Goal: Task Accomplishment & Management: Manage account settings

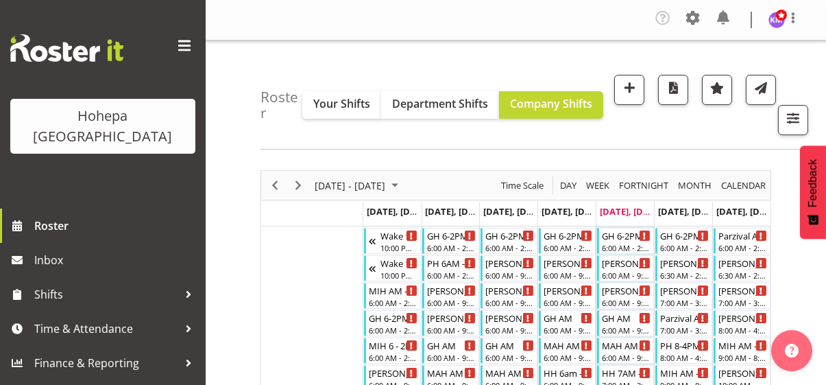
drag, startPoint x: 181, startPoint y: 47, endPoint x: 189, endPoint y: 57, distance: 13.2
click at [181, 47] on span at bounding box center [184, 46] width 22 height 22
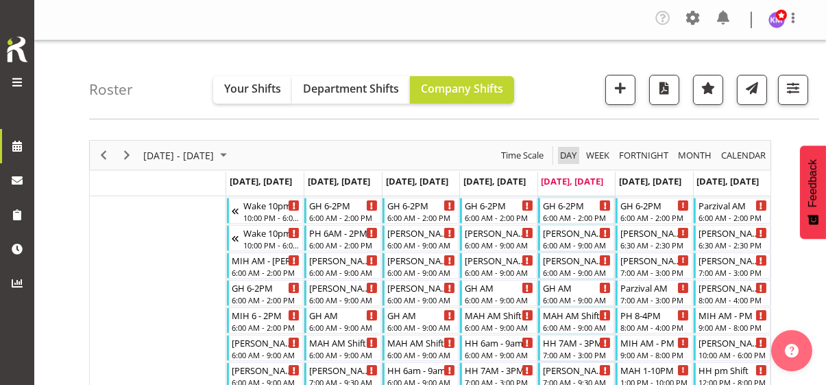
click at [567, 155] on span "Day" at bounding box center [568, 155] width 19 height 17
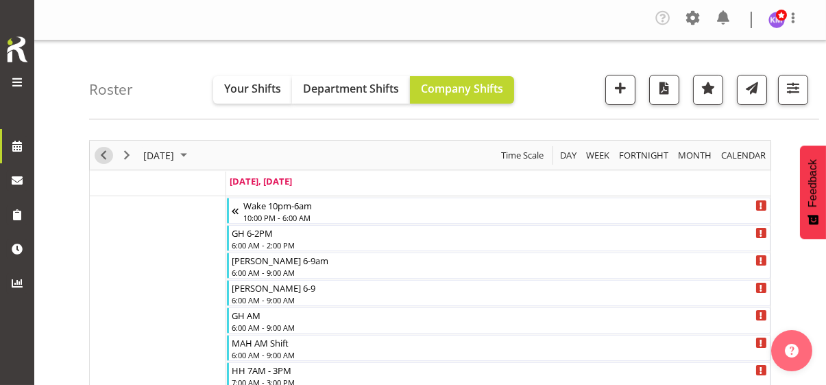
drag, startPoint x: 104, startPoint y: 156, endPoint x: 282, endPoint y: 189, distance: 181.4
click at [104, 156] on span "Previous" at bounding box center [103, 155] width 16 height 17
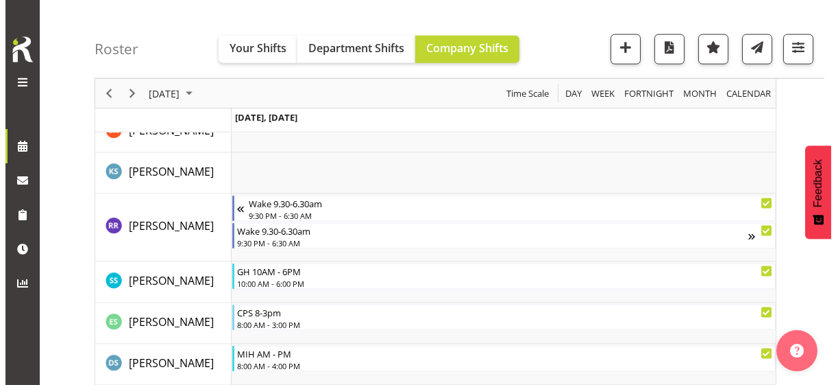
scroll to position [3770, 0]
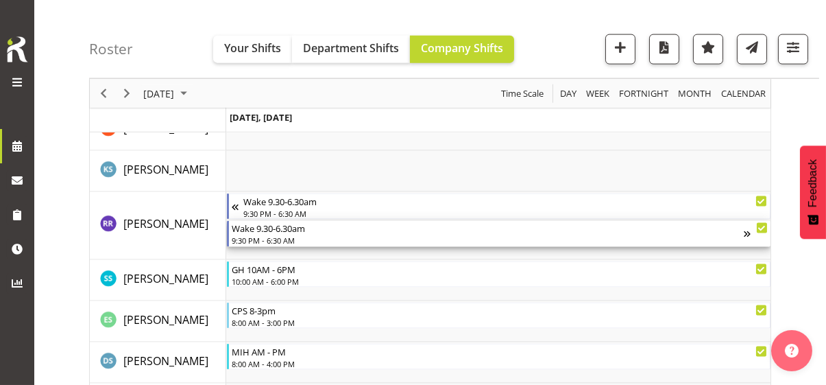
click at [290, 237] on div "9:30 PM - 6:30 AM" at bounding box center [488, 239] width 512 height 11
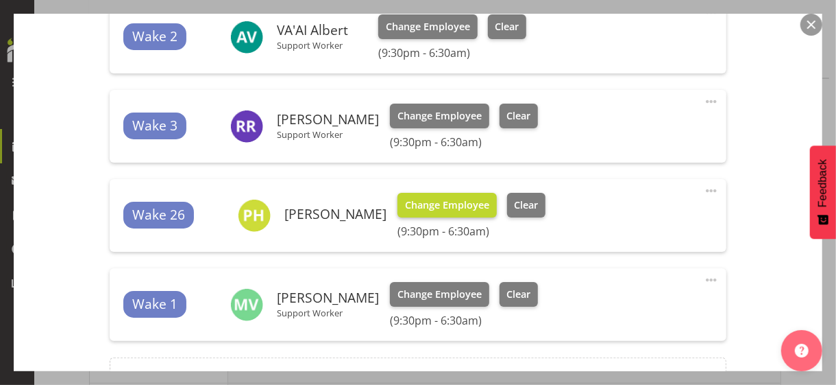
scroll to position [548, 0]
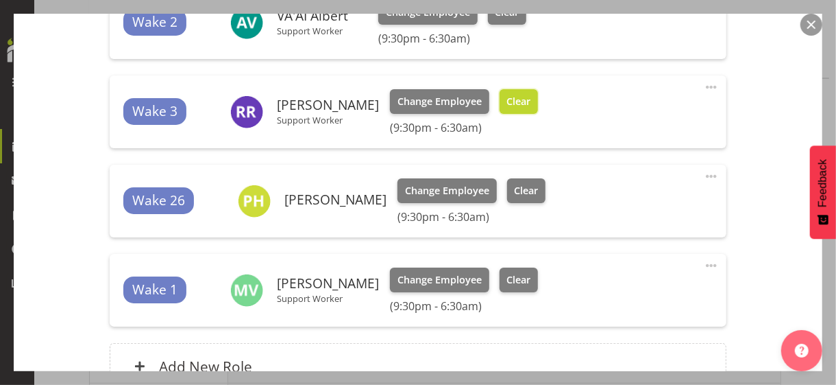
click at [510, 103] on span "Clear" at bounding box center [519, 101] width 24 height 15
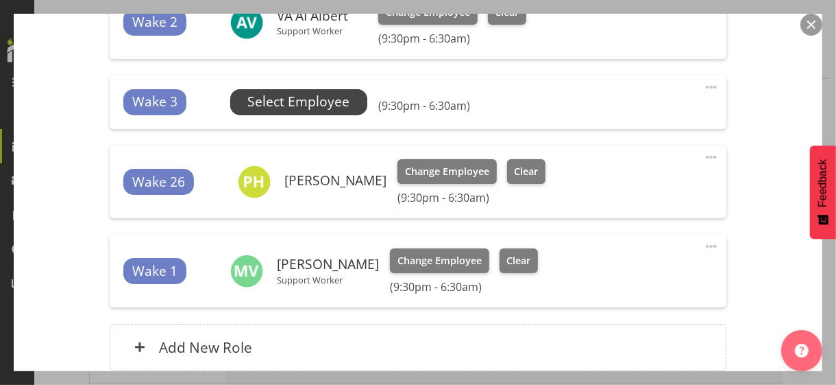
click at [324, 98] on span "Select Employee" at bounding box center [298, 102] width 102 height 20
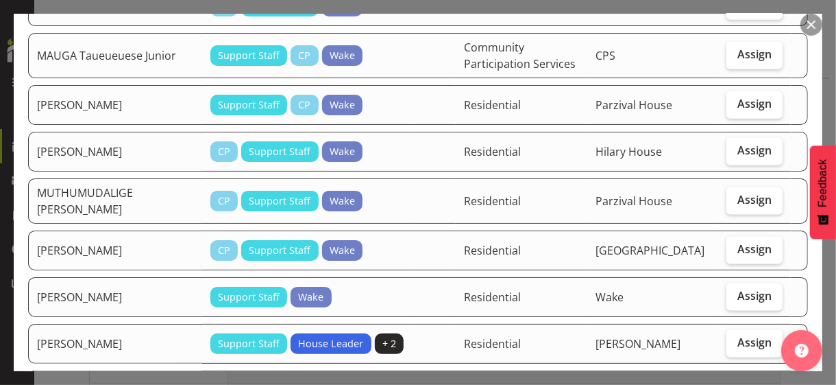
scroll to position [823, 0]
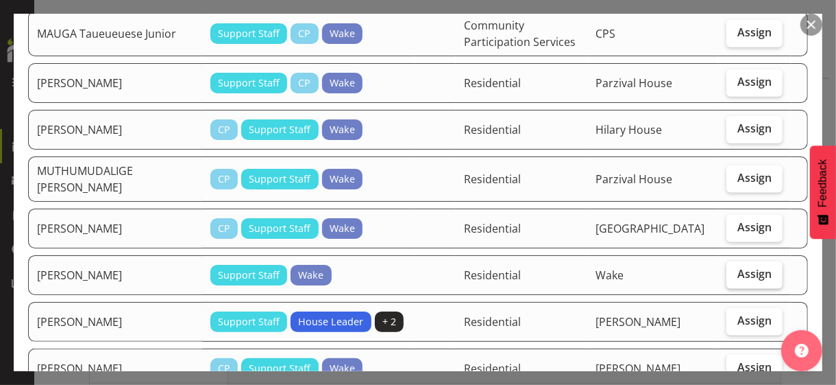
click at [729, 267] on span "Assign" at bounding box center [755, 274] width 34 height 14
click at [729, 269] on input "Assign" at bounding box center [731, 273] width 9 height 9
checkbox input "true"
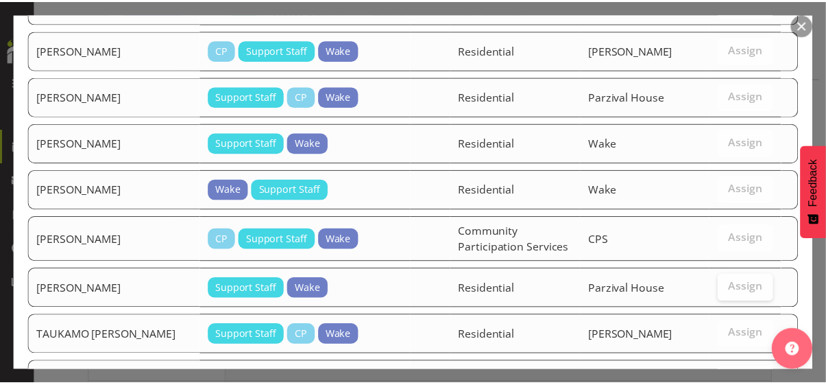
scroll to position [1436, 0]
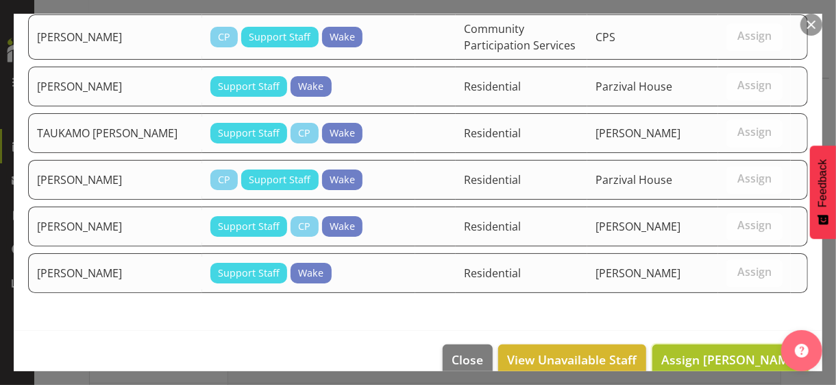
click at [727, 332] on span "Assign [PERSON_NAME]" at bounding box center [730, 359] width 138 height 16
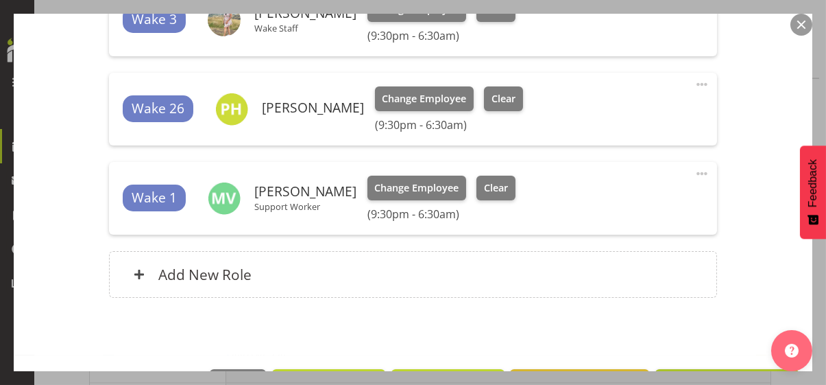
scroll to position [686, 0]
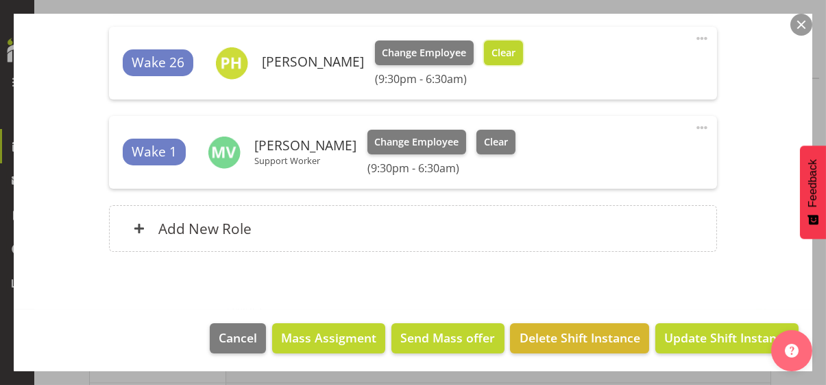
click at [515, 56] on span "Clear" at bounding box center [503, 52] width 24 height 15
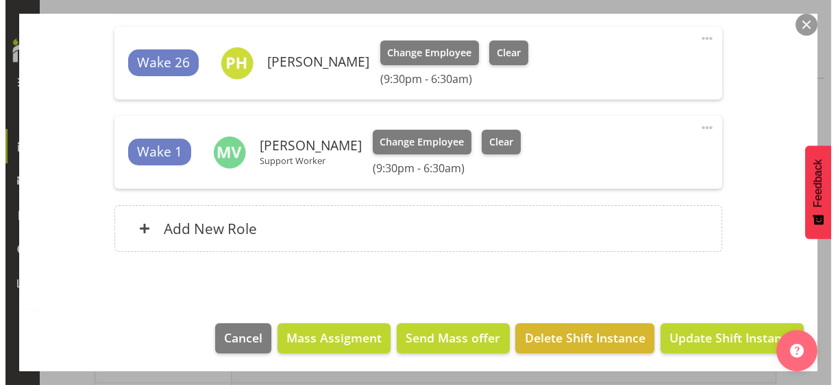
scroll to position [668, 0]
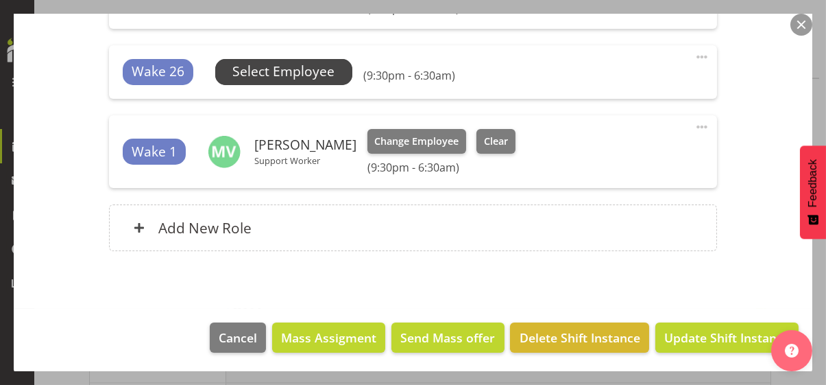
click at [319, 69] on span "Select Employee" at bounding box center [283, 72] width 102 height 20
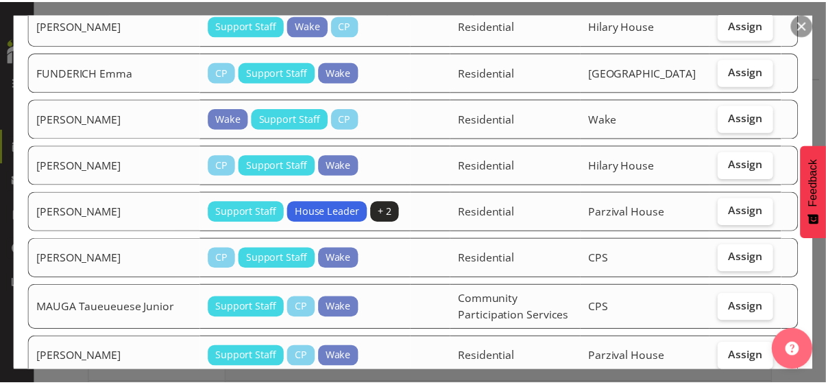
scroll to position [754, 0]
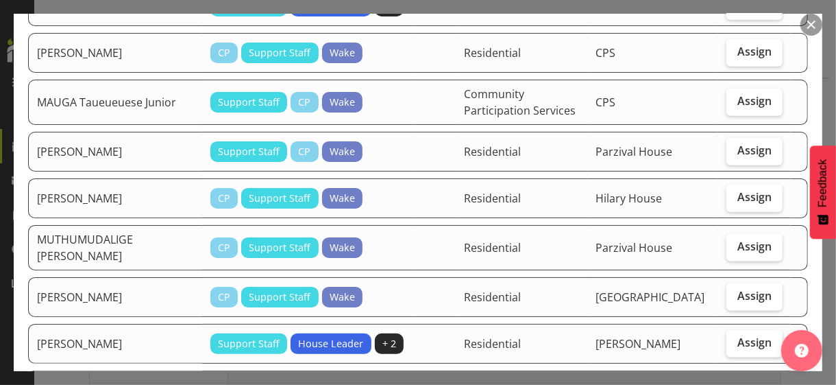
click at [729, 25] on button "button" at bounding box center [812, 25] width 22 height 22
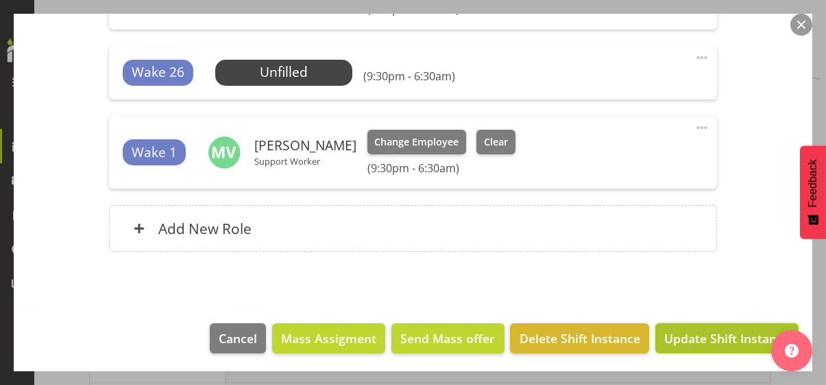
click at [686, 331] on span "Update Shift Instance" at bounding box center [726, 338] width 125 height 18
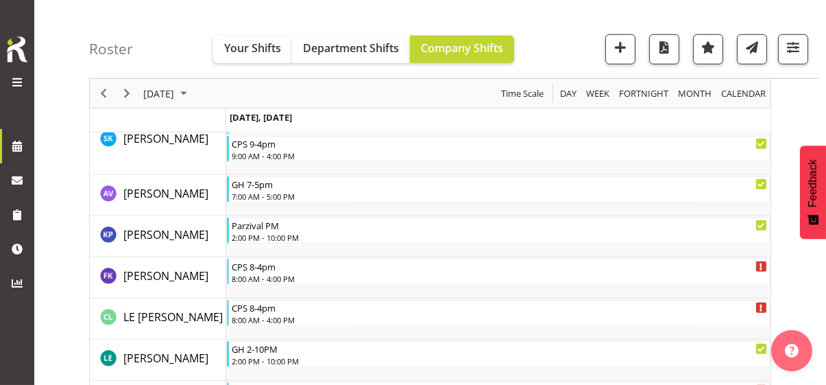
scroll to position [3771, 0]
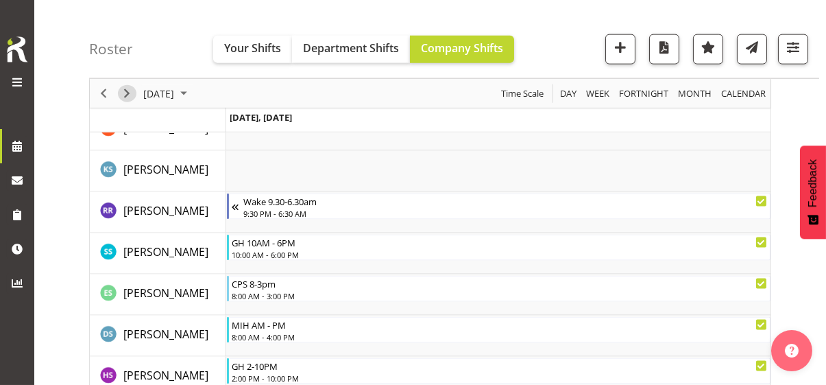
click at [123, 93] on span "Next" at bounding box center [127, 93] width 16 height 17
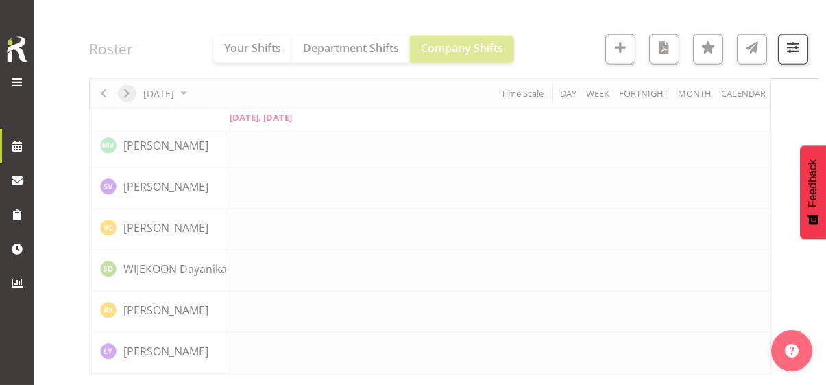
scroll to position [3399, 0]
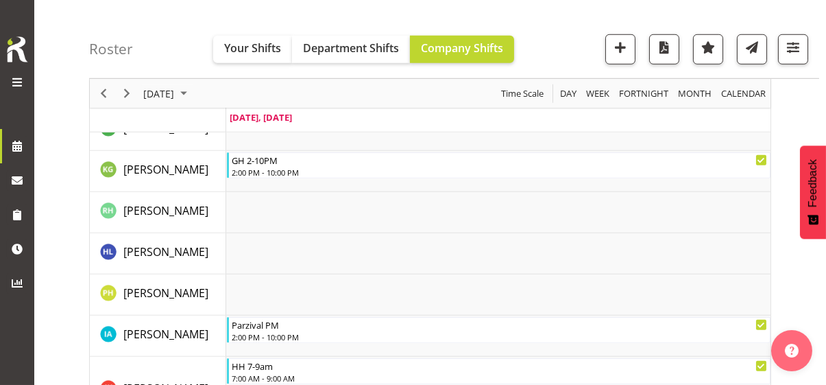
scroll to position [2050, 0]
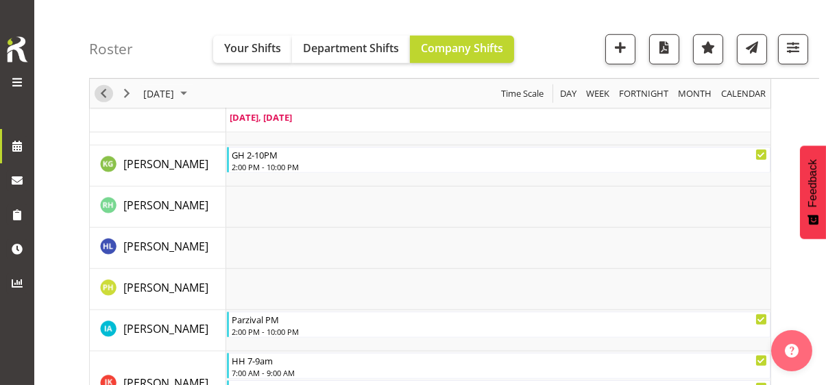
click at [103, 90] on span "Previous" at bounding box center [103, 93] width 16 height 17
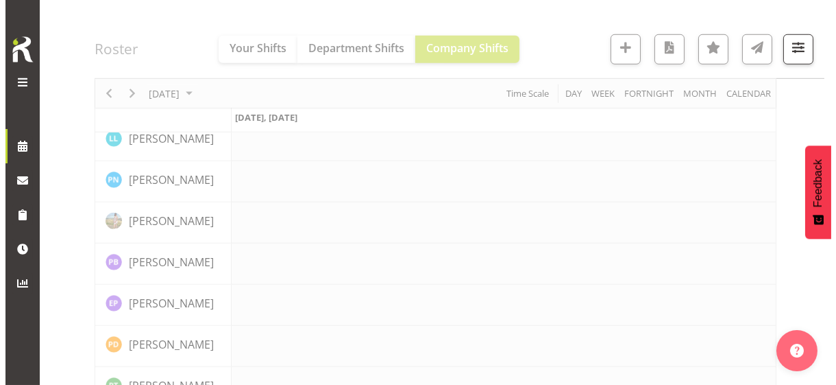
scroll to position [3226, 0]
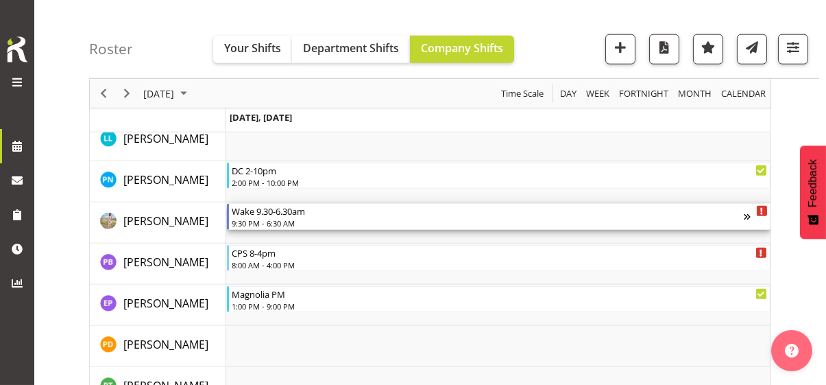
click at [280, 220] on div "9:30 PM - 6:30 AM" at bounding box center [488, 222] width 512 height 11
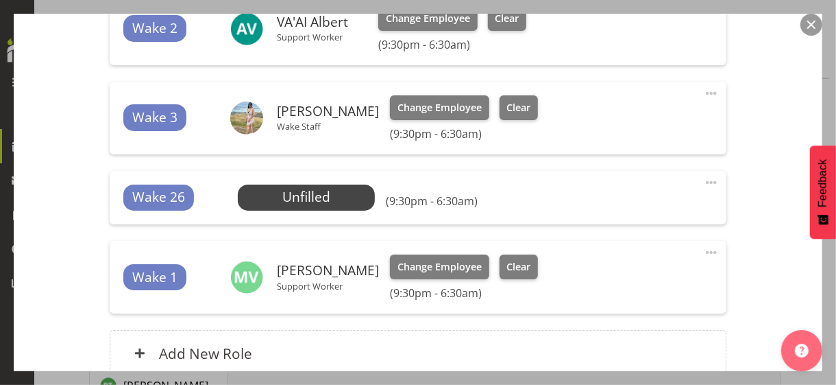
scroll to position [548, 0]
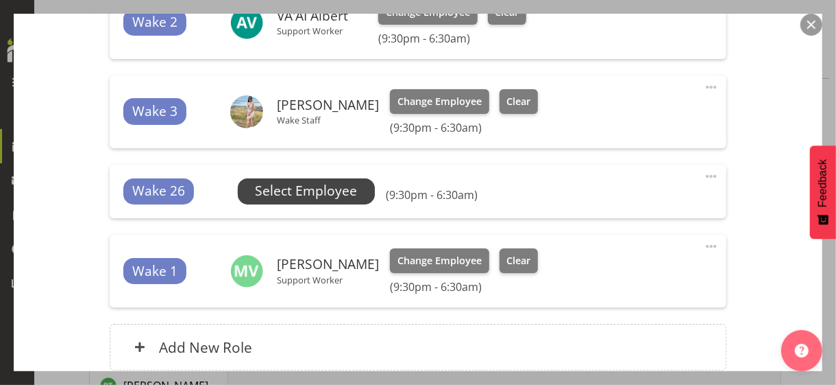
click at [298, 188] on span "Select Employee" at bounding box center [306, 191] width 102 height 20
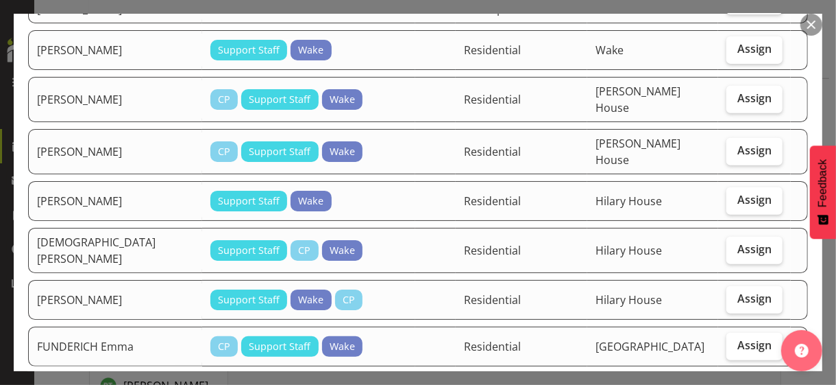
scroll to position [343, 0]
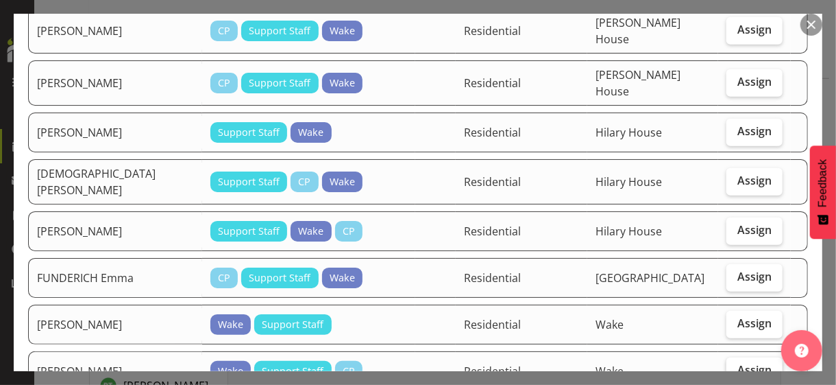
click at [729, 332] on span "Assign" at bounding box center [755, 370] width 34 height 14
click at [729, 332] on input "Assign" at bounding box center [731, 369] width 9 height 9
checkbox input "true"
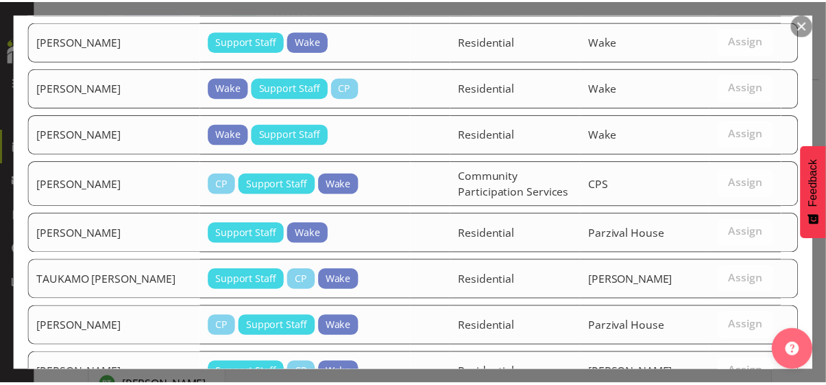
scroll to position [1481, 0]
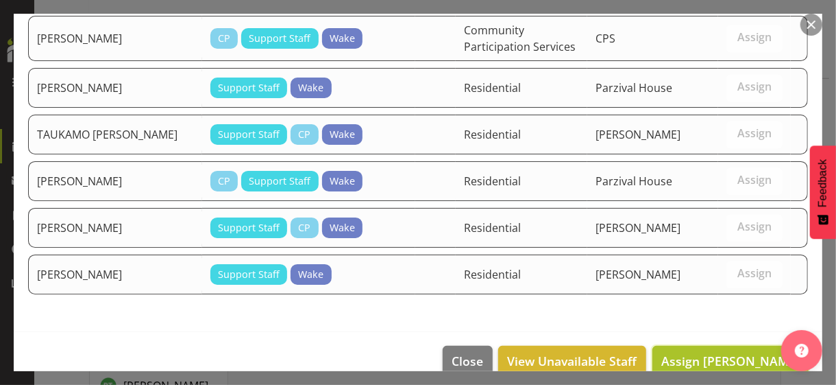
click at [721, 332] on span "Assign [PERSON_NAME]" at bounding box center [730, 360] width 138 height 16
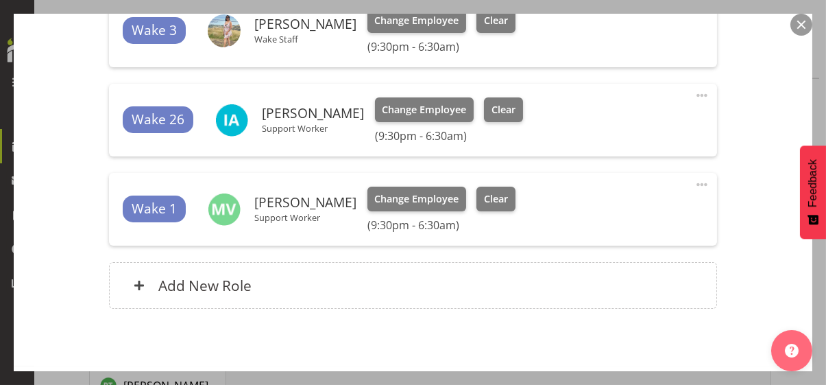
scroll to position [686, 0]
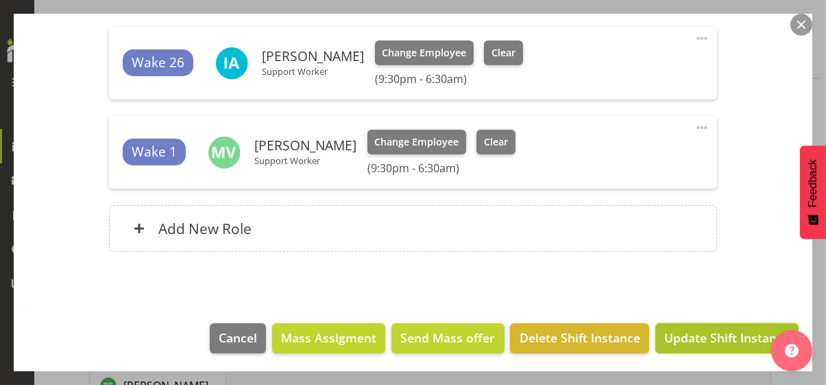
click at [714, 332] on span "Update Shift Instance" at bounding box center [726, 337] width 125 height 18
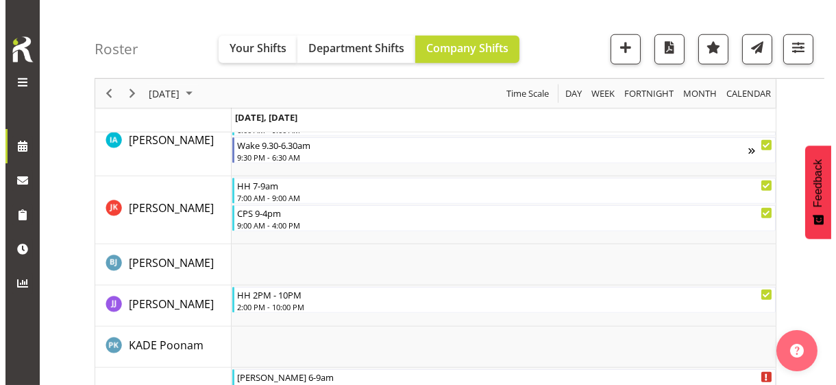
scroll to position [2266, 0]
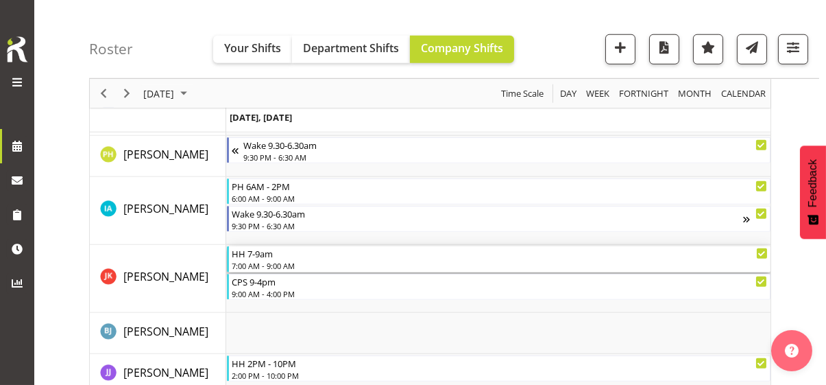
click at [278, 256] on div "HH 7-9am" at bounding box center [500, 253] width 536 height 14
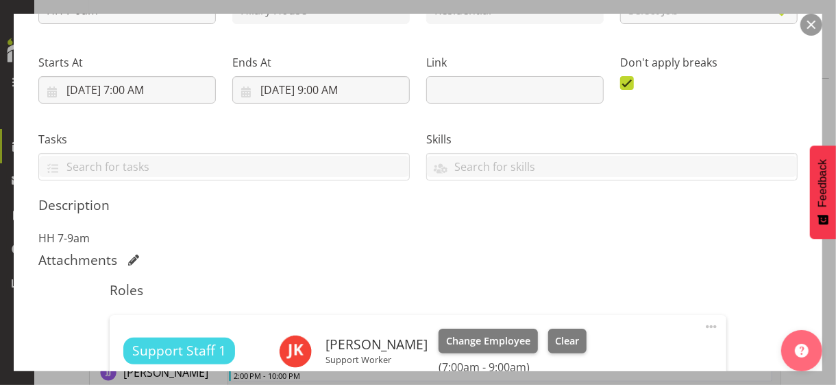
scroll to position [343, 0]
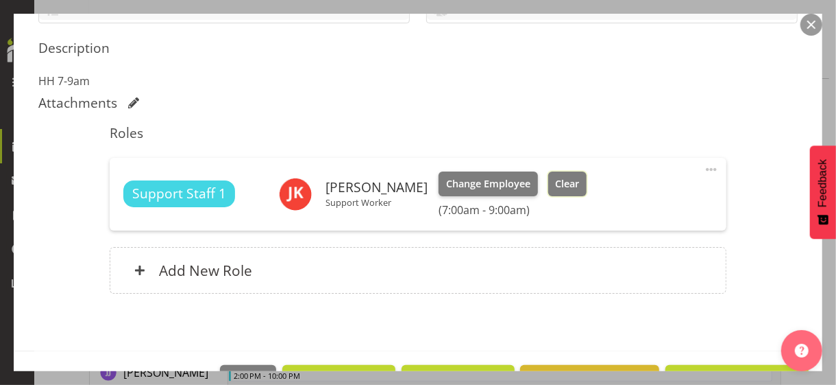
drag, startPoint x: 597, startPoint y: 191, endPoint x: 607, endPoint y: 193, distance: 10.0
click at [587, 190] on button "Clear" at bounding box center [567, 183] width 39 height 25
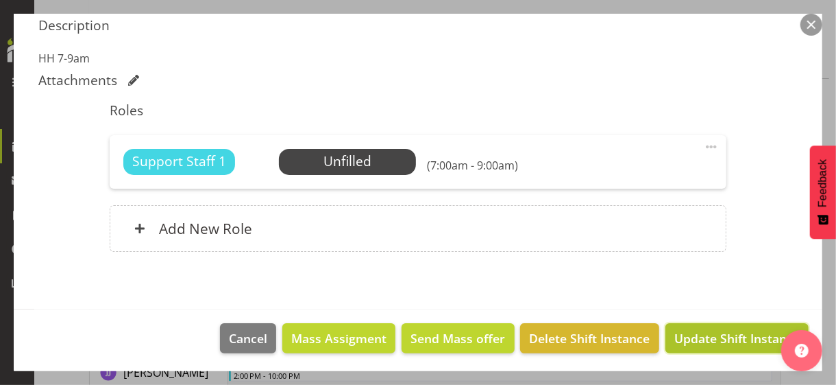
click at [685, 332] on span "Update Shift Instance" at bounding box center [737, 338] width 125 height 18
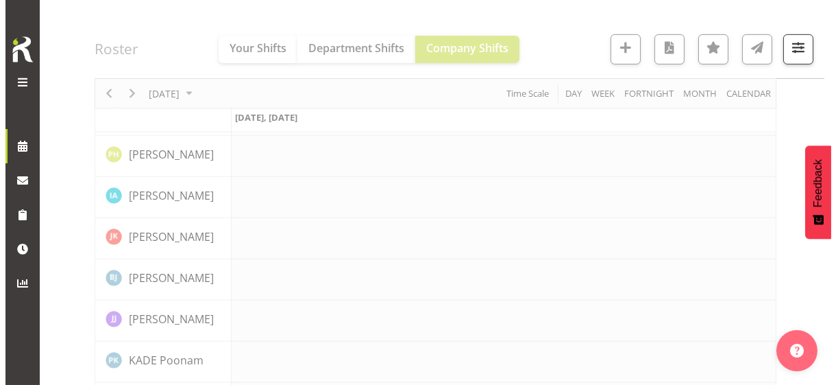
scroll to position [2293, 0]
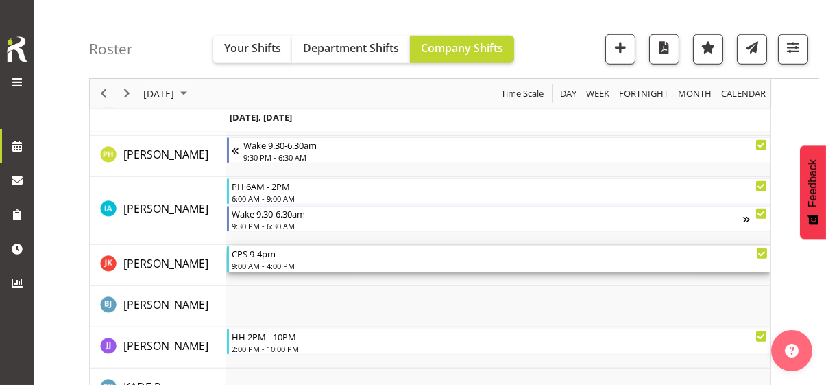
click at [287, 260] on div "9:00 AM - 4:00 PM" at bounding box center [500, 265] width 536 height 11
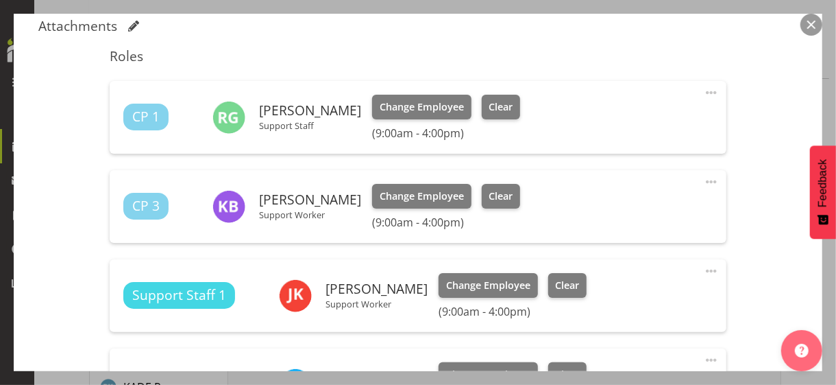
scroll to position [411, 0]
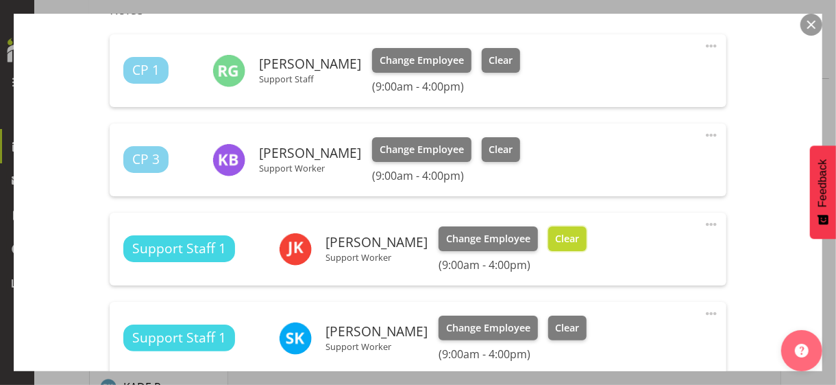
click at [579, 237] on span "Clear" at bounding box center [567, 238] width 24 height 15
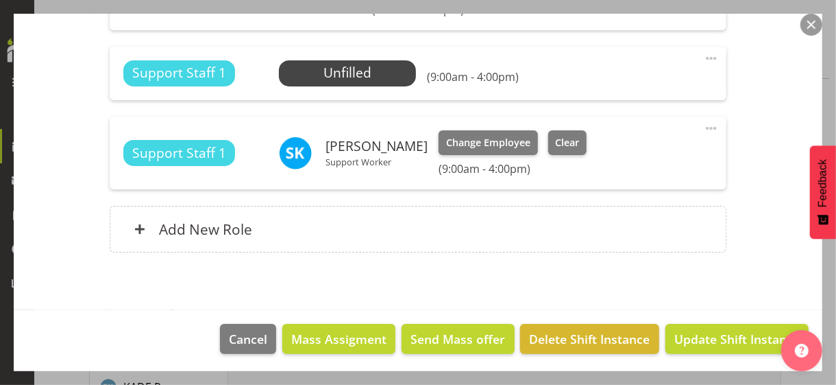
scroll to position [578, 0]
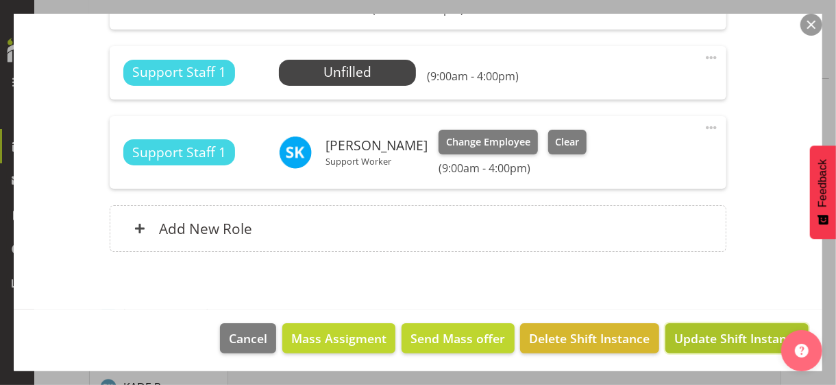
click at [710, 330] on span "Update Shift Instance" at bounding box center [737, 338] width 125 height 18
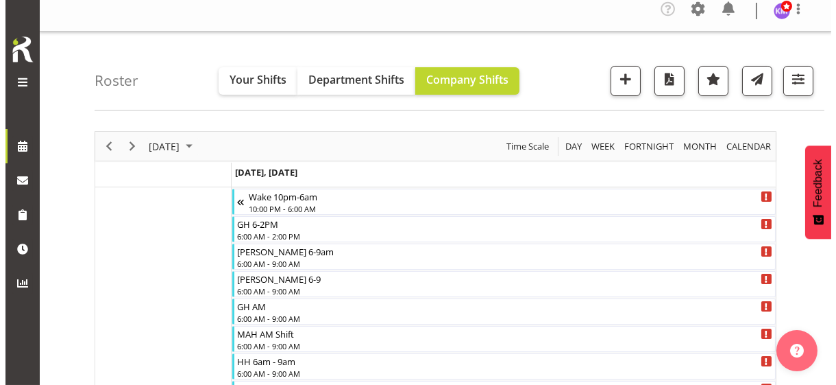
scroll to position [0, 0]
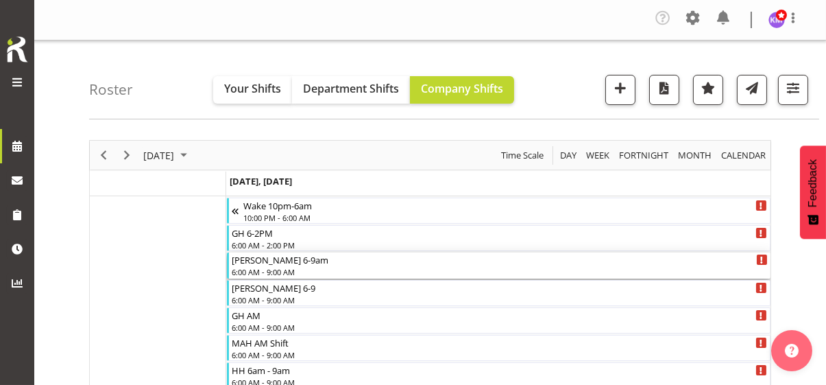
click at [278, 269] on div "6:00 AM - 9:00 AM" at bounding box center [500, 271] width 536 height 11
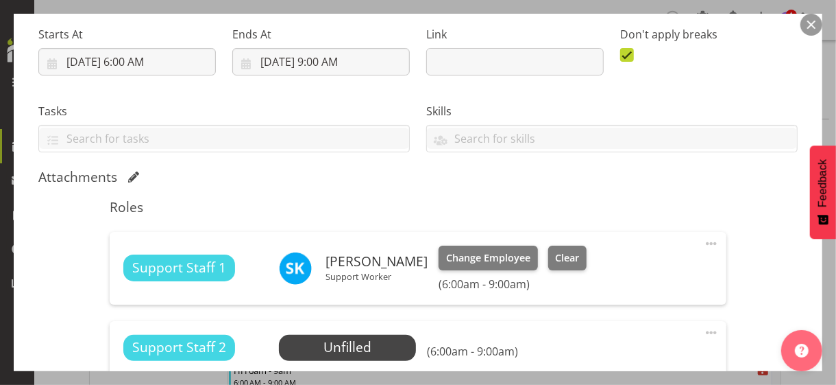
scroll to position [343, 0]
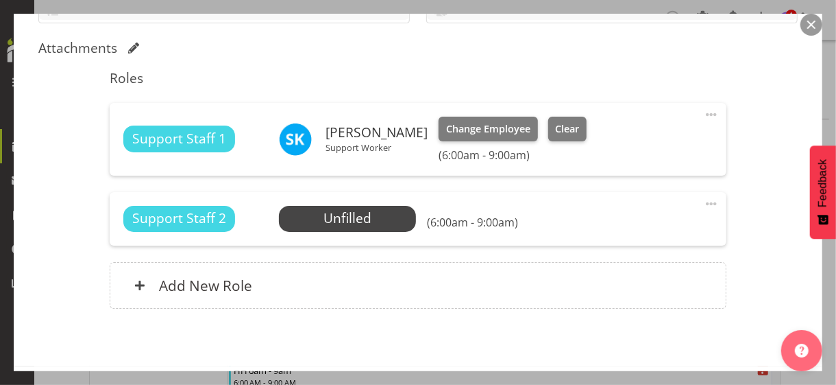
click at [703, 200] on span at bounding box center [711, 203] width 16 height 16
click at [614, 228] on link "Edit" at bounding box center [654, 236] width 132 height 25
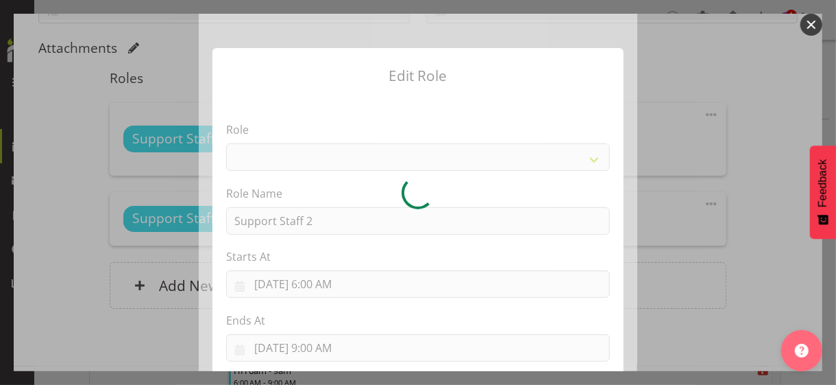
select select "1091"
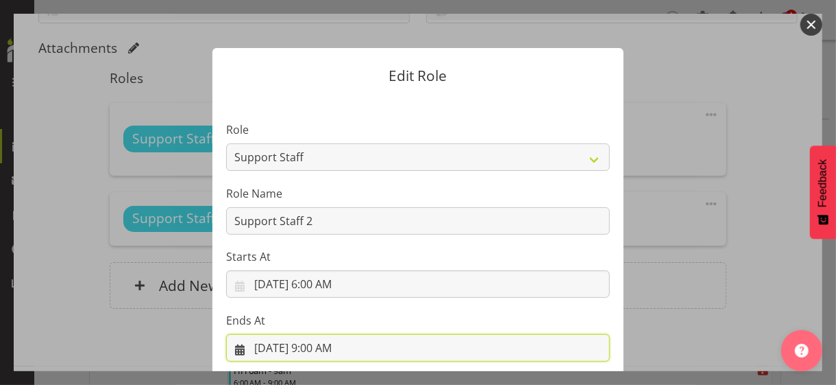
click at [326, 332] on input "[DATE] 9:00 AM" at bounding box center [418, 347] width 384 height 27
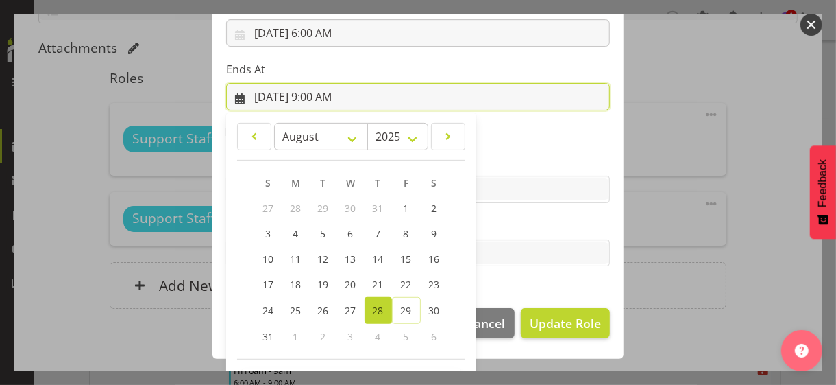
scroll to position [302, 0]
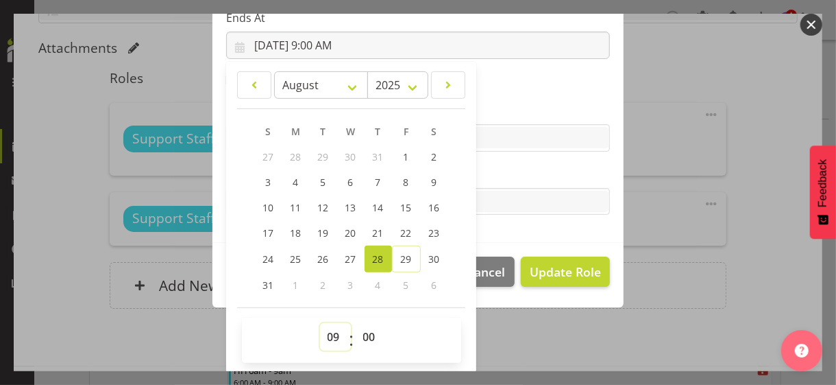
drag, startPoint x: 328, startPoint y: 337, endPoint x: 321, endPoint y: 322, distance: 16.3
click at [328, 332] on select "00 01 02 03 04 05 06 07 08 09 10 11 12 13 14 15 16 17 18 19 20 21 22 23" at bounding box center [335, 336] width 31 height 27
select select "14"
click at [320, 323] on select "00 01 02 03 04 05 06 07 08 09 10 11 12 13 14 15 16 17 18 19 20 21 22 23" at bounding box center [335, 336] width 31 height 27
type input "[DATE] 2:00 PM"
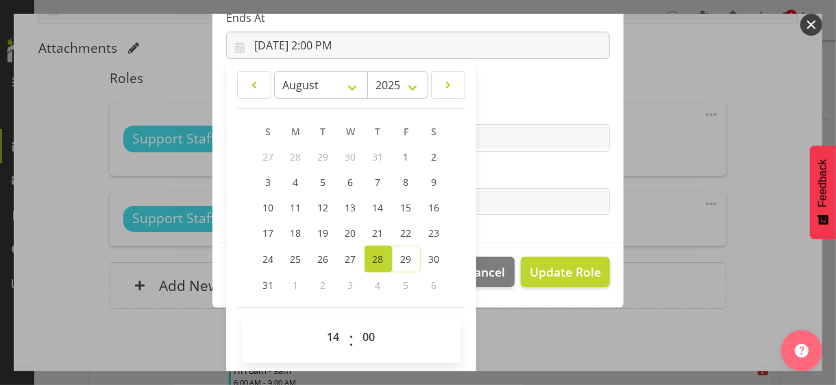
click at [489, 182] on div "Tasks" at bounding box center [418, 190] width 384 height 49
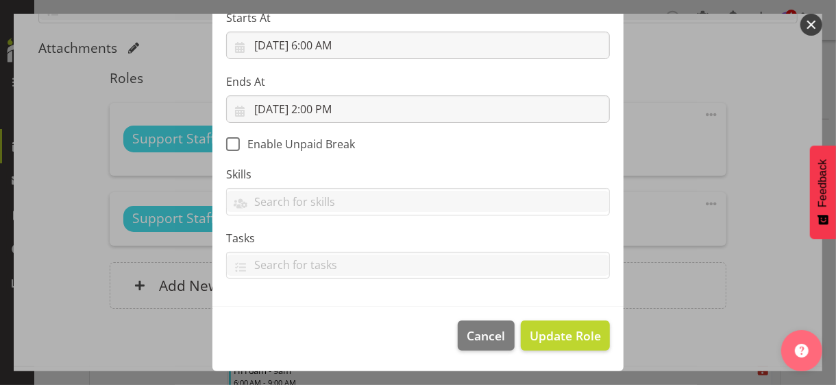
scroll to position [237, 0]
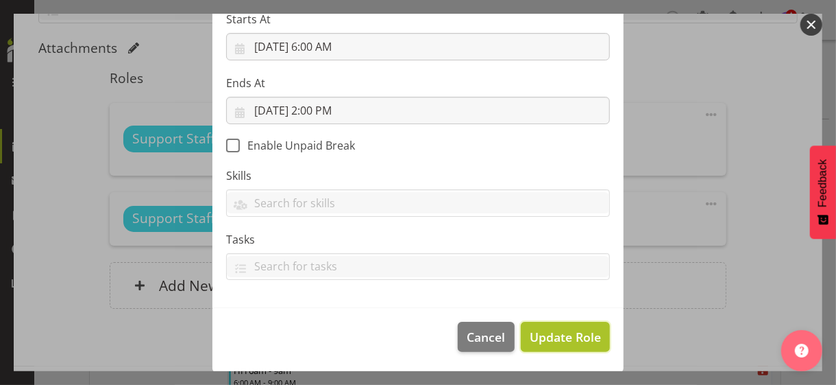
click at [561, 332] on span "Update Role" at bounding box center [565, 337] width 71 height 18
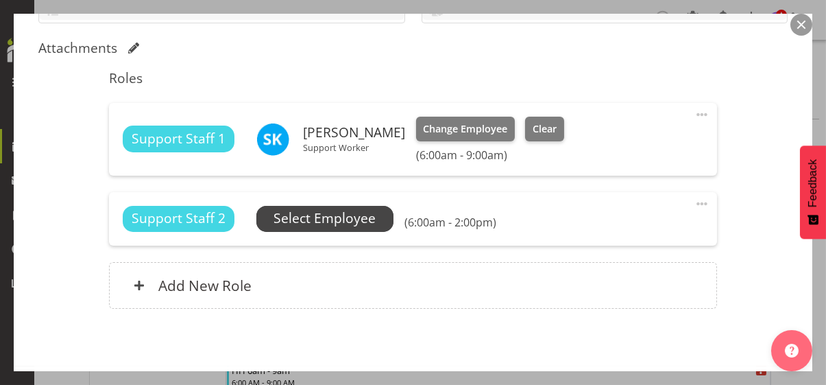
click at [354, 214] on span "Select Employee" at bounding box center [325, 218] width 102 height 20
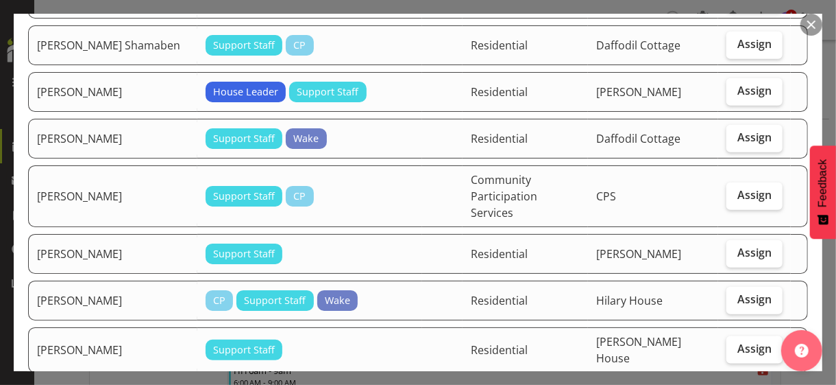
scroll to position [685, 0]
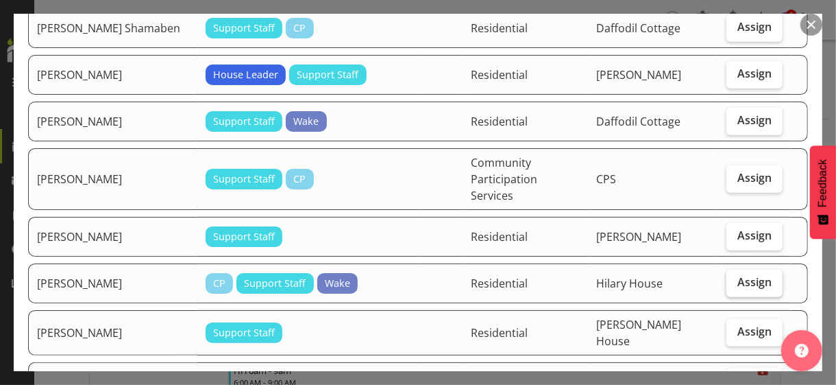
click at [729, 275] on span "Assign" at bounding box center [755, 282] width 34 height 14
click at [729, 278] on input "Assign" at bounding box center [731, 282] width 9 height 9
checkbox input "true"
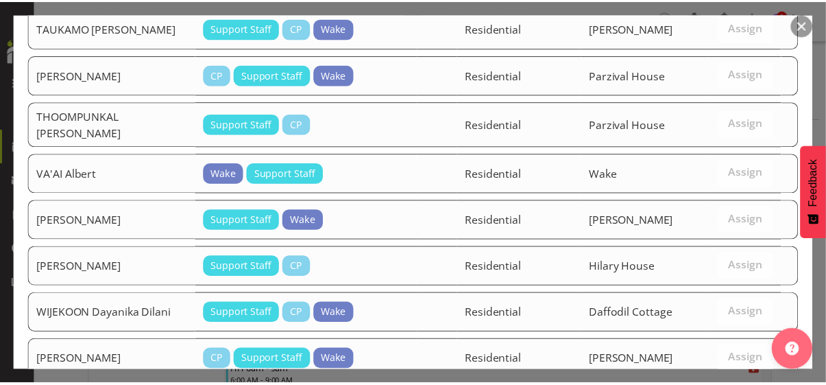
scroll to position [2093, 0]
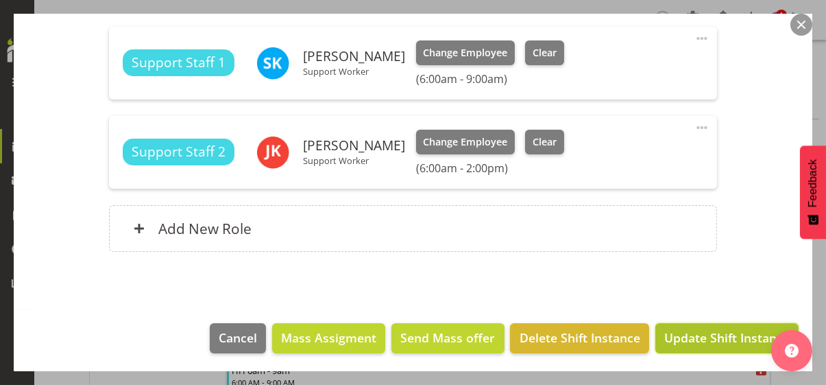
click at [699, 332] on span "Update Shift Instance" at bounding box center [726, 337] width 125 height 18
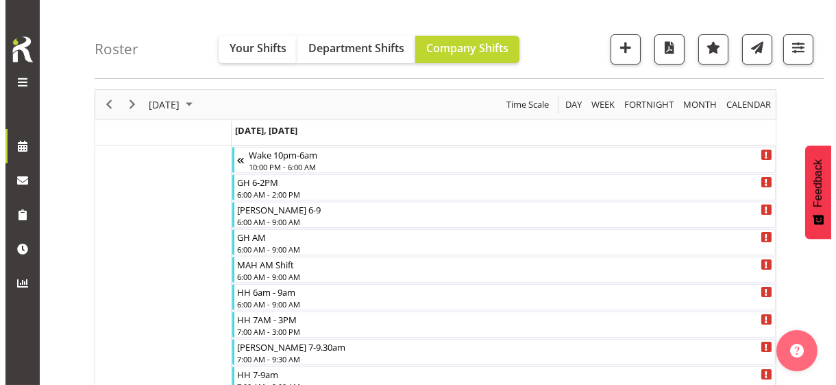
scroll to position [69, 0]
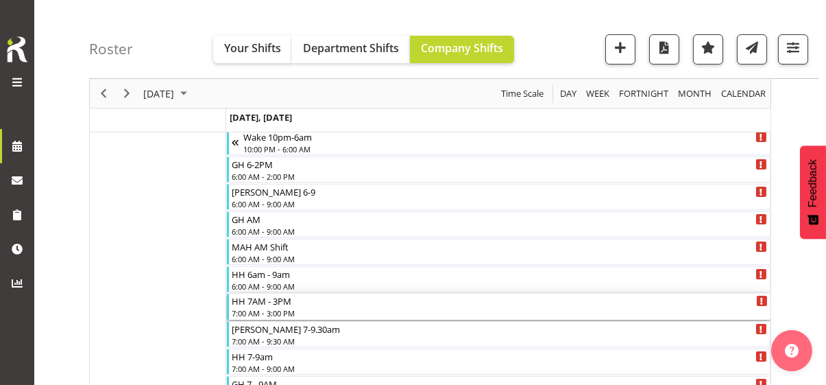
click at [285, 308] on div "7:00 AM - 3:00 PM" at bounding box center [500, 312] width 536 height 11
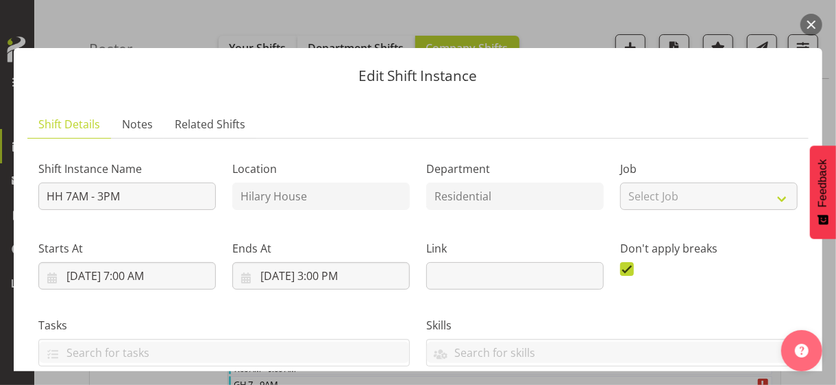
scroll to position [343, 0]
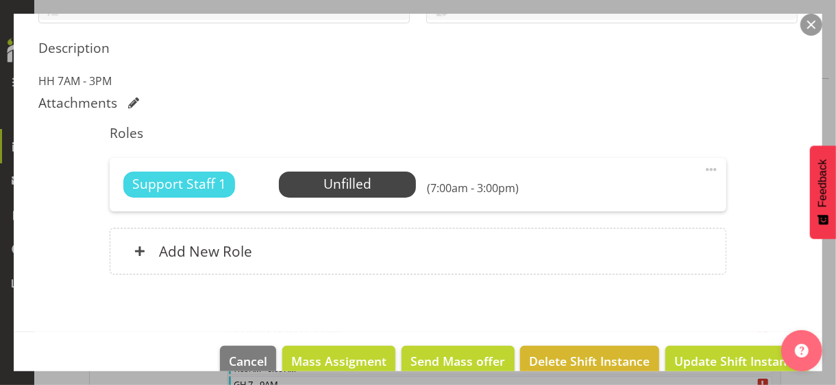
click at [705, 166] on span at bounding box center [711, 169] width 16 height 16
click at [610, 199] on link "Edit" at bounding box center [654, 202] width 132 height 25
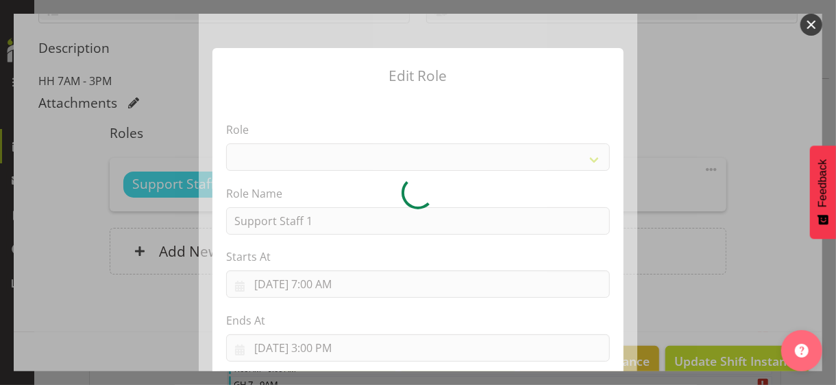
select select "1091"
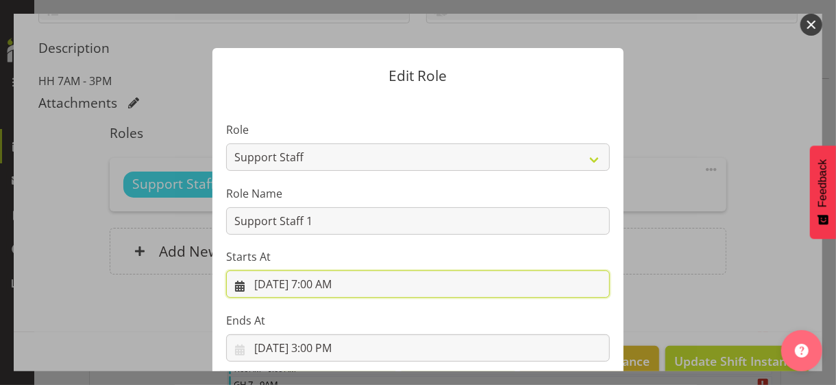
click at [318, 287] on input "[DATE] 7:00 AM" at bounding box center [418, 283] width 384 height 27
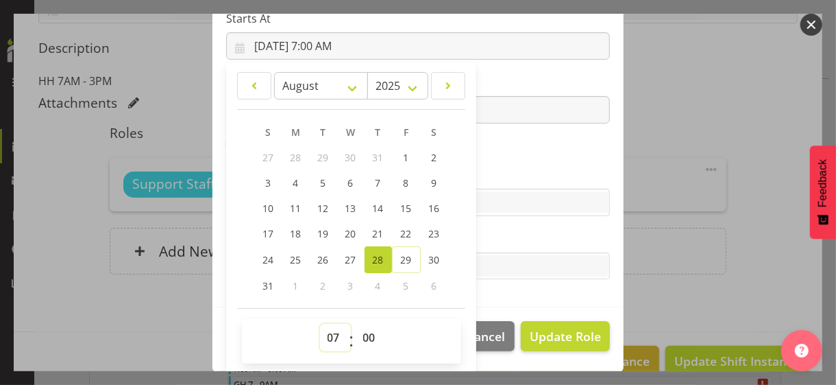
drag, startPoint x: 320, startPoint y: 335, endPoint x: 324, endPoint y: 328, distance: 8.0
click at [320, 332] on select "00 01 02 03 04 05 06 07 08 09 10 11 12 13 14 15 16 17 18 19 20 21 22 23" at bounding box center [335, 337] width 31 height 27
select select "14"
click at [320, 324] on select "00 01 02 03 04 05 06 07 08 09 10 11 12 13 14 15 16 17 18 19 20 21 22 23" at bounding box center [335, 337] width 31 height 27
type input "[DATE] 2:00 PM"
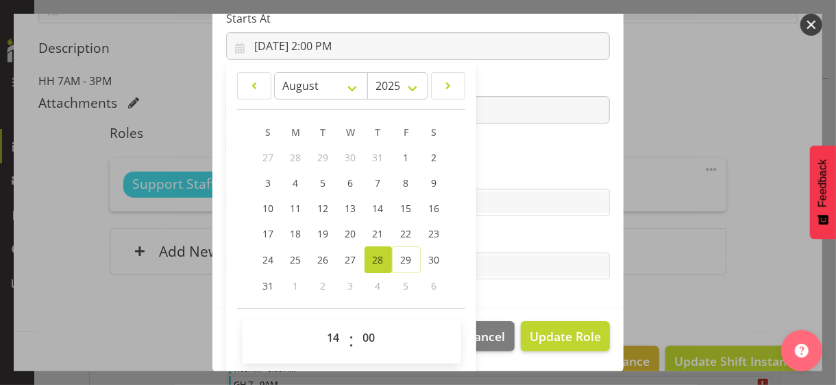
click at [497, 156] on section "Role CP House Leader Support Staff Wake Role Name Support Staff 1 Starts At [DA…" at bounding box center [418, 83] width 411 height 448
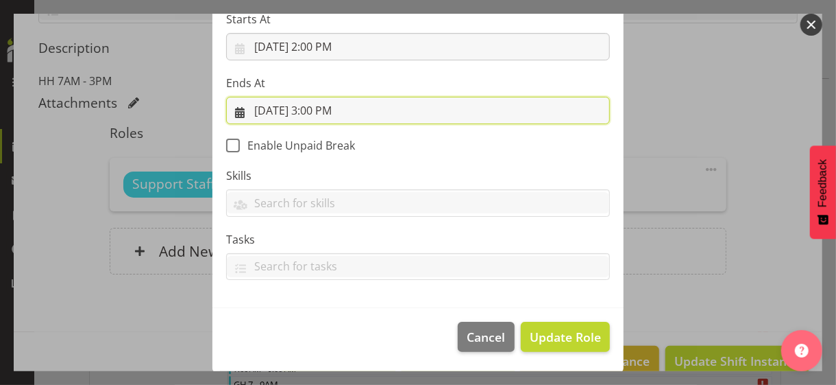
click at [325, 106] on input "[DATE] 3:00 PM" at bounding box center [418, 110] width 384 height 27
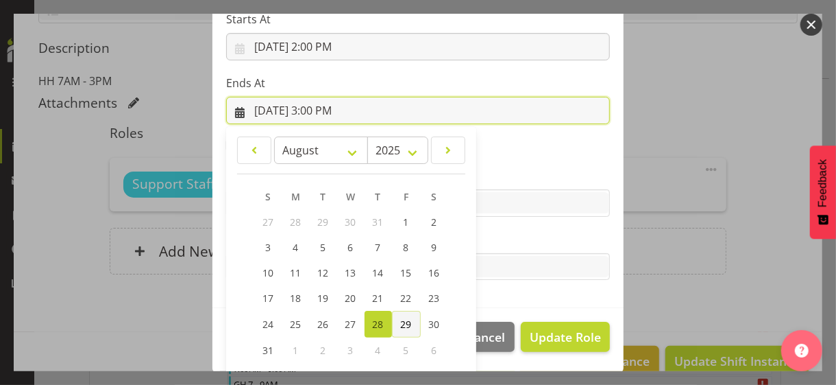
scroll to position [302, 0]
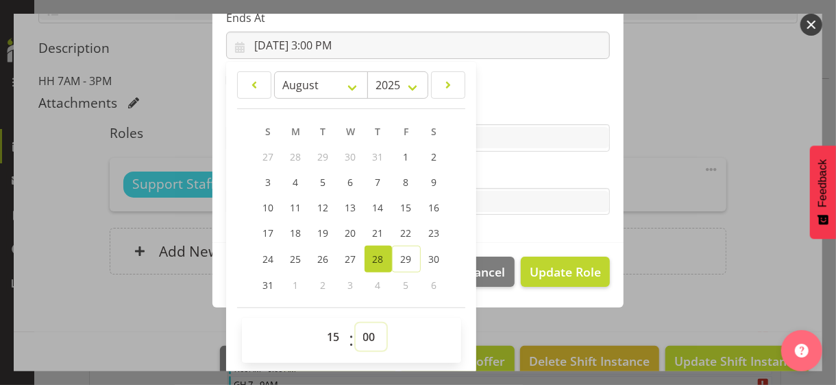
drag, startPoint x: 362, startPoint y: 333, endPoint x: 359, endPoint y: 324, distance: 10.2
click at [362, 332] on select "00 01 02 03 04 05 06 07 08 09 10 11 12 13 14 15 16 17 18 19 20 21 22 23 24 25 2…" at bounding box center [371, 336] width 31 height 27
select select "30"
click at [356, 323] on select "00 01 02 03 04 05 06 07 08 09 10 11 12 13 14 15 16 17 18 19 20 21 22 23 24 25 2…" at bounding box center [371, 336] width 31 height 27
type input "[DATE] 3:30 PM"
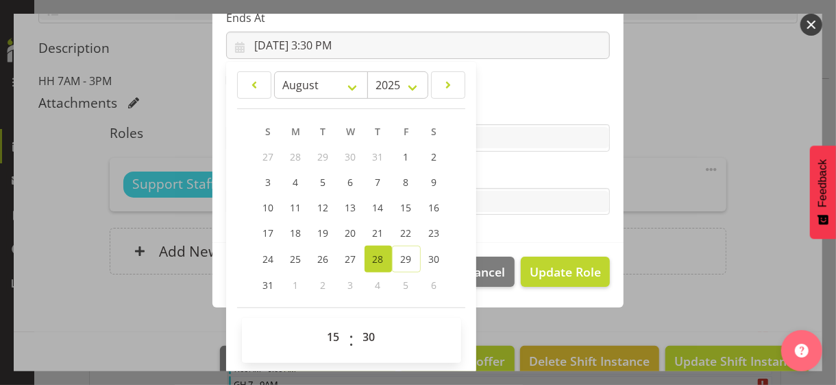
click at [483, 175] on label "Tasks" at bounding box center [418, 174] width 384 height 16
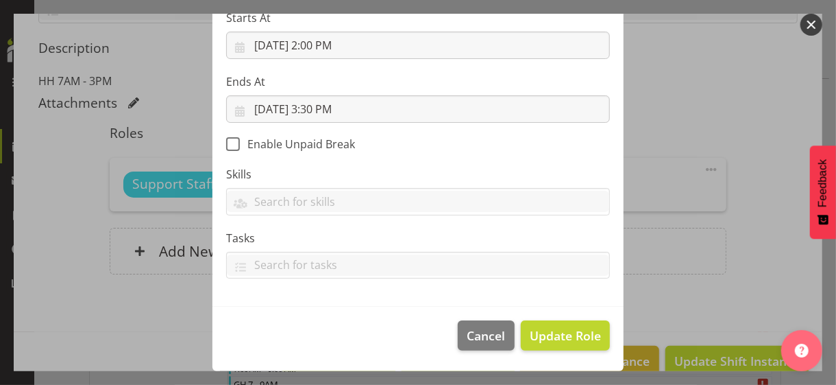
scroll to position [237, 0]
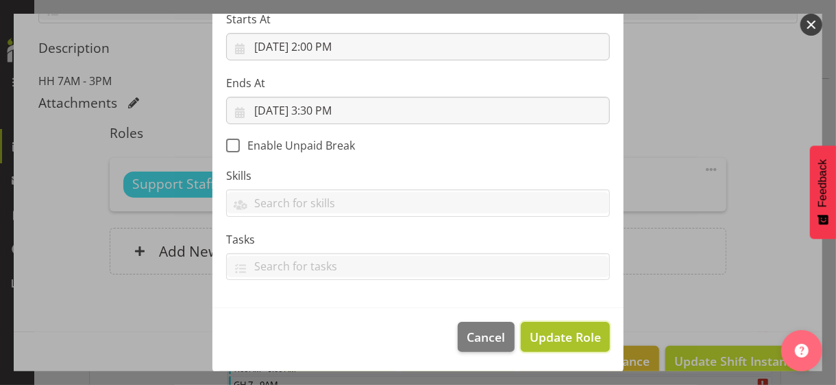
click at [565, 332] on span "Update Role" at bounding box center [565, 337] width 71 height 18
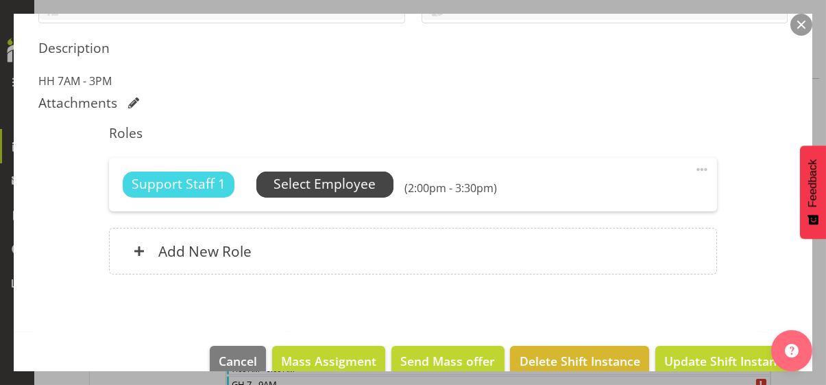
click at [343, 184] on span "Select Employee" at bounding box center [325, 184] width 102 height 20
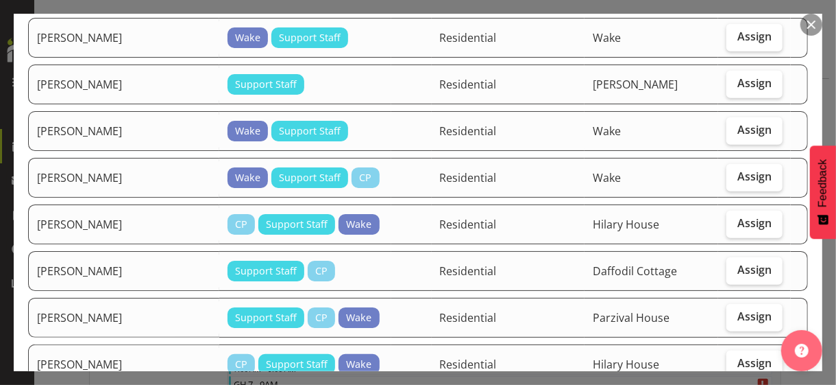
scroll to position [685, 0]
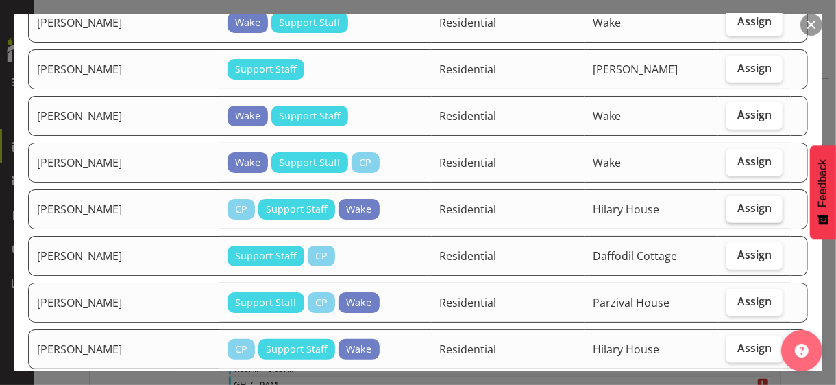
click at [729, 201] on span "Assign" at bounding box center [755, 208] width 34 height 14
click at [729, 204] on input "Assign" at bounding box center [731, 208] width 9 height 9
checkbox input "true"
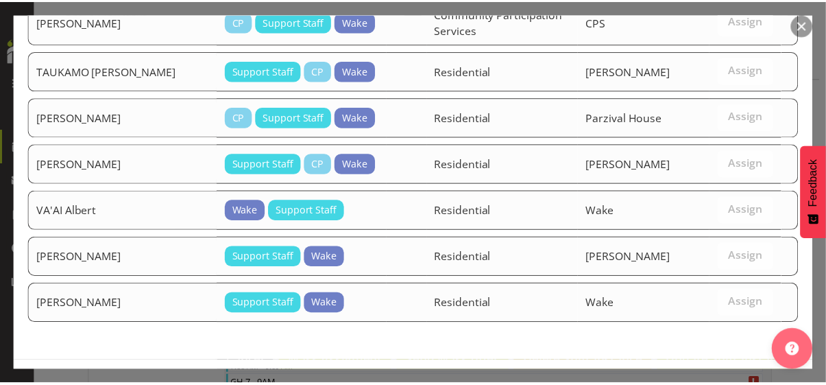
scroll to position [1745, 0]
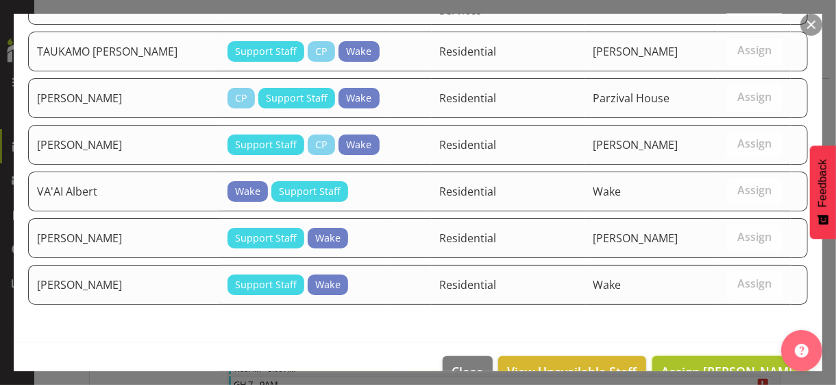
click at [679, 332] on span "Assign [PERSON_NAME]" at bounding box center [730, 371] width 138 height 16
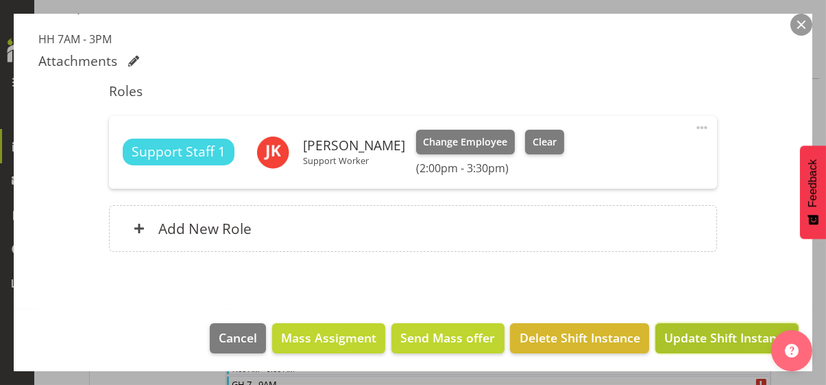
click at [685, 332] on span "Update Shift Instance" at bounding box center [726, 337] width 125 height 18
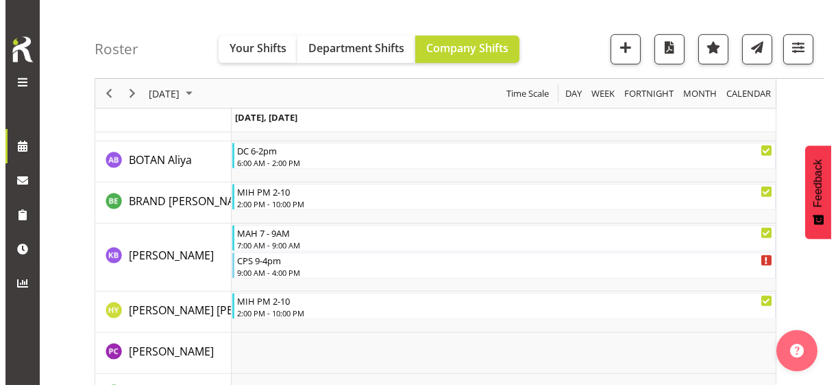
scroll to position [1440, 0]
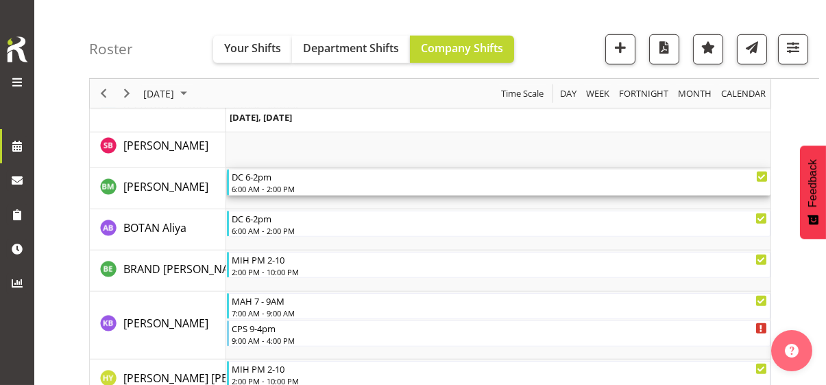
click at [289, 185] on div "6:00 AM - 2:00 PM" at bounding box center [500, 188] width 536 height 11
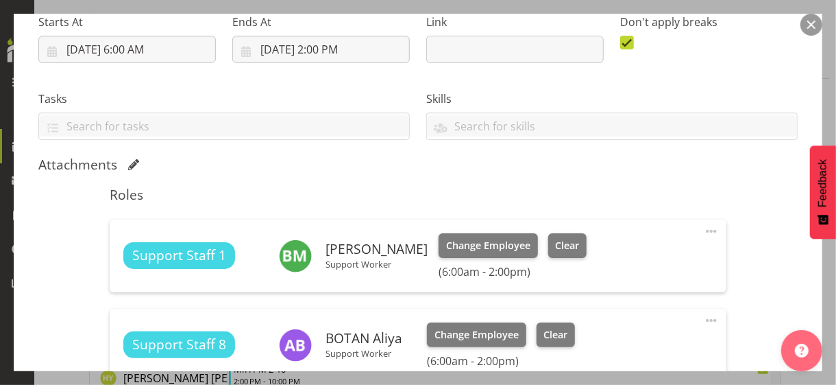
scroll to position [343, 0]
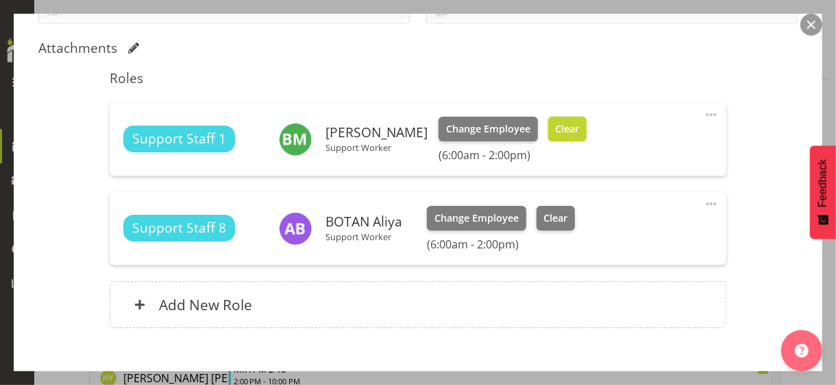
click at [560, 133] on span "Clear" at bounding box center [567, 128] width 24 height 15
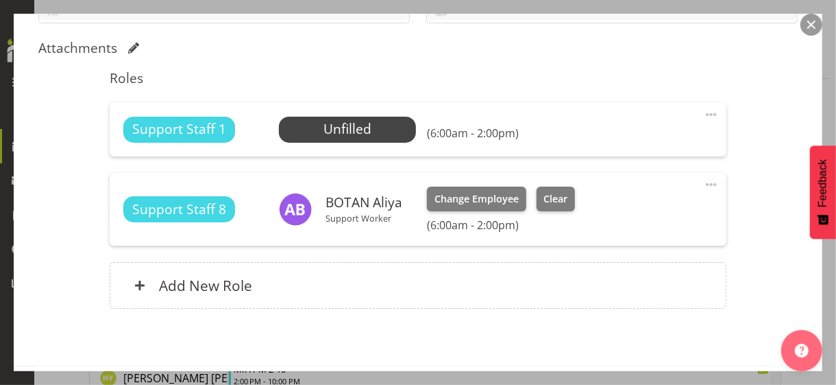
click at [703, 112] on span at bounding box center [711, 114] width 16 height 16
click at [636, 138] on link "Edit" at bounding box center [654, 147] width 132 height 25
select select "7"
select select "2025"
select select "14"
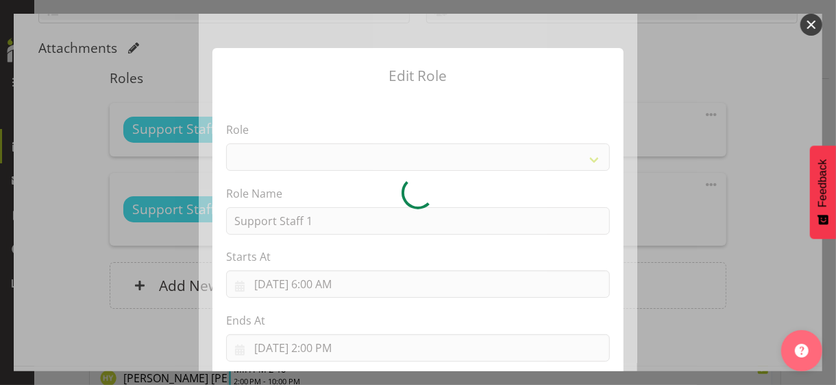
select select "1091"
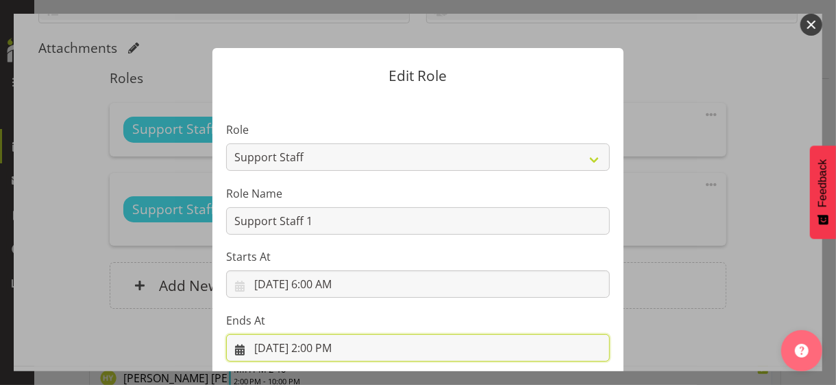
click at [321, 332] on input "[DATE] 2:00 PM" at bounding box center [418, 347] width 384 height 27
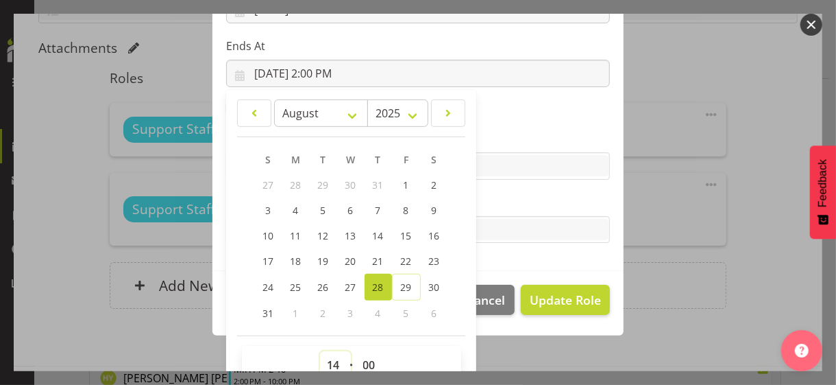
drag, startPoint x: 330, startPoint y: 361, endPoint x: 335, endPoint y: 345, distance: 17.1
click at [330, 332] on select "00 01 02 03 04 05 06 07 08 09 10 11 12 13 14 15 16 17 18 19 20 21 22 23" at bounding box center [335, 364] width 31 height 27
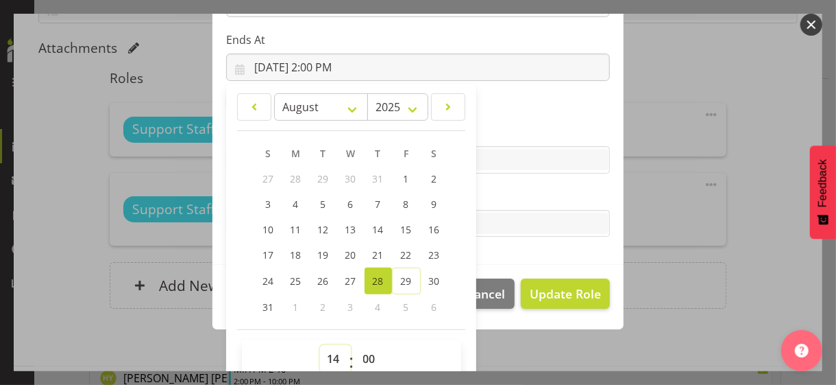
select select "9"
click at [320, 332] on select "00 01 02 03 04 05 06 07 08 09 10 11 12 13 14 15 16 17 18 19 20 21 22 23" at bounding box center [335, 358] width 31 height 27
type input "[DATE] 9:00 AM"
click at [528, 114] on section "Role CP House Leader Support Staff Wake Role Name Support Staff 1 Starts At [DA…" at bounding box center [418, 40] width 411 height 448
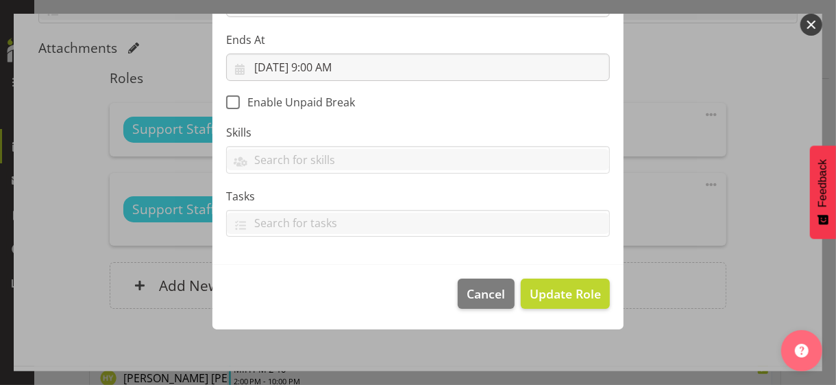
scroll to position [237, 0]
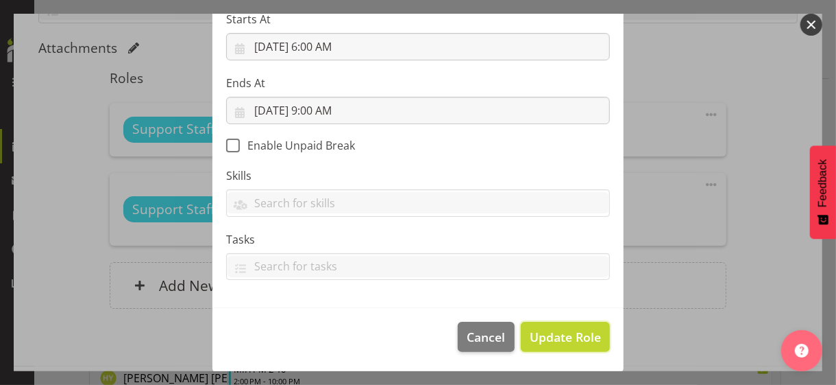
drag, startPoint x: 569, startPoint y: 336, endPoint x: 549, endPoint y: 319, distance: 25.8
click at [568, 332] on span "Update Role" at bounding box center [565, 337] width 71 height 18
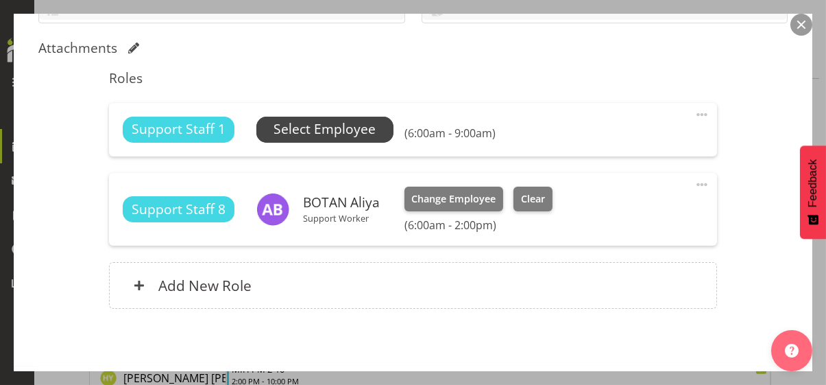
click at [359, 130] on span "Select Employee" at bounding box center [325, 129] width 102 height 20
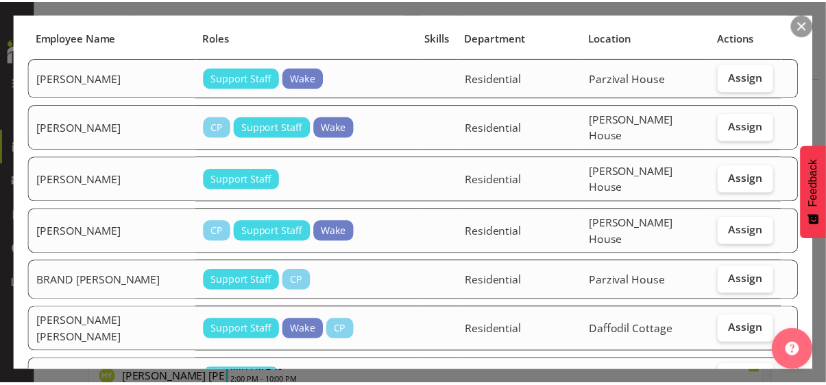
scroll to position [69, 0]
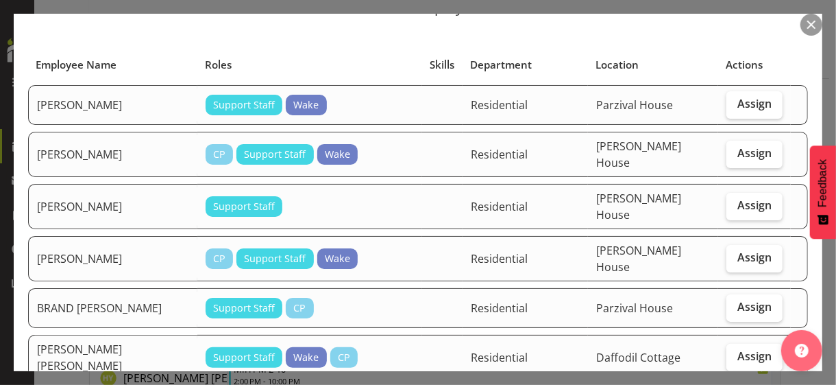
click at [729, 26] on button "button" at bounding box center [812, 25] width 22 height 22
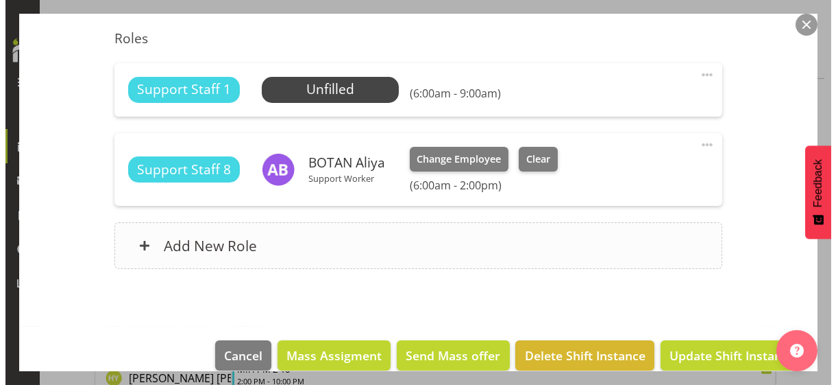
scroll to position [400, 0]
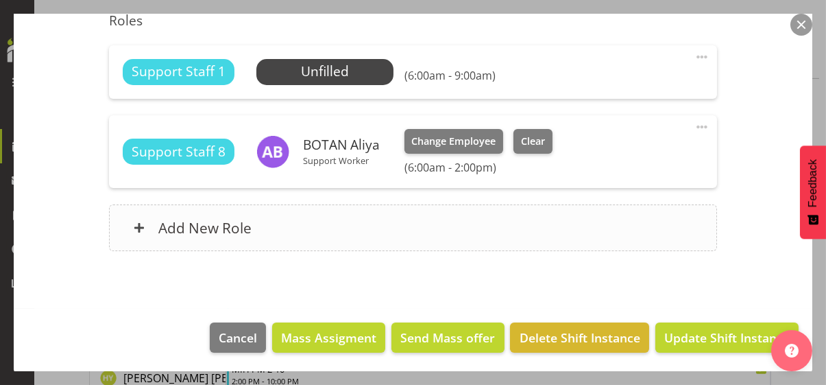
click at [383, 228] on div "Add New Role" at bounding box center [413, 227] width 608 height 47
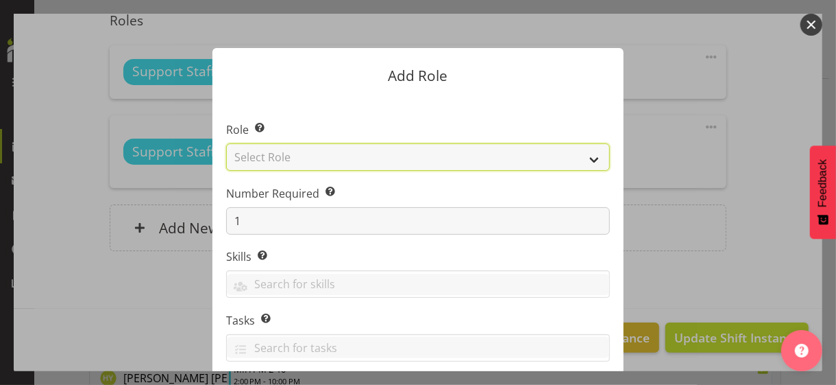
click at [359, 161] on select "Select Role CP House Leader Support Staff Wake" at bounding box center [418, 156] width 384 height 27
select select "1091"
click at [226, 143] on select "Select Role CP House Leader Support Staff Wake" at bounding box center [418, 156] width 384 height 27
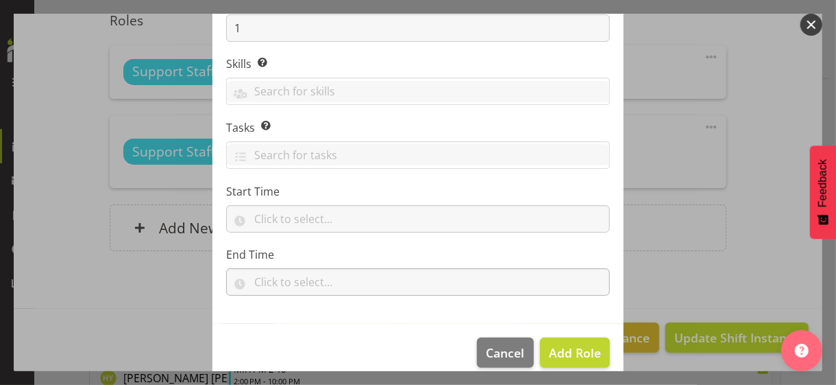
scroll to position [208, 0]
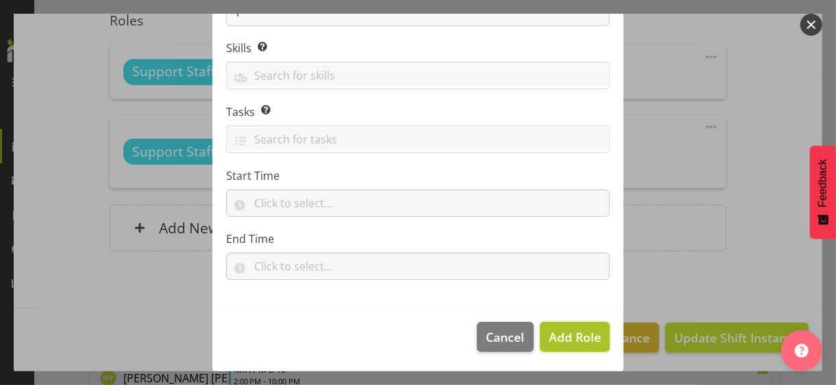
click at [562, 330] on span "Add Role" at bounding box center [575, 336] width 52 height 16
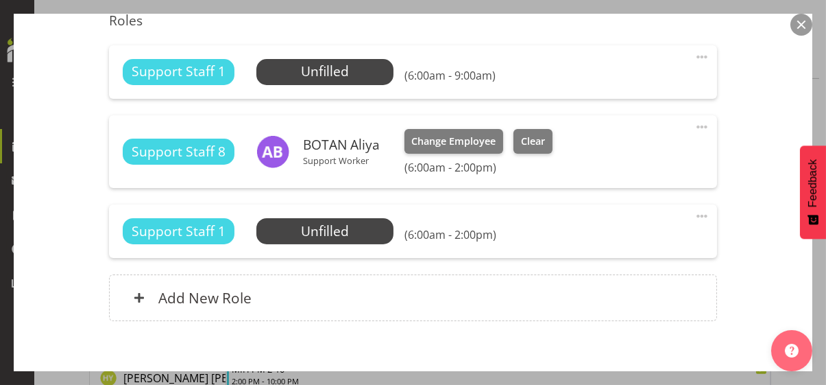
click at [694, 214] on span at bounding box center [702, 216] width 16 height 16
click at [609, 243] on link "Edit" at bounding box center [645, 248] width 132 height 25
select select "7"
select select "2025"
select select "6"
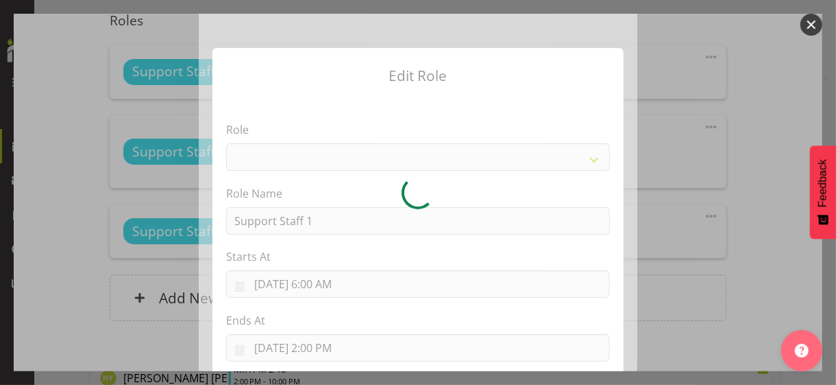
select select "1091"
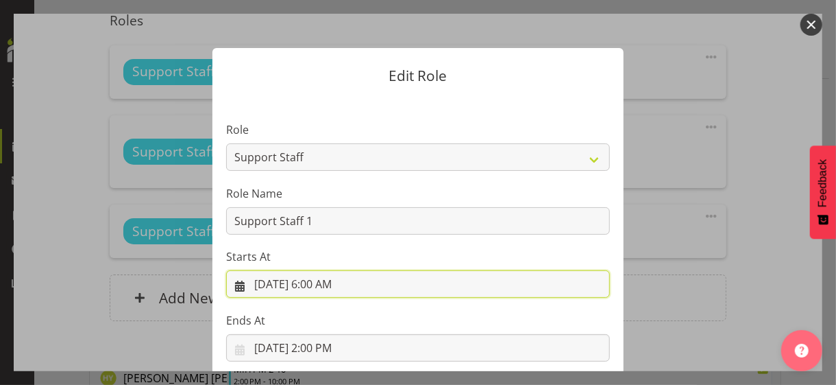
click at [319, 284] on input "[DATE] 6:00 AM" at bounding box center [418, 283] width 384 height 27
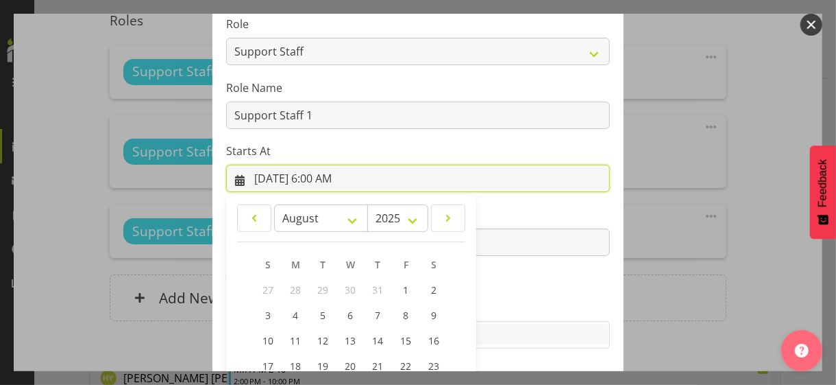
scroll to position [238, 0]
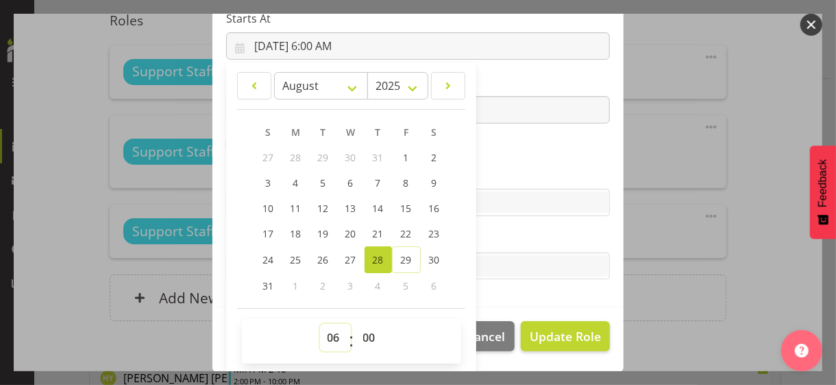
drag, startPoint x: 320, startPoint y: 335, endPoint x: 323, endPoint y: 324, distance: 12.0
click at [321, 332] on select "00 01 02 03 04 05 06 07 08 09 10 11 12 13 14 15 16 17 18 19 20 21 22 23" at bounding box center [335, 337] width 31 height 27
select select "9"
click at [320, 324] on select "00 01 02 03 04 05 06 07 08 09 10 11 12 13 14 15 16 17 18 19 20 21 22 23" at bounding box center [335, 337] width 31 height 27
type input "[DATE] 9:00 AM"
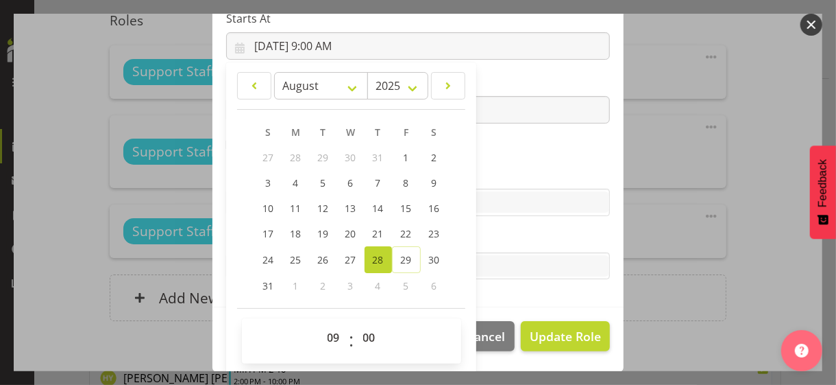
click at [490, 161] on section "Role CP House Leader Support Staff Wake Role Name Support Staff 1 Starts At [DA…" at bounding box center [418, 83] width 411 height 448
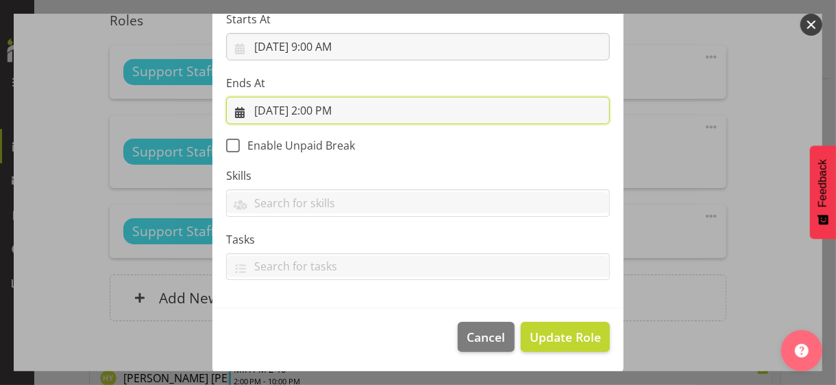
click at [331, 107] on input "[DATE] 2:00 PM" at bounding box center [418, 110] width 384 height 27
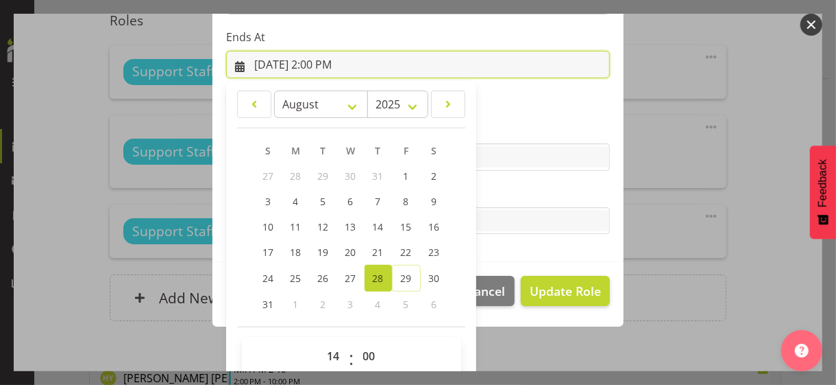
scroll to position [302, 0]
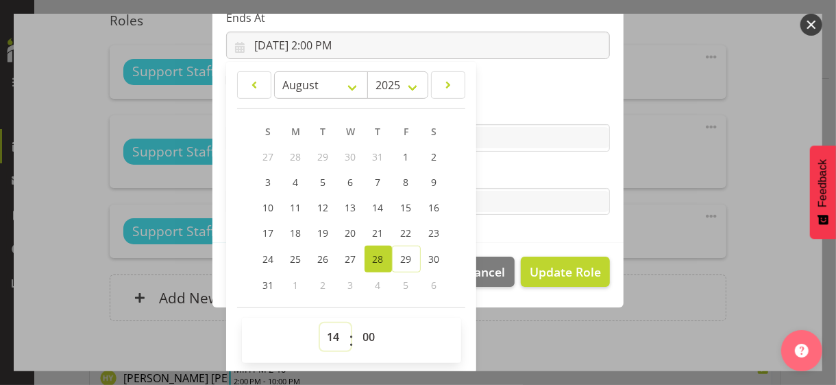
drag, startPoint x: 328, startPoint y: 334, endPoint x: 327, endPoint y: 327, distance: 7.0
click at [327, 327] on select "00 01 02 03 04 05 06 07 08 09 10 11 12 13 14 15 16 17 18 19 20 21 22 23" at bounding box center [335, 336] width 31 height 27
select select "10"
click at [320, 323] on select "00 01 02 03 04 05 06 07 08 09 10 11 12 13 14 15 16 17 18 19 20 21 22 23" at bounding box center [335, 336] width 31 height 27
type input "[DATE] 10:00 AM"
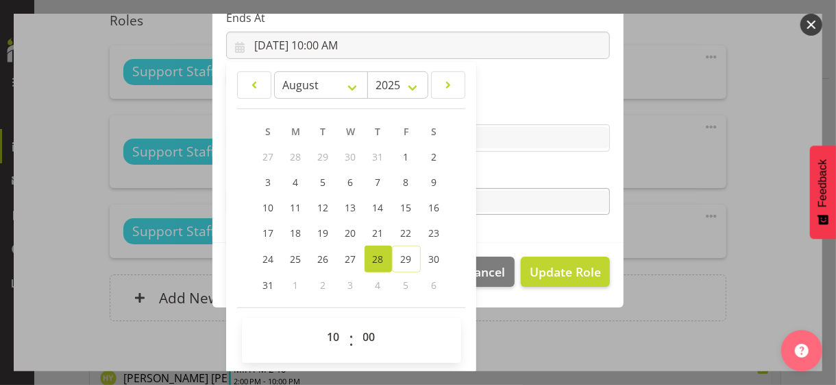
drag, startPoint x: 499, startPoint y: 181, endPoint x: 533, endPoint y: 210, distance: 44.7
click at [500, 181] on div "Tasks" at bounding box center [418, 190] width 384 height 49
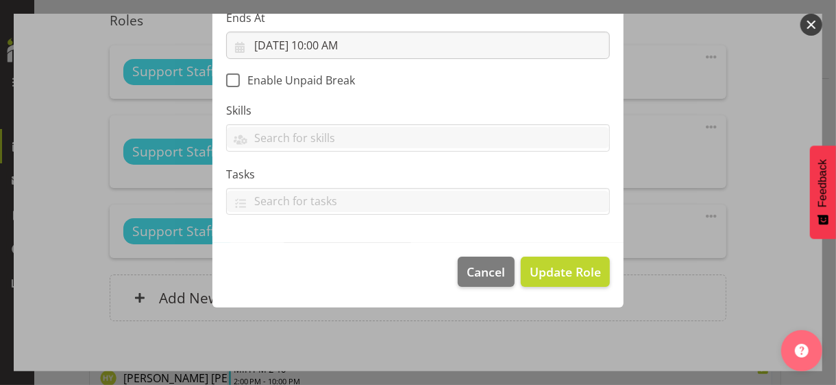
scroll to position [237, 0]
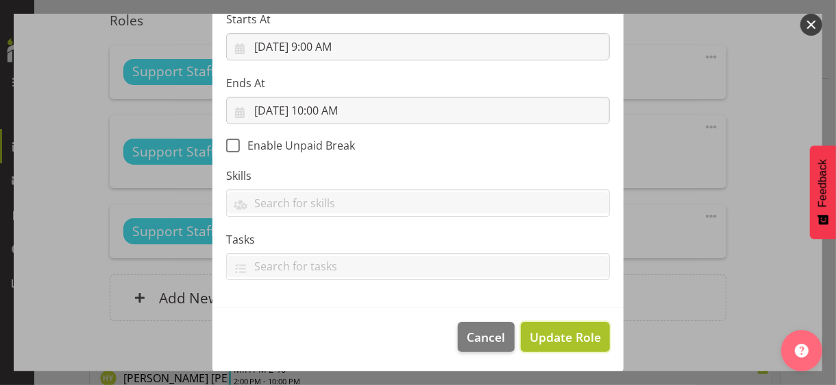
click at [573, 330] on span "Update Role" at bounding box center [565, 337] width 71 height 18
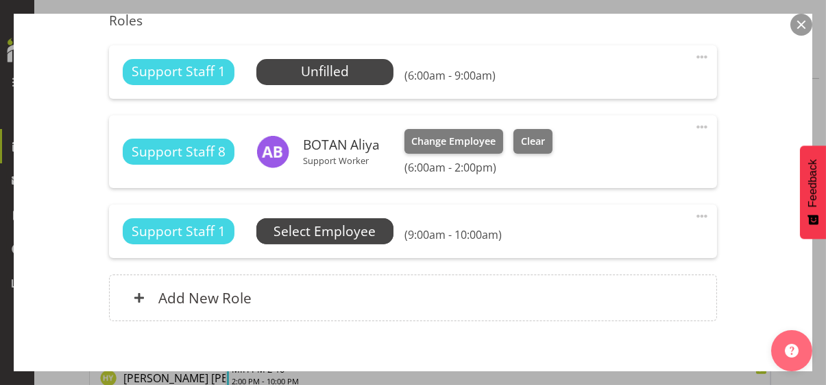
click at [0, 0] on span "Select Employee" at bounding box center [0, 0] width 0 height 0
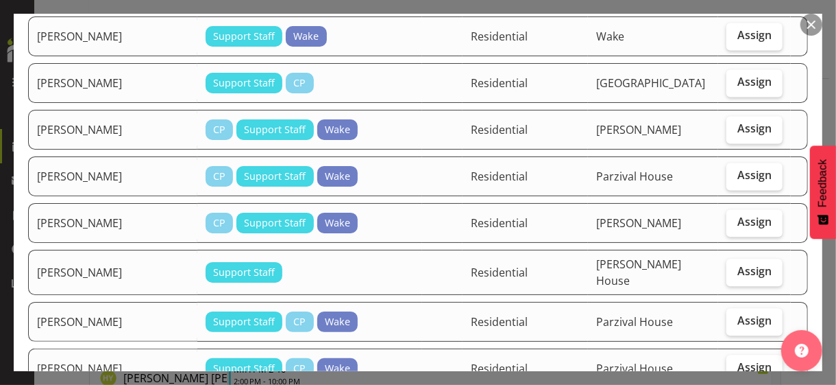
scroll to position [1508, 0]
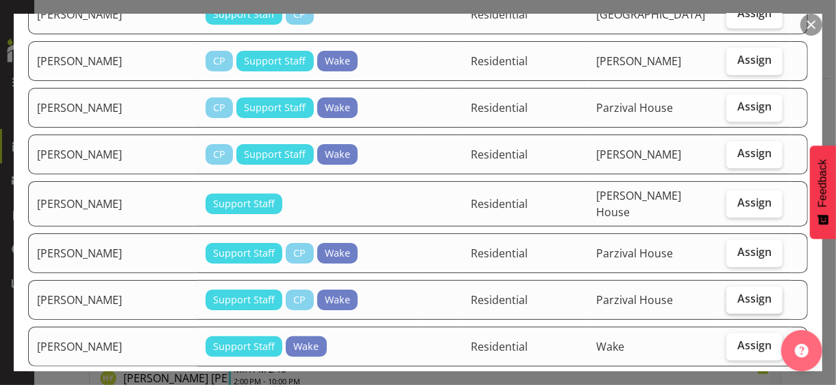
click at [729, 286] on label "Assign" at bounding box center [755, 299] width 56 height 27
click at [729, 294] on input "Assign" at bounding box center [731, 298] width 9 height 9
checkbox input "true"
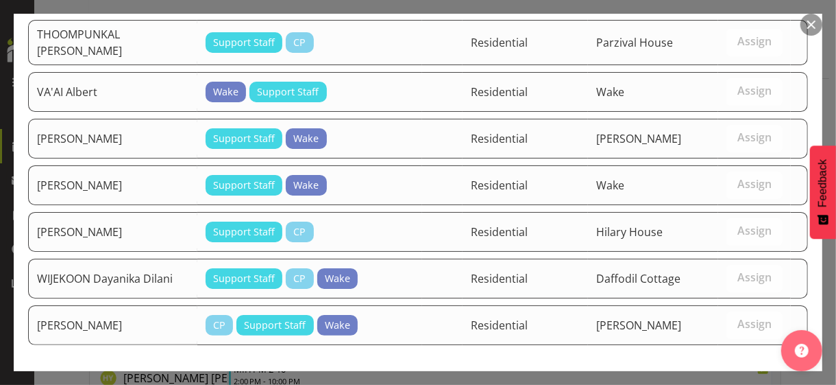
scroll to position [2362, 0]
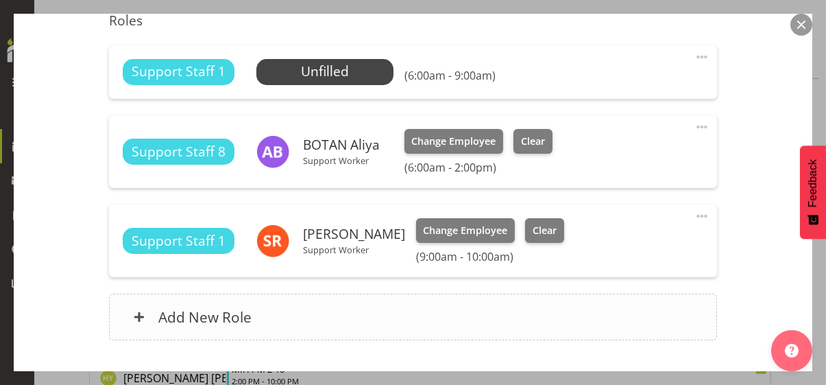
click at [406, 313] on div "Add New Role" at bounding box center [413, 316] width 608 height 47
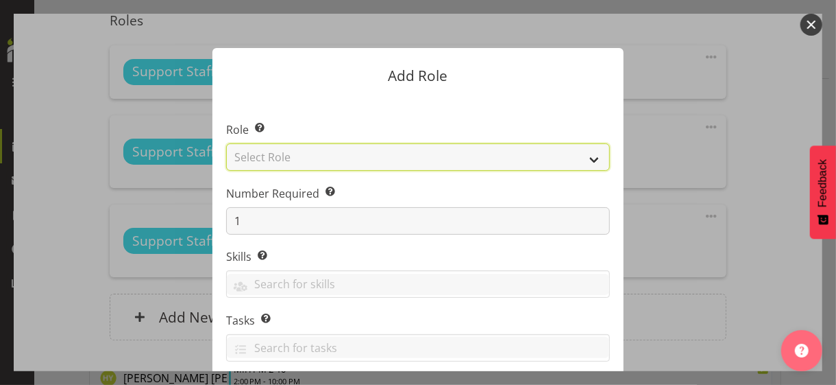
click at [341, 162] on select "Select Role CP House Leader Support Staff Wake" at bounding box center [418, 156] width 384 height 27
select select "1091"
click at [226, 143] on select "Select Role CP House Leader Support Staff Wake" at bounding box center [418, 156] width 384 height 27
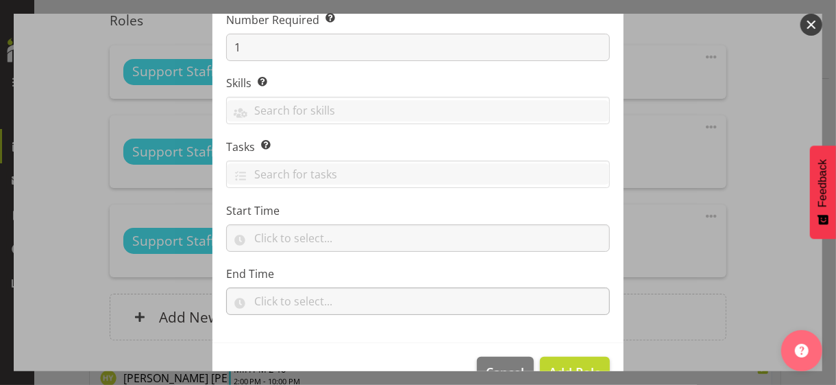
scroll to position [208, 0]
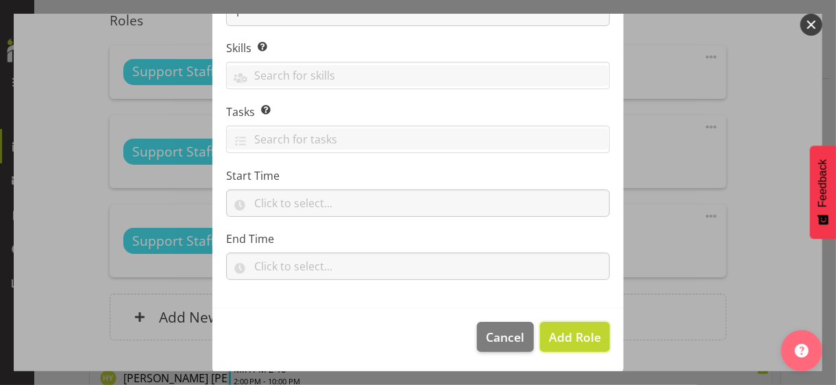
drag, startPoint x: 553, startPoint y: 338, endPoint x: 624, endPoint y: 291, distance: 86.1
click at [554, 332] on span "Add Role" at bounding box center [575, 336] width 52 height 16
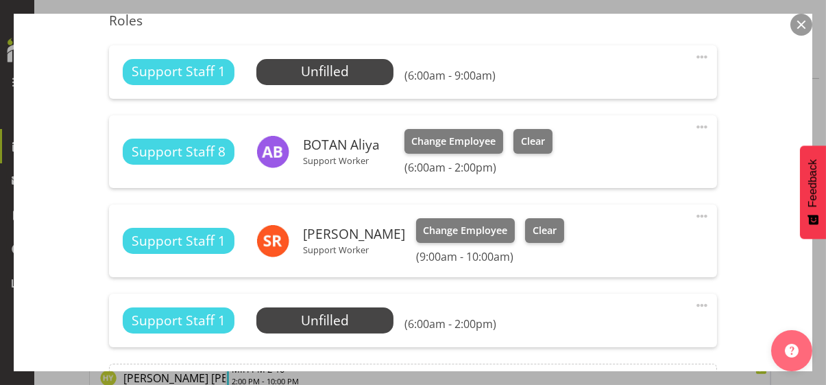
click at [694, 300] on span at bounding box center [702, 305] width 16 height 16
click at [623, 332] on link "Edit" at bounding box center [645, 338] width 132 height 25
select select "7"
select select "2025"
select select "6"
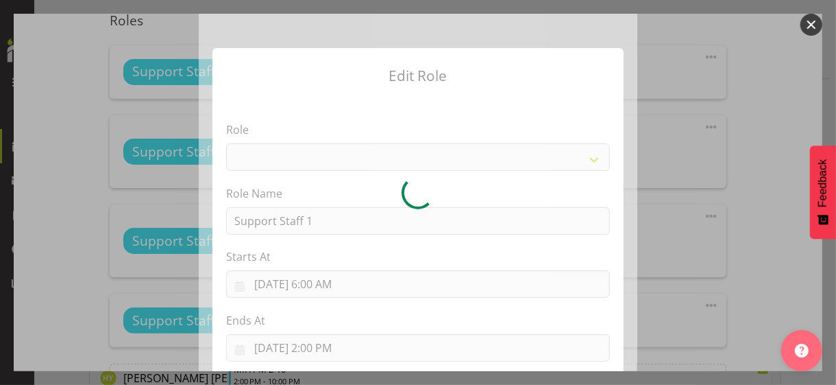
select select "1091"
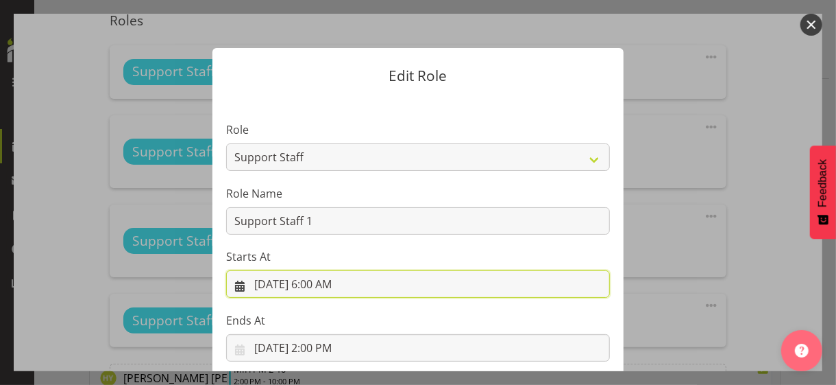
click at [320, 283] on input "[DATE] 6:00 AM" at bounding box center [418, 283] width 384 height 27
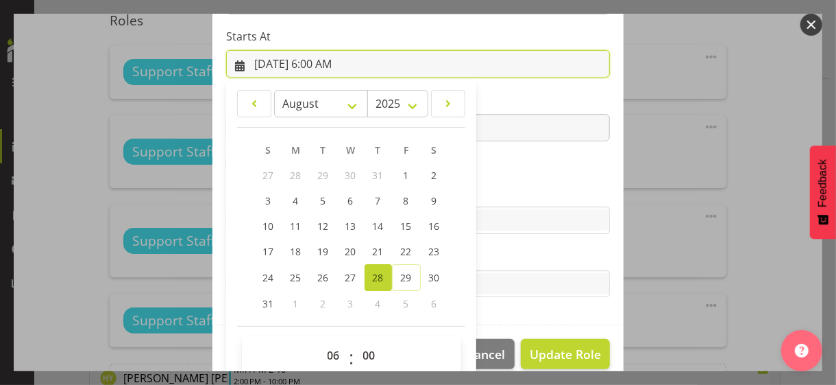
scroll to position [238, 0]
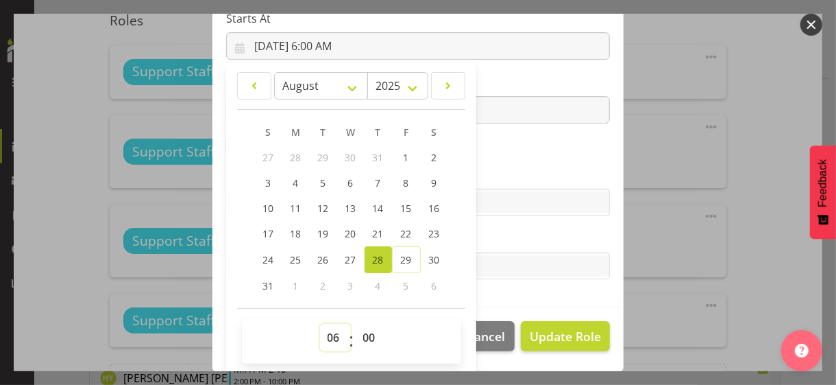
click at [329, 332] on select "00 01 02 03 04 05 06 07 08 09 10 11 12 13 14 15 16 17 18 19 20 21 22 23" at bounding box center [335, 337] width 31 height 27
select select "10"
click at [320, 324] on select "00 01 02 03 04 05 06 07 08 09 10 11 12 13 14 15 16 17 18 19 20 21 22 23" at bounding box center [335, 337] width 31 height 27
type input "[DATE] 10:00 AM"
drag, startPoint x: 498, startPoint y: 158, endPoint x: 491, endPoint y: 156, distance: 7.2
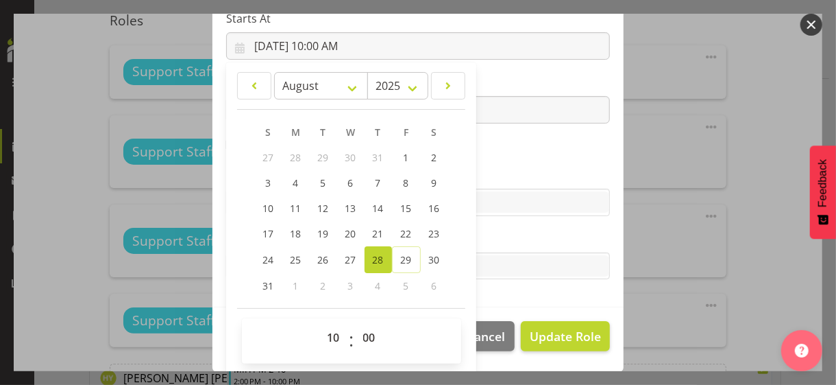
click at [498, 158] on section "Role CP House Leader Support Staff Wake Role Name Support Staff 1 Starts At [DA…" at bounding box center [418, 83] width 411 height 448
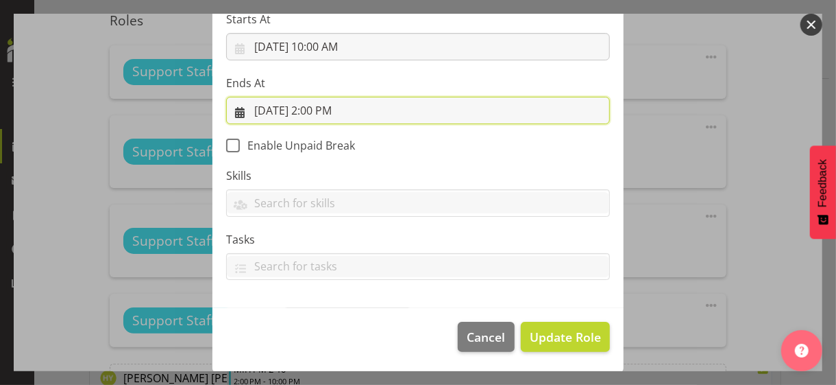
click at [328, 112] on input "[DATE] 2:00 PM" at bounding box center [418, 110] width 384 height 27
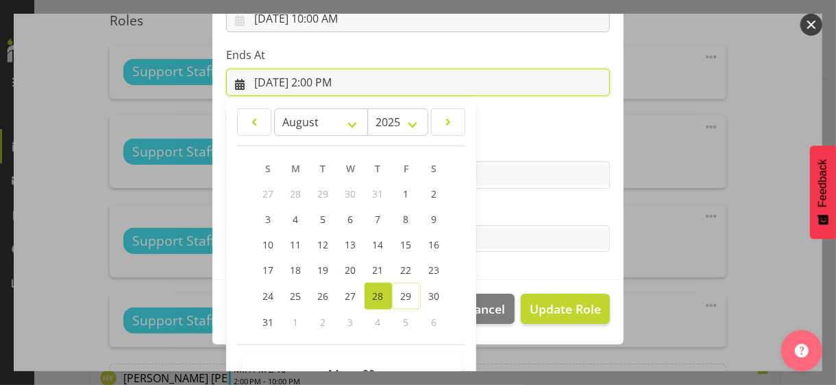
scroll to position [302, 0]
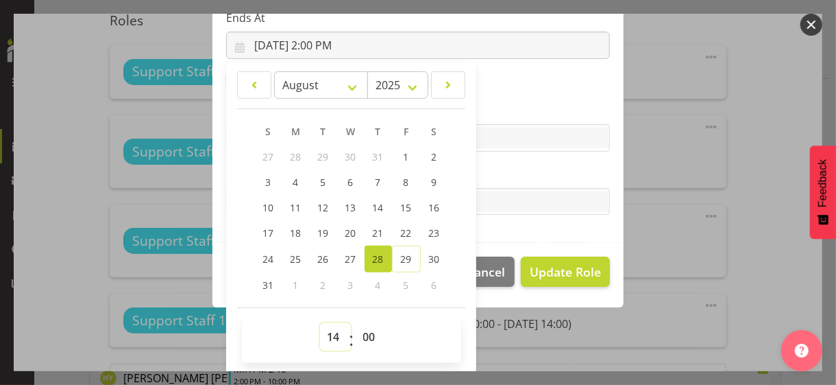
click at [328, 332] on select "00 01 02 03 04 05 06 07 08 09 10 11 12 13 14 15 16 17 18 19 20 21 22 23" at bounding box center [335, 336] width 31 height 27
select select "22"
click at [320, 323] on select "00 01 02 03 04 05 06 07 08 09 10 11 12 13 14 15 16 17 18 19 20 21 22 23" at bounding box center [335, 336] width 31 height 27
type input "[DATE] 10:00 PM"
click at [533, 176] on label "Tasks" at bounding box center [418, 174] width 384 height 16
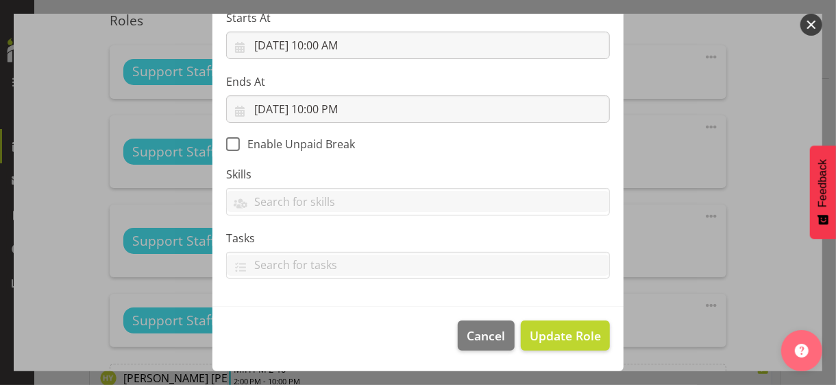
scroll to position [237, 0]
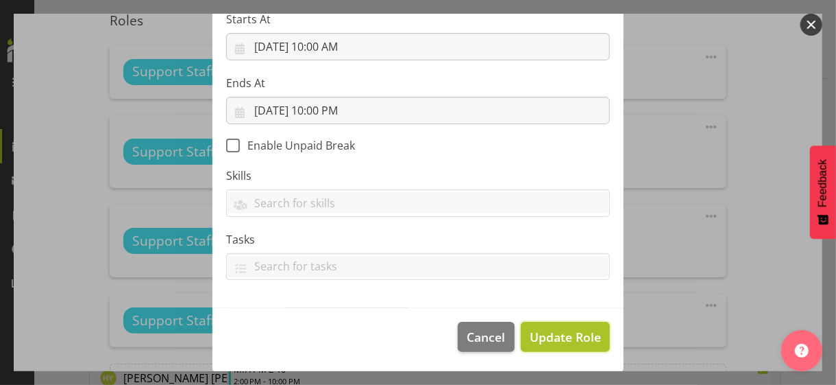
click at [557, 332] on span "Update Role" at bounding box center [565, 337] width 71 height 18
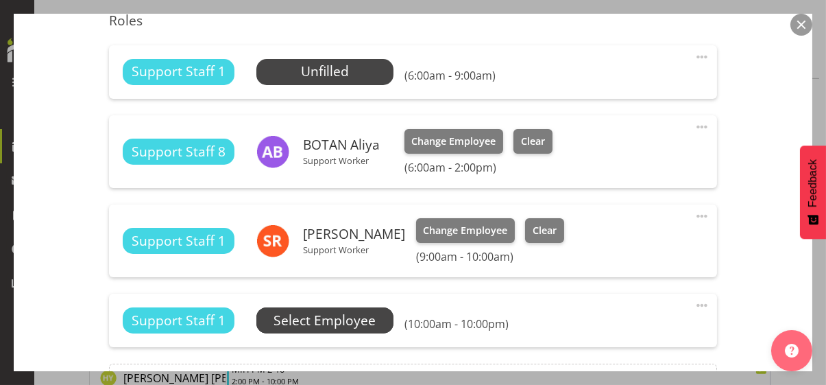
click at [0, 0] on span "Select Employee" at bounding box center [0, 0] width 0 height 0
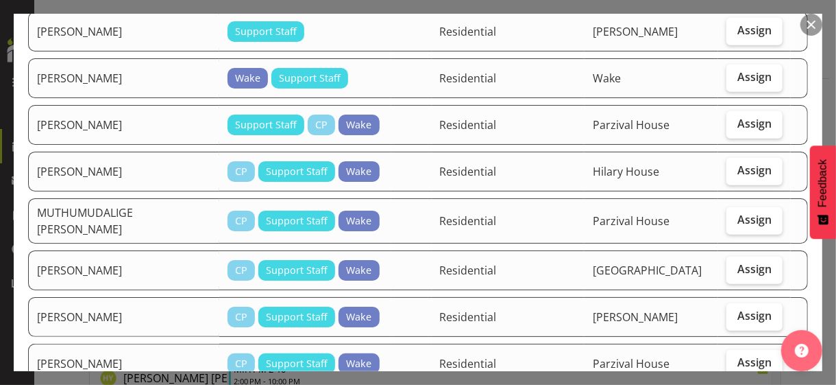
scroll to position [480, 0]
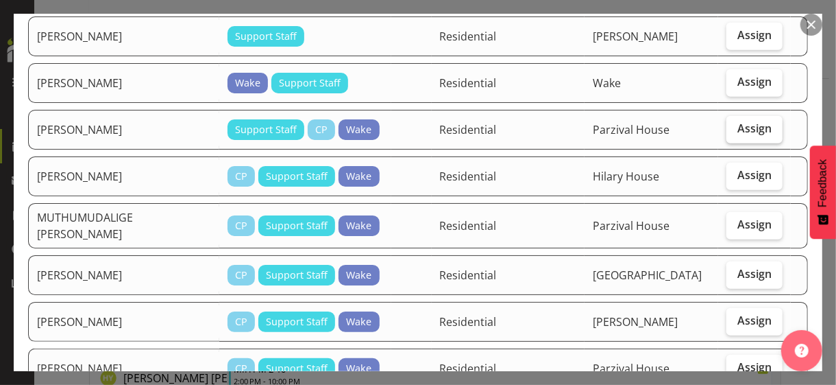
click at [729, 121] on span "Assign" at bounding box center [755, 128] width 34 height 14
click at [729, 124] on input "Assign" at bounding box center [731, 128] width 9 height 9
checkbox input "true"
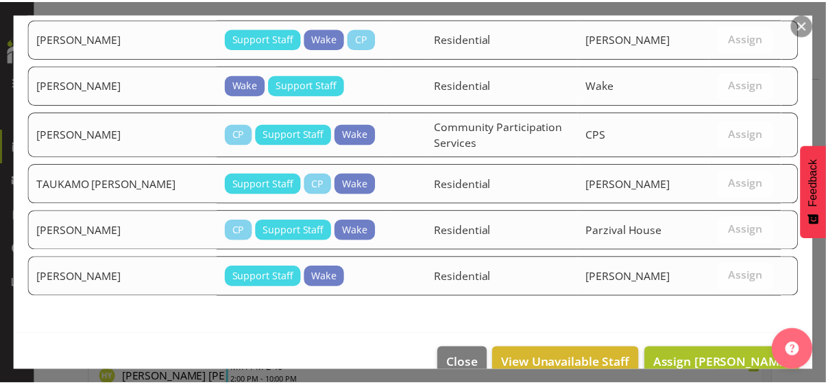
scroll to position [1196, 0]
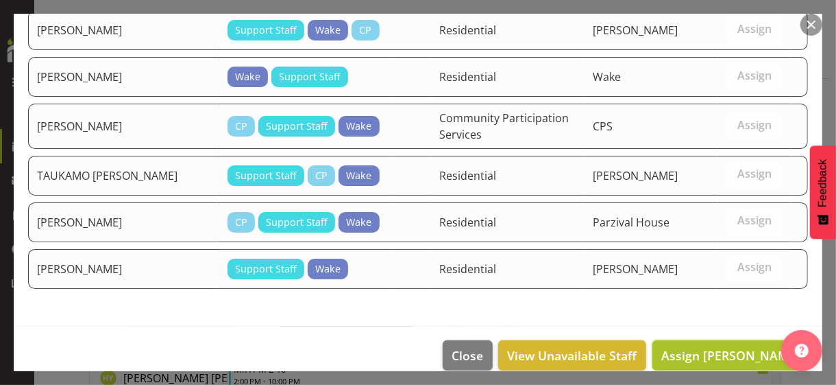
click at [716, 332] on span "Assign [PERSON_NAME]" at bounding box center [730, 355] width 138 height 16
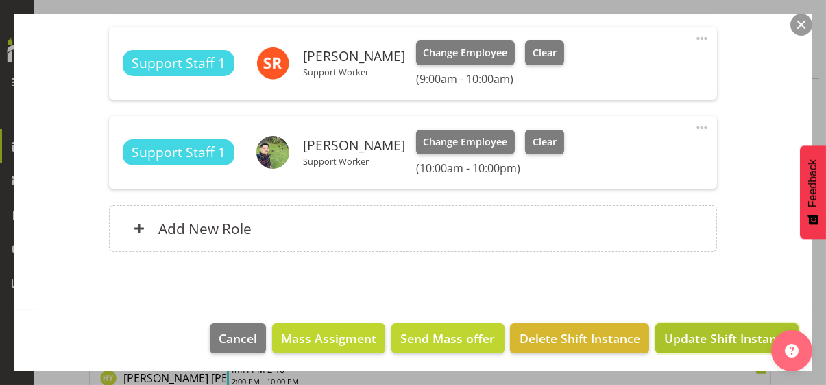
click at [715, 332] on span "Update Shift Instance" at bounding box center [726, 338] width 125 height 18
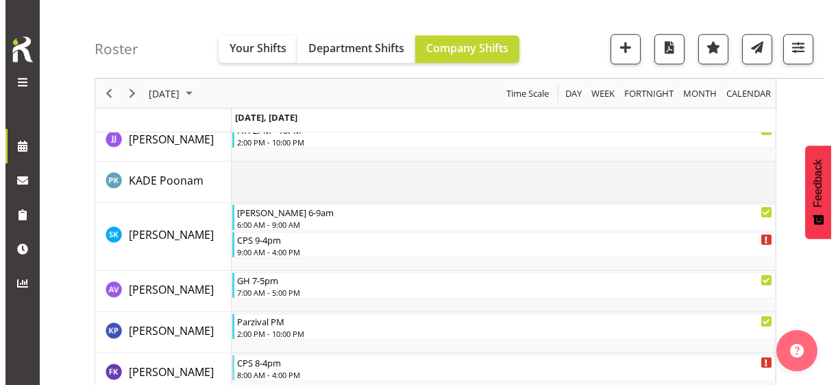
scroll to position [2632, 0]
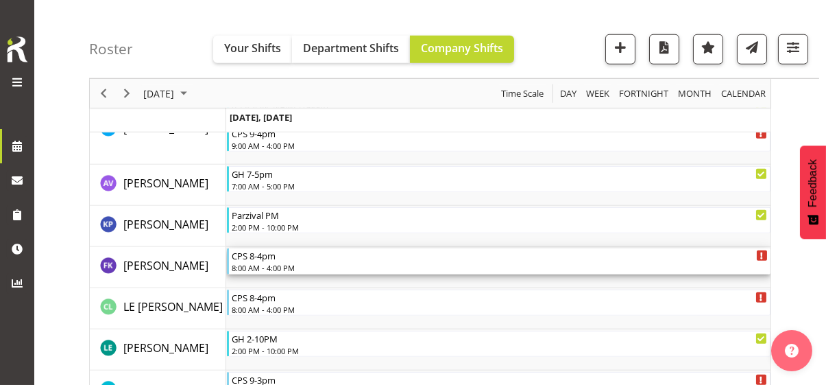
click at [265, 266] on div "8:00 AM - 4:00 PM" at bounding box center [500, 267] width 536 height 11
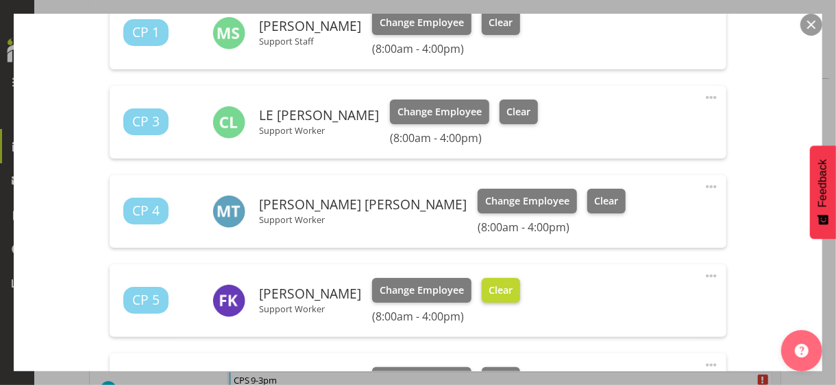
scroll to position [548, 0]
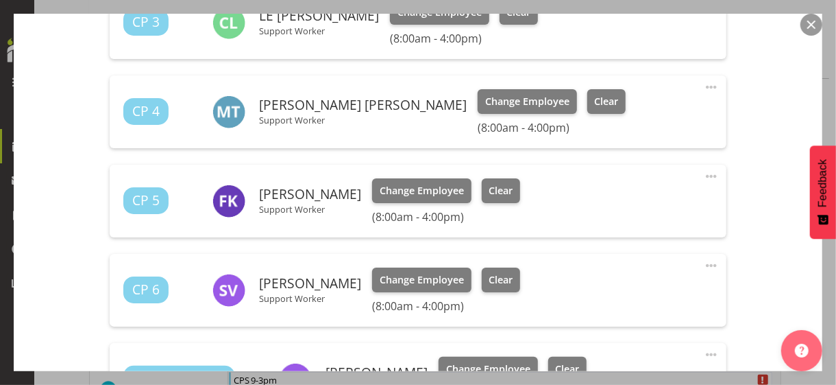
click at [703, 173] on span at bounding box center [711, 176] width 16 height 16
click at [628, 201] on link "Edit" at bounding box center [654, 209] width 132 height 25
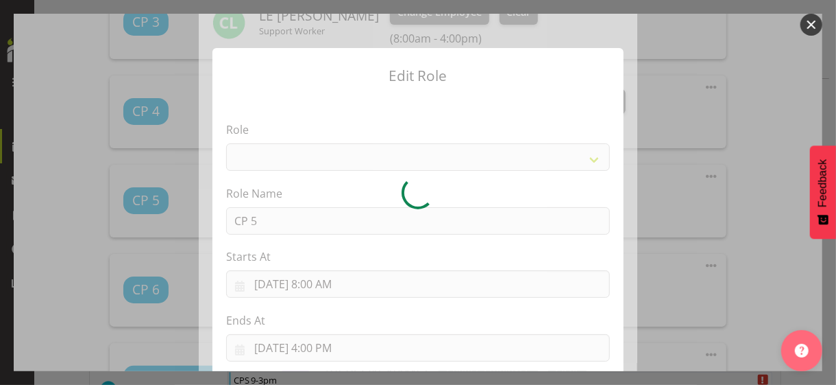
select select
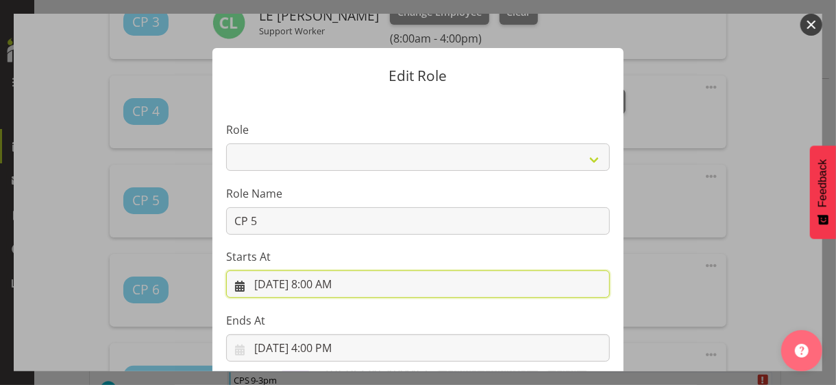
click at [323, 282] on input "[DATE] 8:00 AM" at bounding box center [418, 283] width 384 height 27
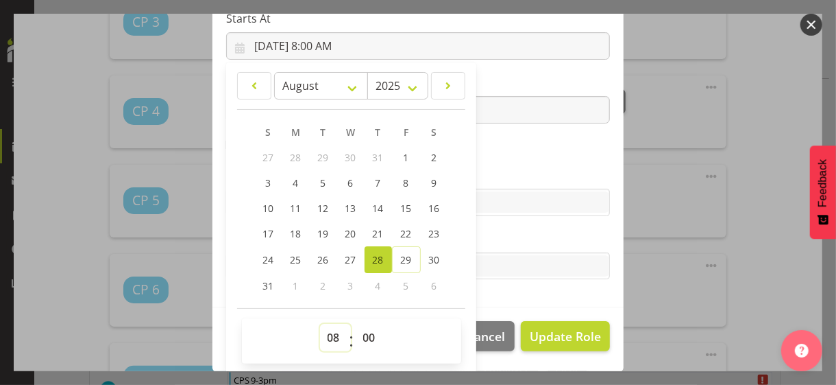
drag, startPoint x: 324, startPoint y: 333, endPoint x: 326, endPoint y: 326, distance: 7.2
click at [326, 326] on select "00 01 02 03 04 05 06 07 08 09 10 11 12 13 14 15 16 17 18 19 20 21 22 23" at bounding box center [335, 337] width 31 height 27
select select "9"
click at [320, 324] on select "00 01 02 03 04 05 06 07 08 09 10 11 12 13 14 15 16 17 18 19 20 21 22 23" at bounding box center [335, 337] width 31 height 27
type input "[DATE] 9:00 AM"
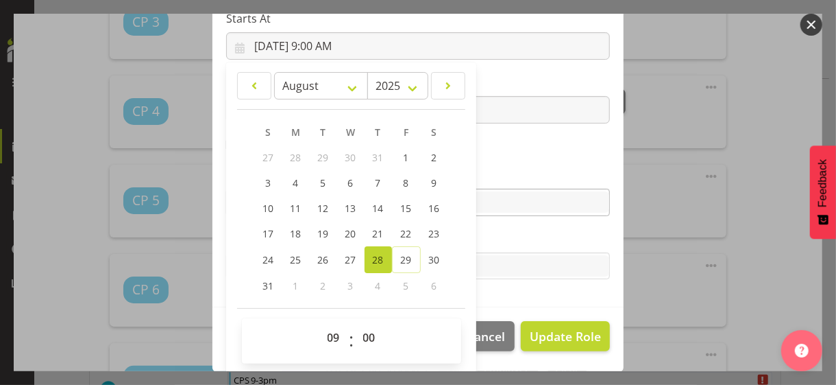
drag, startPoint x: 492, startPoint y: 163, endPoint x: 515, endPoint y: 194, distance: 38.7
click at [493, 163] on section "Role CP House Leader Support Staff Wake Role Name CP 5 Starts At [DATE] 9:00 AM…" at bounding box center [418, 83] width 411 height 448
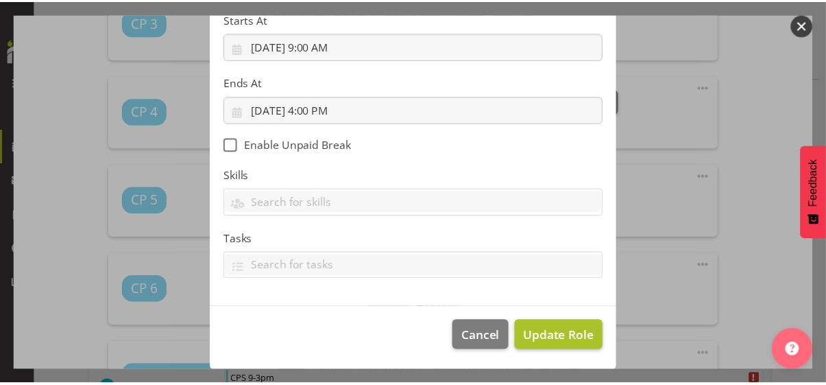
scroll to position [237, 0]
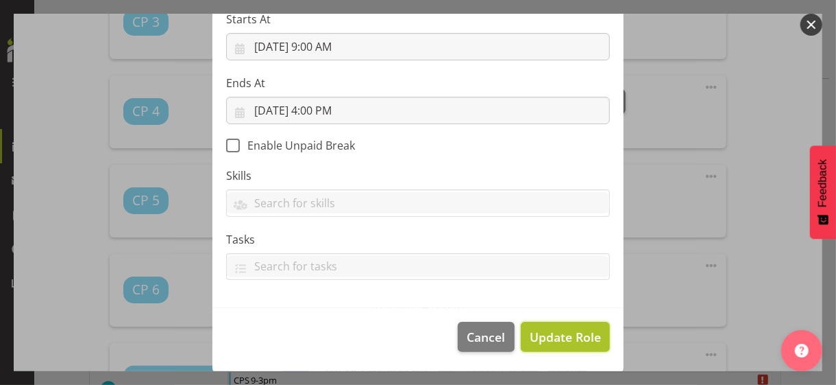
click at [552, 332] on span "Update Role" at bounding box center [565, 337] width 71 height 18
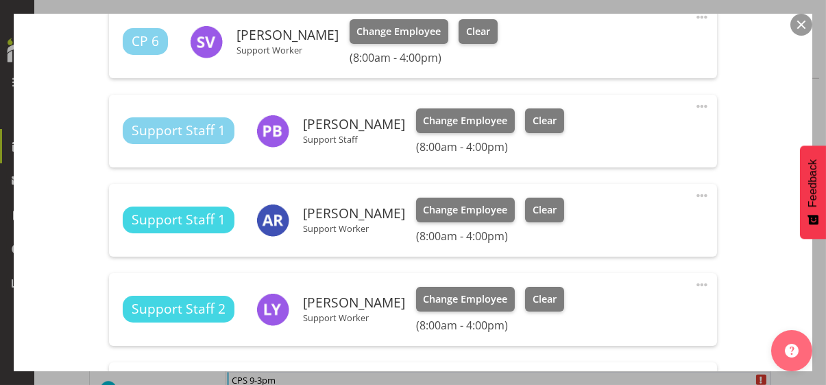
scroll to position [960, 0]
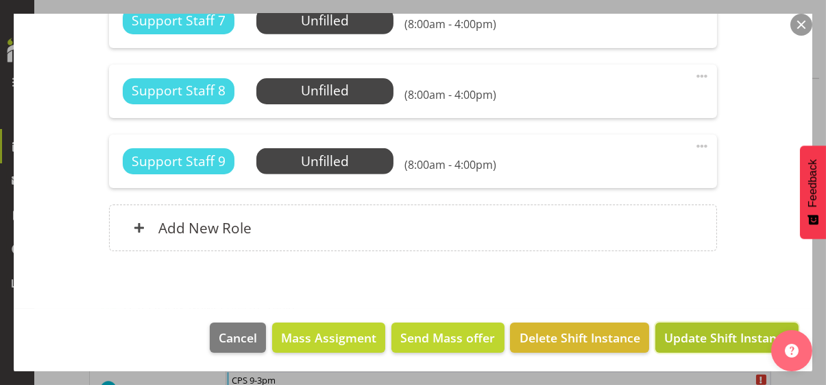
click at [713, 332] on span "Update Shift Instance" at bounding box center [726, 337] width 125 height 18
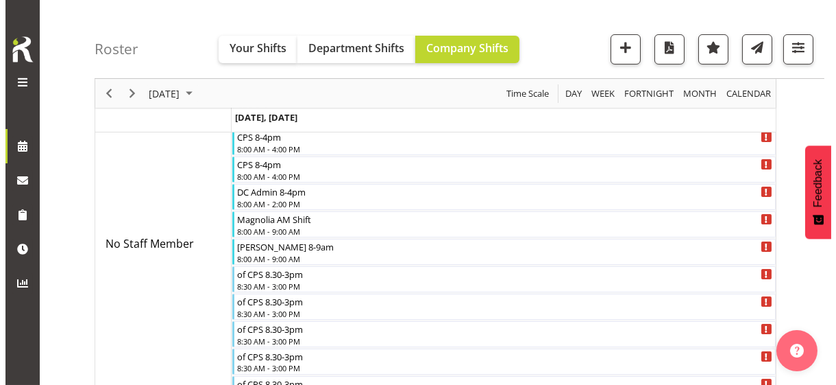
scroll to position [0, 0]
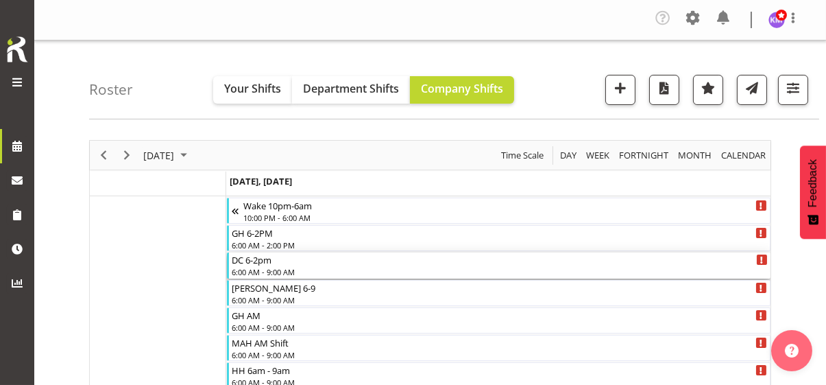
click at [274, 266] on div "6:00 AM - 9:00 AM" at bounding box center [500, 271] width 536 height 11
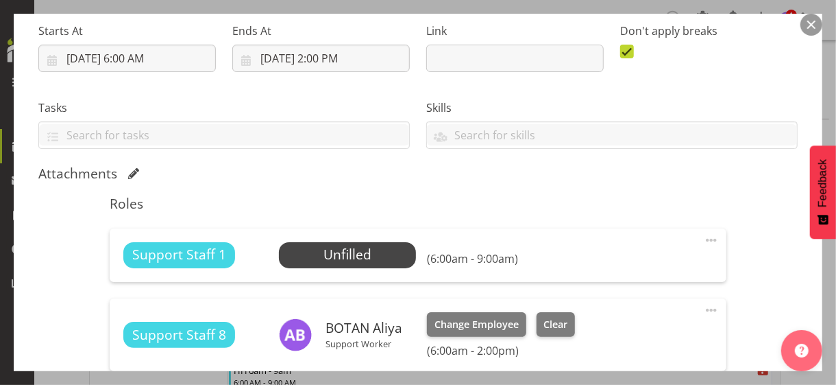
scroll to position [343, 0]
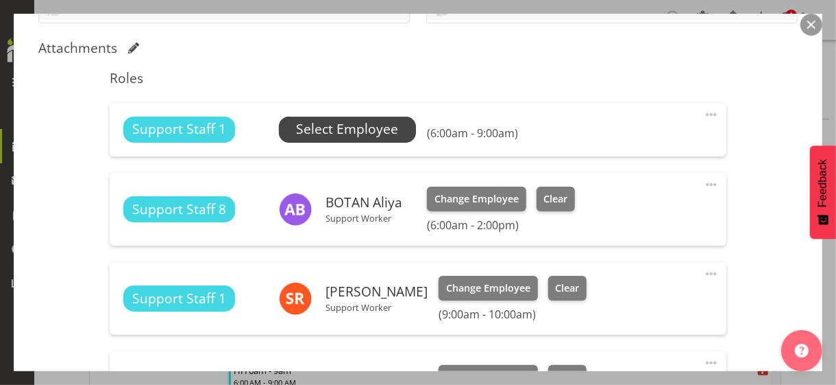
click at [349, 128] on span "Select Employee" at bounding box center [347, 129] width 102 height 20
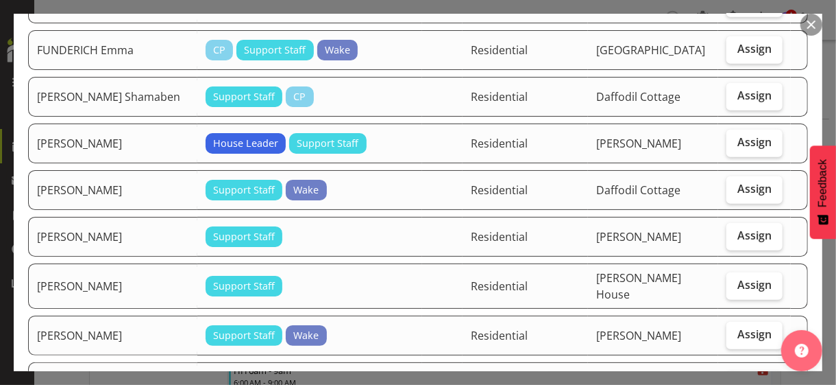
scroll to position [754, 0]
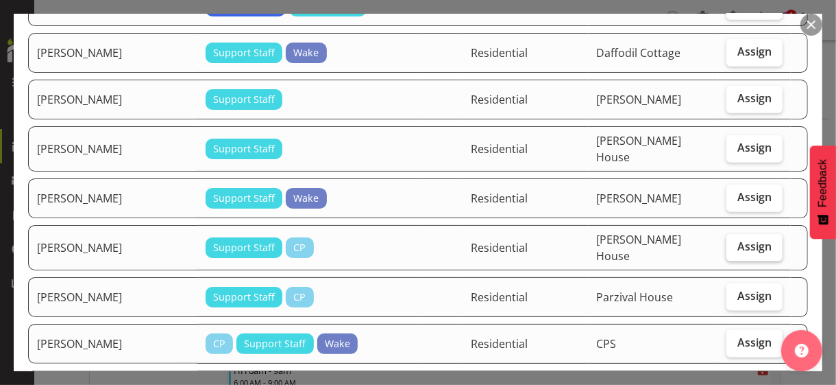
click at [729, 239] on span "Assign" at bounding box center [755, 246] width 34 height 14
click at [729, 242] on input "Assign" at bounding box center [731, 246] width 9 height 9
checkbox input "true"
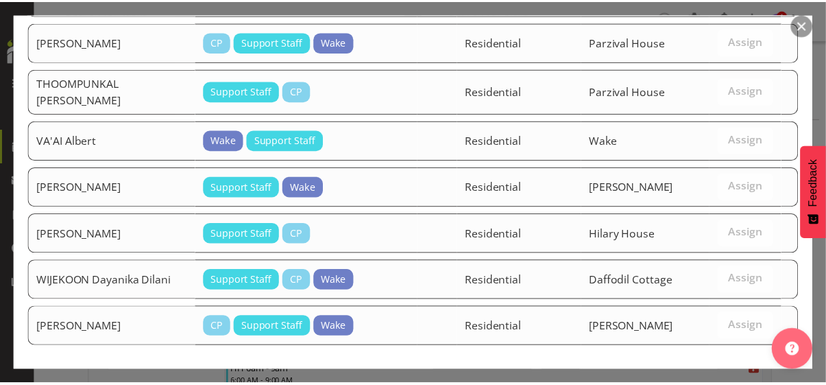
scroll to position [2174, 0]
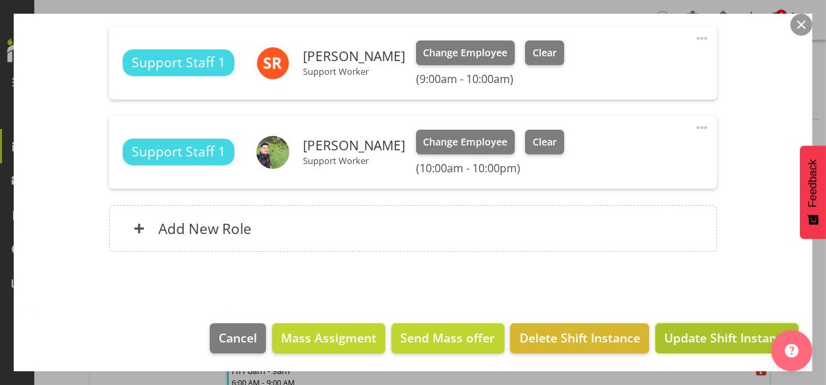
click at [714, 332] on span "Update Shift Instance" at bounding box center [726, 337] width 125 height 18
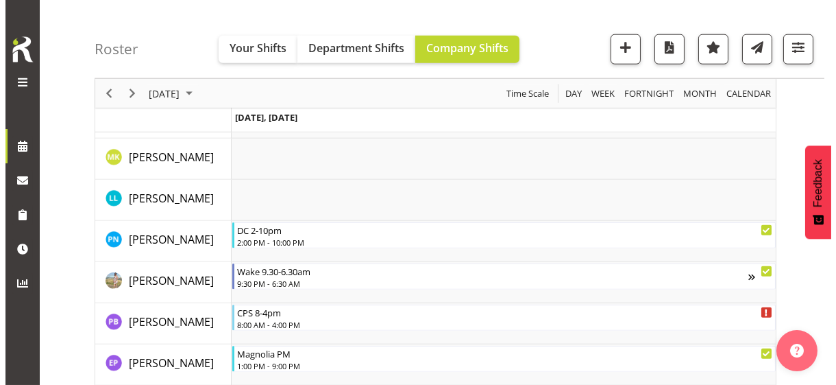
scroll to position [3222, 0]
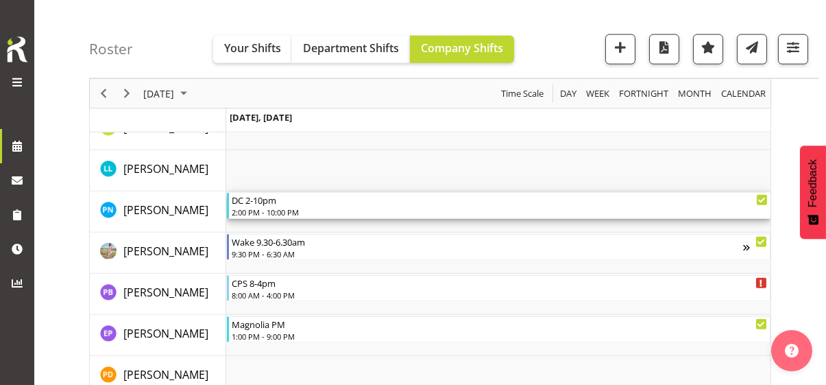
click at [289, 206] on div "2:00 PM - 10:00 PM" at bounding box center [500, 211] width 536 height 11
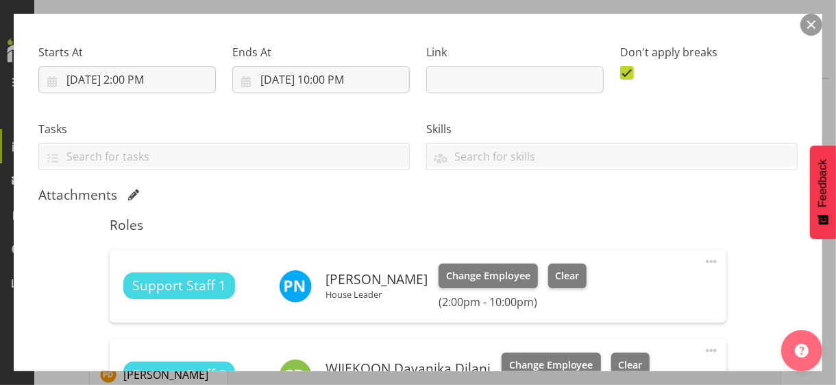
scroll to position [343, 0]
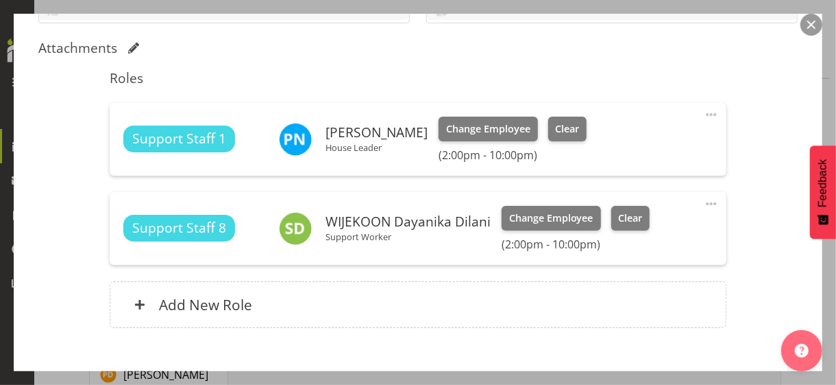
click at [703, 109] on span at bounding box center [711, 114] width 16 height 16
click at [604, 145] on link "Edit" at bounding box center [654, 147] width 132 height 25
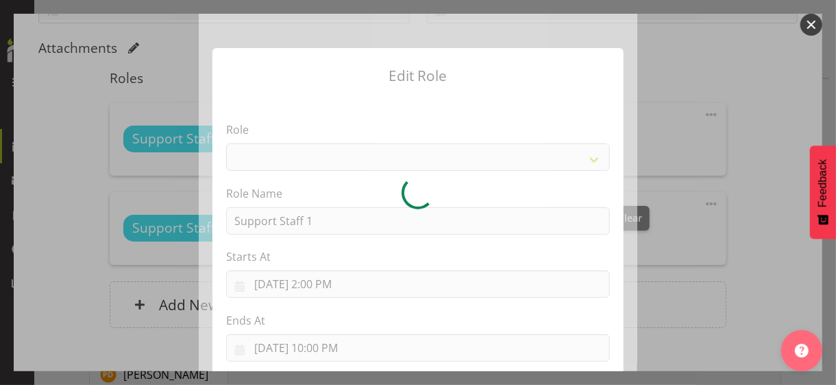
select select "1091"
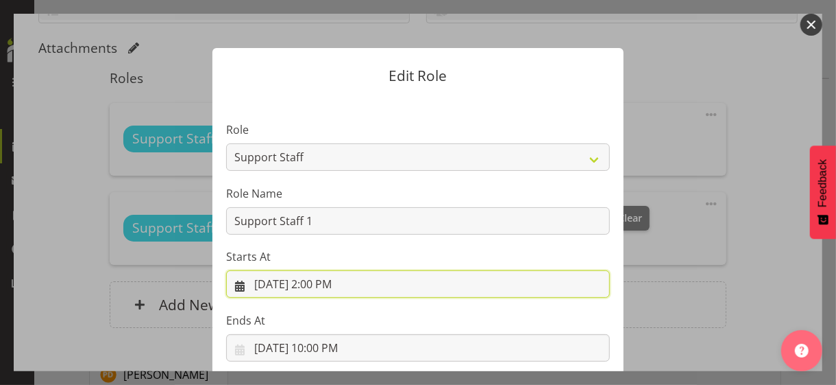
click at [313, 283] on input "[DATE] 2:00 PM" at bounding box center [418, 283] width 384 height 27
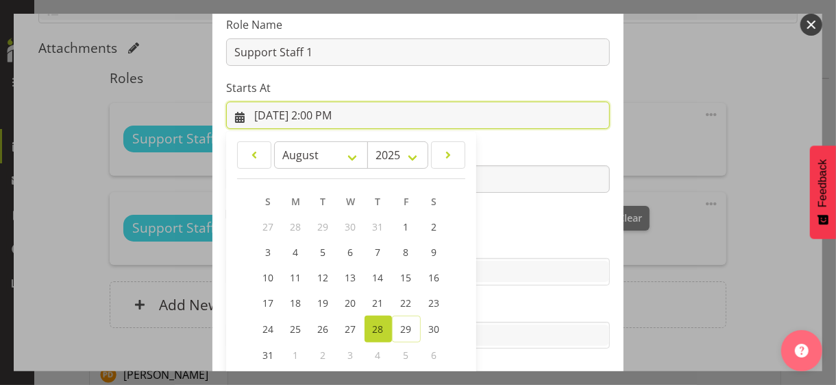
scroll to position [238, 0]
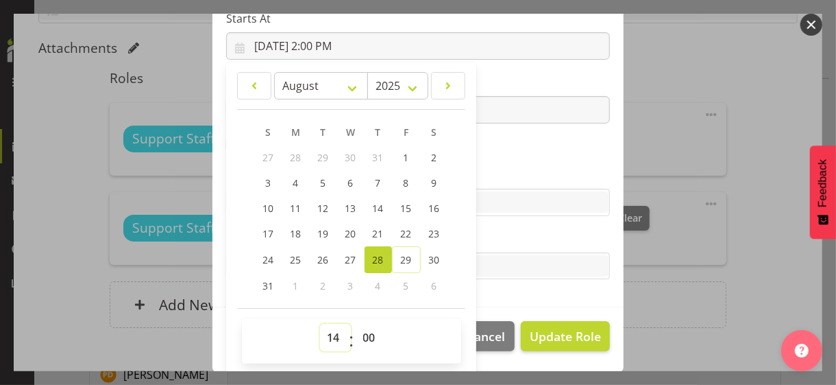
click at [324, 332] on select "00 01 02 03 04 05 06 07 08 09 10 11 12 13 14 15 16 17 18 19 20 21 22 23" at bounding box center [335, 337] width 31 height 27
select select "7"
click at [320, 324] on select "00 01 02 03 04 05 06 07 08 09 10 11 12 13 14 15 16 17 18 19 20 21 22 23" at bounding box center [335, 337] width 31 height 27
type input "[DATE] 7:00 AM"
drag, startPoint x: 361, startPoint y: 331, endPoint x: 362, endPoint y: 322, distance: 8.9
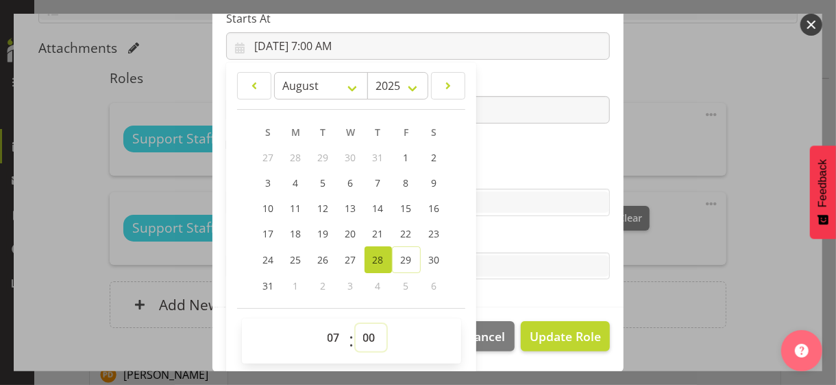
click at [361, 331] on select "00 01 02 03 04 05 06 07 08 09 10 11 12 13 14 15 16 17 18 19 20 21 22 23 24 25 2…" at bounding box center [371, 337] width 31 height 27
select select "30"
click at [356, 324] on select "00 01 02 03 04 05 06 07 08 09 10 11 12 13 14 15 16 17 18 19 20 21 22 23 24 25 2…" at bounding box center [371, 337] width 31 height 27
type input "[DATE] 7:30 AM"
click at [507, 168] on label "Skills" at bounding box center [418, 175] width 384 height 16
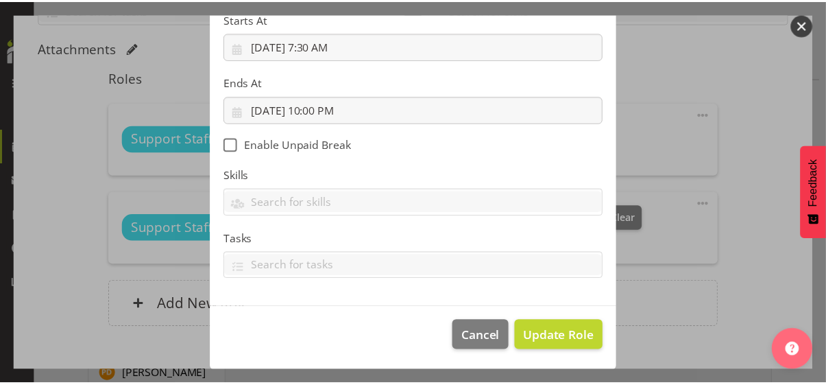
scroll to position [237, 0]
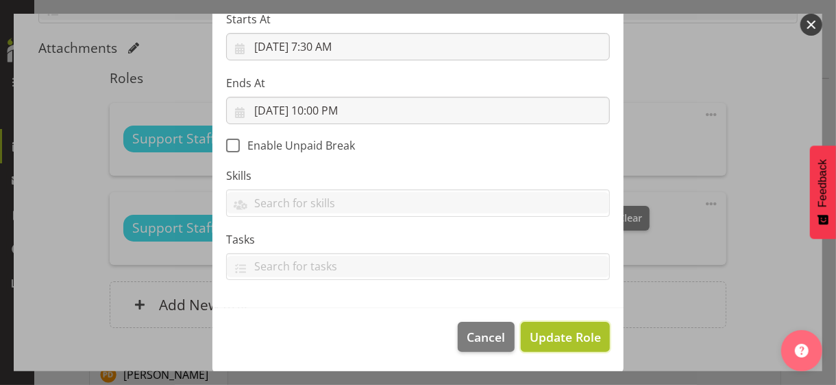
click at [565, 332] on span "Update Role" at bounding box center [565, 337] width 71 height 18
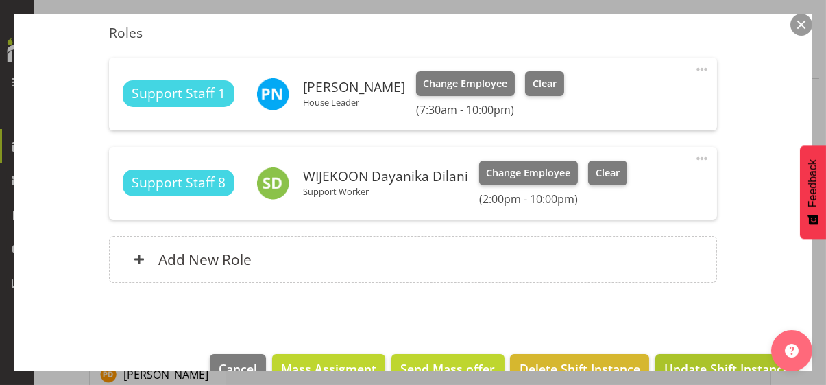
scroll to position [419, 0]
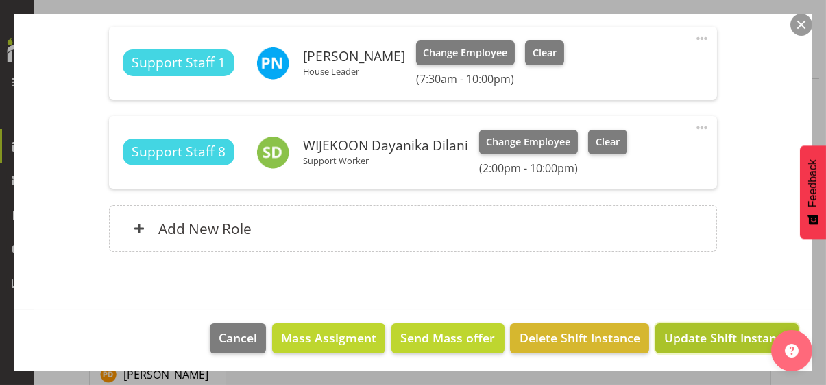
click at [703, 332] on span "Update Shift Instance" at bounding box center [726, 337] width 125 height 18
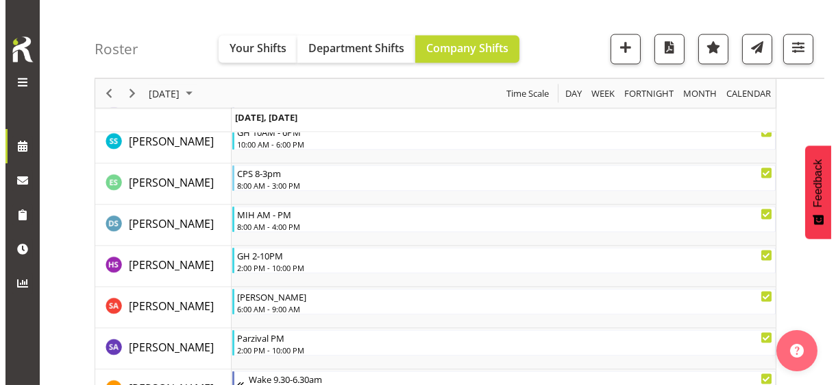
scroll to position [3839, 0]
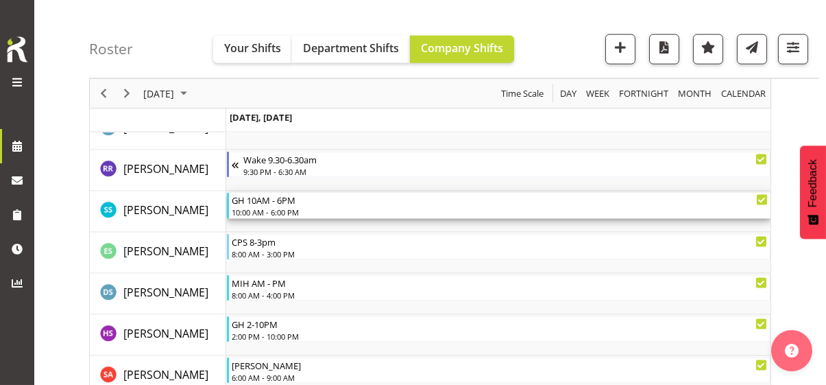
click at [278, 208] on div "10:00 AM - 6:00 PM" at bounding box center [500, 211] width 536 height 11
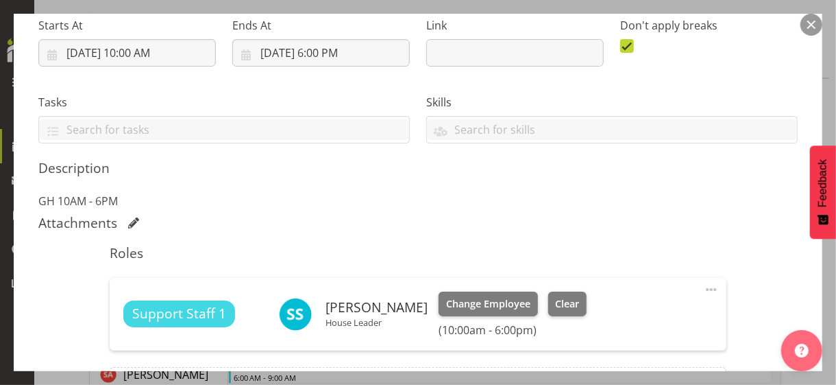
scroll to position [343, 0]
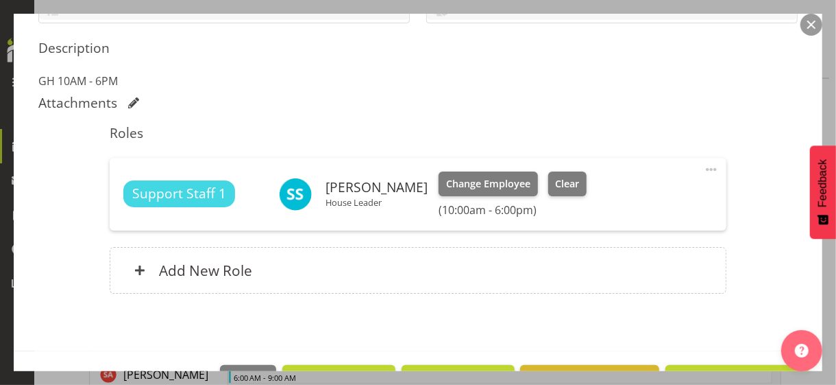
click at [703, 165] on span at bounding box center [711, 169] width 16 height 16
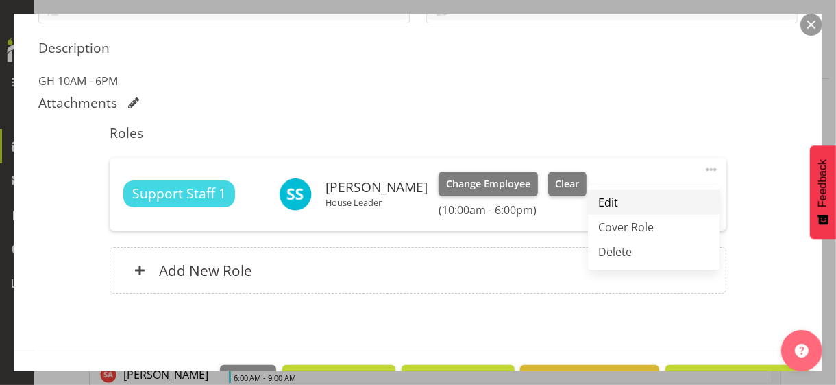
click at [614, 197] on link "Edit" at bounding box center [654, 202] width 132 height 25
select select "7"
select select "2025"
select select "10"
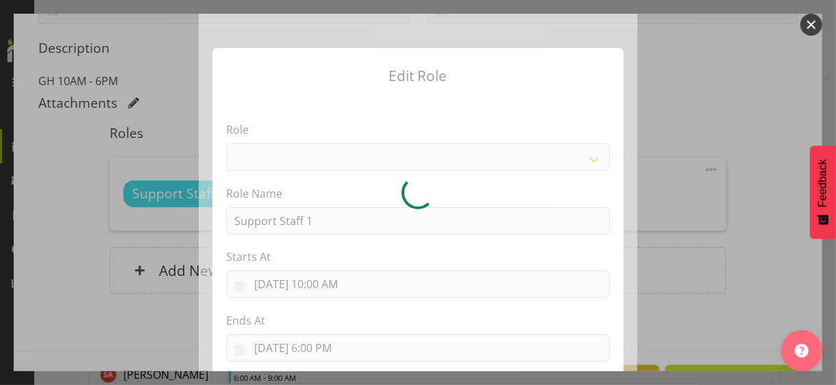
select select "1091"
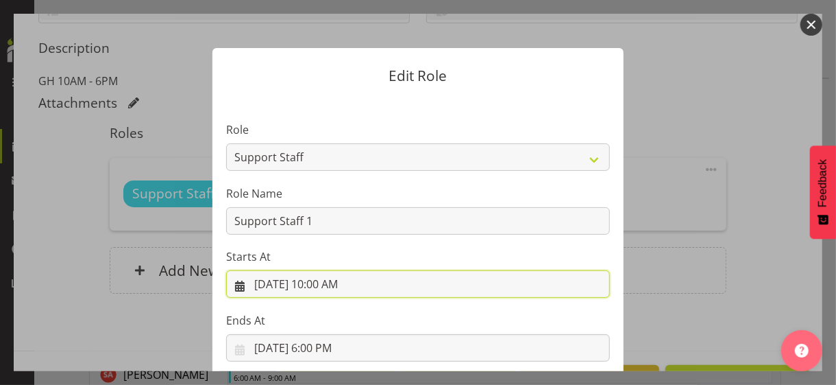
click at [328, 284] on input "[DATE] 10:00 AM" at bounding box center [418, 283] width 384 height 27
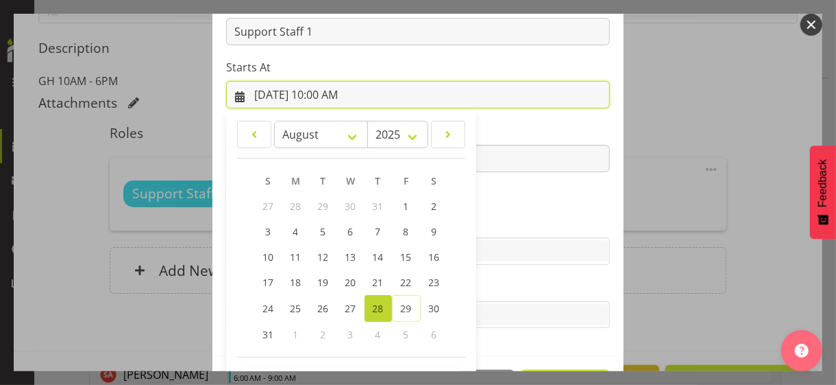
scroll to position [238, 0]
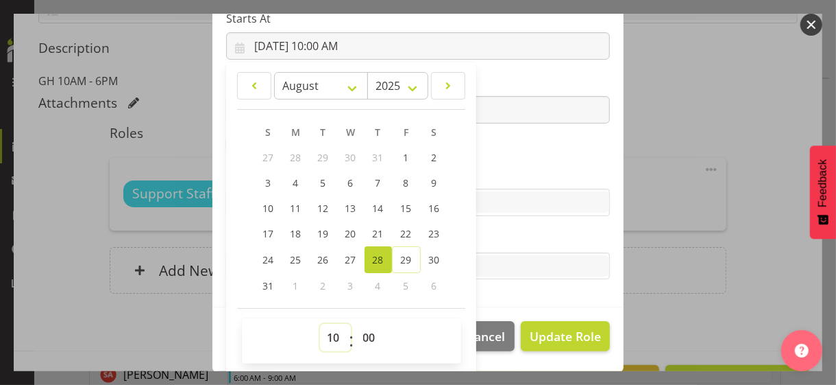
drag, startPoint x: 324, startPoint y: 330, endPoint x: 325, endPoint y: 323, distance: 7.6
click at [324, 330] on select "00 01 02 03 04 05 06 07 08 09 10 11 12 13 14 15 16 17 18 19 20 21 22 23" at bounding box center [335, 337] width 31 height 27
select select "9"
click at [320, 324] on select "00 01 02 03 04 05 06 07 08 09 10 11 12 13 14 15 16 17 18 19 20 21 22 23" at bounding box center [335, 337] width 31 height 27
type input "[DATE] 9:00 AM"
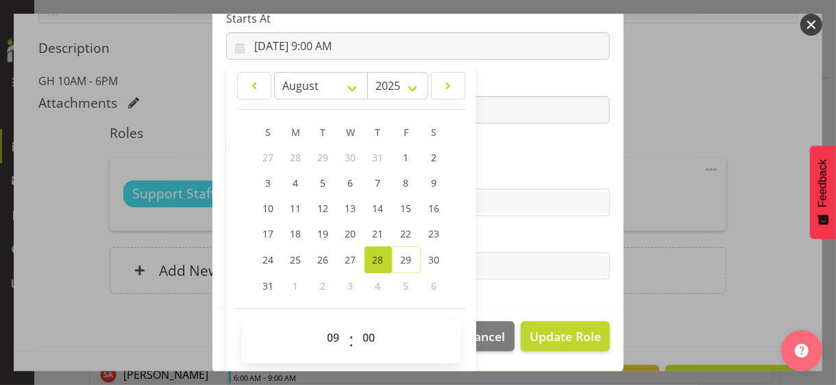
click at [509, 158] on section "Role CP House Leader Support Staff Wake Role Name Support Staff 1 Starts At [DA…" at bounding box center [418, 83] width 411 height 448
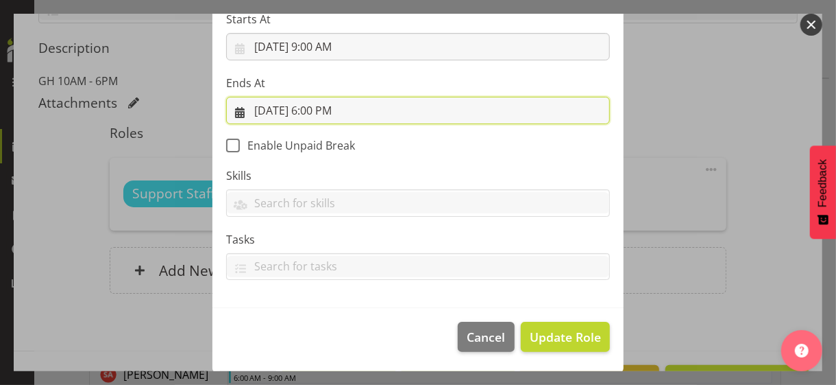
click at [325, 107] on input "[DATE] 6:00 PM" at bounding box center [418, 110] width 384 height 27
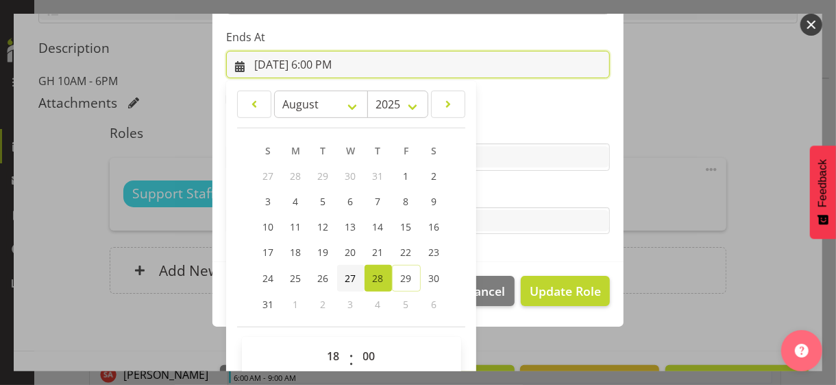
scroll to position [302, 0]
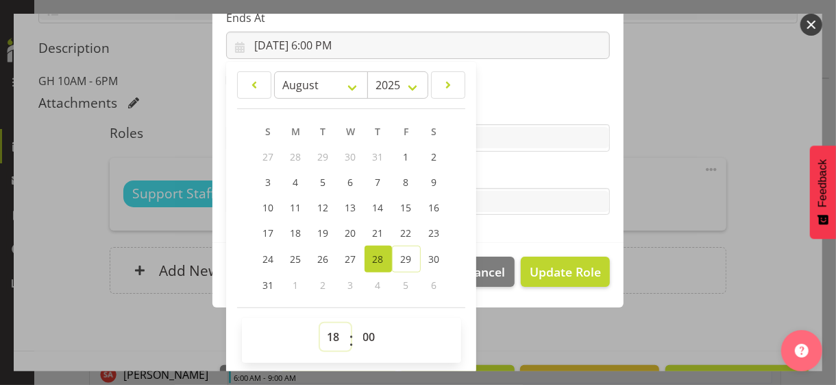
click at [324, 332] on select "00 01 02 03 04 05 06 07 08 09 10 11 12 13 14 15 16 17 18 19 20 21 22 23" at bounding box center [335, 336] width 31 height 27
select select "20"
click at [320, 323] on select "00 01 02 03 04 05 06 07 08 09 10 11 12 13 14 15 16 17 18 19 20 21 22 23" at bounding box center [335, 336] width 31 height 27
type input "[DATE] 8:00 PM"
click at [498, 171] on label "Tasks" at bounding box center [418, 174] width 384 height 16
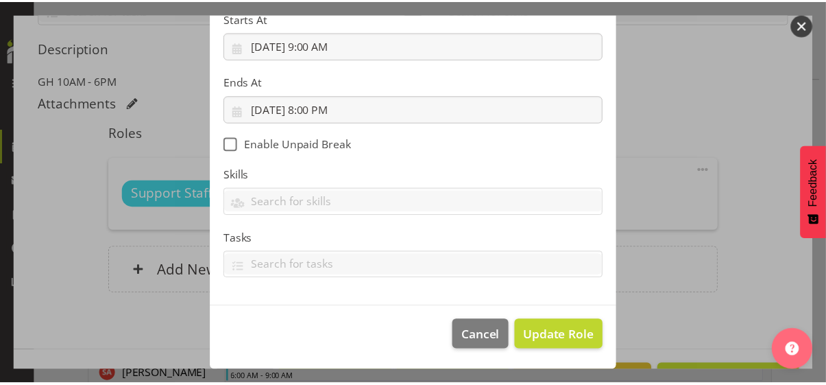
scroll to position [237, 0]
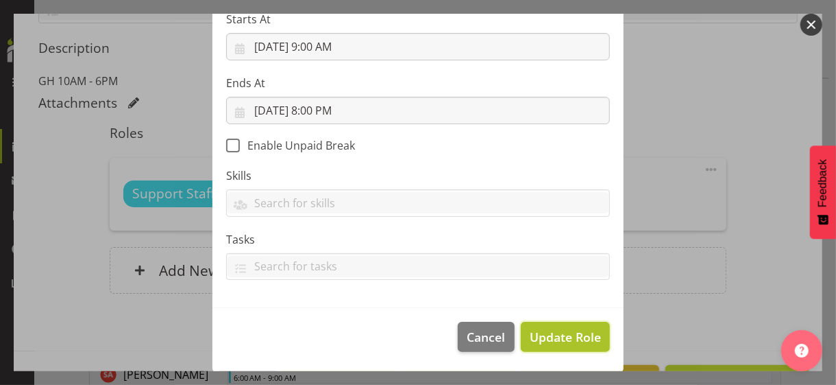
click at [546, 332] on span "Update Role" at bounding box center [565, 337] width 71 height 18
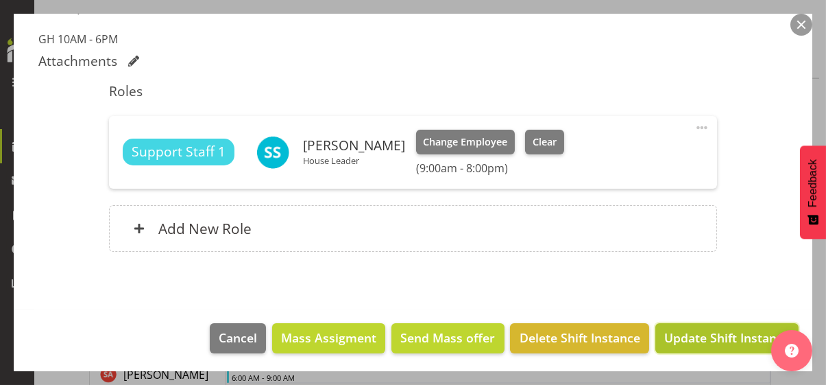
click at [701, 331] on span "Update Shift Instance" at bounding box center [726, 337] width 125 height 18
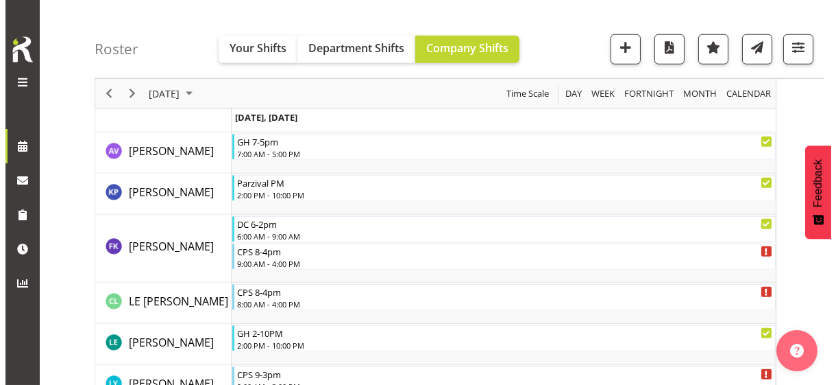
scroll to position [3839, 0]
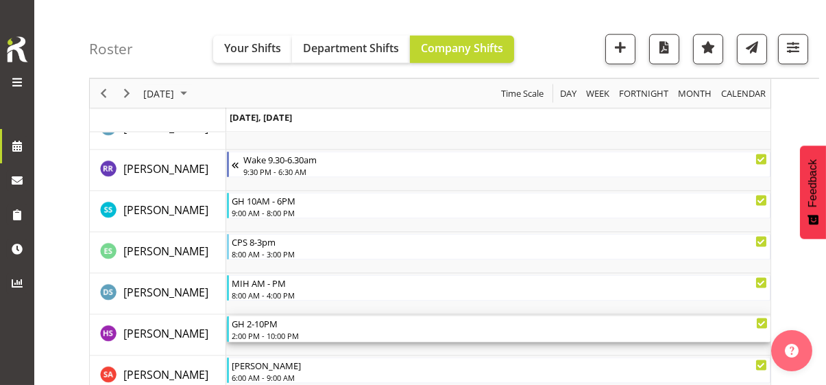
click at [281, 332] on div "2:00 PM - 10:00 PM" at bounding box center [500, 335] width 536 height 11
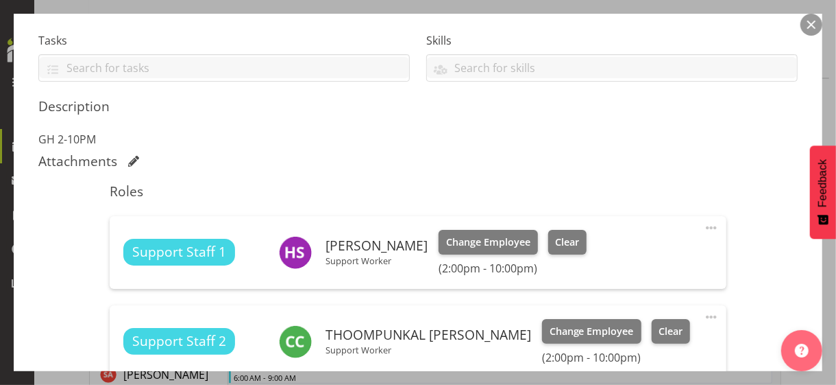
scroll to position [480, 0]
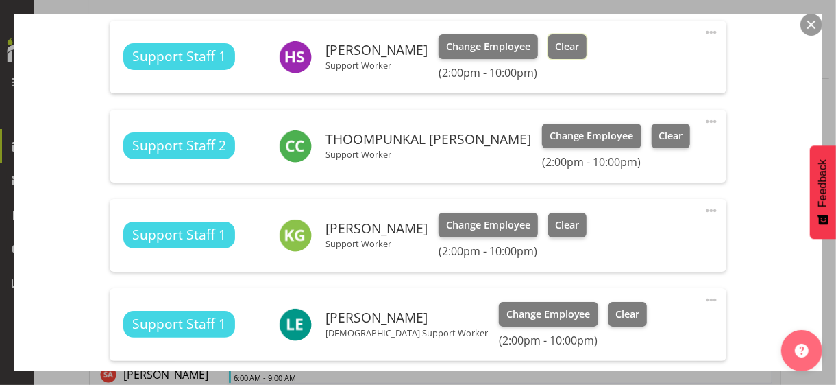
click at [567, 49] on span "Clear" at bounding box center [567, 46] width 24 height 15
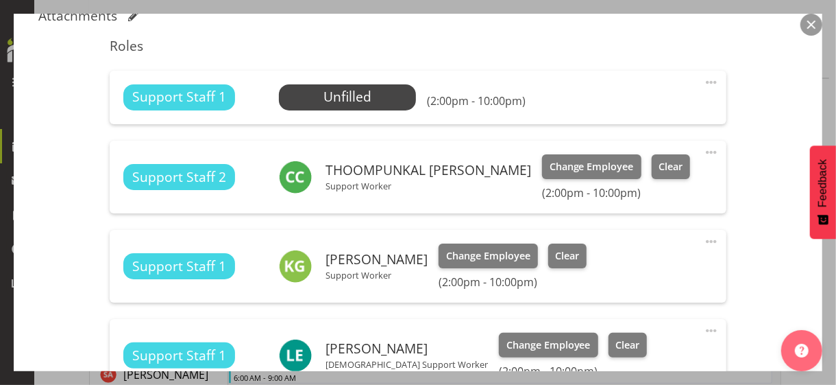
scroll to position [411, 0]
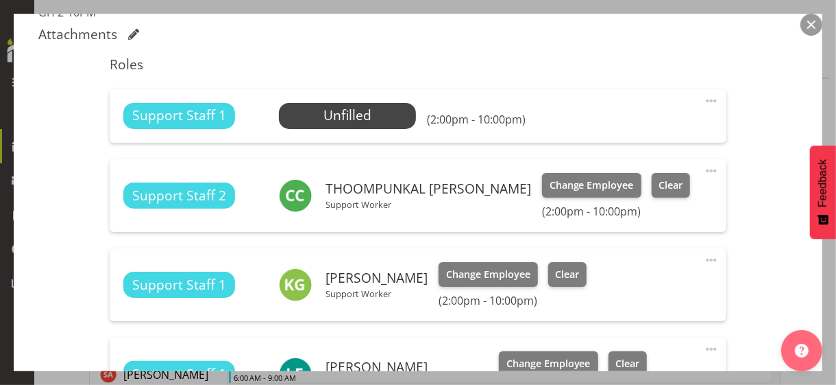
click at [703, 96] on span at bounding box center [711, 101] width 16 height 16
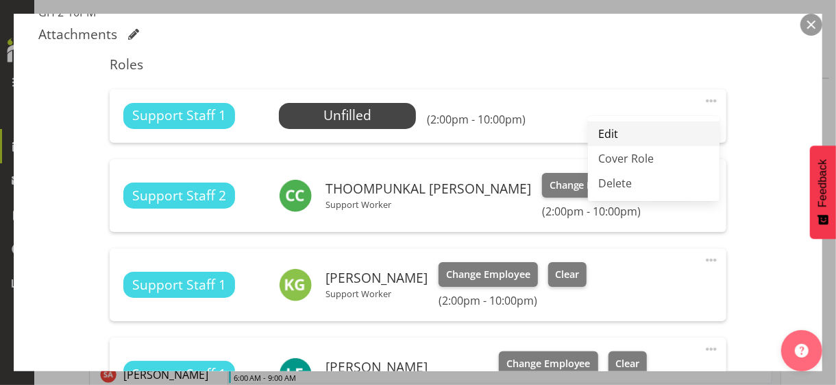
click at [610, 131] on link "Edit" at bounding box center [654, 133] width 132 height 25
select select "7"
select select "2025"
select select "14"
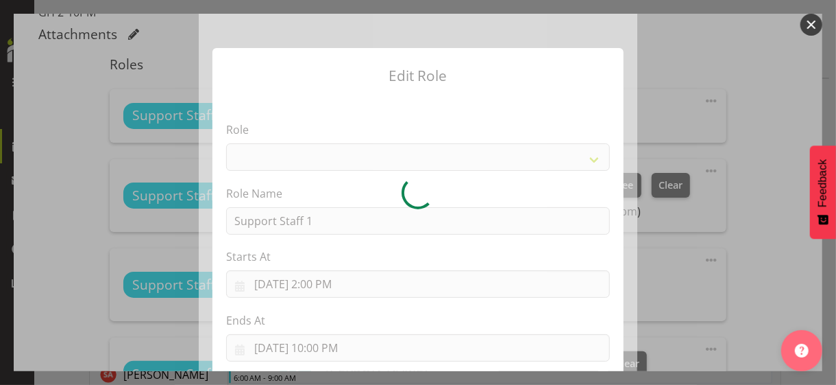
select select "1091"
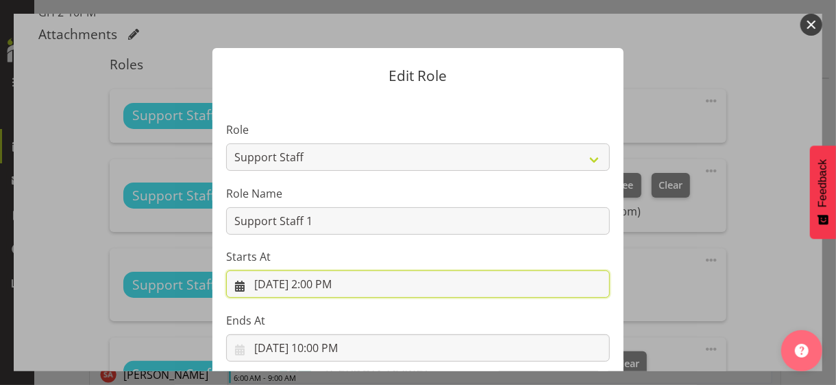
click at [321, 283] on input "[DATE] 2:00 PM" at bounding box center [418, 283] width 384 height 27
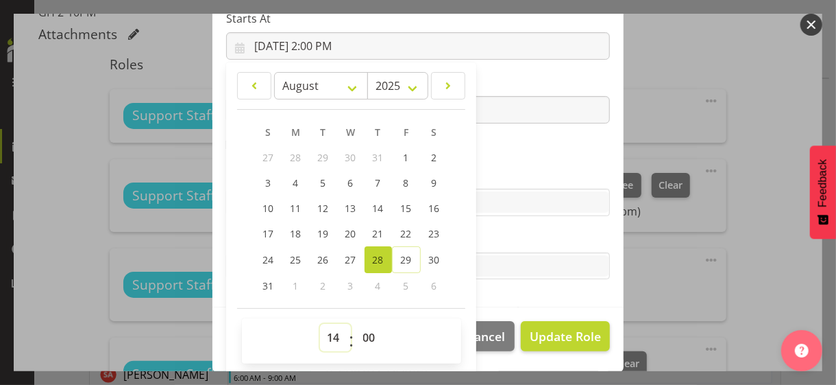
click at [323, 328] on select "00 01 02 03 04 05 06 07 08 09 10 11 12 13 14 15 16 17 18 19 20 21 22 23" at bounding box center [335, 337] width 31 height 27
select select "17"
click at [320, 324] on select "00 01 02 03 04 05 06 07 08 09 10 11 12 13 14 15 16 17 18 19 20 21 22 23" at bounding box center [335, 337] width 31 height 27
type input "[DATE] 5:00 PM"
click at [480, 167] on label "Skills" at bounding box center [418, 175] width 384 height 16
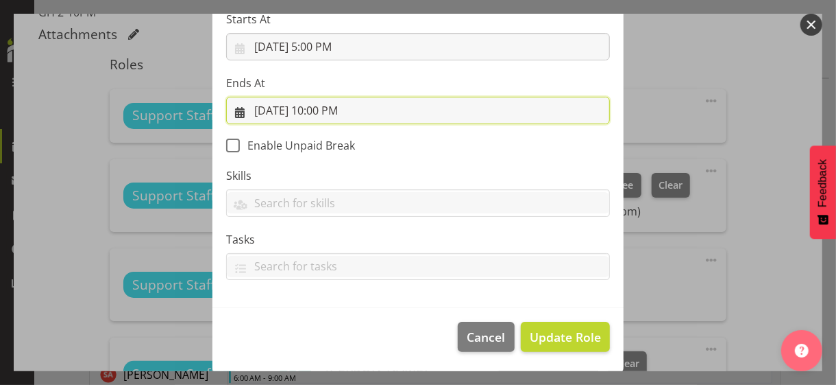
click at [324, 111] on input "[DATE] 10:00 PM" at bounding box center [418, 110] width 384 height 27
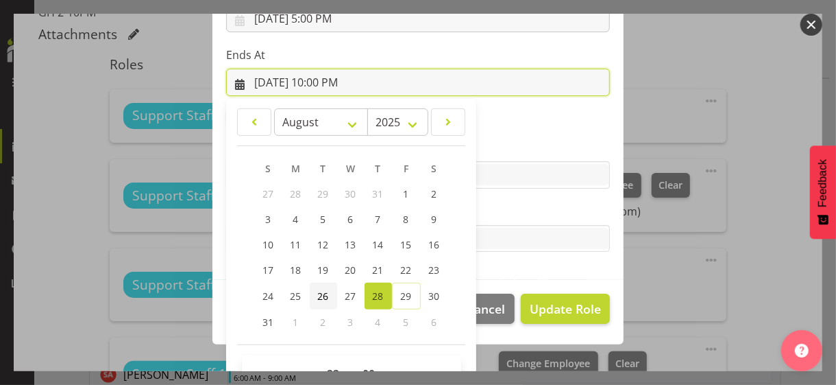
scroll to position [302, 0]
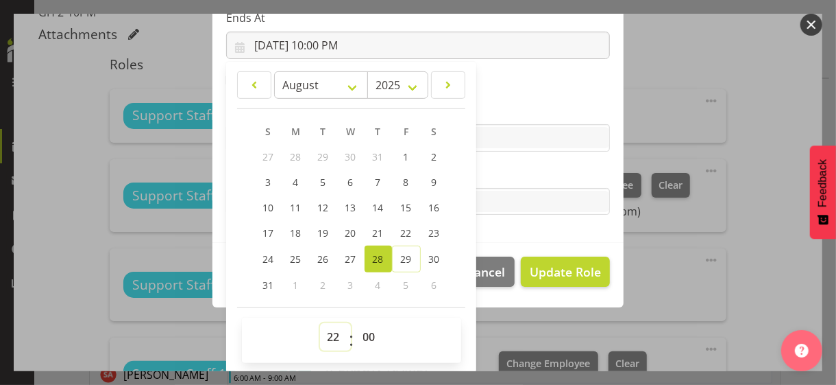
click at [329, 328] on select "00 01 02 03 04 05 06 07 08 09 10 11 12 13 14 15 16 17 18 19 20 21 22 23" at bounding box center [335, 336] width 31 height 27
select select "19"
click at [320, 323] on select "00 01 02 03 04 05 06 07 08 09 10 11 12 13 14 15 16 17 18 19 20 21 22 23" at bounding box center [335, 336] width 31 height 27
type input "[DATE] 7:00 PM"
click at [492, 171] on label "Tasks" at bounding box center [418, 174] width 384 height 16
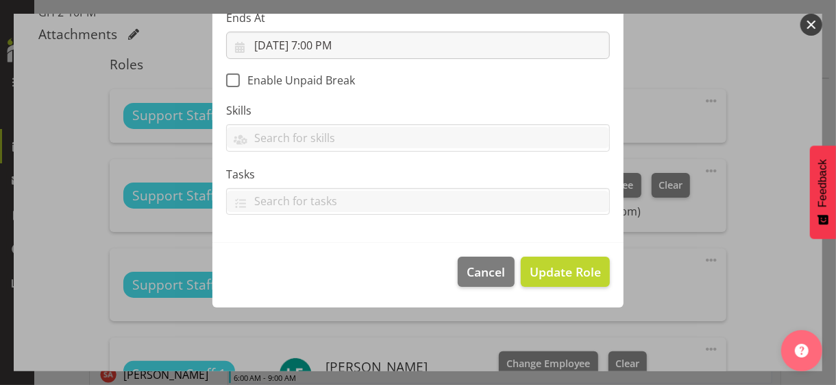
scroll to position [237, 0]
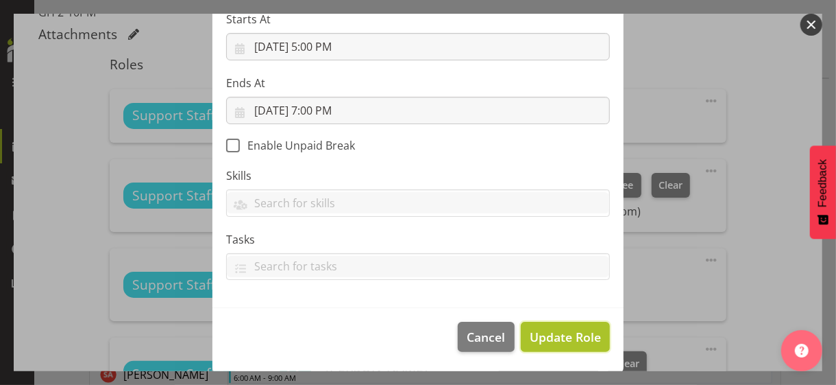
click at [558, 332] on span "Update Role" at bounding box center [565, 337] width 71 height 18
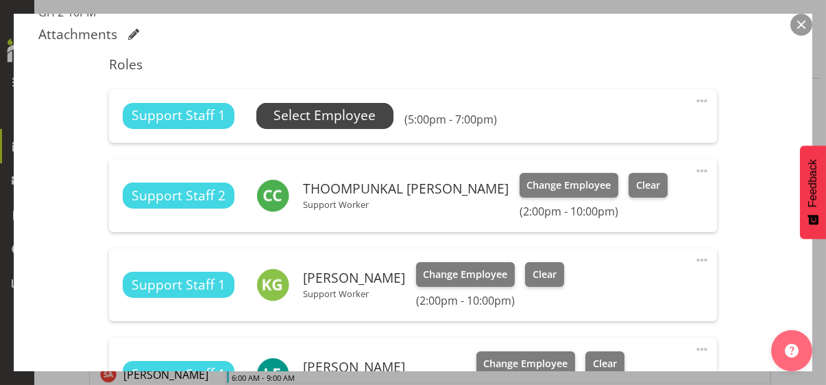
click at [344, 118] on span "Select Employee" at bounding box center [325, 116] width 102 height 20
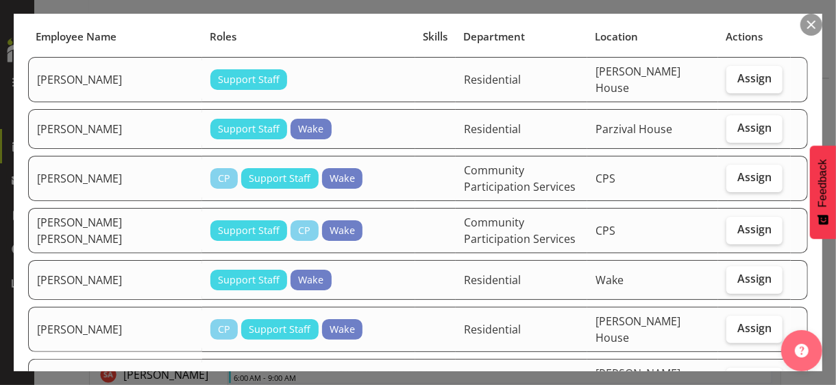
scroll to position [206, 0]
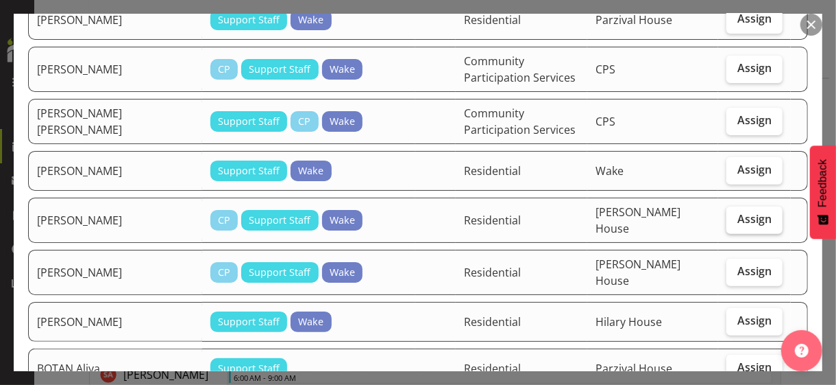
click at [729, 212] on span "Assign" at bounding box center [755, 219] width 34 height 14
click at [729, 215] on input "Assign" at bounding box center [731, 219] width 9 height 9
checkbox input "true"
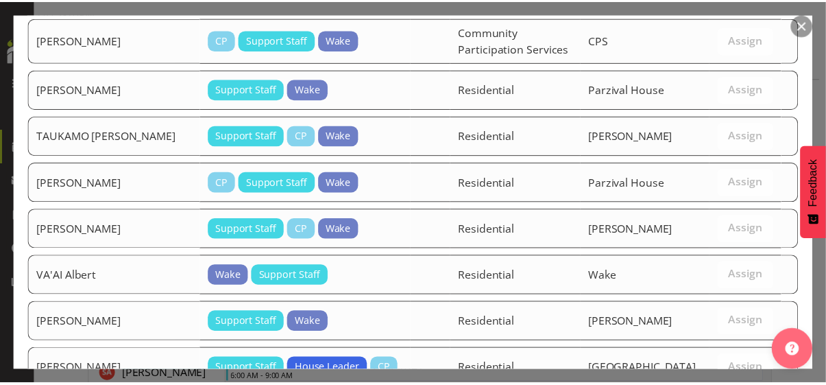
scroll to position [2619, 0]
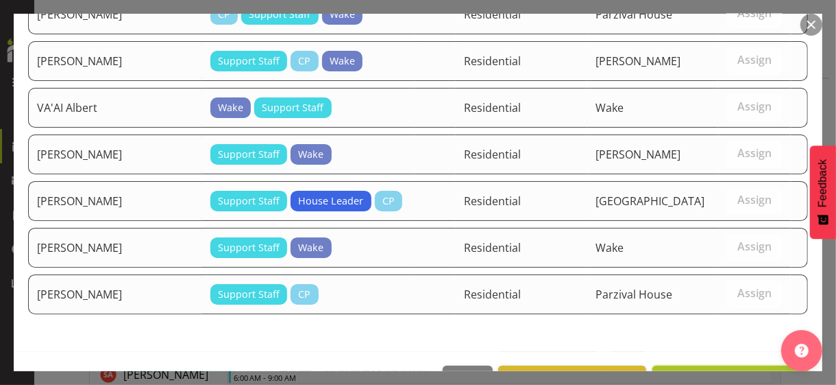
click at [699, 332] on span "Assign [PERSON_NAME]" at bounding box center [730, 380] width 138 height 16
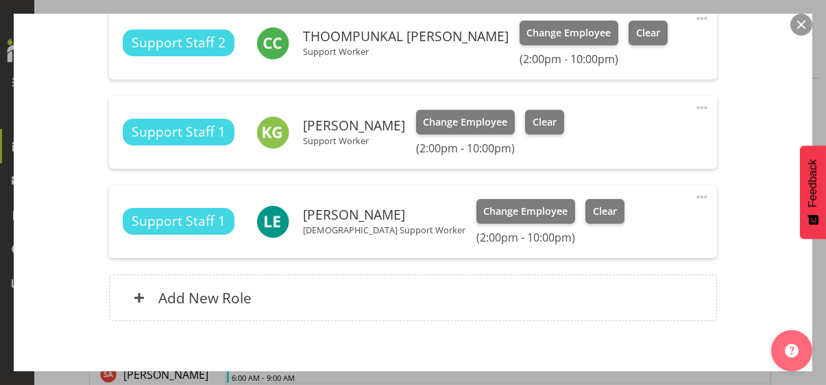
scroll to position [652, 0]
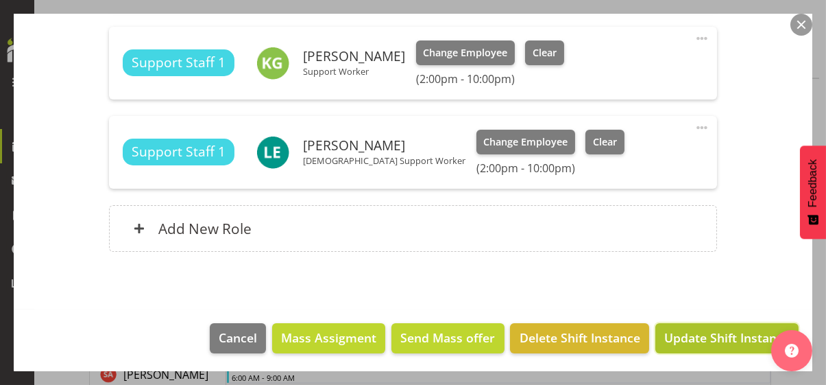
click at [696, 332] on span "Update Shift Instance" at bounding box center [726, 337] width 125 height 18
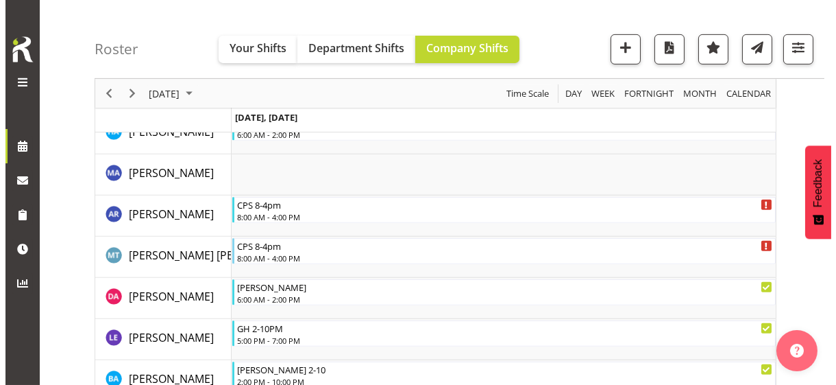
scroll to position [1302, 0]
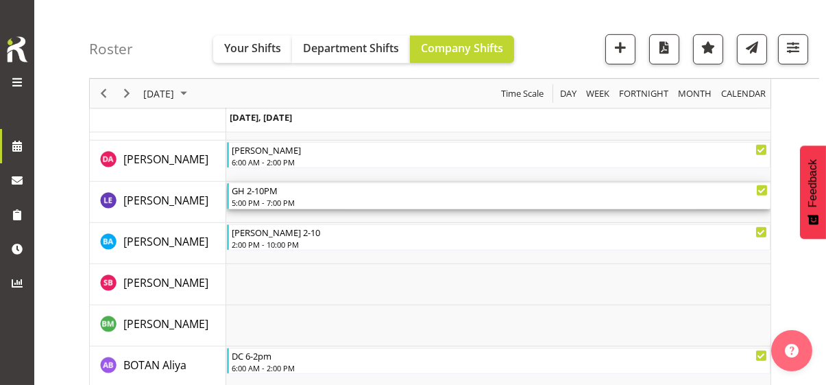
click at [285, 201] on div "5:00 PM - 7:00 PM" at bounding box center [500, 202] width 536 height 11
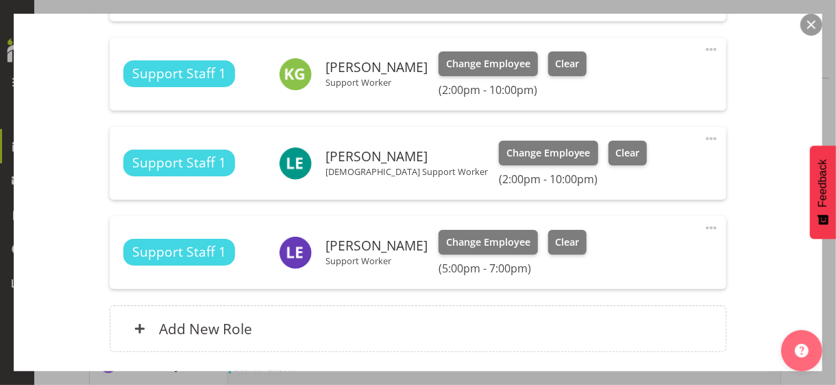
scroll to position [617, 0]
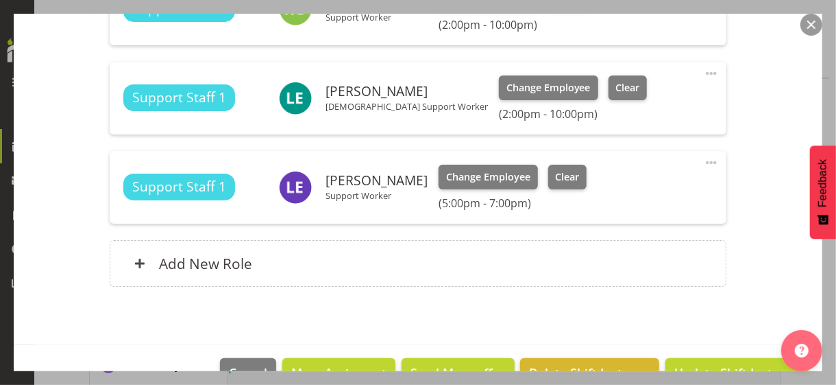
drag, startPoint x: 703, startPoint y: 158, endPoint x: 661, endPoint y: 173, distance: 44.2
click at [703, 158] on span at bounding box center [711, 162] width 16 height 16
click at [620, 191] on link "Edit" at bounding box center [654, 195] width 132 height 25
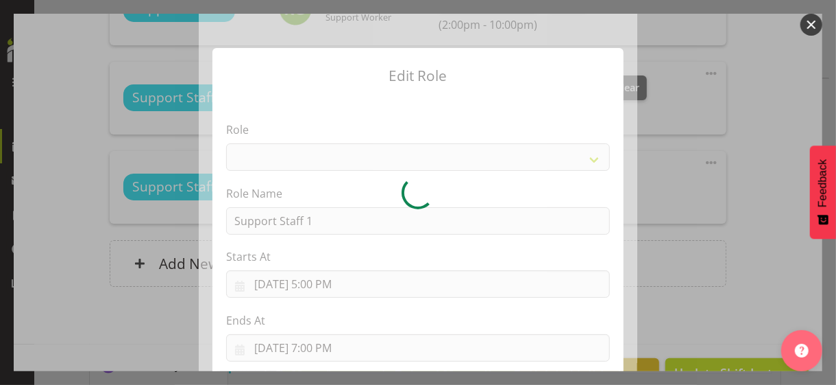
select select "1091"
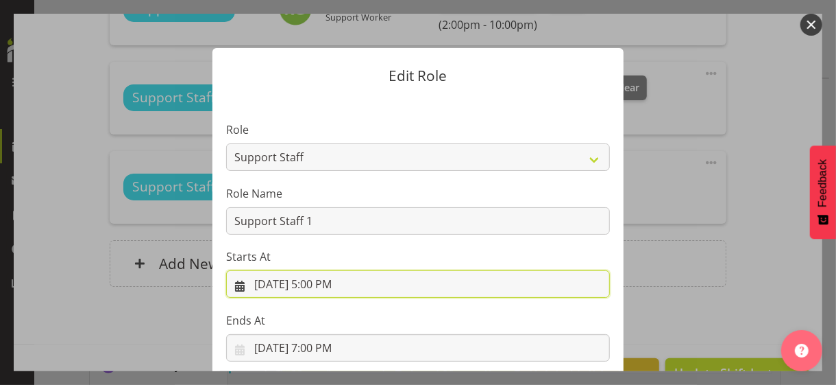
click at [315, 282] on input "[DATE] 5:00 PM" at bounding box center [418, 283] width 384 height 27
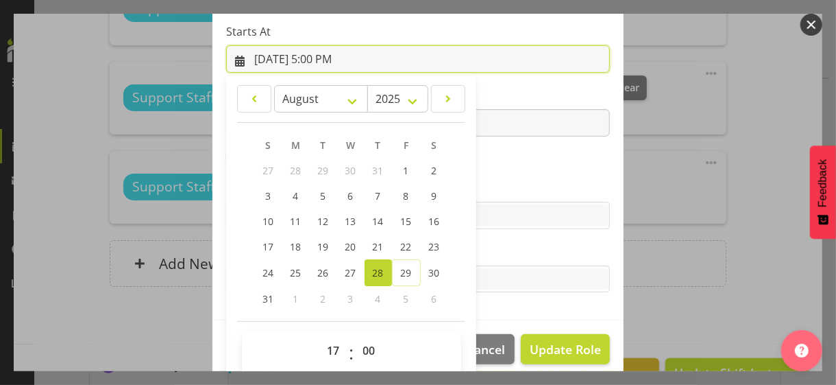
scroll to position [238, 0]
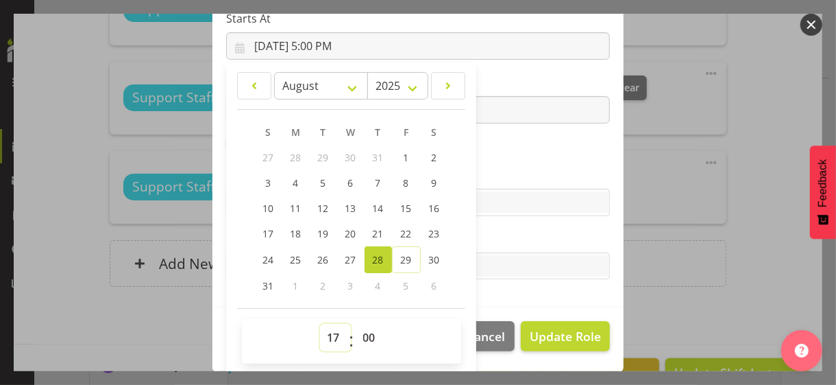
drag, startPoint x: 322, startPoint y: 333, endPoint x: 325, endPoint y: 326, distance: 7.4
click at [322, 332] on select "00 01 02 03 04 05 06 07 08 09 10 11 12 13 14 15 16 17 18 19 20 21 22 23" at bounding box center [335, 337] width 31 height 27
select select "7"
click at [320, 324] on select "00 01 02 03 04 05 06 07 08 09 10 11 12 13 14 15 16 17 18 19 20 21 22 23" at bounding box center [335, 337] width 31 height 27
type input "[DATE] 7:00 AM"
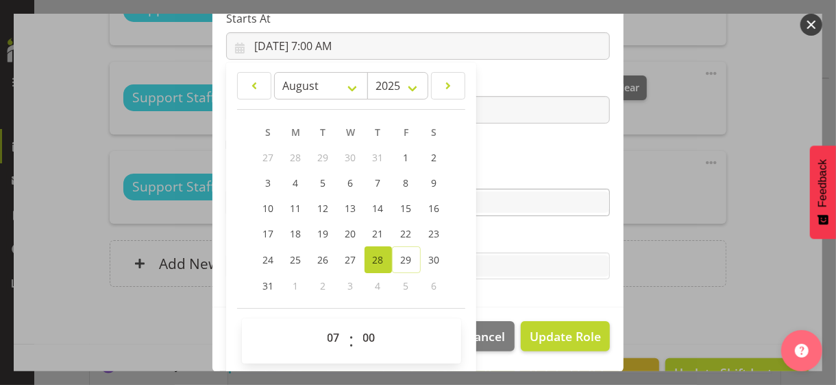
drag, startPoint x: 489, startPoint y: 167, endPoint x: 509, endPoint y: 201, distance: 39.0
click at [491, 167] on label "Skills" at bounding box center [418, 175] width 384 height 16
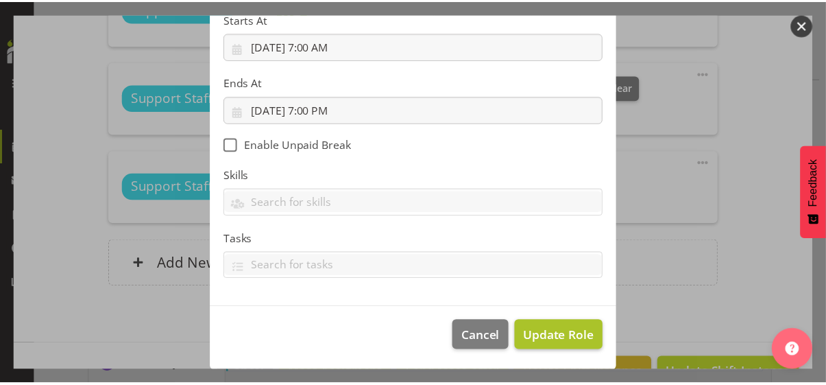
scroll to position [237, 0]
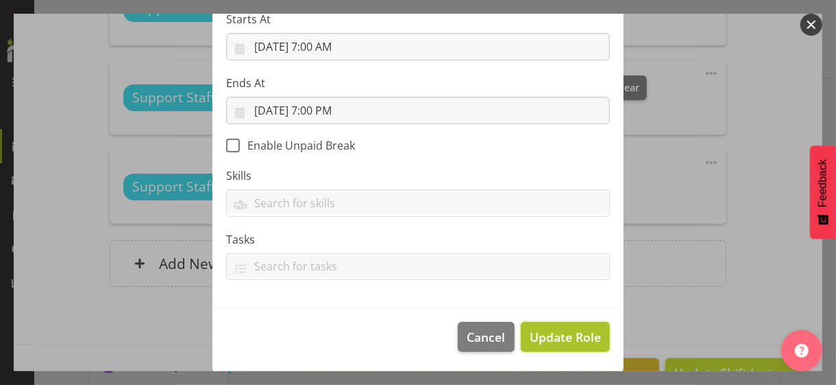
click at [572, 332] on span "Update Role" at bounding box center [565, 337] width 71 height 18
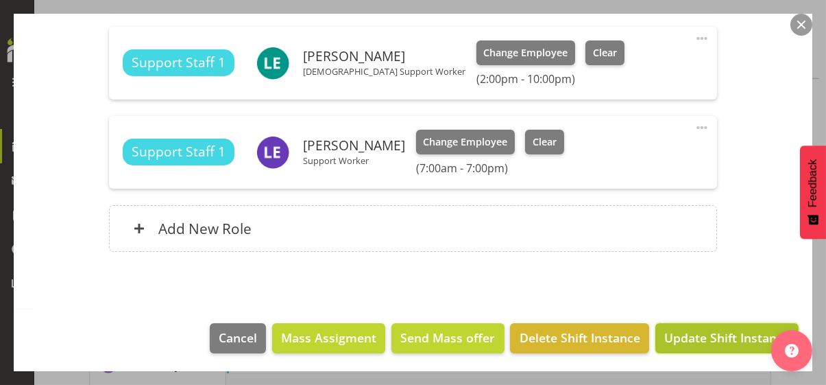
click at [692, 332] on span "Update Shift Instance" at bounding box center [726, 337] width 125 height 18
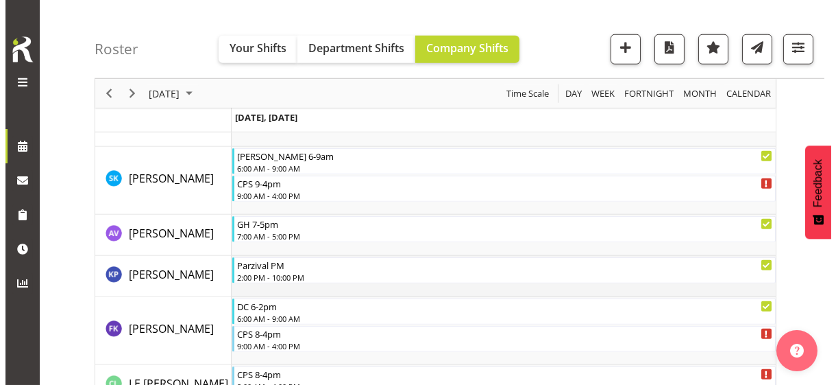
scroll to position [2605, 0]
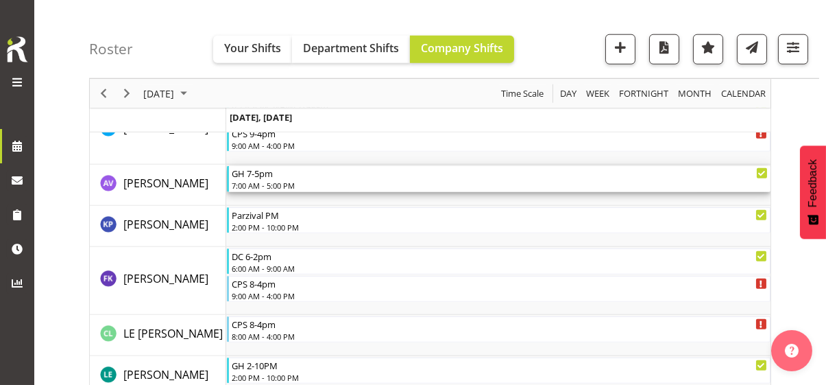
click at [269, 184] on div "7:00 AM - 5:00 PM" at bounding box center [500, 185] width 536 height 11
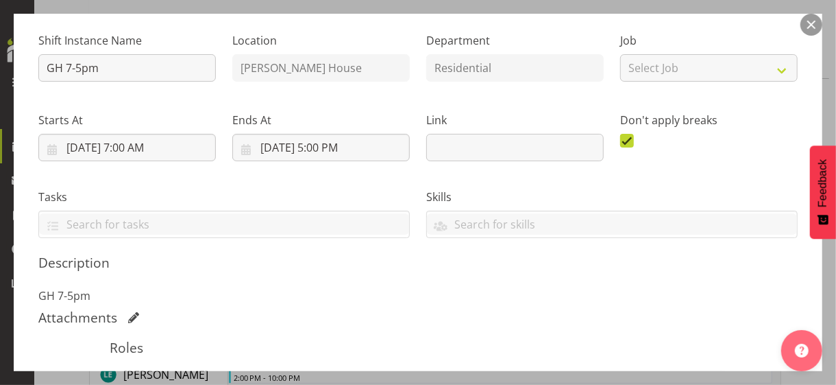
scroll to position [343, 0]
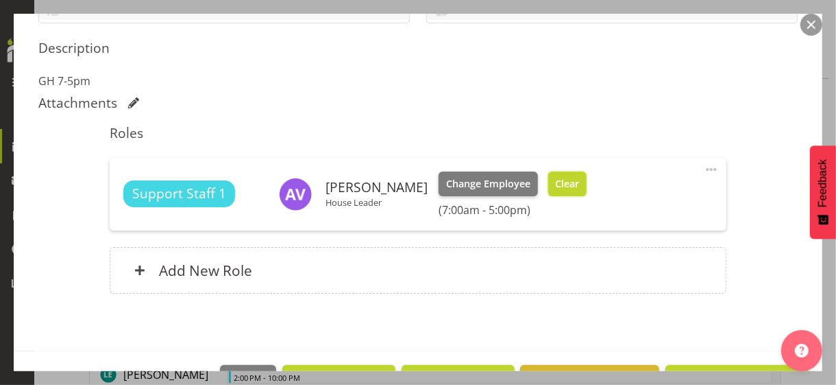
click at [561, 183] on span "Clear" at bounding box center [567, 183] width 24 height 15
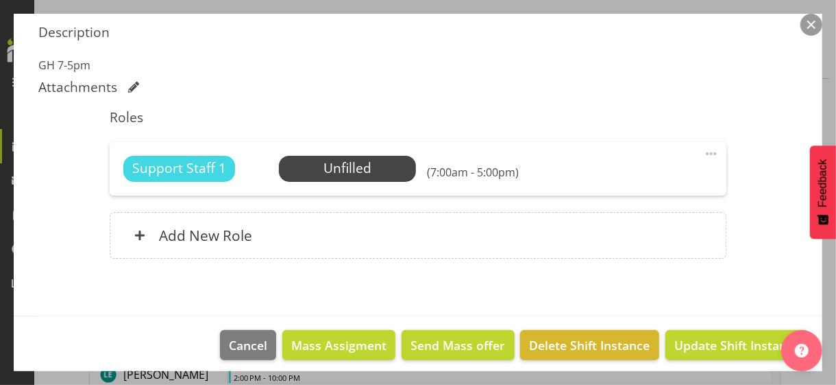
scroll to position [365, 0]
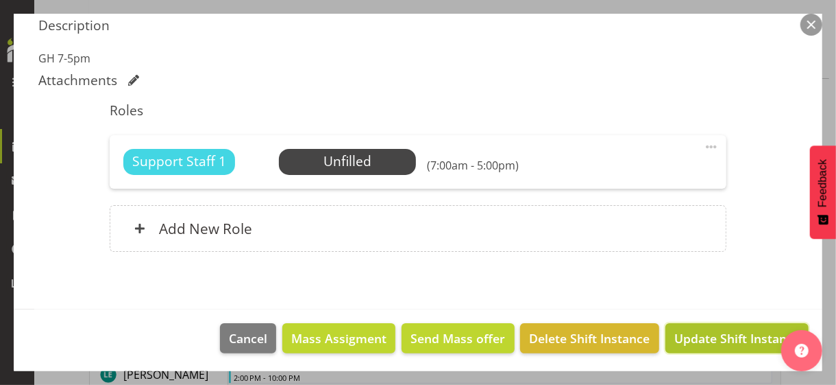
click at [708, 332] on span "Update Shift Instance" at bounding box center [737, 338] width 125 height 18
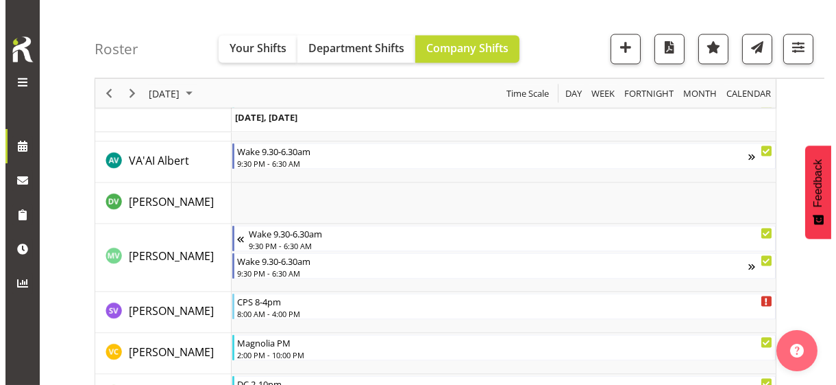
scroll to position [4449, 0]
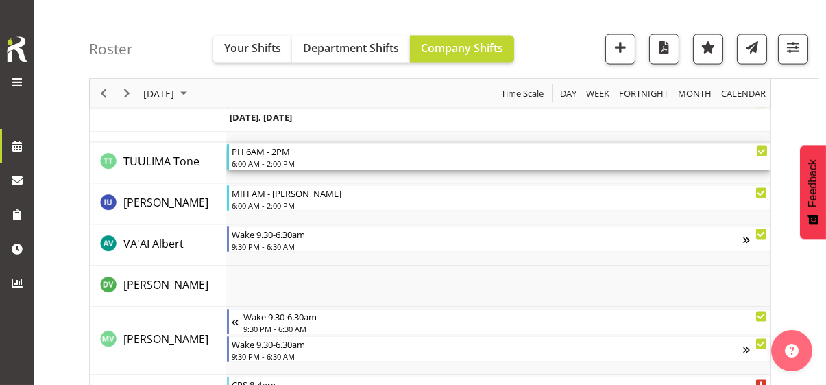
click at [273, 156] on div "PH 6AM - 2PM" at bounding box center [500, 151] width 536 height 14
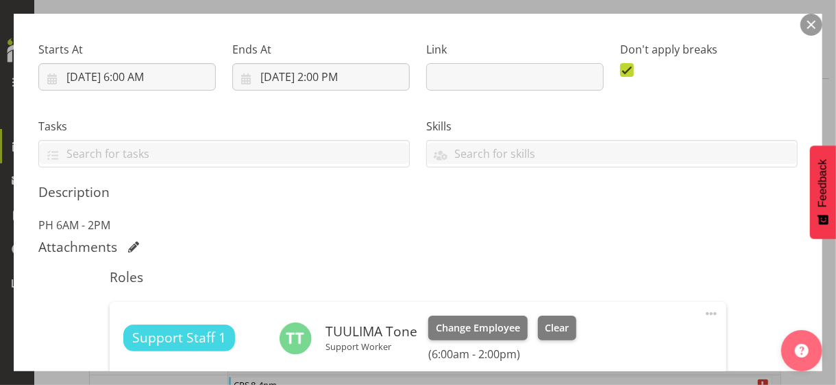
scroll to position [343, 0]
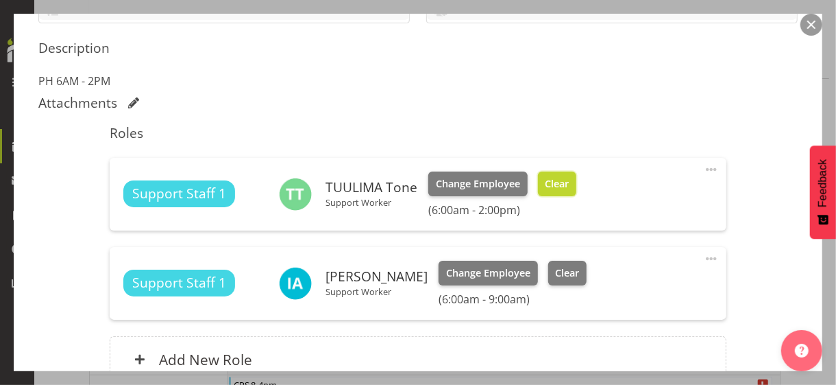
click at [555, 188] on span "Clear" at bounding box center [557, 183] width 24 height 15
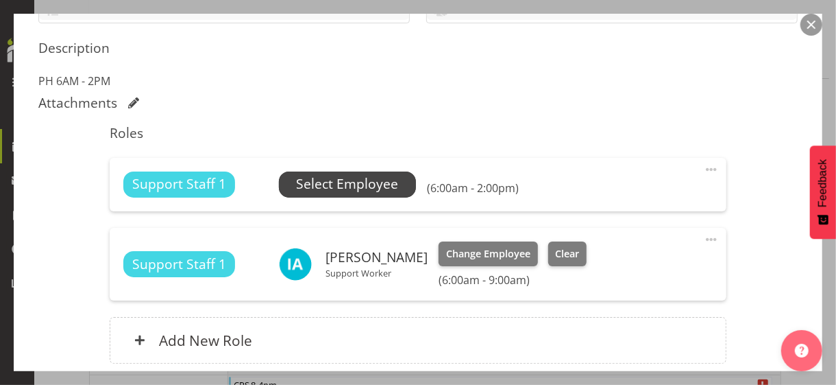
click at [348, 180] on span "Select Employee" at bounding box center [347, 184] width 102 height 20
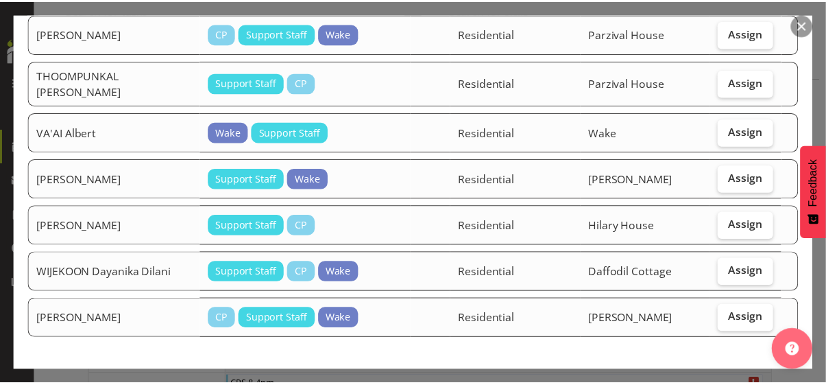
scroll to position [1997, 0]
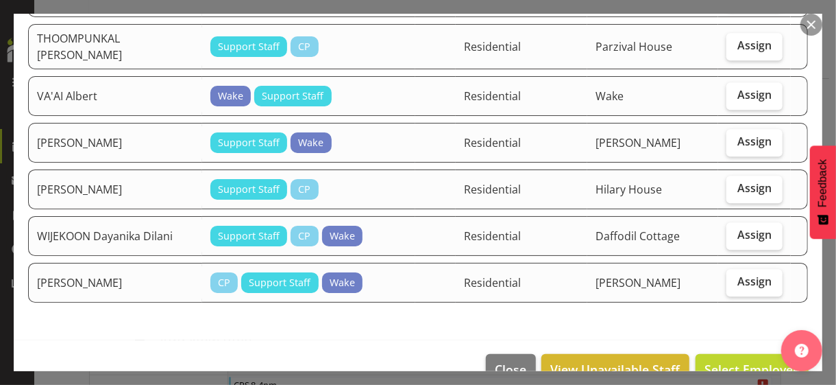
drag, startPoint x: 810, startPoint y: 27, endPoint x: 788, endPoint y: 57, distance: 37.7
click at [729, 27] on button "button" at bounding box center [812, 25] width 22 height 22
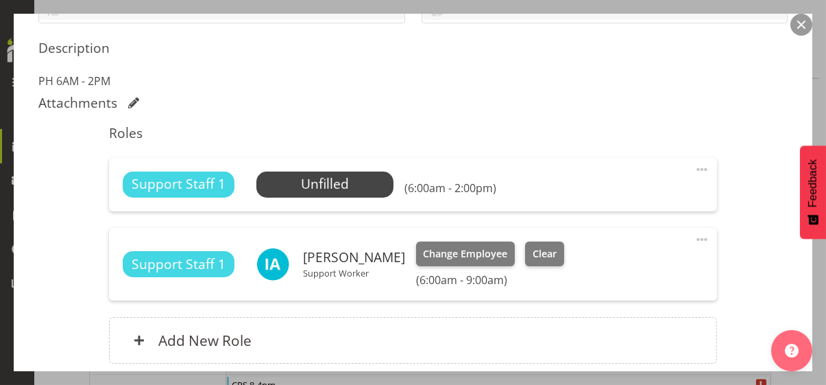
scroll to position [455, 0]
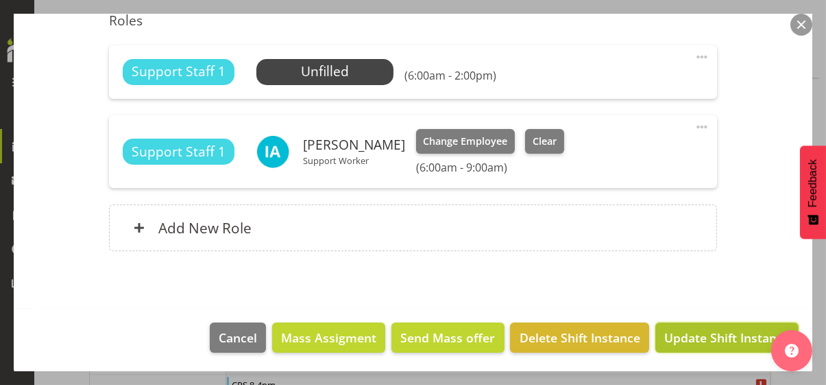
click at [699, 332] on span "Update Shift Instance" at bounding box center [726, 337] width 125 height 18
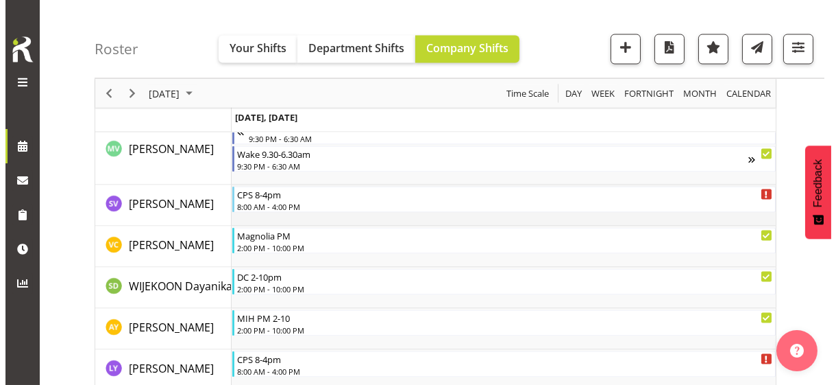
scroll to position [4683, 0]
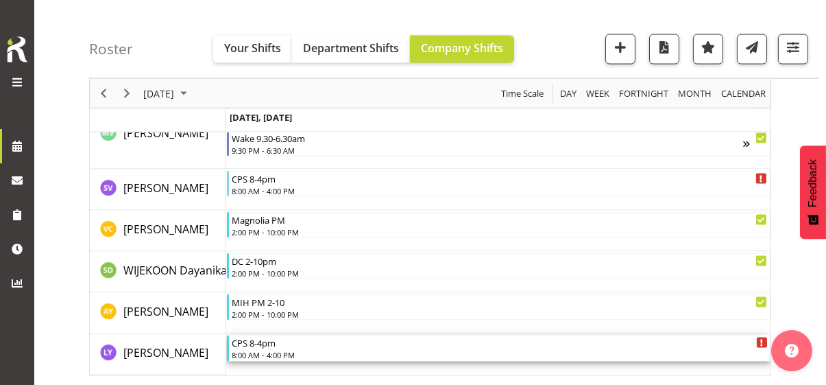
click at [273, 332] on div "8:00 AM - 4:00 PM" at bounding box center [500, 354] width 536 height 11
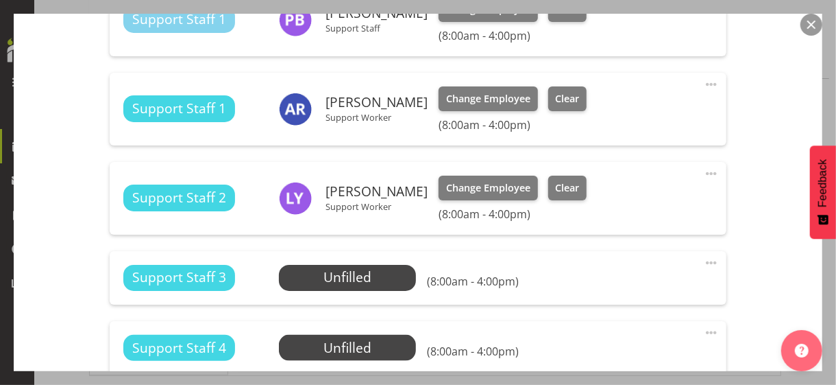
scroll to position [823, 0]
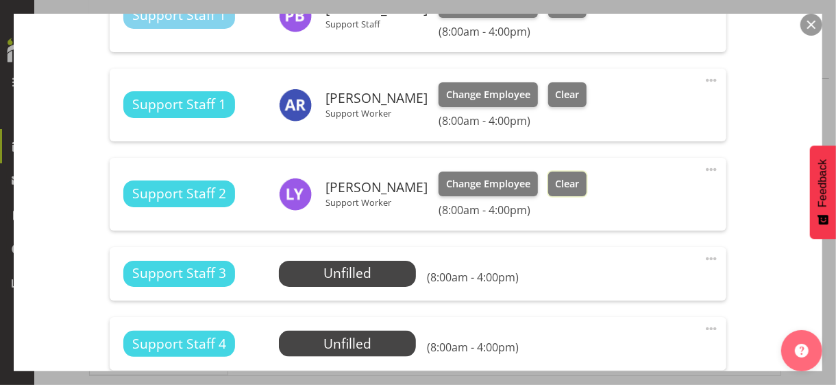
click at [557, 188] on span "Clear" at bounding box center [567, 183] width 24 height 15
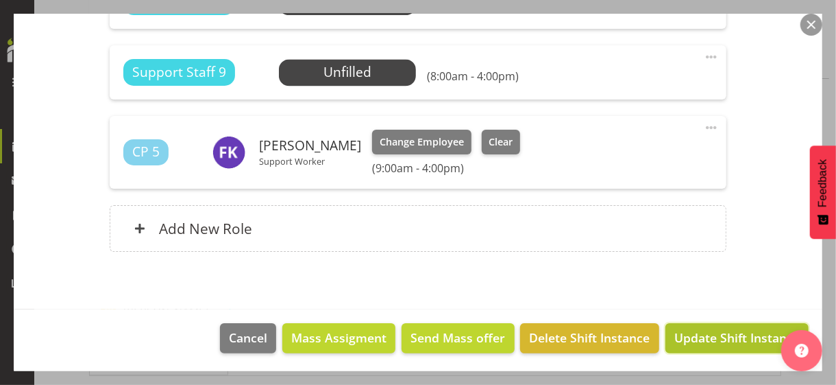
click at [702, 332] on span "Update Shift Instance" at bounding box center [737, 337] width 125 height 18
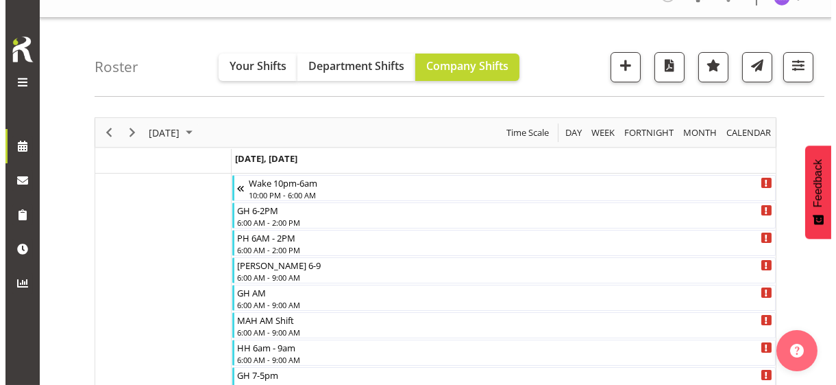
scroll to position [21, 0]
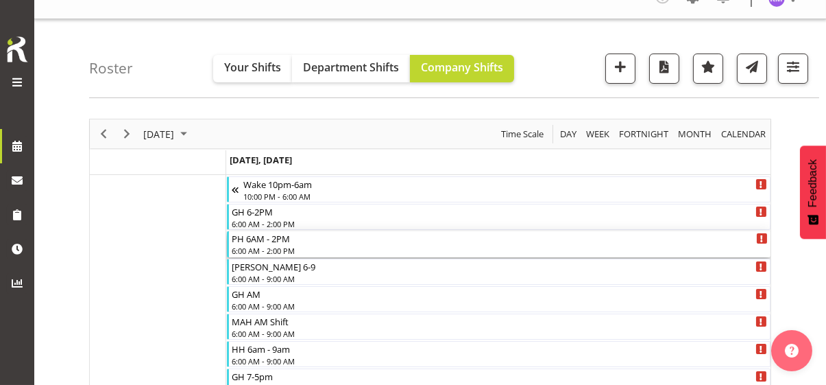
click at [265, 241] on div "PH 6AM - 2PM" at bounding box center [500, 238] width 536 height 14
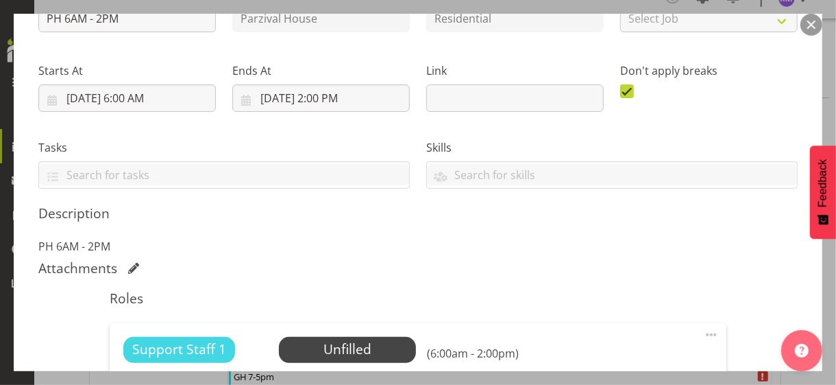
scroll to position [343, 0]
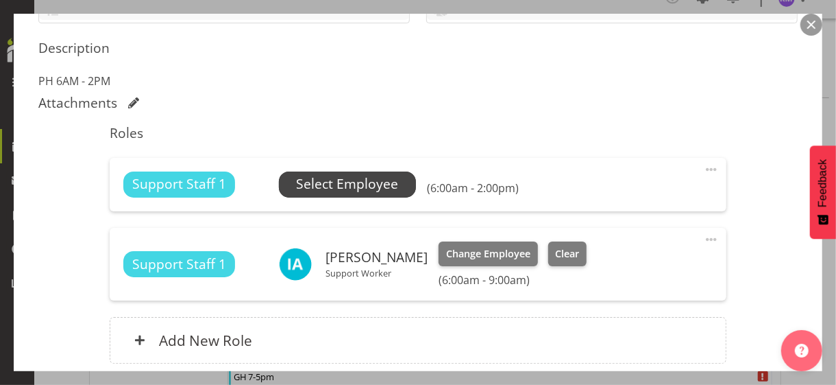
click at [321, 189] on span "Select Employee" at bounding box center [347, 184] width 102 height 20
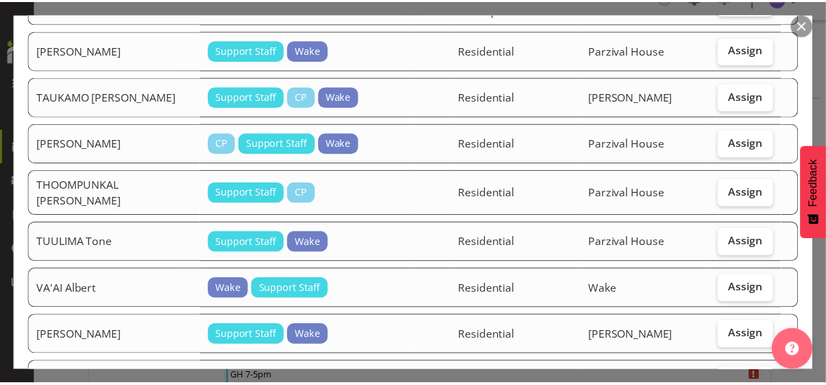
scroll to position [2088, 0]
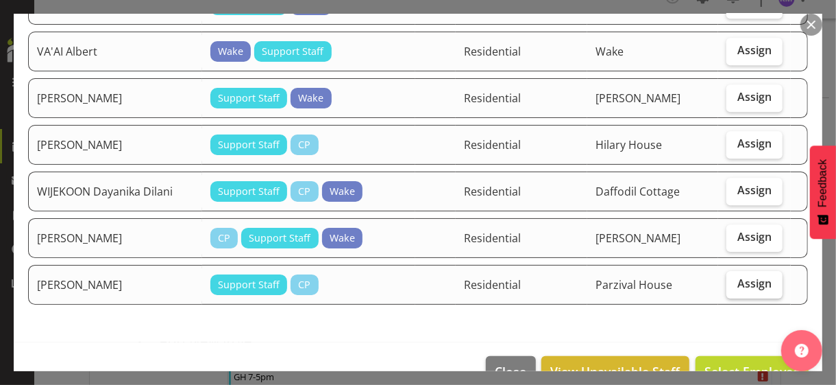
click at [729, 271] on label "Assign" at bounding box center [755, 284] width 56 height 27
click at [729, 279] on input "Assign" at bounding box center [731, 283] width 9 height 9
checkbox input "true"
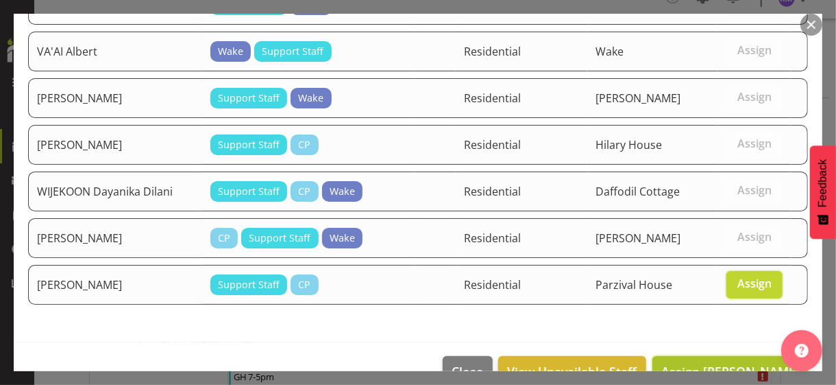
click at [722, 332] on span "Assign [PERSON_NAME]" at bounding box center [730, 371] width 138 height 16
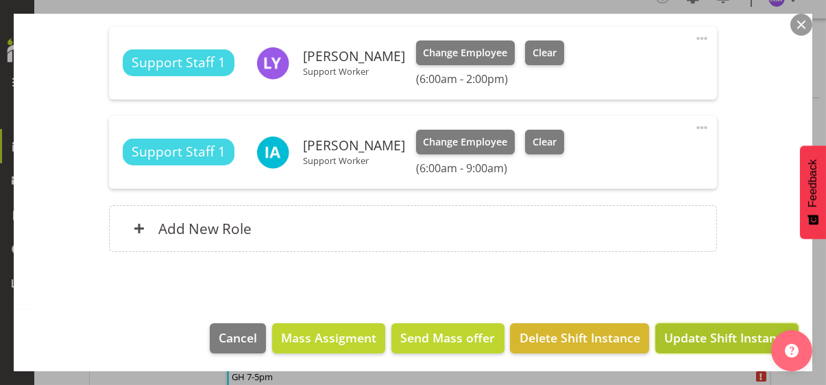
click at [720, 332] on span "Update Shift Instance" at bounding box center [726, 337] width 125 height 18
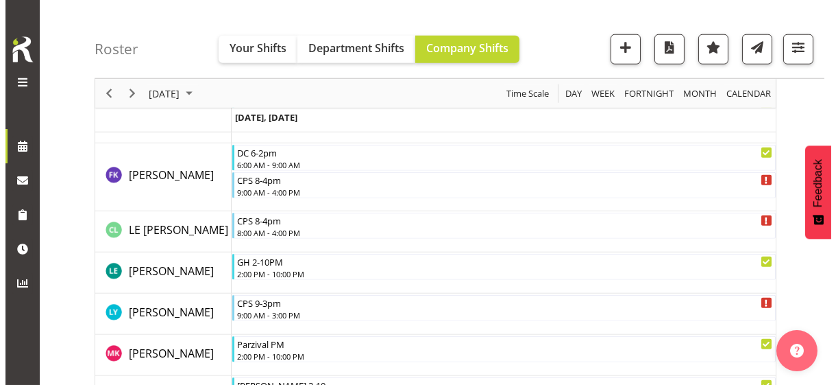
scroll to position [2900, 0]
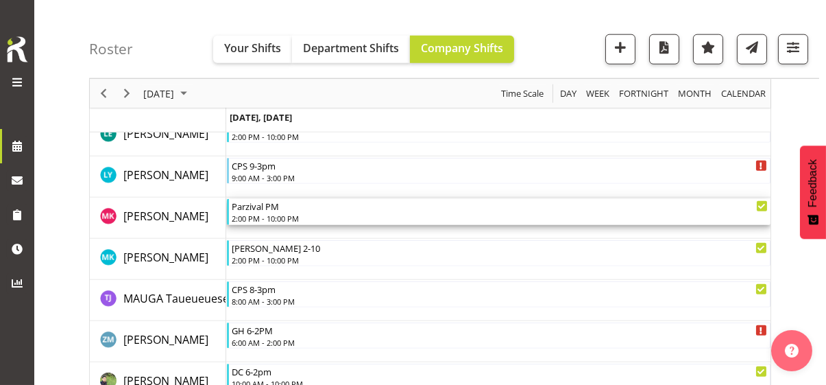
click at [281, 218] on div "2:00 PM - 10:00 PM" at bounding box center [500, 218] width 536 height 11
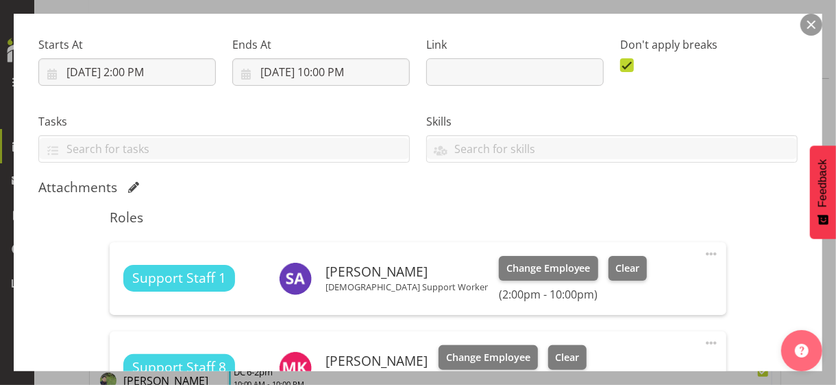
scroll to position [411, 0]
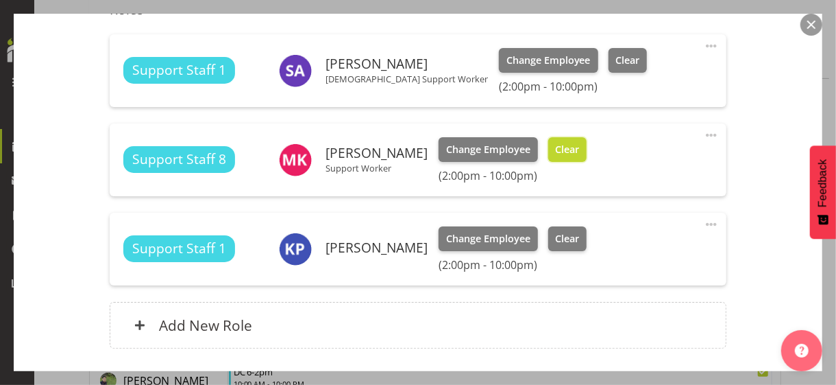
click at [572, 155] on button "Clear" at bounding box center [567, 149] width 39 height 25
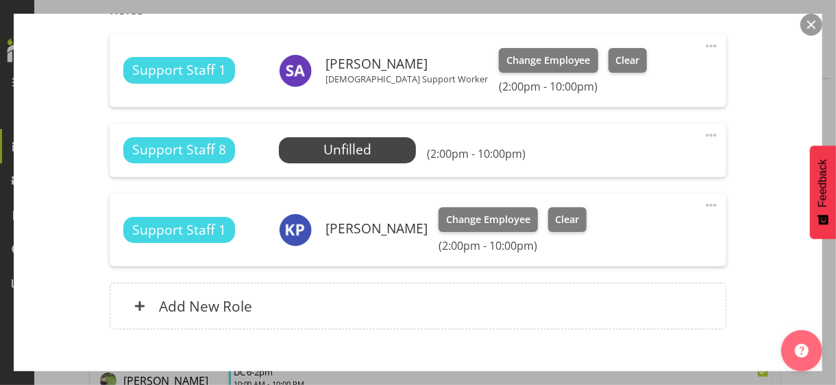
click at [704, 201] on span at bounding box center [711, 205] width 16 height 16
click at [615, 231] on link "Edit" at bounding box center [654, 238] width 132 height 25
select select "7"
select select "2025"
select select "22"
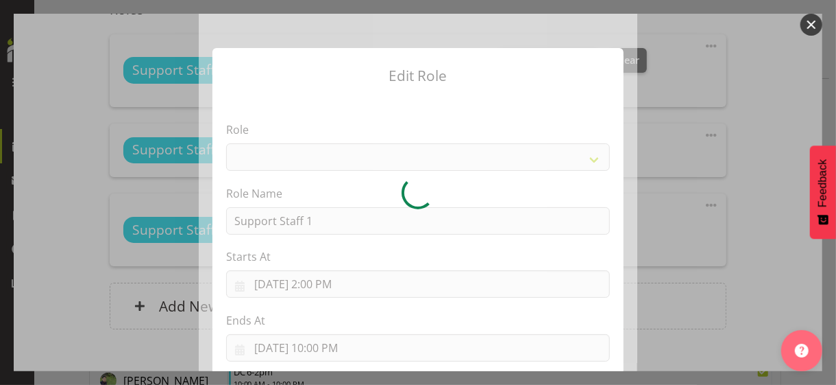
select select "1091"
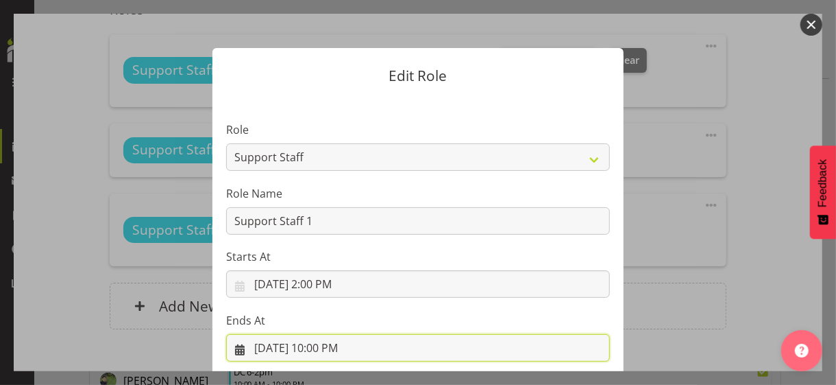
click at [325, 332] on input "[DATE] 10:00 PM" at bounding box center [418, 347] width 384 height 27
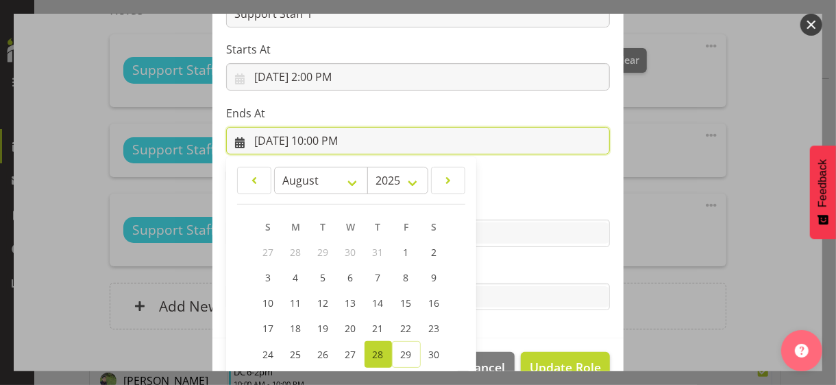
scroll to position [302, 0]
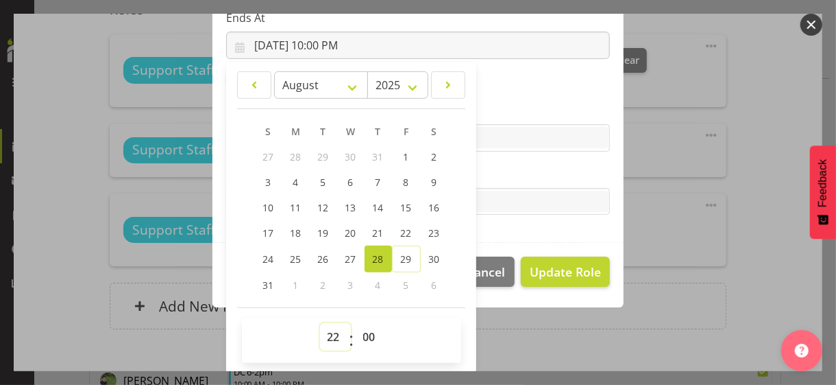
drag, startPoint x: 328, startPoint y: 335, endPoint x: 328, endPoint y: 322, distance: 13.0
click at [328, 332] on select "00 01 02 03 04 05 06 07 08 09 10 11 12 13 14 15 16 17 18 19 20 21 22 23" at bounding box center [335, 336] width 31 height 27
select select "21"
click at [320, 323] on select "00 01 02 03 04 05 06 07 08 09 10 11 12 13 14 15 16 17 18 19 20 21 22 23" at bounding box center [335, 336] width 31 height 27
type input "[DATE] 9:00 PM"
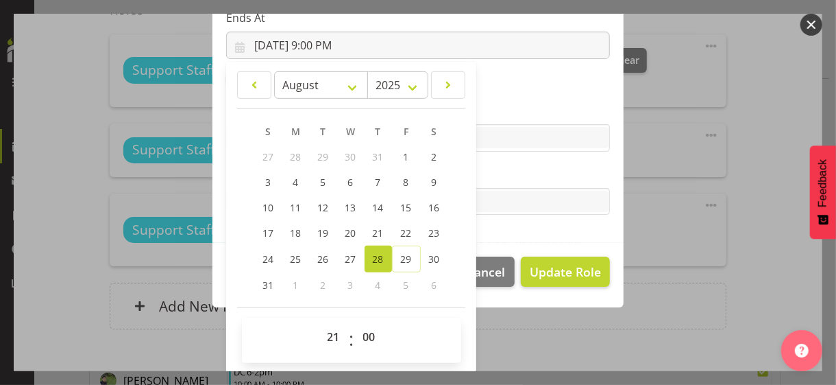
click at [493, 178] on label "Tasks" at bounding box center [418, 174] width 384 height 16
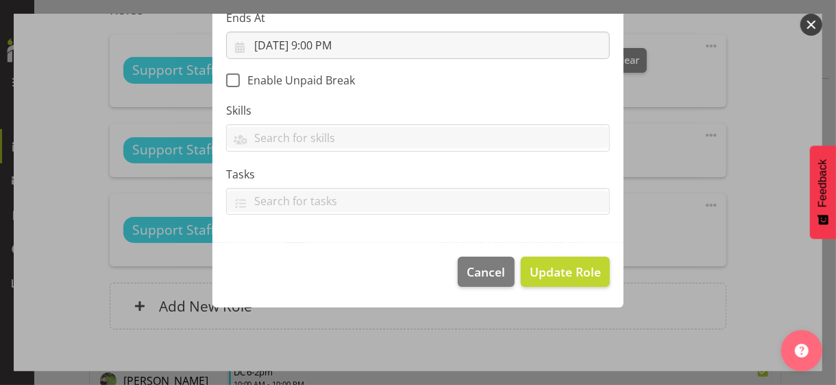
scroll to position [237, 0]
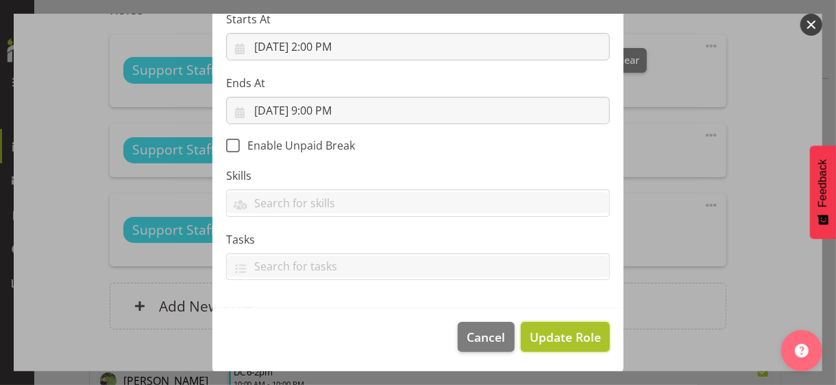
click at [574, 332] on span "Update Role" at bounding box center [565, 337] width 71 height 18
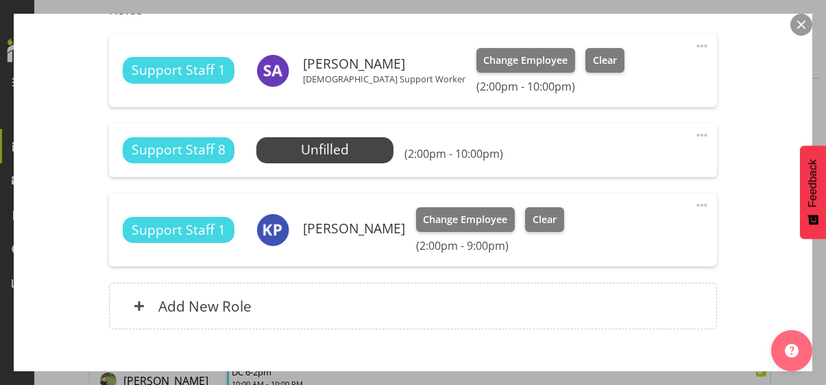
click at [696, 133] on span at bounding box center [702, 135] width 16 height 16
click at [627, 162] on link "Edit" at bounding box center [645, 168] width 132 height 25
select select "7"
select select "2025"
select select "14"
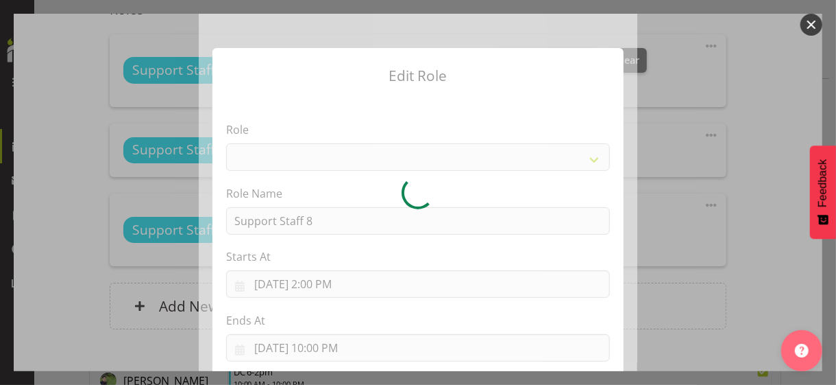
select select "1091"
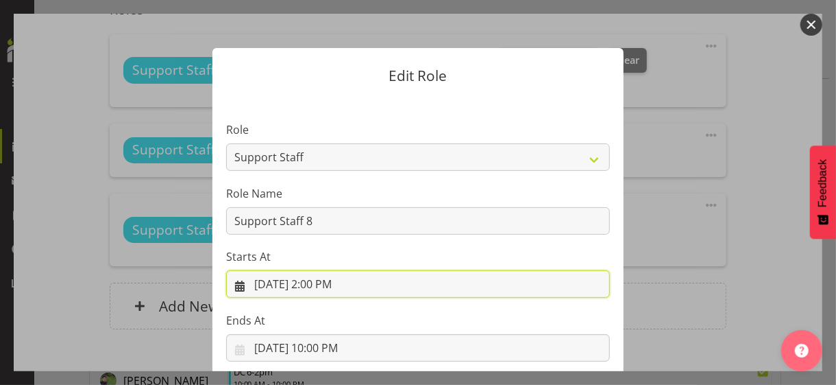
click at [320, 287] on input "[DATE] 2:00 PM" at bounding box center [418, 283] width 384 height 27
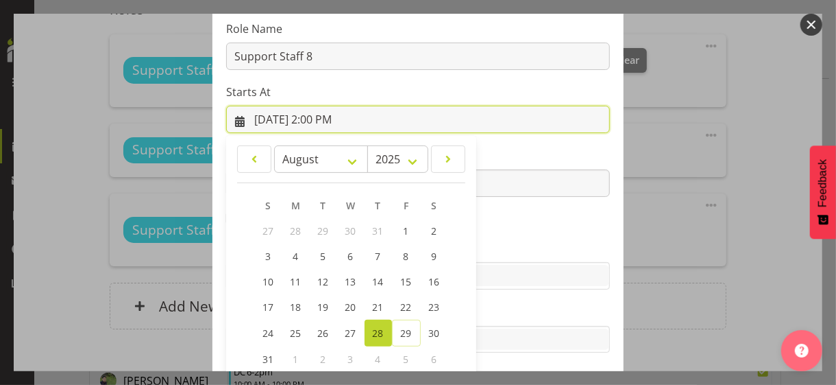
scroll to position [238, 0]
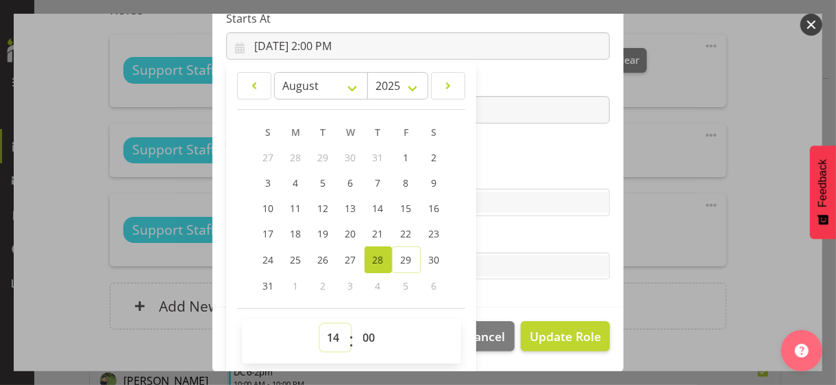
click at [324, 332] on select "00 01 02 03 04 05 06 07 08 09 10 11 12 13 14 15 16 17 18 19 20 21 22 23" at bounding box center [335, 337] width 31 height 27
select select "16"
click at [320, 324] on select "00 01 02 03 04 05 06 07 08 09 10 11 12 13 14 15 16 17 18 19 20 21 22 23" at bounding box center [335, 337] width 31 height 27
type input "[DATE] 4:00 PM"
drag, startPoint x: 489, startPoint y: 173, endPoint x: 520, endPoint y: 225, distance: 60.3
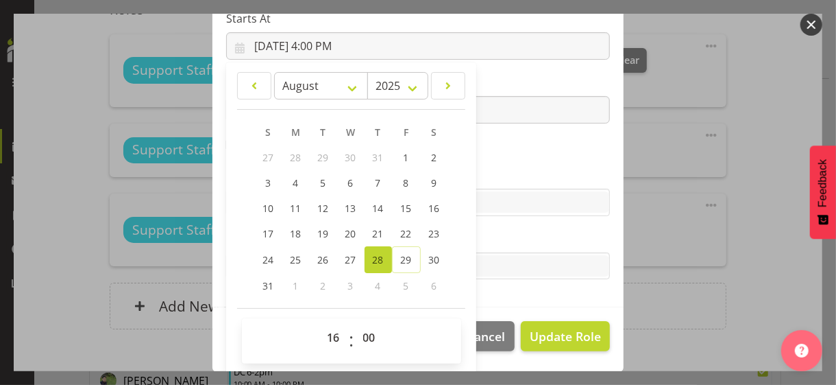
click at [489, 173] on label "Skills" at bounding box center [418, 175] width 384 height 16
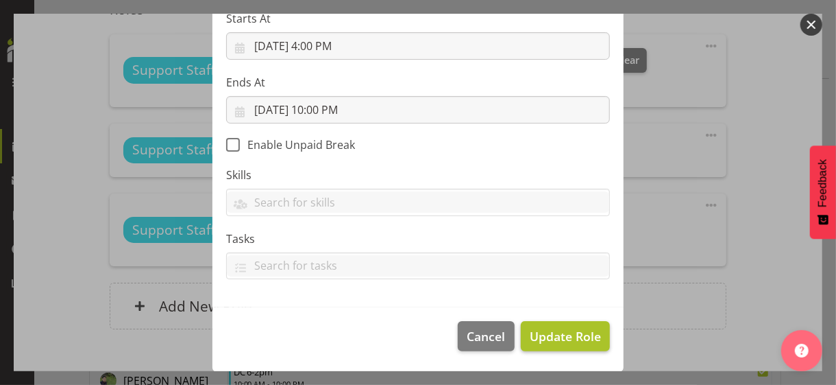
scroll to position [237, 0]
click at [564, 332] on span "Update Role" at bounding box center [565, 337] width 71 height 18
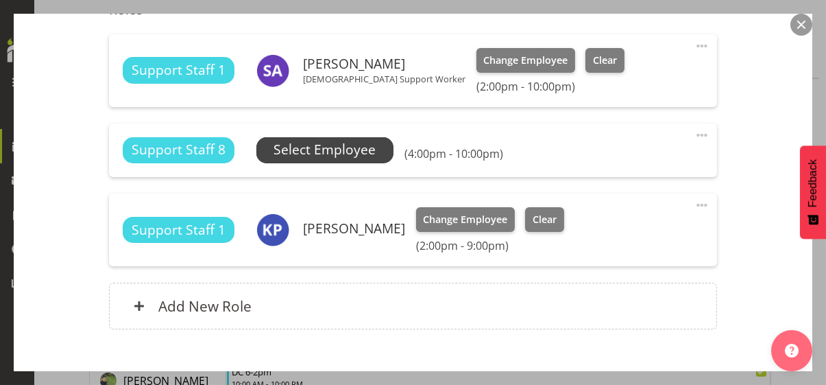
click at [337, 149] on span "Select Employee" at bounding box center [325, 150] width 102 height 20
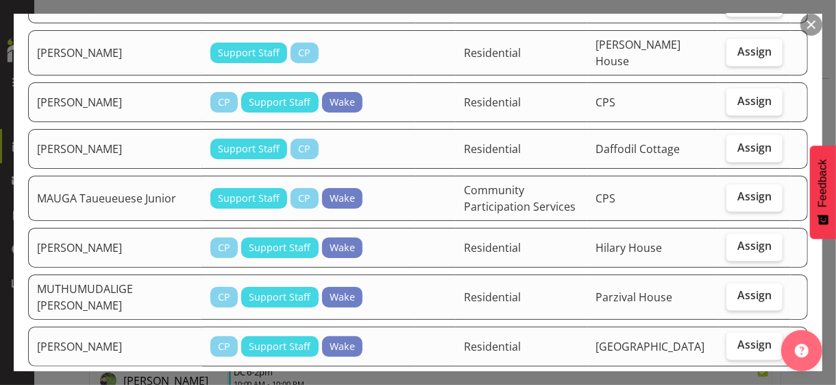
scroll to position [1234, 0]
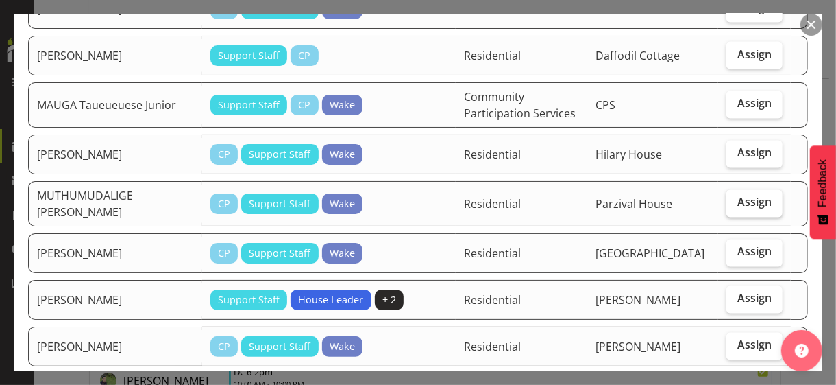
click at [729, 195] on span "Assign" at bounding box center [755, 202] width 34 height 14
click at [729, 198] on input "Assign" at bounding box center [731, 202] width 9 height 9
checkbox input "true"
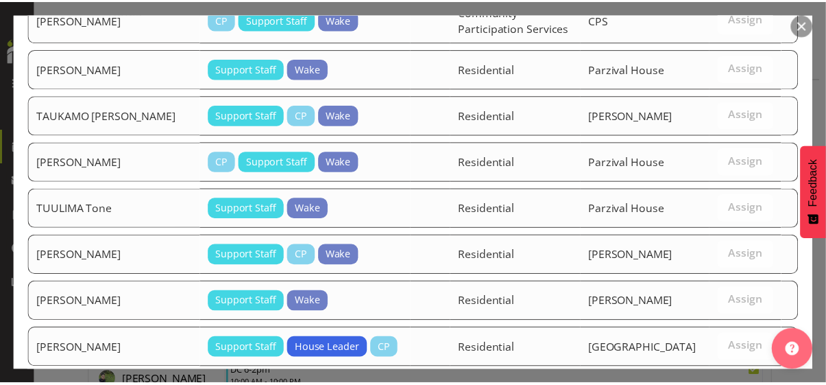
scroll to position [2385, 0]
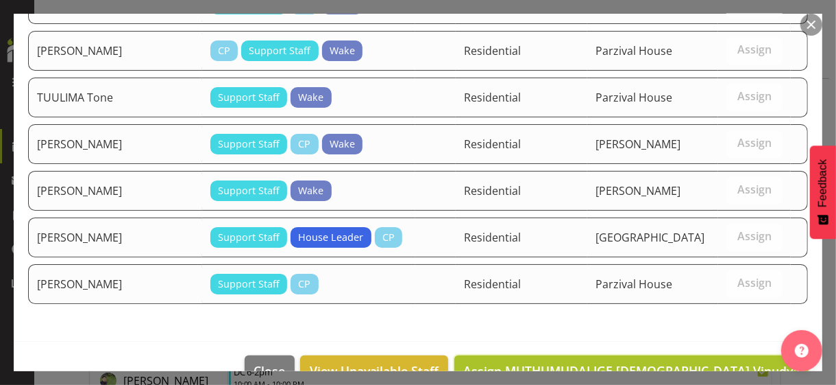
click at [716, 332] on span "Assign MUTHUMUDALIGE [DEMOGRAPHIC_DATA] Vinudya" at bounding box center [631, 370] width 337 height 16
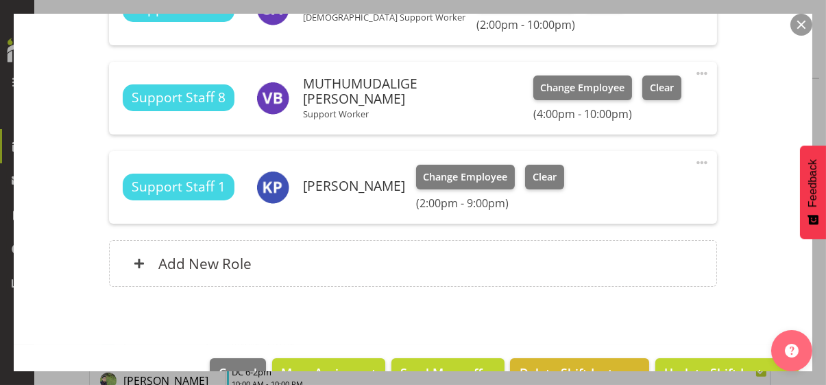
scroll to position [508, 0]
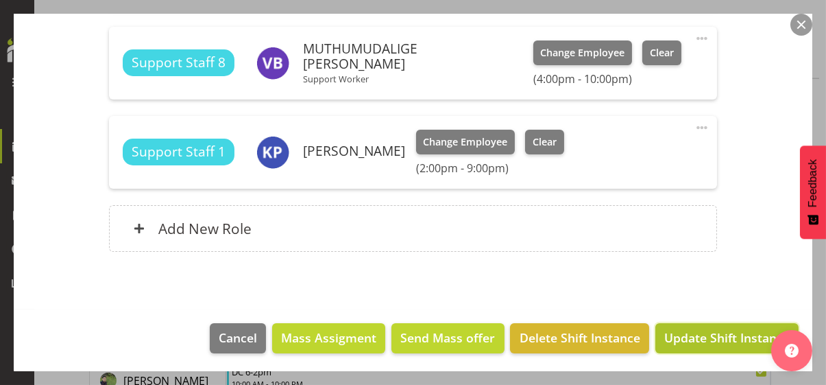
click at [712, 332] on span "Update Shift Instance" at bounding box center [726, 337] width 125 height 18
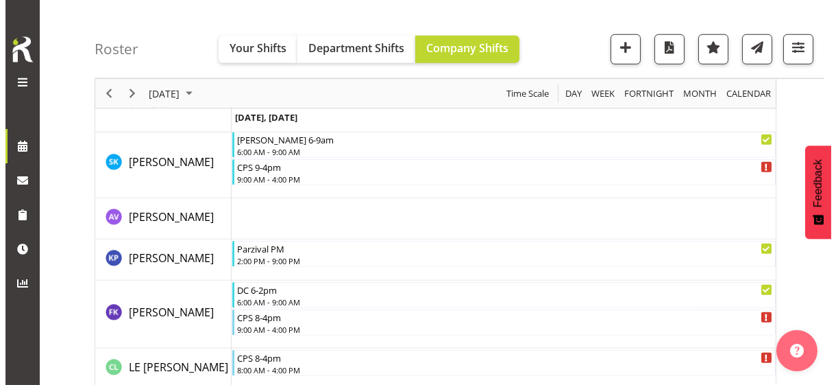
scroll to position [2489, 0]
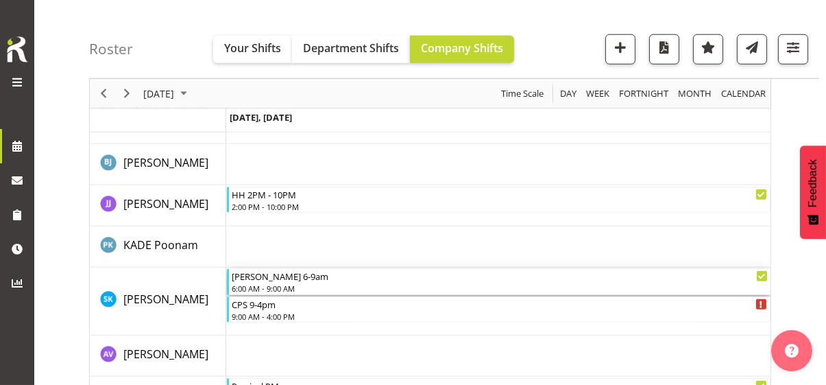
click at [269, 277] on div "[PERSON_NAME] 6-9am" at bounding box center [500, 276] width 536 height 14
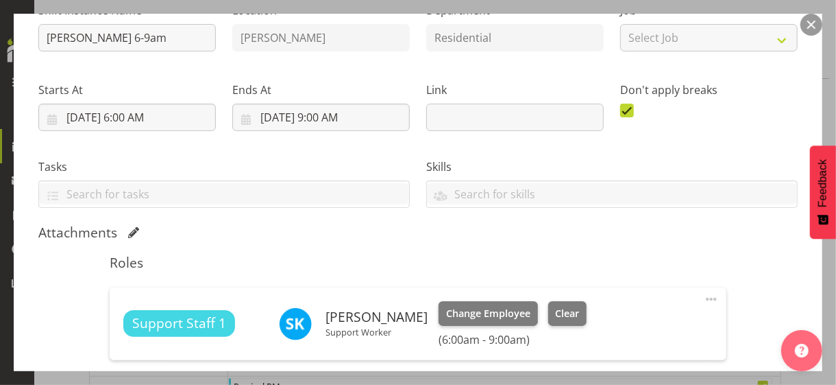
scroll to position [274, 0]
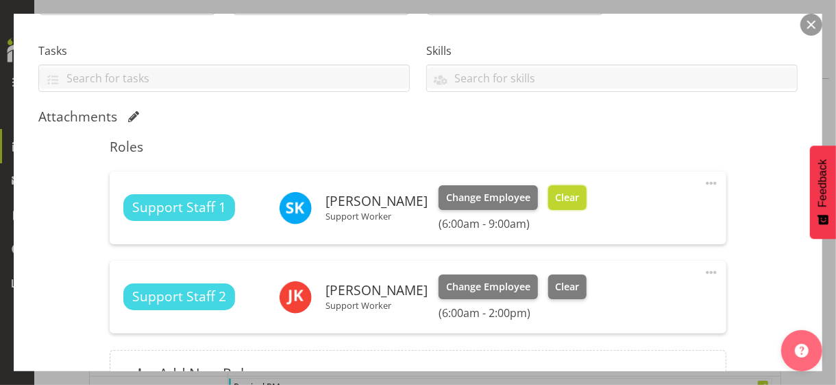
click at [579, 191] on span "Clear" at bounding box center [567, 197] width 24 height 15
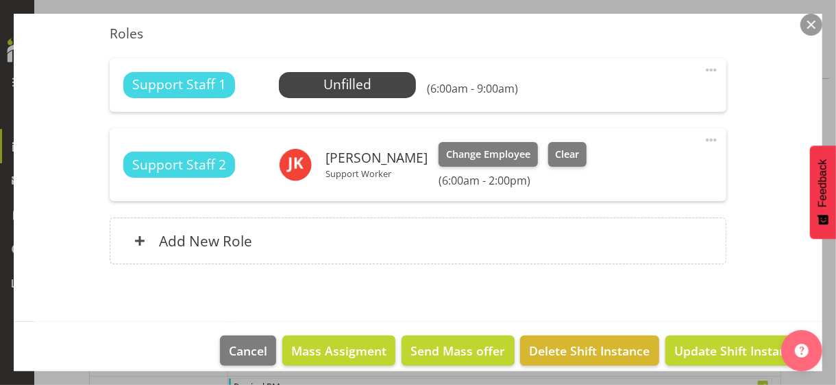
scroll to position [400, 0]
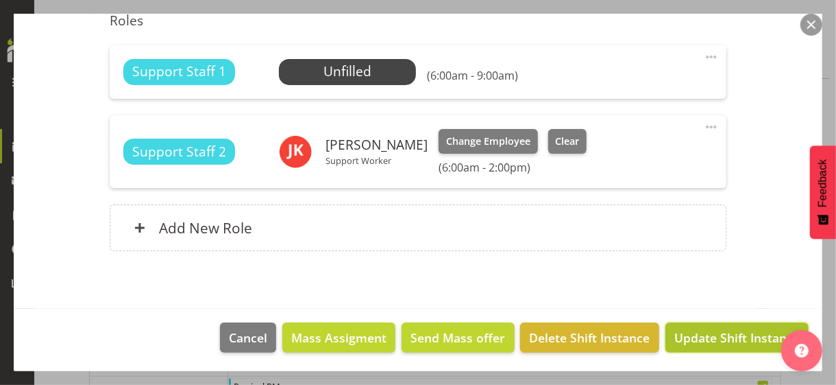
click at [701, 332] on span "Update Shift Instance" at bounding box center [737, 337] width 125 height 18
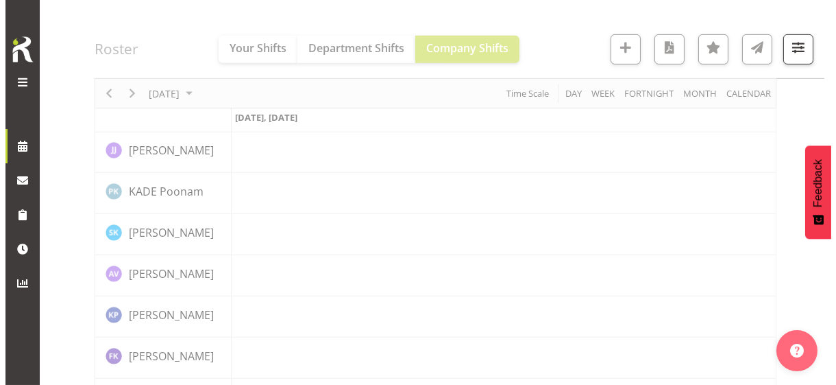
scroll to position [2516, 0]
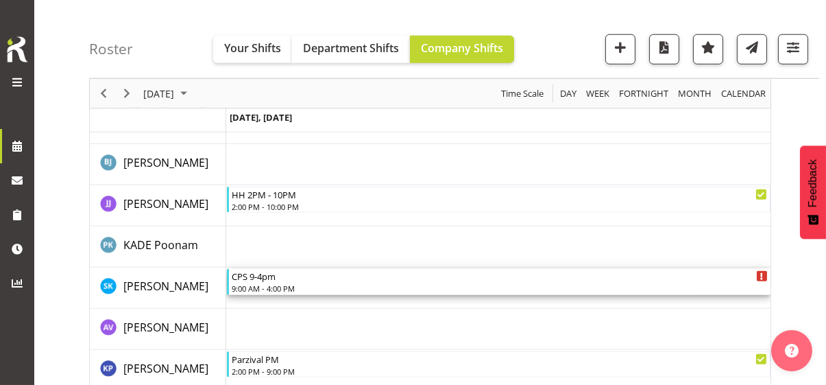
click at [277, 284] on div "9:00 AM - 4:00 PM" at bounding box center [500, 287] width 536 height 11
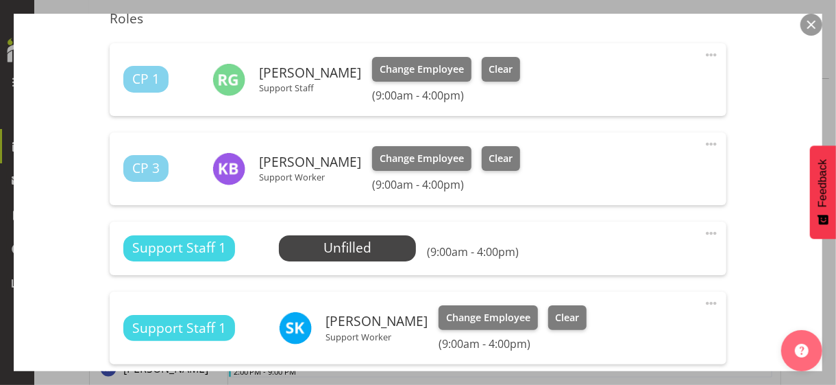
scroll to position [480, 0]
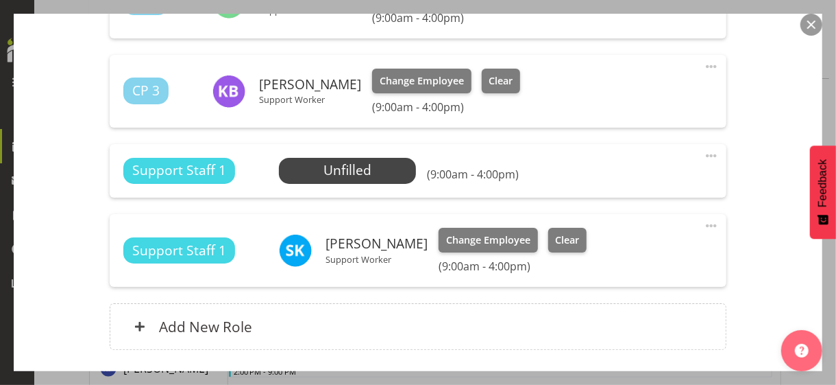
click at [572, 228] on div "Change Employee Clear" at bounding box center [513, 240] width 148 height 25
click at [579, 241] on span "Clear" at bounding box center [567, 239] width 24 height 15
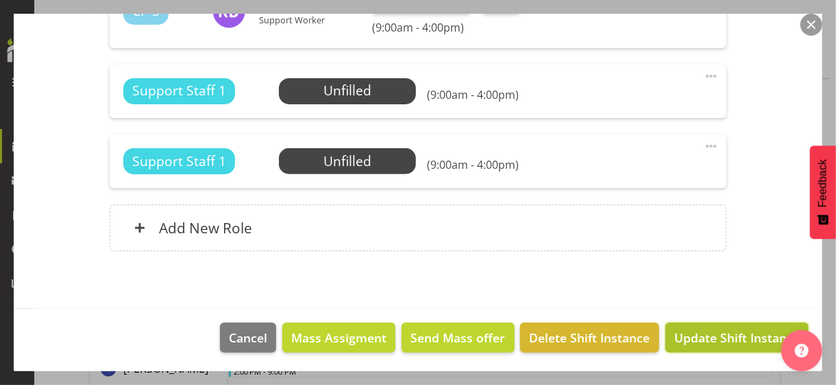
click at [712, 332] on span "Update Shift Instance" at bounding box center [737, 337] width 125 height 18
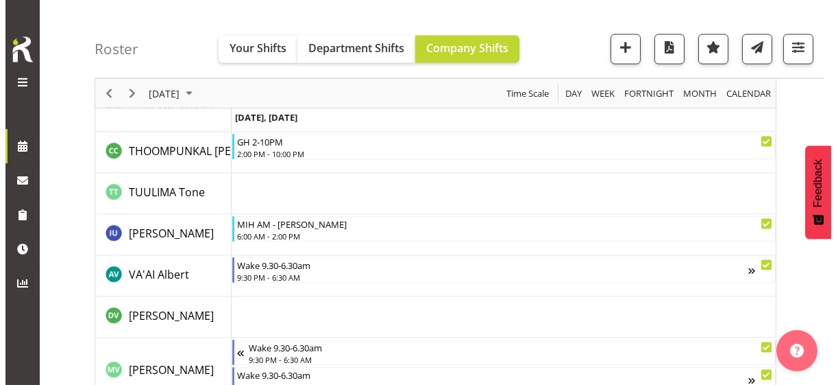
scroll to position [4711, 0]
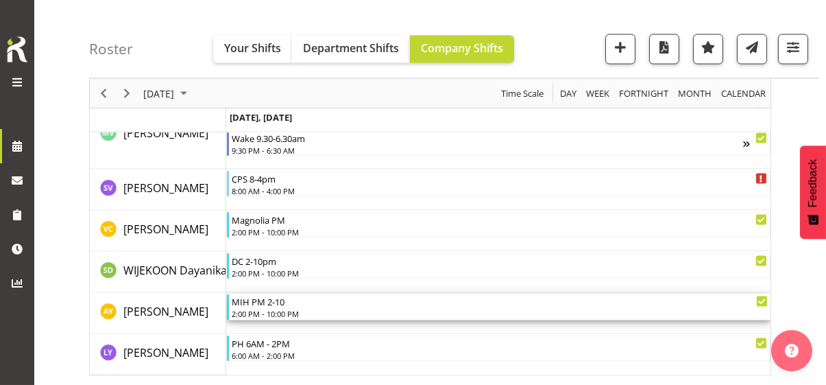
click at [272, 308] on div "2:00 PM - 10:00 PM" at bounding box center [500, 313] width 536 height 11
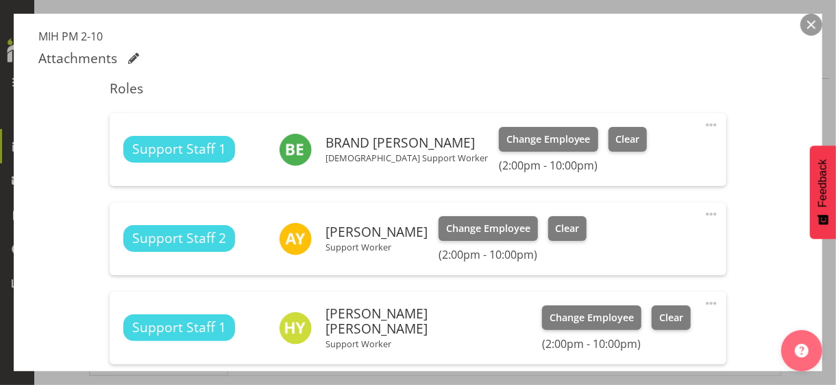
scroll to position [480, 0]
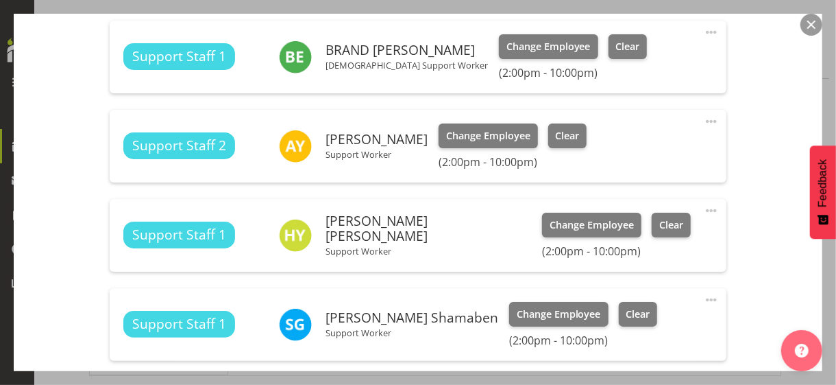
click at [703, 120] on span at bounding box center [711, 121] width 16 height 16
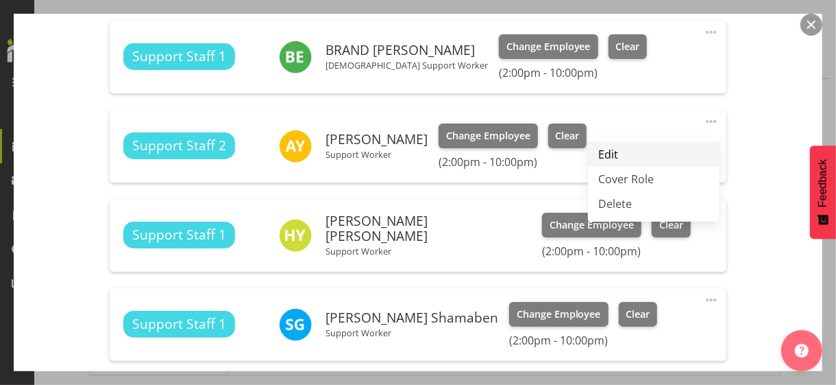
click at [609, 149] on link "Edit" at bounding box center [654, 154] width 132 height 25
select select "7"
select select "2025"
select select "14"
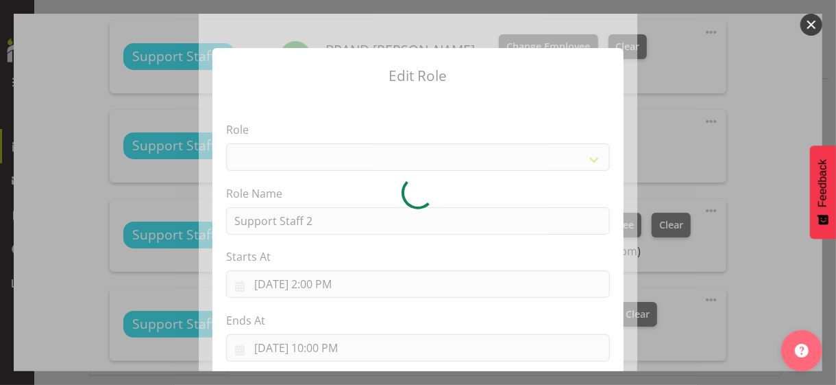
select select "1091"
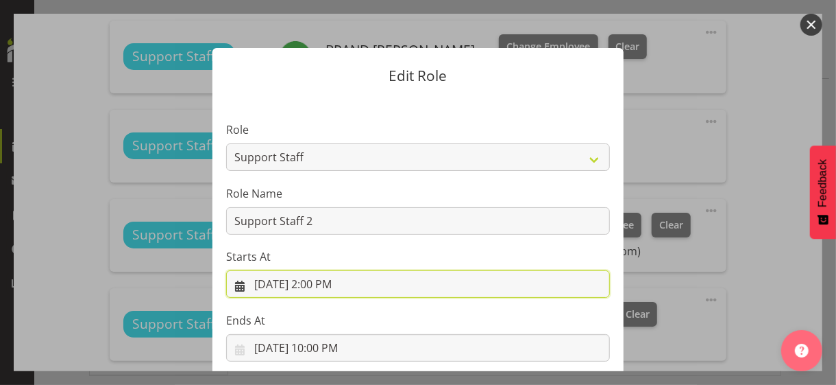
click at [319, 284] on input "[DATE] 2:00 PM" at bounding box center [418, 283] width 384 height 27
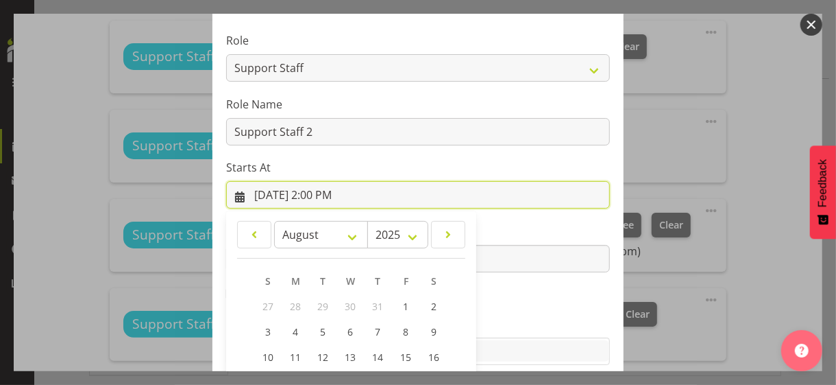
scroll to position [238, 0]
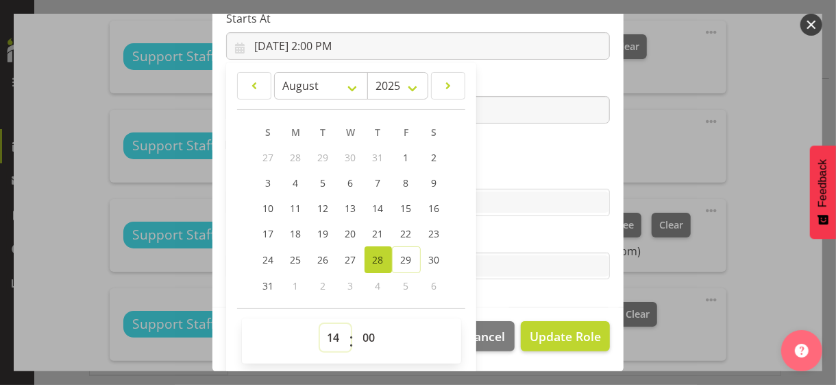
drag, startPoint x: 325, startPoint y: 336, endPoint x: 328, endPoint y: 324, distance: 12.0
click at [325, 332] on select "00 01 02 03 04 05 06 07 08 09 10 11 12 13 14 15 16 17 18 19 20 21 22 23" at bounding box center [335, 337] width 31 height 27
select select "6"
click at [320, 324] on select "00 01 02 03 04 05 06 07 08 09 10 11 12 13 14 15 16 17 18 19 20 21 22 23" at bounding box center [335, 337] width 31 height 27
type input "[DATE] 6:00 AM"
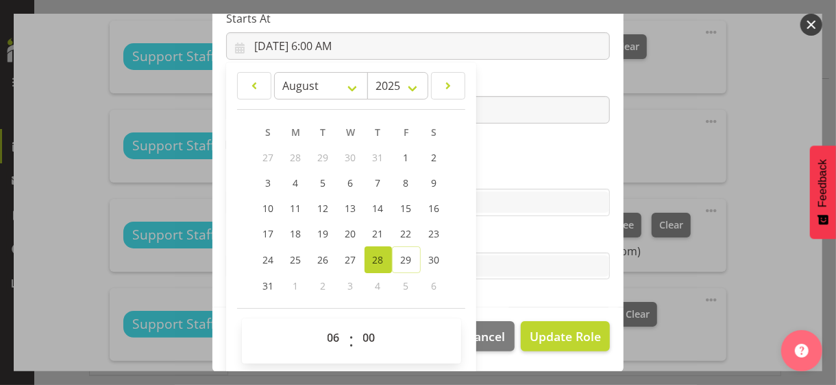
click at [490, 147] on section "Role CP House Leader Support Staff Wake Role Name Support Staff 2 Starts At [DA…" at bounding box center [418, 83] width 411 height 448
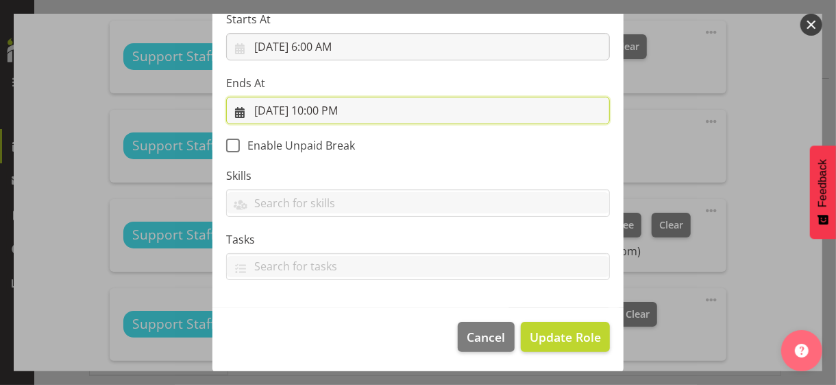
click at [315, 105] on input "[DATE] 10:00 PM" at bounding box center [418, 110] width 384 height 27
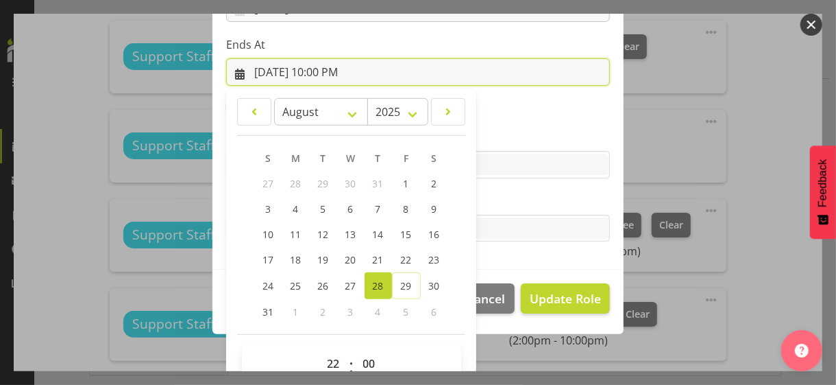
scroll to position [302, 0]
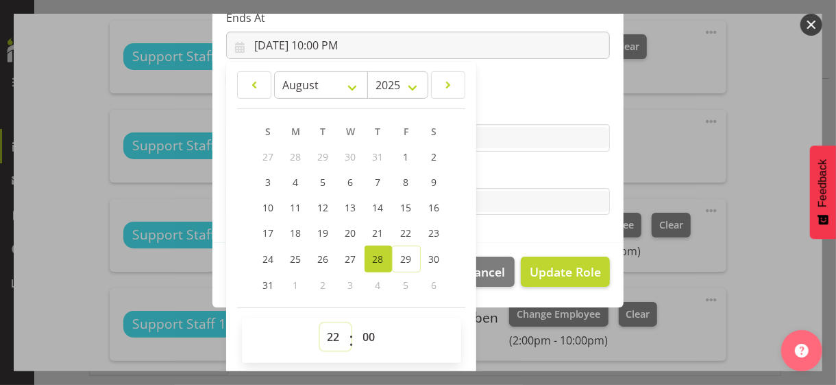
click at [325, 332] on select "00 01 02 03 04 05 06 07 08 09 10 11 12 13 14 15 16 17 18 19 20 21 22 23" at bounding box center [335, 336] width 31 height 27
select select "15"
click at [320, 323] on select "00 01 02 03 04 05 06 07 08 09 10 11 12 13 14 15 16 17 18 19 20 21 22 23" at bounding box center [335, 336] width 31 height 27
type input "[DATE] 3:00 PM"
drag, startPoint x: 364, startPoint y: 332, endPoint x: 365, endPoint y: 324, distance: 8.3
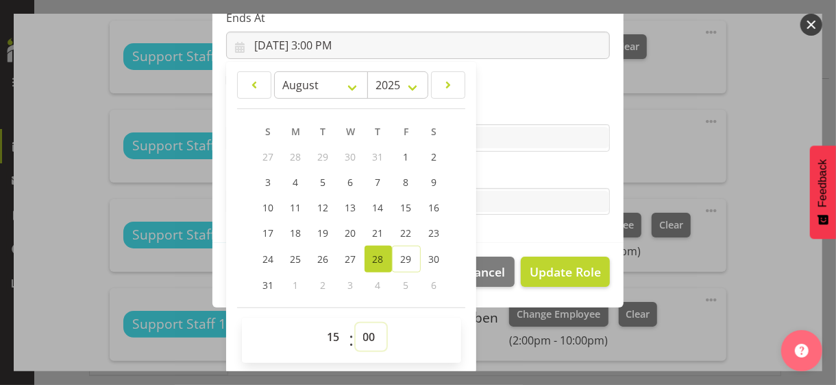
click at [364, 332] on select "00 01 02 03 04 05 06 07 08 09 10 11 12 13 14 15 16 17 18 19 20 21 22 23 24 25 2…" at bounding box center [371, 336] width 31 height 27
select select "30"
click at [356, 323] on select "00 01 02 03 04 05 06 07 08 09 10 11 12 13 14 15 16 17 18 19 20 21 22 23 24 25 2…" at bounding box center [371, 336] width 31 height 27
type input "[DATE] 3:30 PM"
drag, startPoint x: 479, startPoint y: 163, endPoint x: 522, endPoint y: 228, distance: 77.6
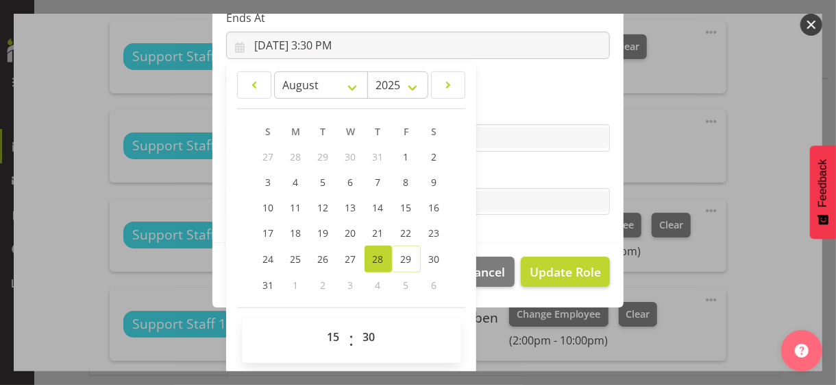
click at [479, 163] on section "Role CP House Leader Support Staff Wake Role Name Support Staff 2 Starts At [DA…" at bounding box center [418, 18] width 411 height 448
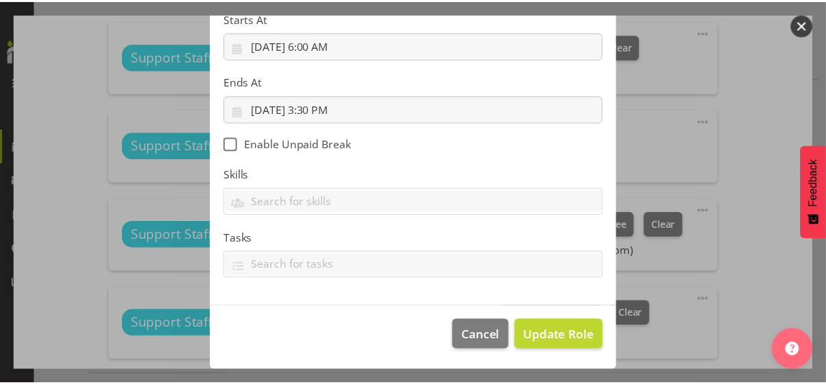
scroll to position [237, 0]
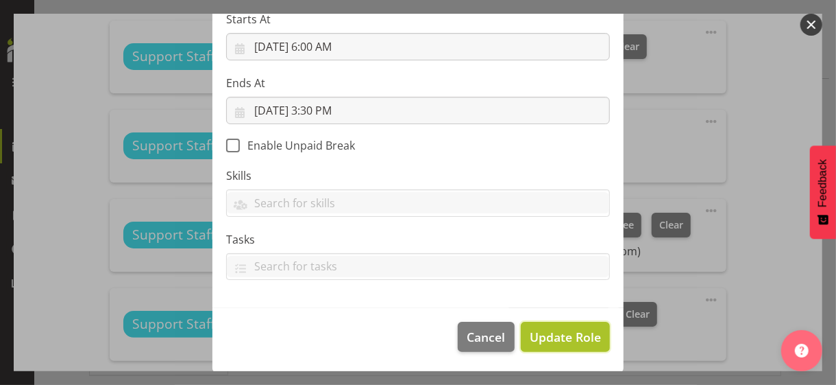
click at [553, 331] on span "Update Role" at bounding box center [565, 337] width 71 height 18
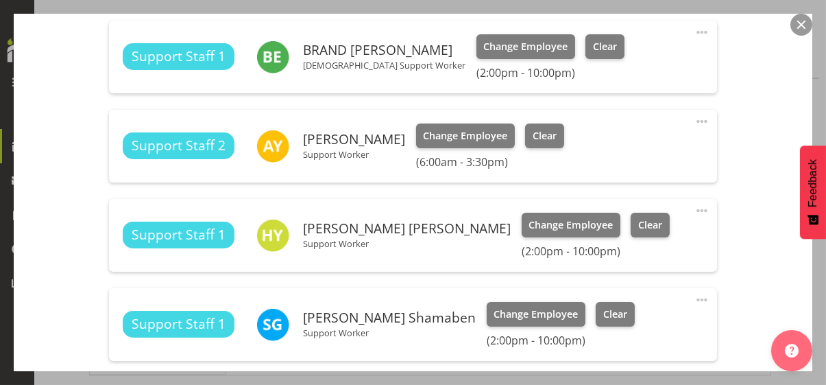
click at [729, 147] on div "Shift Instance Name MIH PM 2-10 Location [PERSON_NAME] Department Residential J…" at bounding box center [412, 55] width 749 height 770
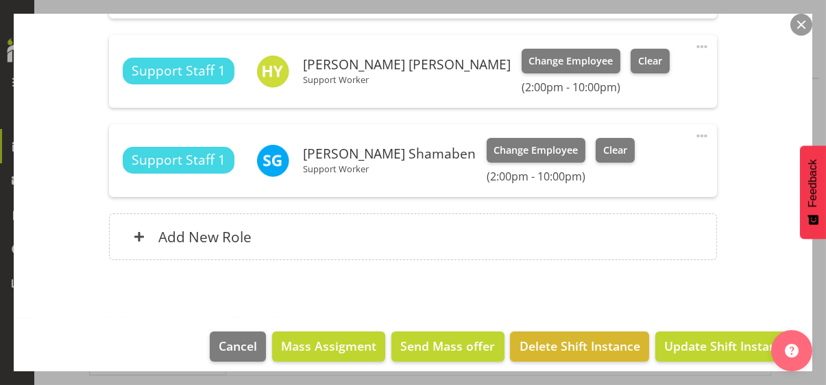
scroll to position [652, 0]
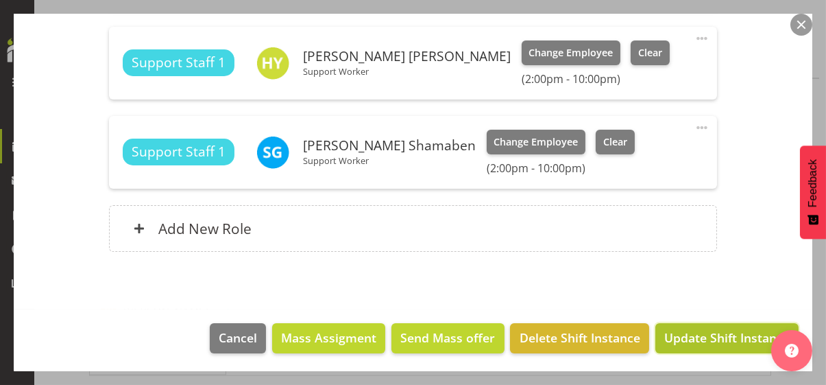
click at [705, 328] on span "Update Shift Instance" at bounding box center [726, 337] width 125 height 18
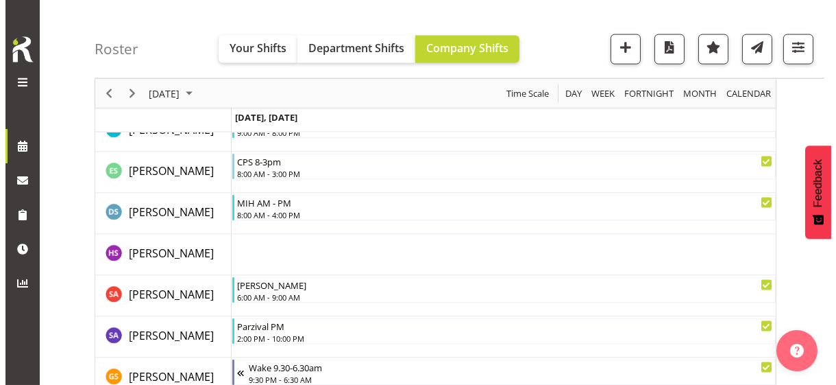
scroll to position [3998, 0]
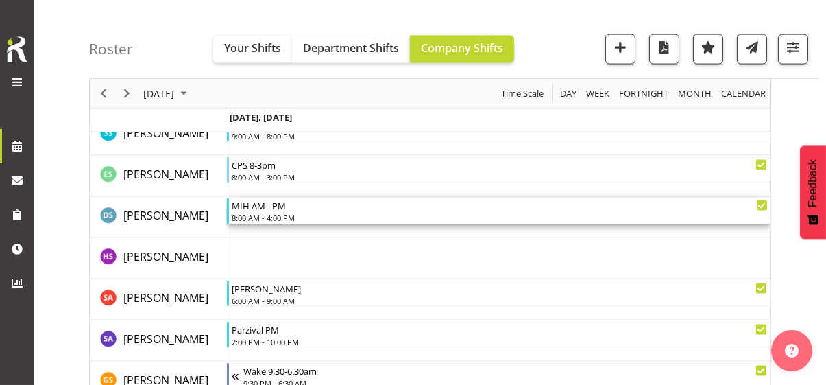
click at [276, 215] on div "8:00 AM - 4:00 PM" at bounding box center [500, 217] width 536 height 11
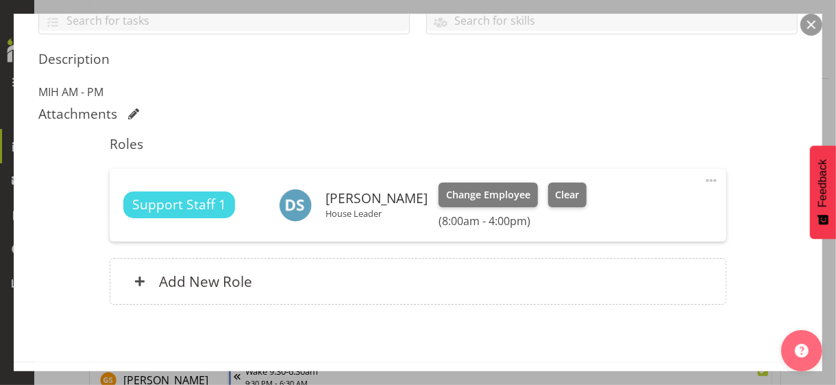
scroll to position [343, 0]
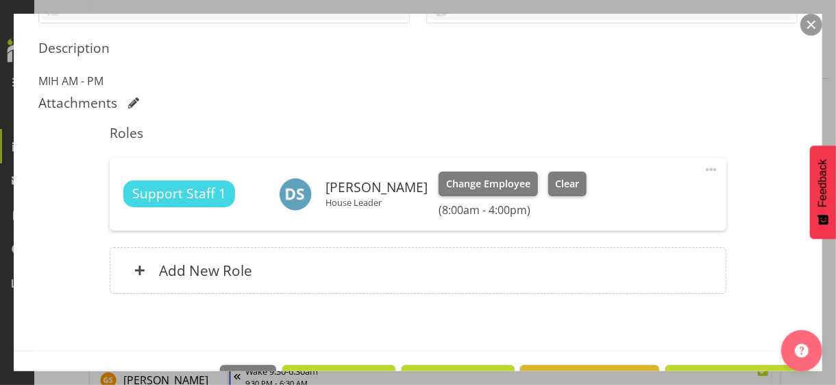
click at [703, 168] on span at bounding box center [711, 169] width 16 height 16
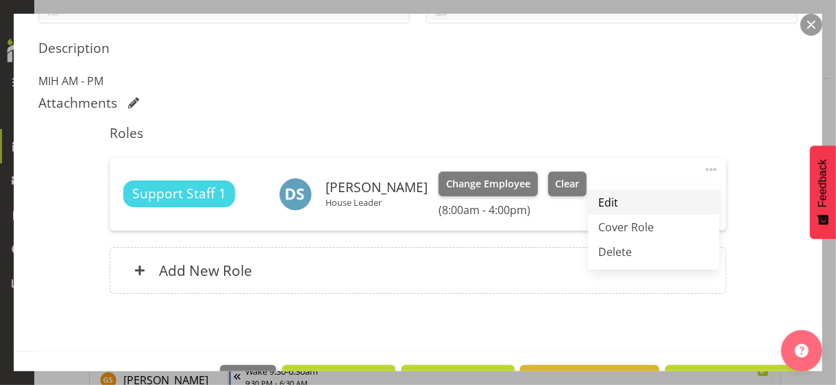
click at [632, 195] on link "Edit" at bounding box center [654, 202] width 132 height 25
select select "7"
select select "2025"
select select "8"
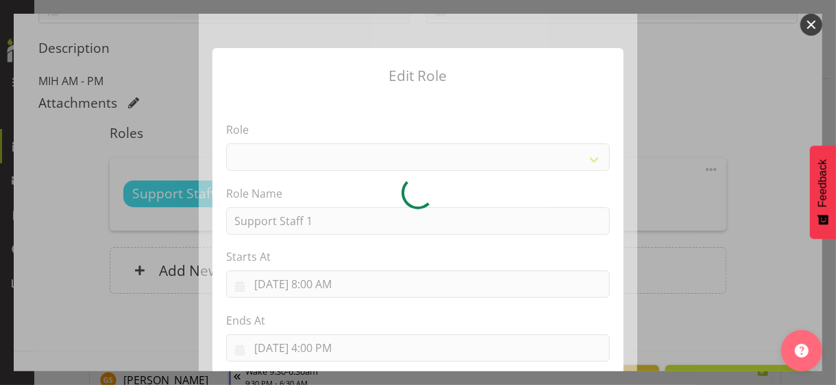
select select "1091"
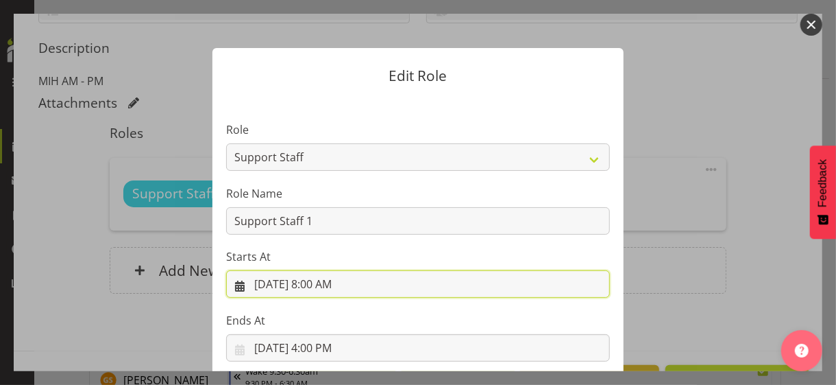
click at [325, 283] on input "[DATE] 8:00 AM" at bounding box center [418, 283] width 384 height 27
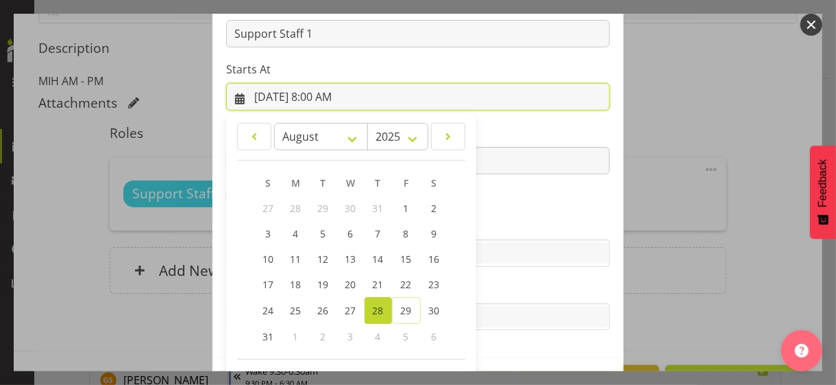
scroll to position [238, 0]
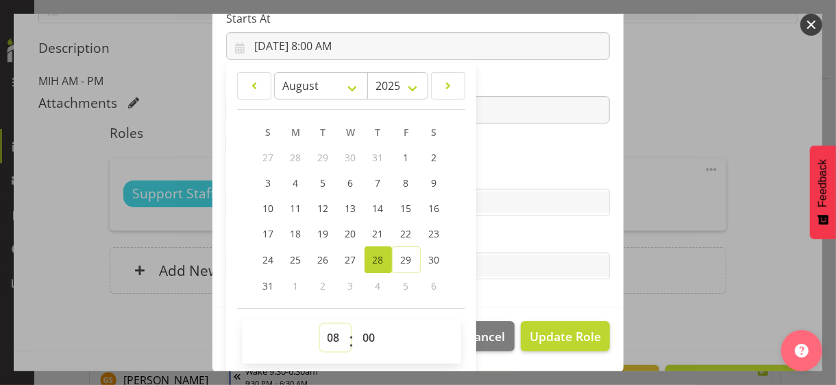
drag, startPoint x: 324, startPoint y: 331, endPoint x: 326, endPoint y: 323, distance: 8.5
click at [325, 328] on select "00 01 02 03 04 05 06 07 08 09 10 11 12 13 14 15 16 17 18 19 20 21 22 23" at bounding box center [335, 337] width 31 height 27
select select "9"
click at [320, 324] on select "00 01 02 03 04 05 06 07 08 09 10 11 12 13 14 15 16 17 18 19 20 21 22 23" at bounding box center [335, 337] width 31 height 27
type input "[DATE] 9:00 AM"
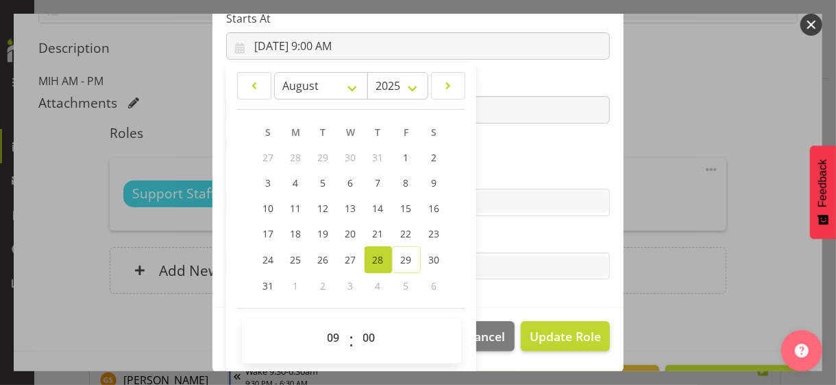
click at [490, 156] on section "Role CP House Leader Support Staff Wake Role Name Support Staff 1 Starts At [DA…" at bounding box center [418, 83] width 411 height 448
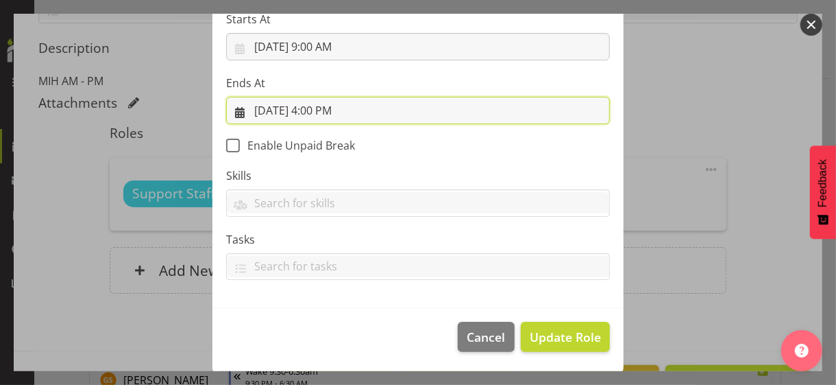
click at [328, 106] on input "[DATE] 4:00 PM" at bounding box center [418, 110] width 384 height 27
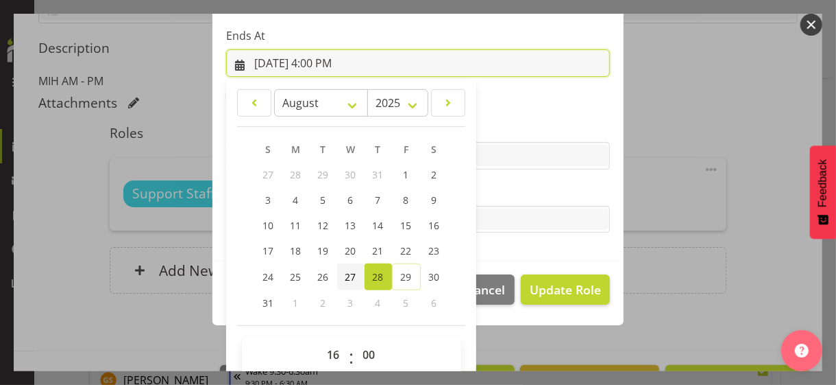
scroll to position [302, 0]
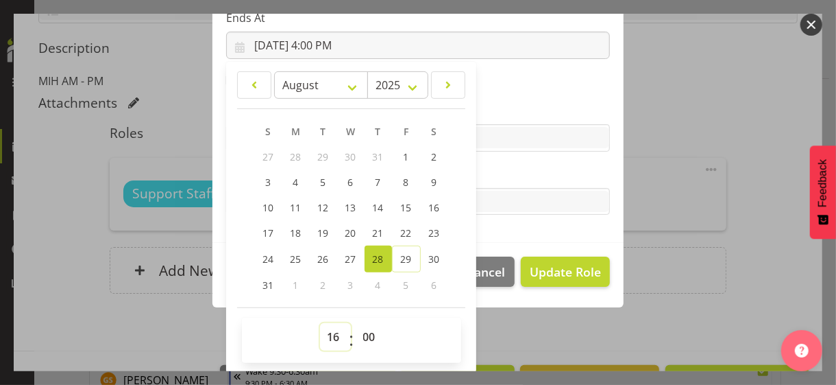
click at [324, 332] on select "00 01 02 03 04 05 06 07 08 09 10 11 12 13 14 15 16 17 18 19 20 21 22 23" at bounding box center [335, 336] width 31 height 27
select select "18"
click at [320, 323] on select "00 01 02 03 04 05 06 07 08 09 10 11 12 13 14 15 16 17 18 19 20 21 22 23" at bounding box center [335, 336] width 31 height 27
type input "[DATE] 6:00 PM"
click at [485, 167] on label "Tasks" at bounding box center [418, 174] width 384 height 16
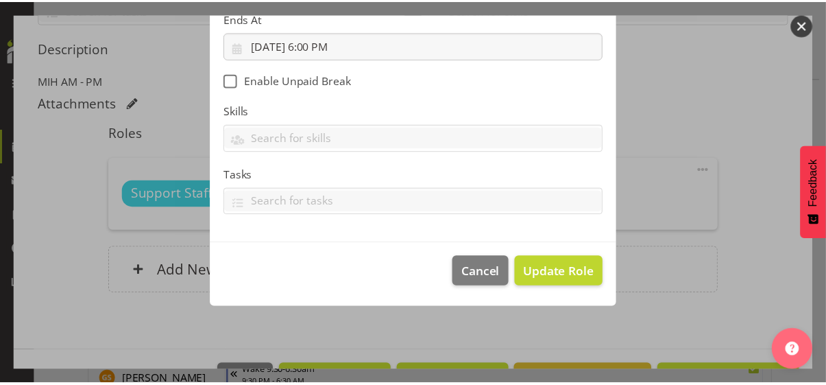
scroll to position [237, 0]
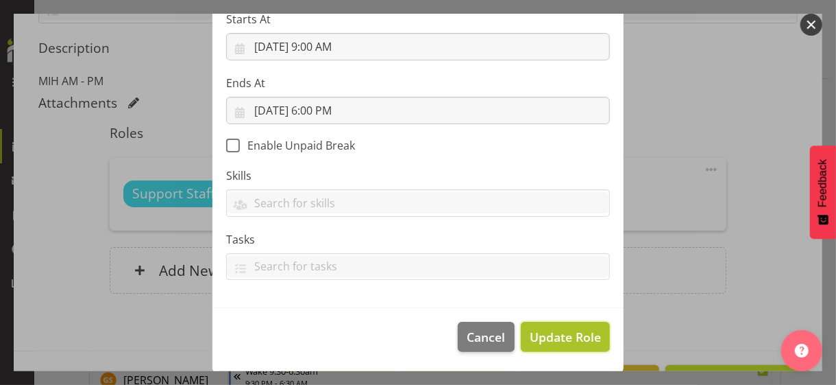
click at [547, 332] on span "Update Role" at bounding box center [565, 337] width 71 height 18
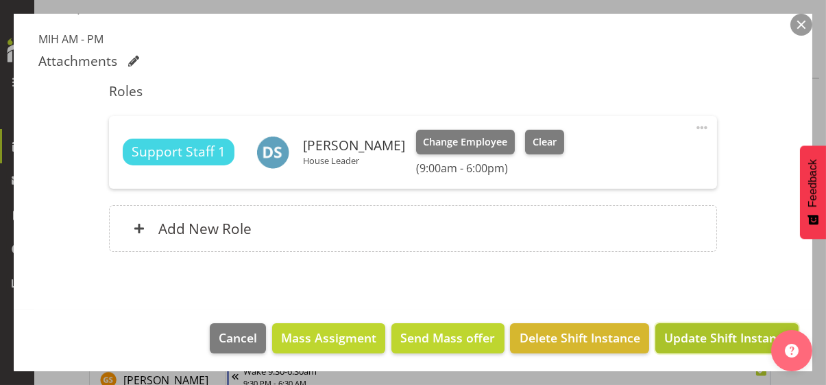
click at [708, 331] on span "Update Shift Instance" at bounding box center [726, 337] width 125 height 18
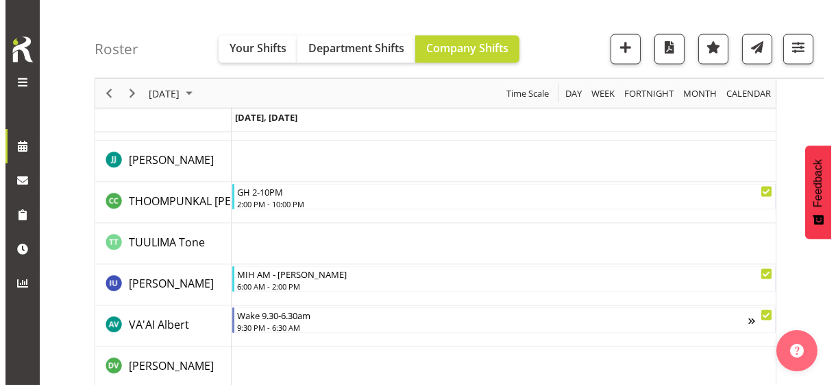
scroll to position [4478, 0]
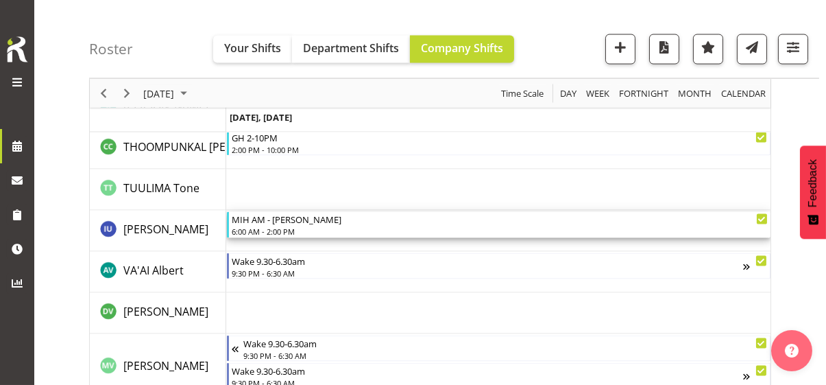
click at [276, 229] on div "6:00 AM - 2:00 PM" at bounding box center [500, 231] width 536 height 11
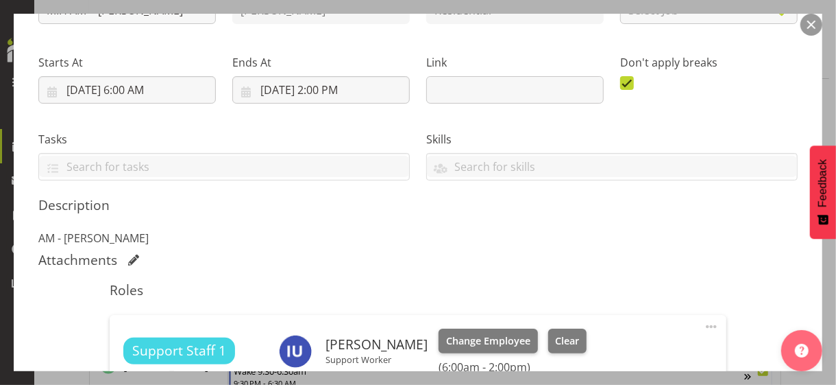
scroll to position [343, 0]
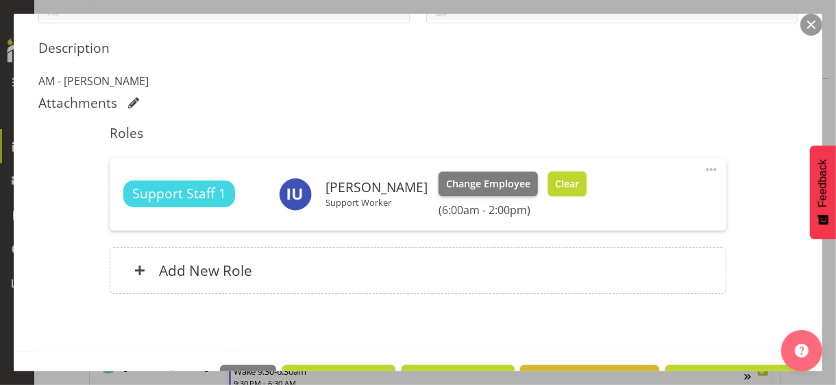
click at [566, 185] on span "Clear" at bounding box center [567, 183] width 24 height 15
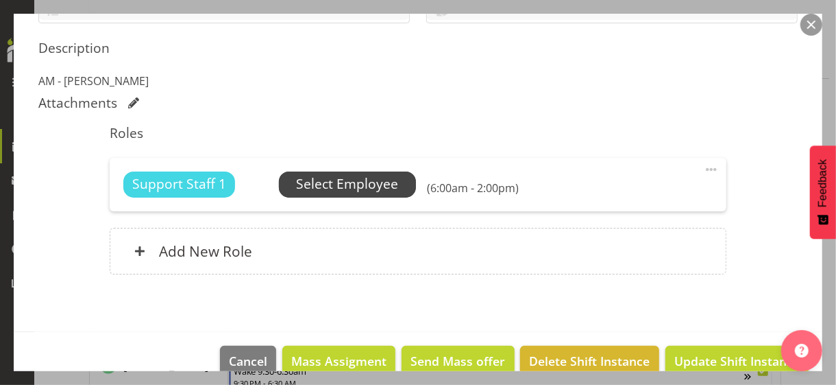
click at [335, 185] on span "Select Employee" at bounding box center [347, 184] width 102 height 20
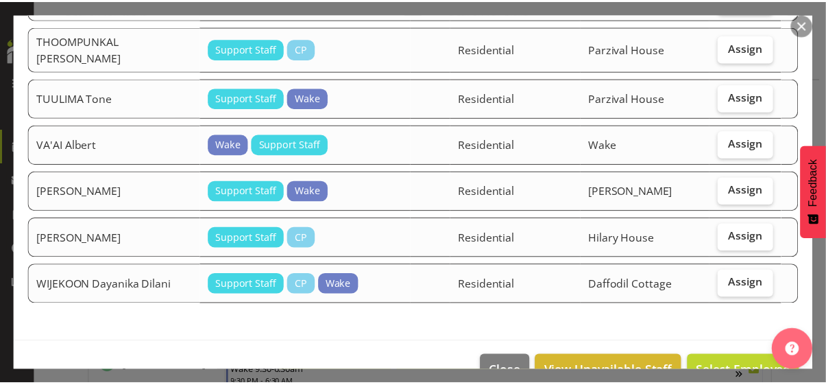
scroll to position [1997, 0]
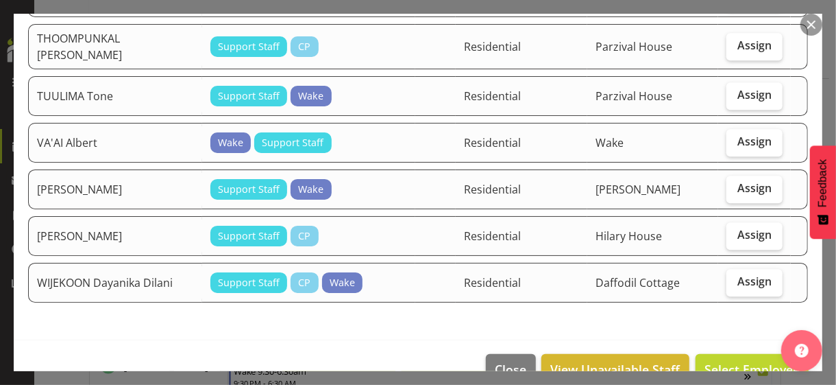
click at [729, 24] on button "button" at bounding box center [812, 25] width 22 height 22
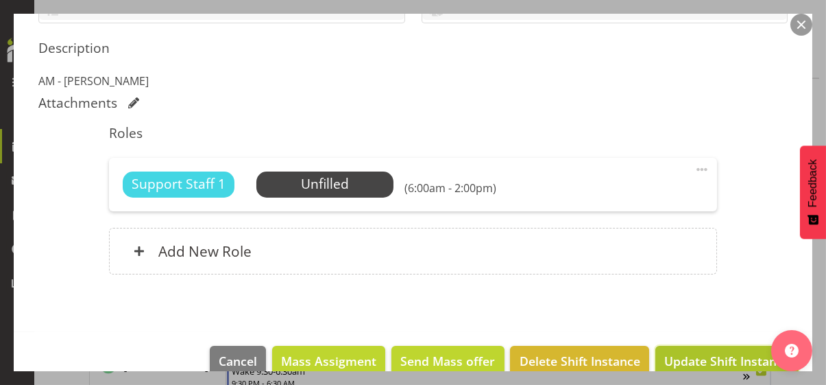
click at [698, 332] on span "Update Shift Instance" at bounding box center [726, 361] width 125 height 18
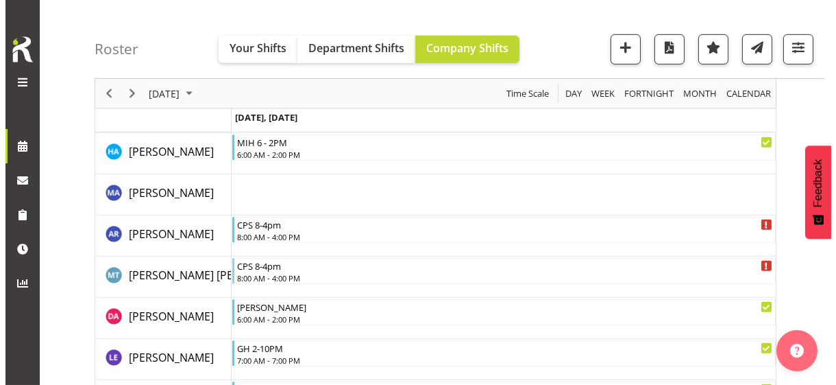
scroll to position [1284, 0]
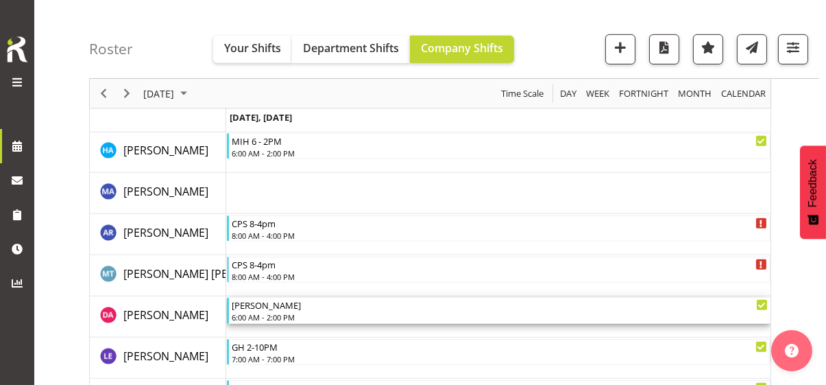
click at [286, 314] on div "6:00 AM - 2:00 PM" at bounding box center [500, 316] width 536 height 11
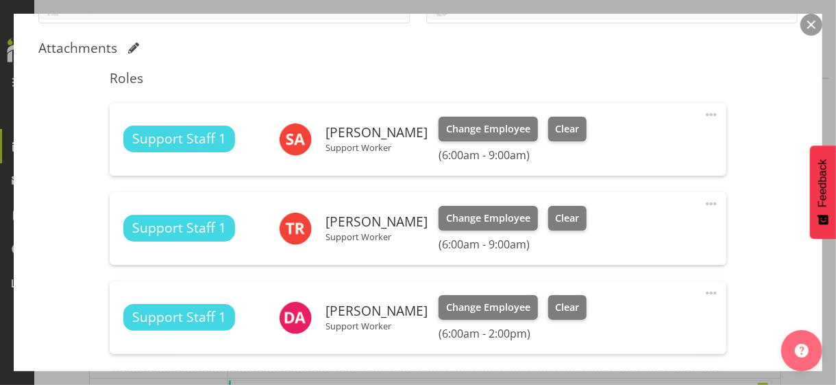
scroll to position [480, 0]
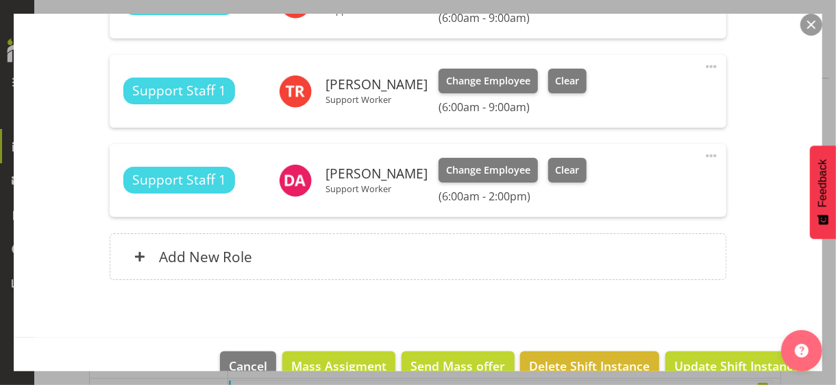
drag, startPoint x: 703, startPoint y: 155, endPoint x: 694, endPoint y: 159, distance: 9.8
click at [703, 155] on span at bounding box center [711, 155] width 16 height 16
click at [621, 184] on link "Edit" at bounding box center [654, 188] width 132 height 25
select select "7"
select select "2025"
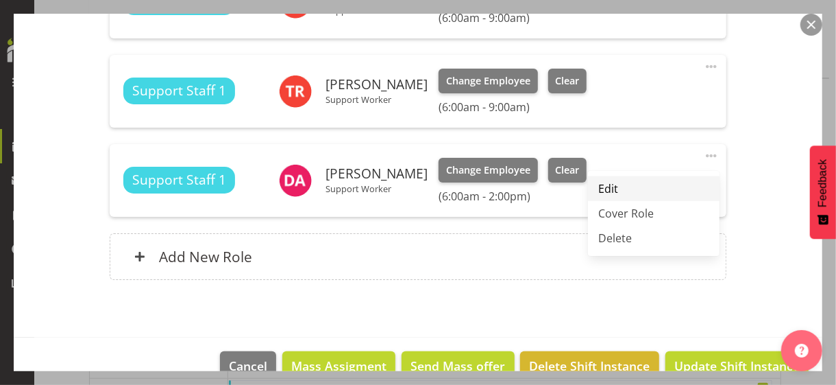
select select "6"
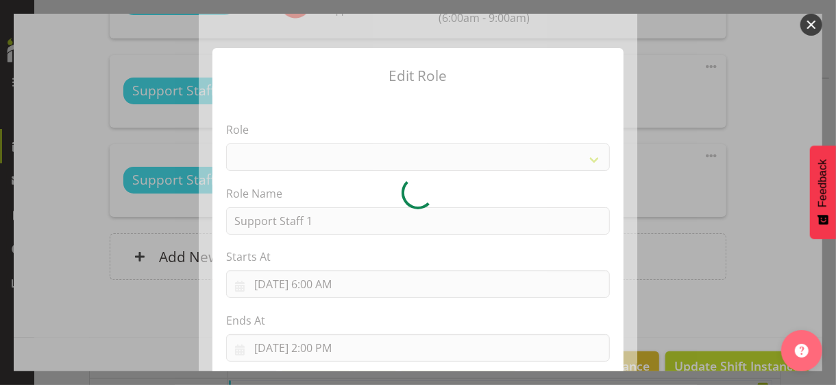
select select "1091"
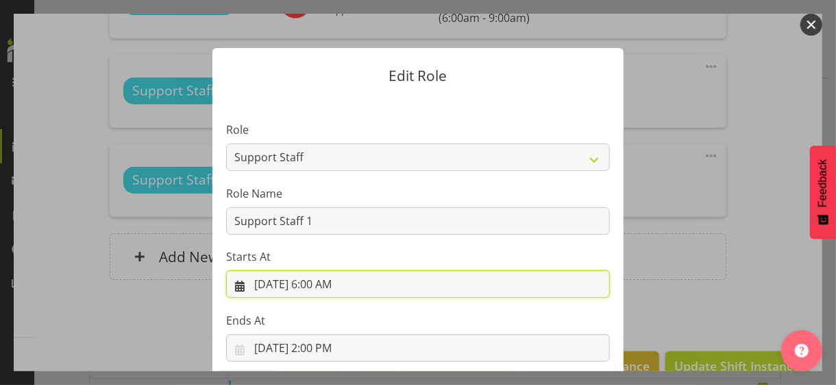
click at [319, 287] on input "[DATE] 6:00 AM" at bounding box center [418, 283] width 384 height 27
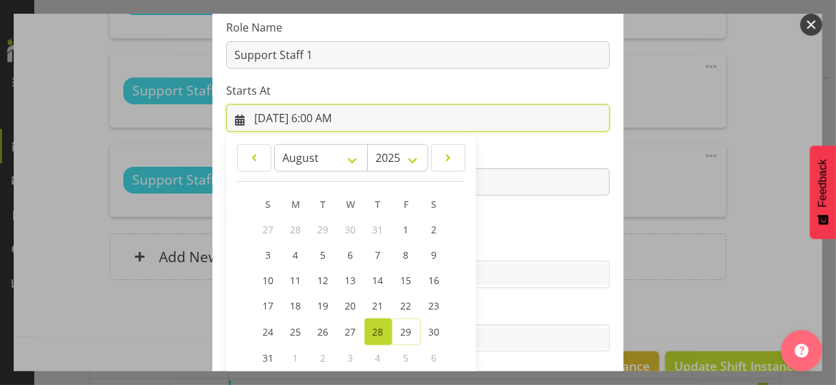
scroll to position [238, 0]
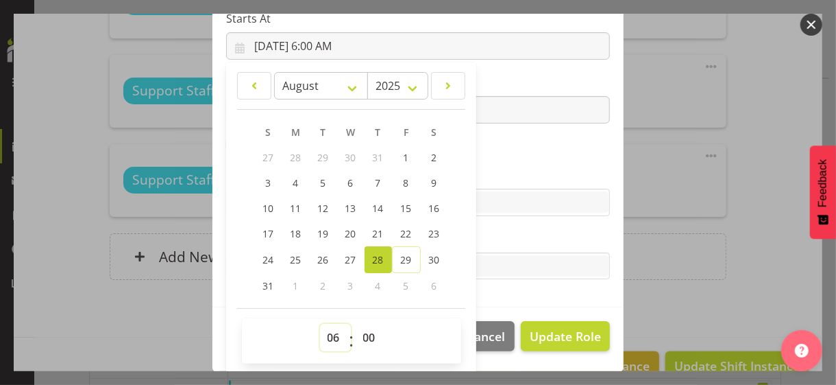
drag, startPoint x: 323, startPoint y: 330, endPoint x: 324, endPoint y: 323, distance: 7.7
click at [323, 330] on select "00 01 02 03 04 05 06 07 08 09 10 11 12 13 14 15 16 17 18 19 20 21 22 23" at bounding box center [335, 337] width 31 height 27
select select "15"
click at [320, 324] on select "00 01 02 03 04 05 06 07 08 09 10 11 12 13 14 15 16 17 18 19 20 21 22 23" at bounding box center [335, 337] width 31 height 27
type input "[DATE] 3:00 PM"
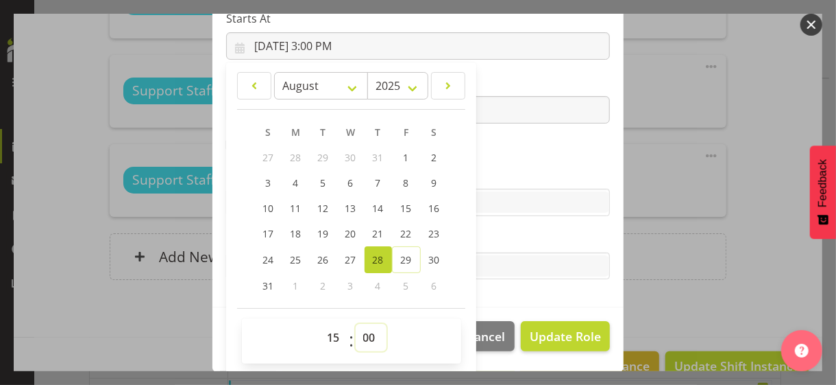
drag, startPoint x: 361, startPoint y: 333, endPoint x: 360, endPoint y: 325, distance: 8.3
click at [360, 328] on select "00 01 02 03 04 05 06 07 08 09 10 11 12 13 14 15 16 17 18 19 20 21 22 23 24 25 2…" at bounding box center [371, 337] width 31 height 27
select select "30"
click at [356, 324] on select "00 01 02 03 04 05 06 07 08 09 10 11 12 13 14 15 16 17 18 19 20 21 22 23 24 25 2…" at bounding box center [371, 337] width 31 height 27
type input "[DATE] 3:30 PM"
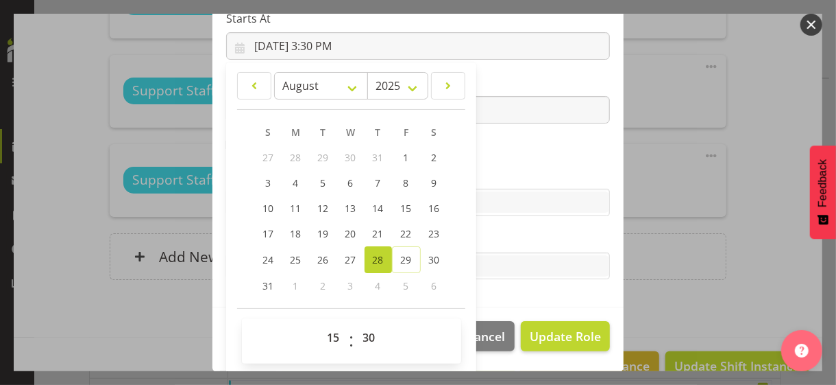
click at [516, 163] on section "Role CP House Leader Support Staff Wake Role Name Support Staff 1 Starts At [DA…" at bounding box center [418, 83] width 411 height 448
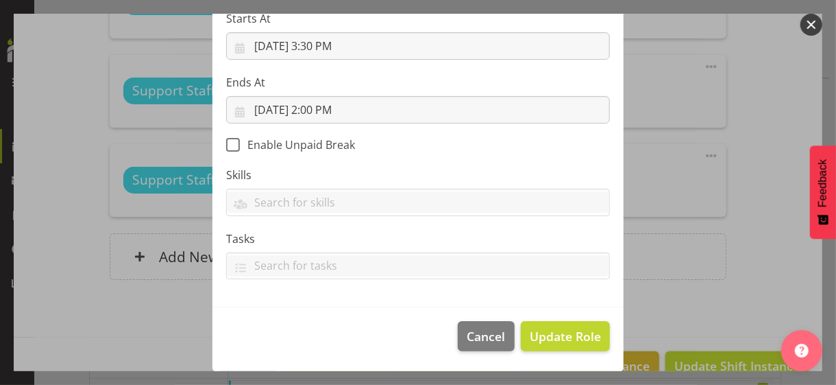
scroll to position [237, 0]
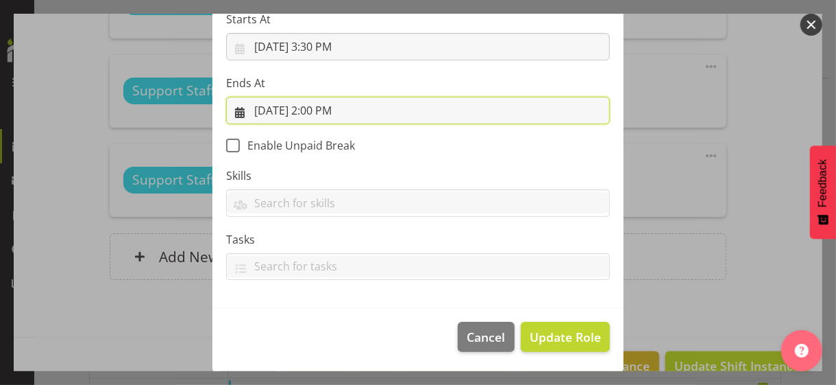
click at [319, 110] on input "[DATE] 2:00 PM" at bounding box center [418, 110] width 384 height 27
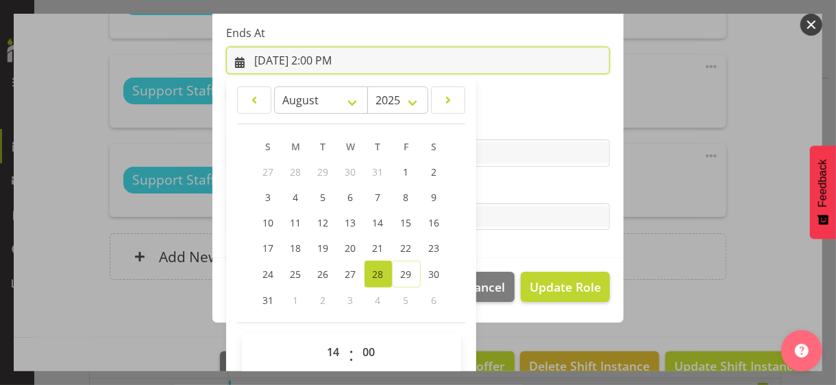
scroll to position [302, 0]
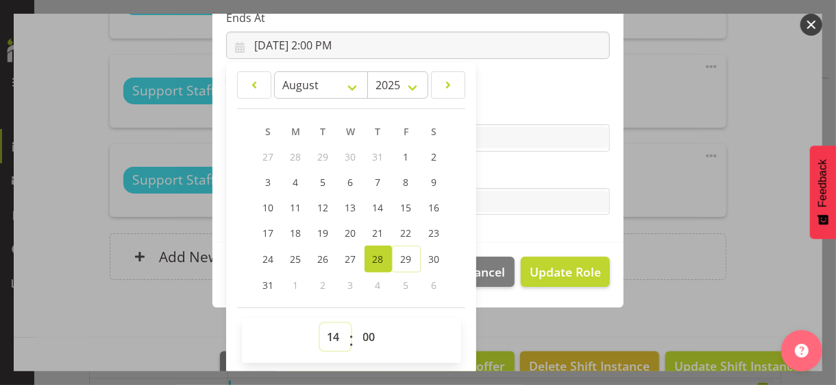
drag, startPoint x: 324, startPoint y: 335, endPoint x: 335, endPoint y: 323, distance: 16.1
click at [325, 332] on select "00 01 02 03 04 05 06 07 08 09 10 11 12 13 14 15 16 17 18 19 20 21 22 23" at bounding box center [335, 336] width 31 height 27
select select "22"
click at [320, 323] on select "00 01 02 03 04 05 06 07 08 09 10 11 12 13 14 15 16 17 18 19 20 21 22 23" at bounding box center [335, 336] width 31 height 27
type input "[DATE] 10:00 PM"
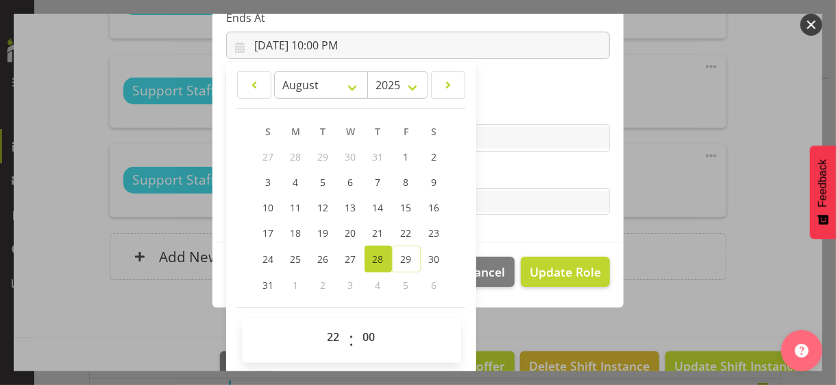
click at [506, 171] on label "Tasks" at bounding box center [418, 174] width 384 height 16
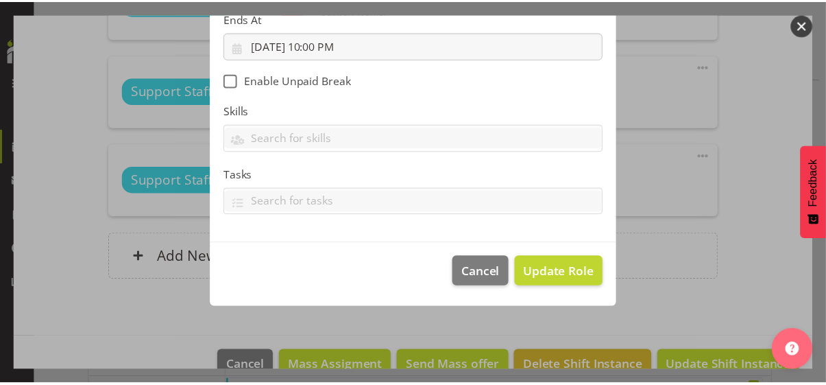
scroll to position [237, 0]
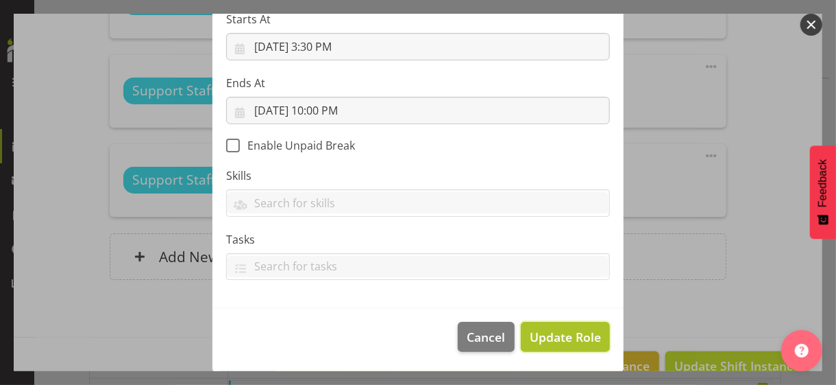
click at [561, 332] on span "Update Role" at bounding box center [565, 337] width 71 height 18
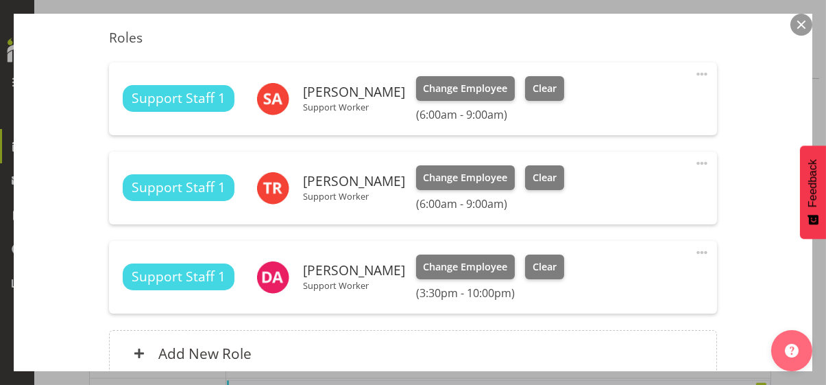
scroll to position [508, 0]
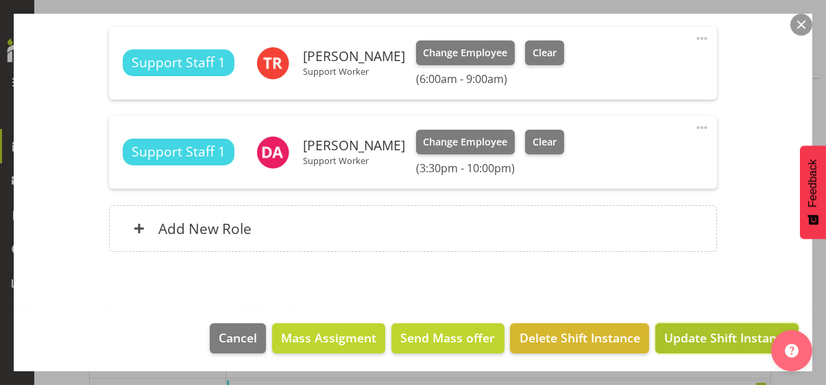
click at [692, 331] on span "Update Shift Instance" at bounding box center [726, 337] width 125 height 18
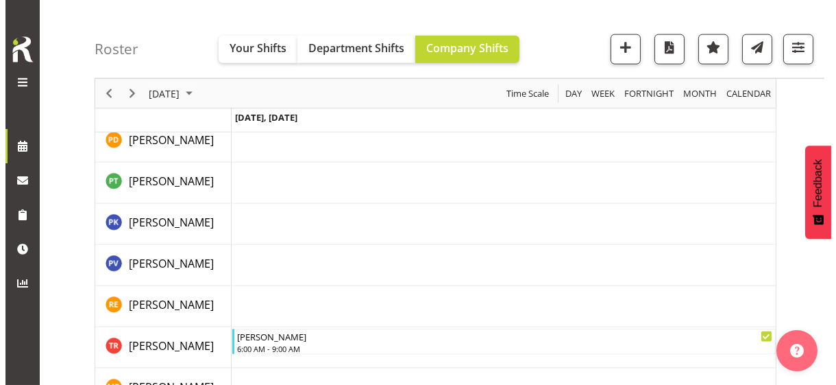
scroll to position [3641, 0]
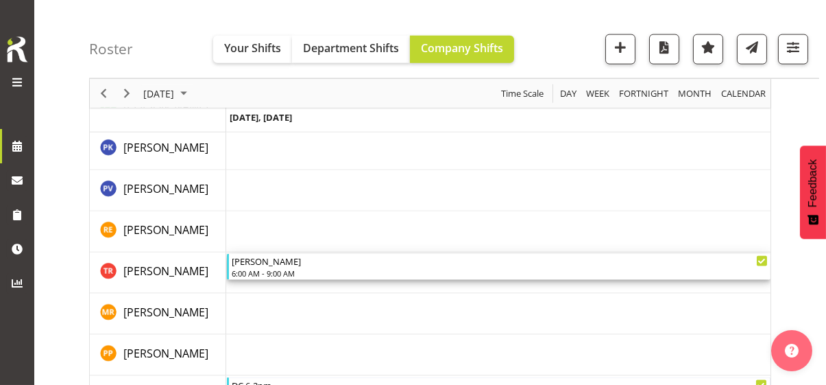
click at [273, 271] on div "6:00 AM - 9:00 AM" at bounding box center [500, 272] width 536 height 11
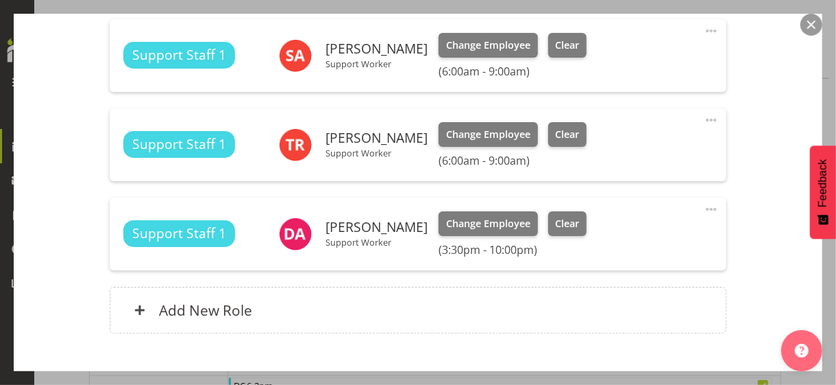
scroll to position [508, 0]
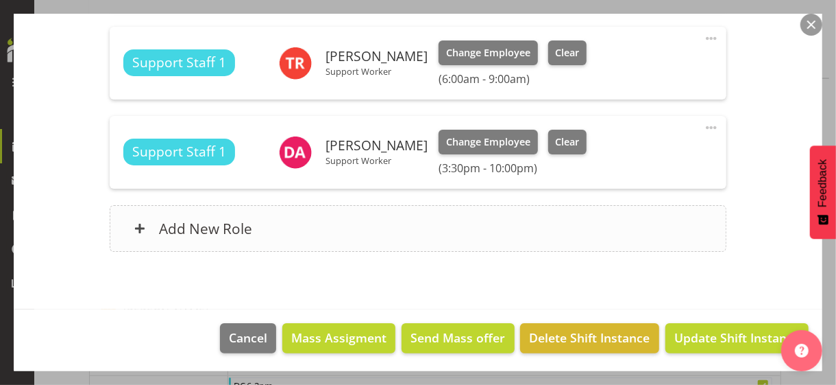
click at [295, 232] on div "Add New Role" at bounding box center [418, 228] width 616 height 47
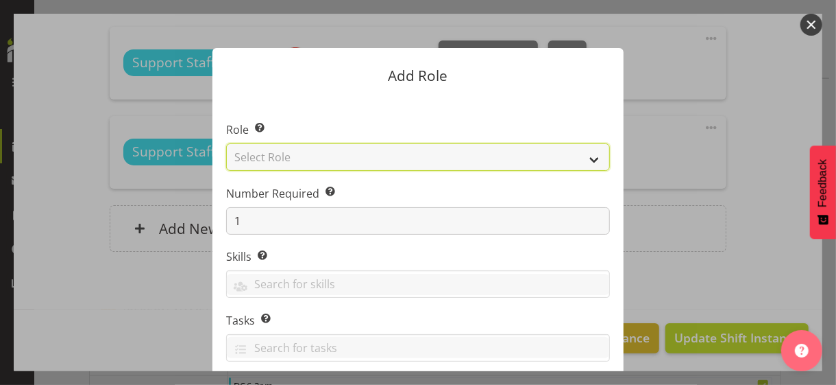
click at [303, 158] on select "Select Role CP House Leader Support Staff Wake" at bounding box center [418, 156] width 384 height 27
select select "1091"
click at [226, 143] on select "Select Role CP House Leader Support Staff Wake" at bounding box center [418, 156] width 384 height 27
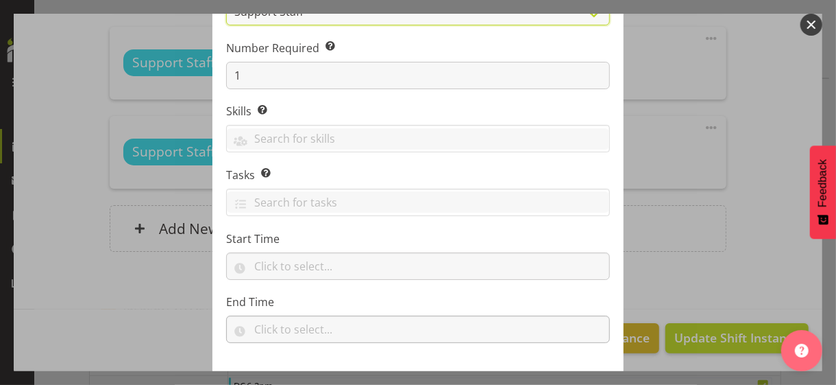
scroll to position [208, 0]
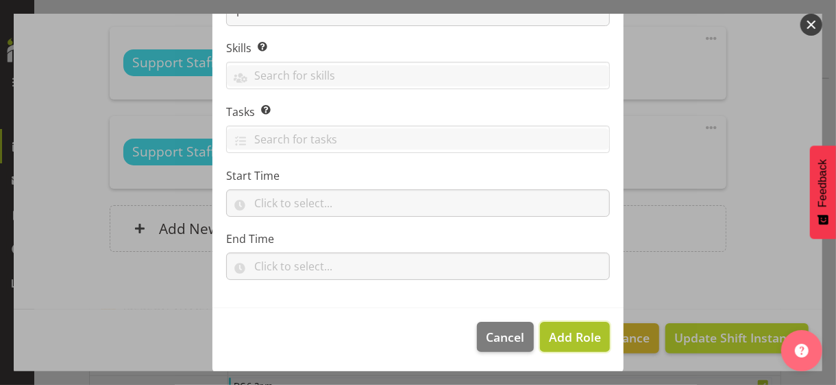
click at [555, 332] on span "Add Role" at bounding box center [575, 336] width 52 height 16
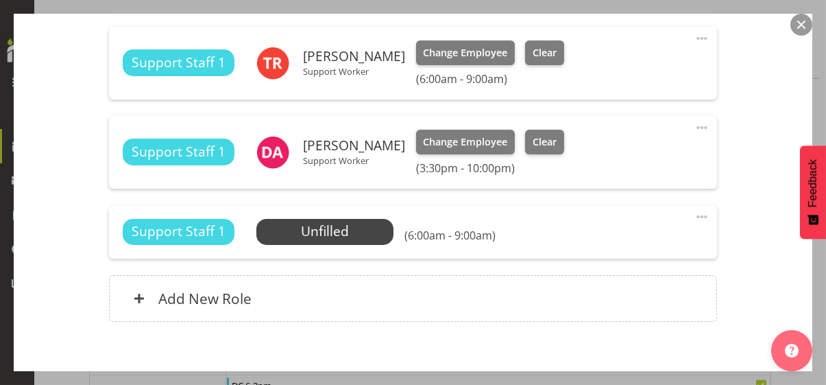
click at [694, 214] on span at bounding box center [702, 216] width 16 height 16
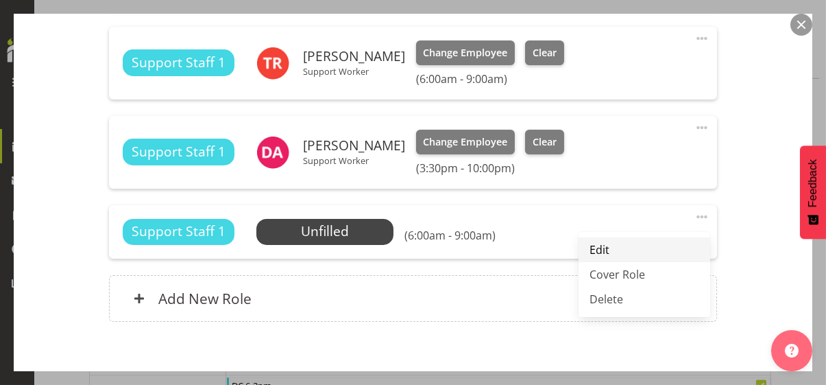
click at [616, 243] on link "Edit" at bounding box center [645, 249] width 132 height 25
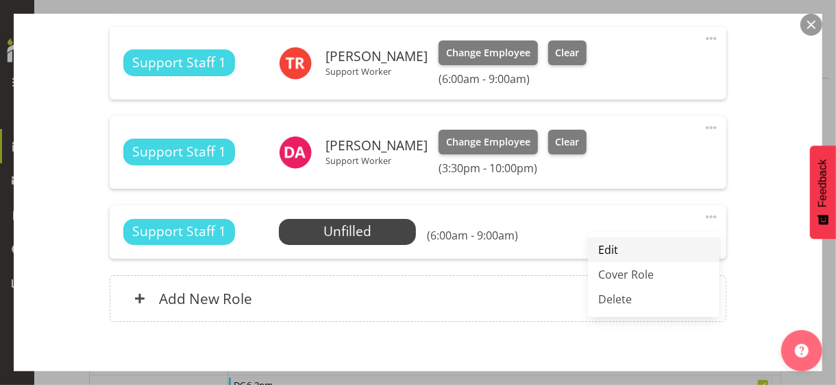
select select "7"
select select "2025"
select select "9"
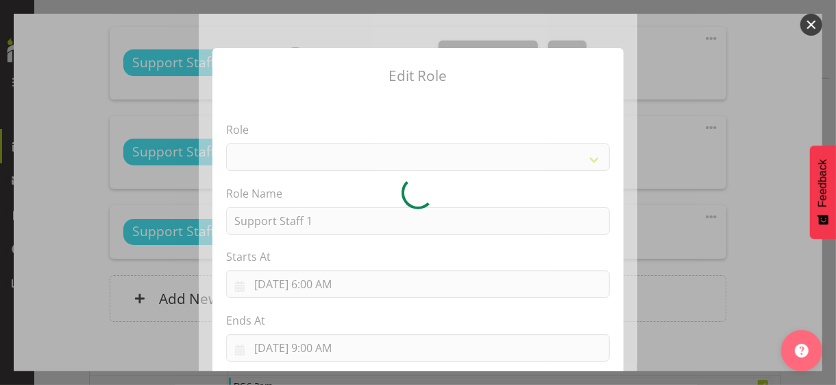
select select "1091"
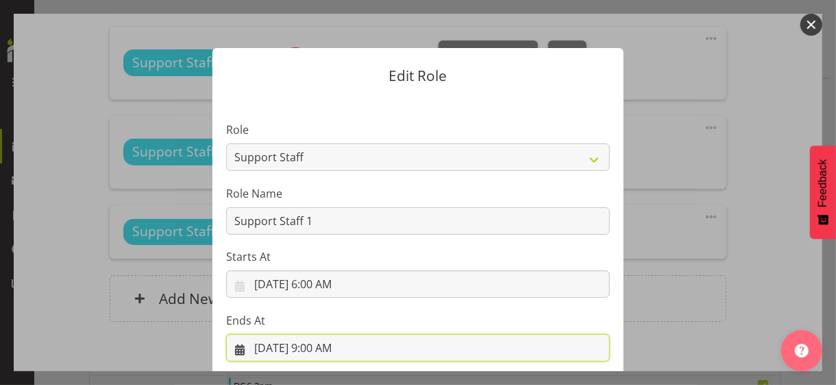
click at [320, 332] on input "[DATE] 9:00 AM" at bounding box center [418, 347] width 384 height 27
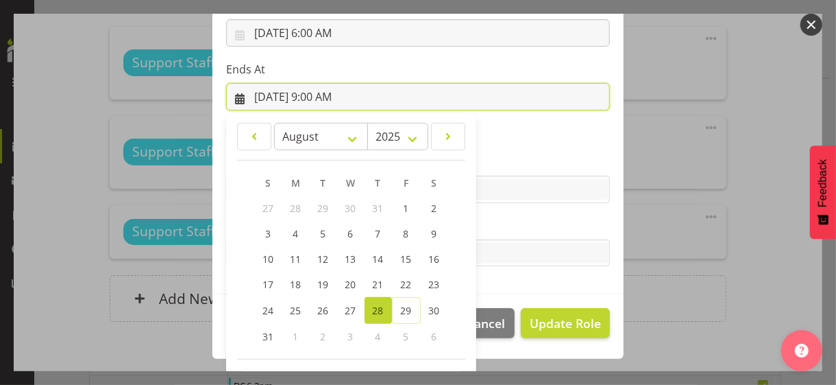
scroll to position [302, 0]
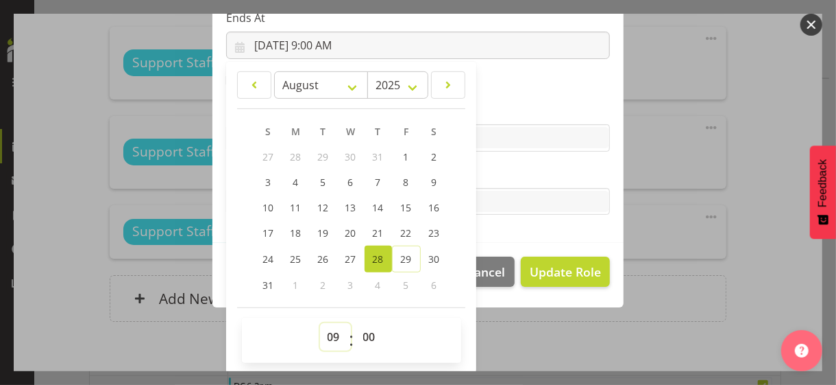
drag, startPoint x: 324, startPoint y: 335, endPoint x: 324, endPoint y: 324, distance: 10.3
click at [324, 332] on select "00 01 02 03 04 05 06 07 08 09 10 11 12 13 14 15 16 17 18 19 20 21 22 23" at bounding box center [335, 336] width 31 height 27
select select "14"
click at [320, 323] on select "00 01 02 03 04 05 06 07 08 09 10 11 12 13 14 15 16 17 18 19 20 21 22 23" at bounding box center [335, 336] width 31 height 27
type input "[DATE] 2:00 PM"
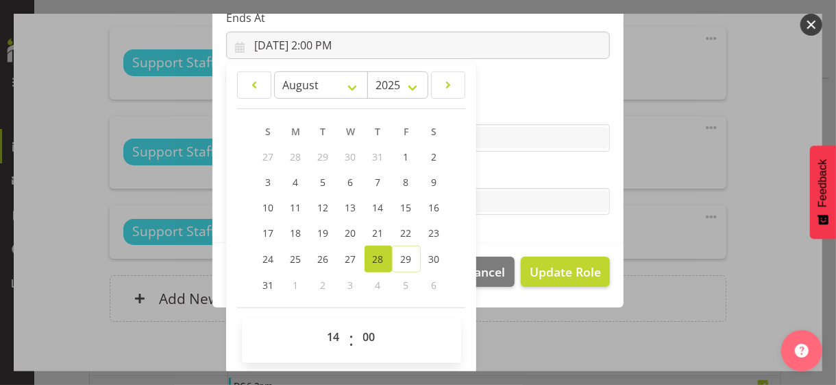
drag, startPoint x: 485, startPoint y: 168, endPoint x: 503, endPoint y: 194, distance: 31.6
click at [487, 169] on label "Tasks" at bounding box center [418, 174] width 384 height 16
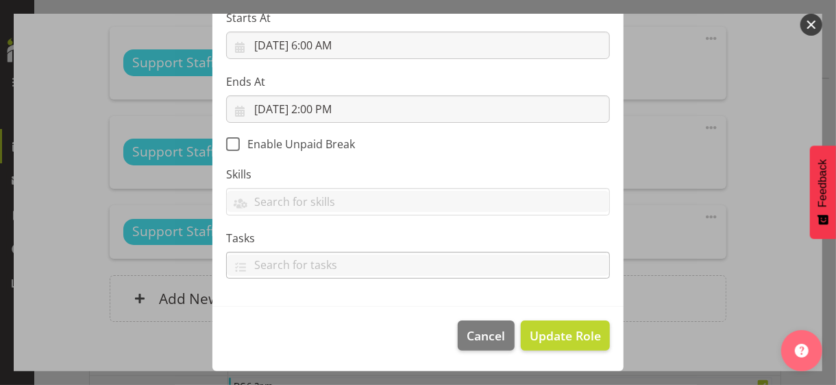
scroll to position [237, 0]
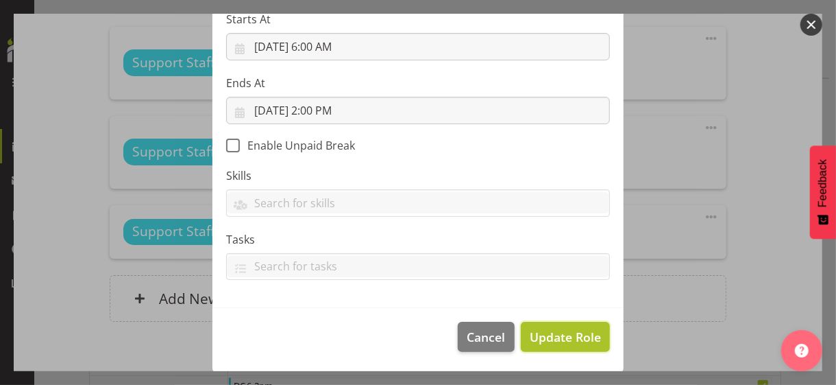
click at [560, 332] on span "Update Role" at bounding box center [565, 337] width 71 height 18
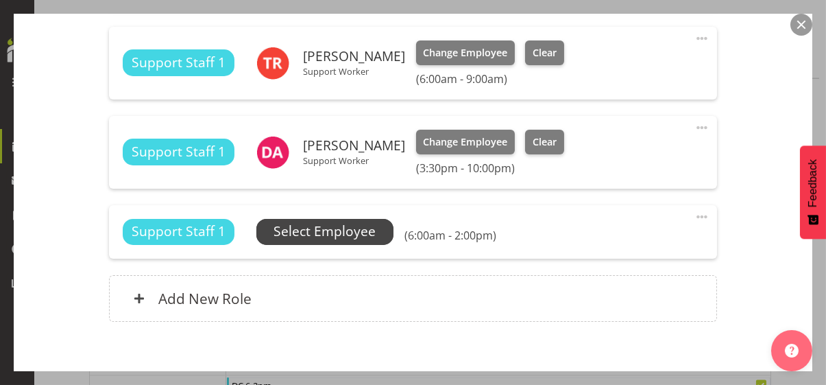
click at [352, 231] on span "Select Employee" at bounding box center [325, 231] width 102 height 20
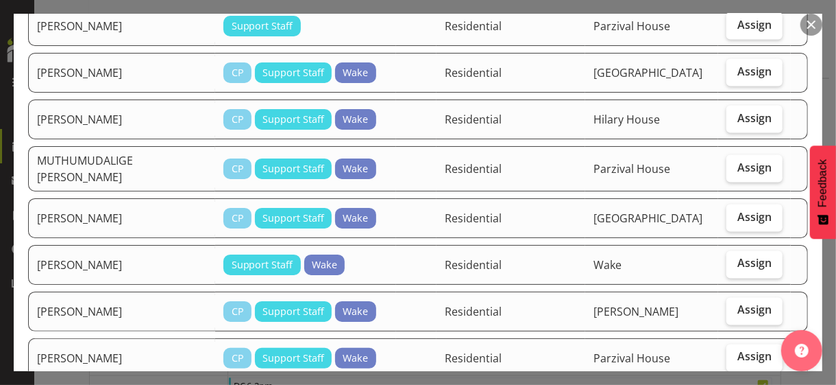
scroll to position [1165, 0]
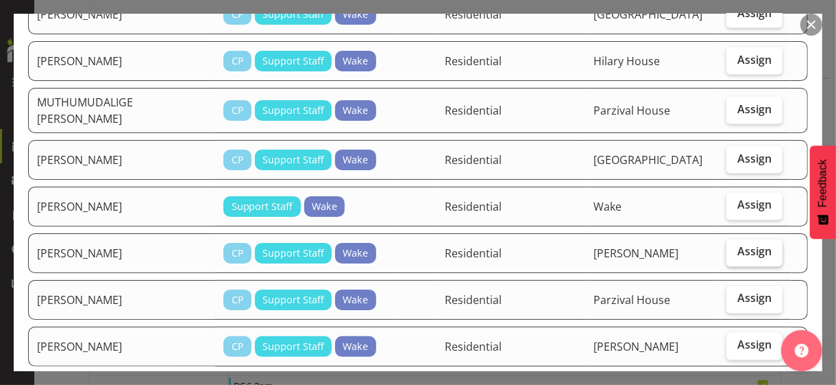
click at [729, 245] on span "Assign" at bounding box center [755, 252] width 34 height 14
click at [729, 247] on input "Assign" at bounding box center [731, 251] width 9 height 9
checkbox input "true"
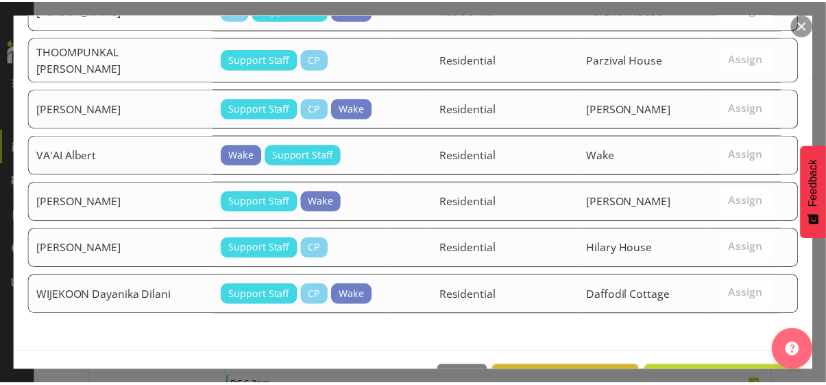
scroll to position [1939, 0]
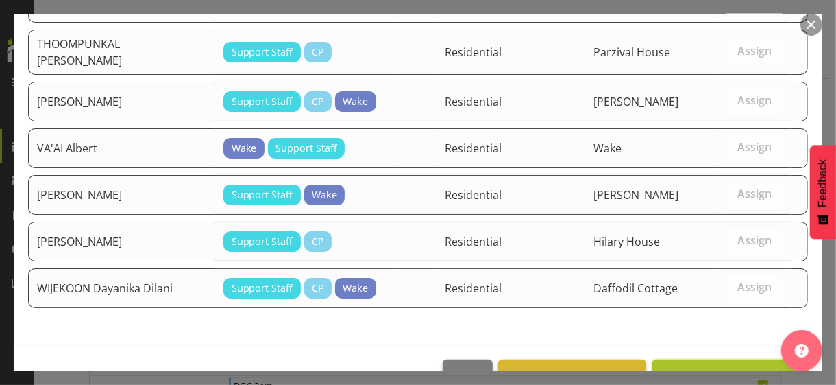
click at [722, 332] on span "Assign [PERSON_NAME]" at bounding box center [730, 374] width 138 height 16
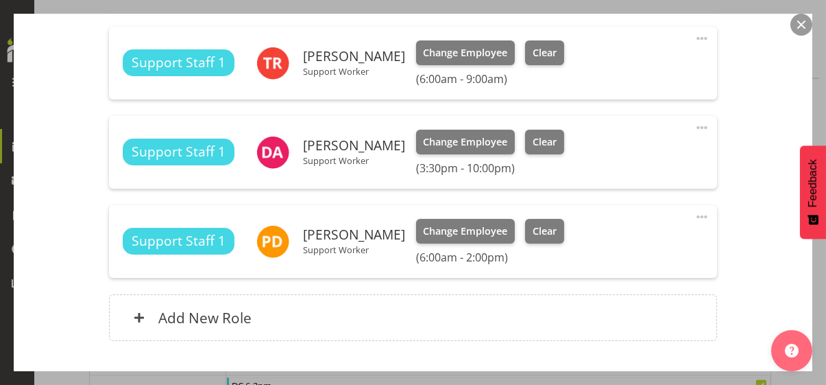
scroll to position [597, 0]
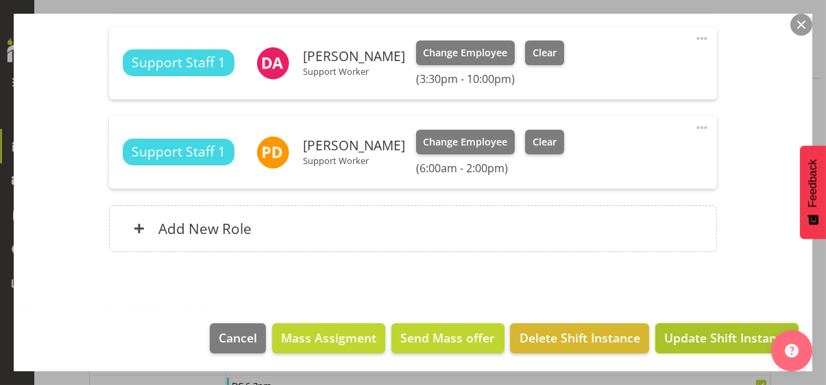
click at [708, 332] on span "Update Shift Instance" at bounding box center [726, 337] width 125 height 18
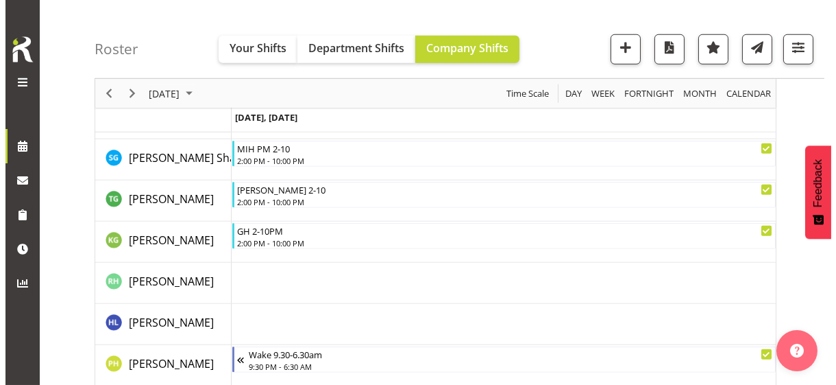
scroll to position [2133, 0]
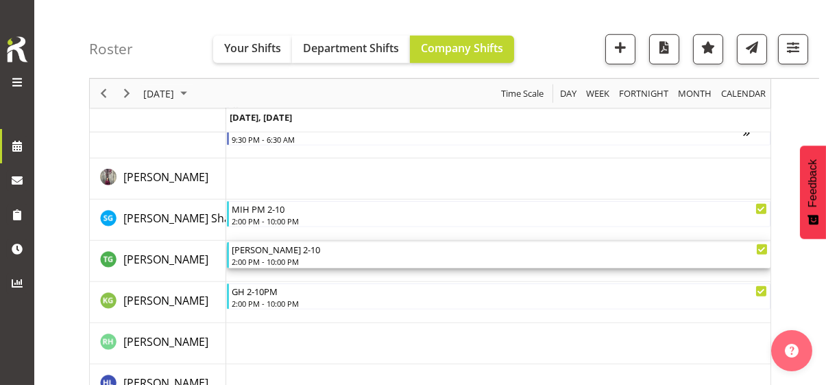
click at [276, 258] on div "2:00 PM - 10:00 PM" at bounding box center [500, 261] width 536 height 11
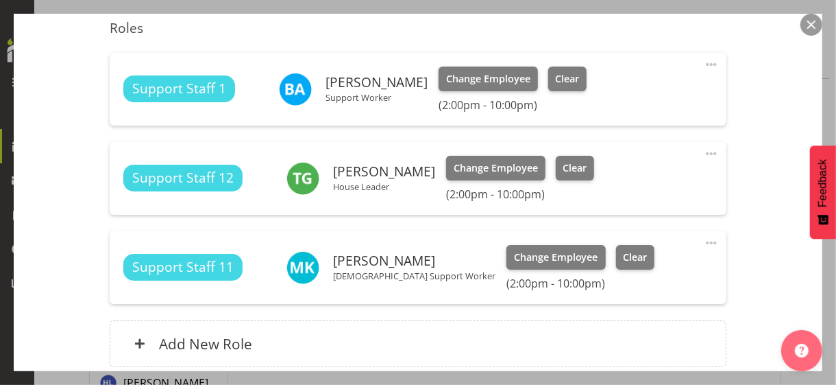
scroll to position [480, 0]
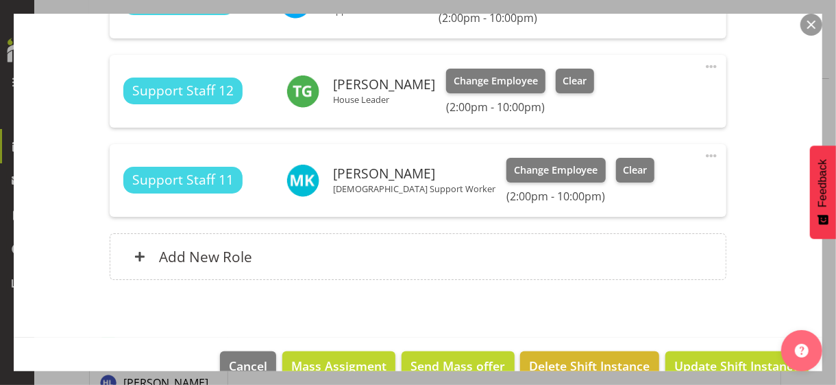
click at [703, 65] on span at bounding box center [711, 66] width 16 height 16
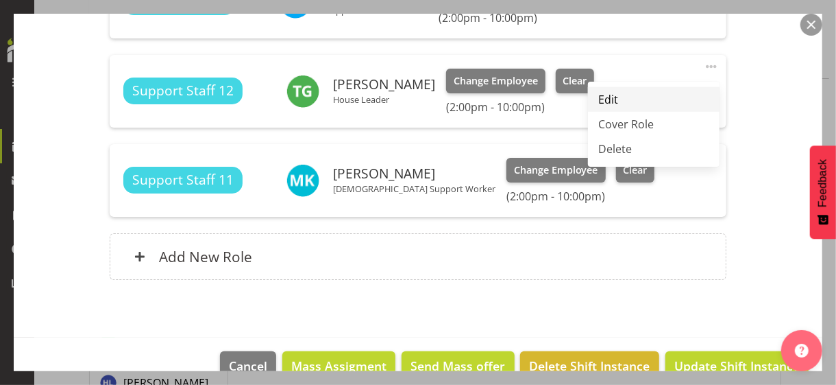
click at [621, 96] on link "Edit" at bounding box center [654, 99] width 132 height 25
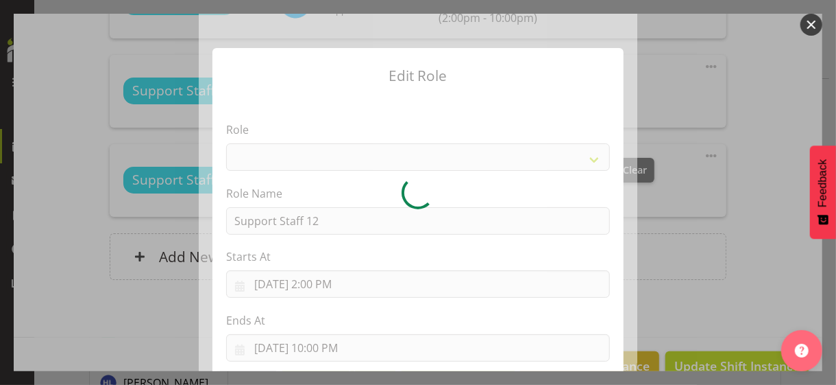
select select "1091"
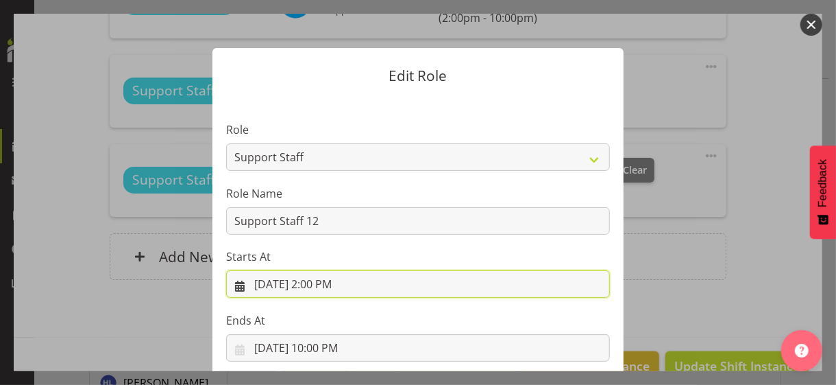
click at [323, 284] on input "[DATE] 2:00 PM" at bounding box center [418, 283] width 384 height 27
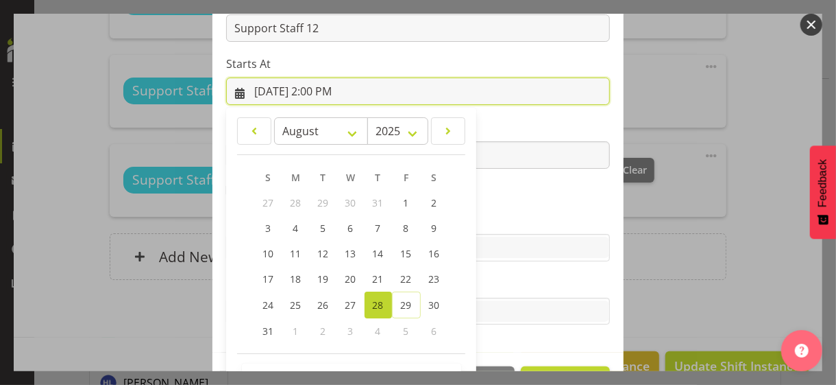
scroll to position [238, 0]
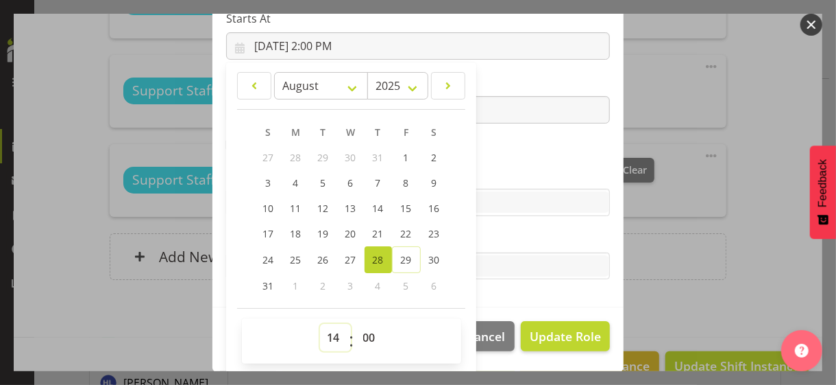
drag, startPoint x: 326, startPoint y: 334, endPoint x: 326, endPoint y: 325, distance: 8.9
click at [325, 329] on select "00 01 02 03 04 05 06 07 08 09 10 11 12 13 14 15 16 17 18 19 20 21 22 23" at bounding box center [335, 337] width 31 height 27
select select "9"
click at [320, 324] on select "00 01 02 03 04 05 06 07 08 09 10 11 12 13 14 15 16 17 18 19 20 21 22 23" at bounding box center [335, 337] width 31 height 27
type input "[DATE] 9:00 AM"
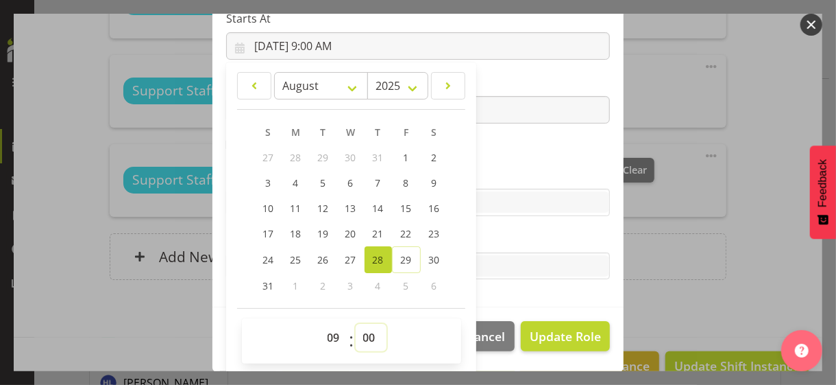
click at [362, 332] on select "00 01 02 03 04 05 06 07 08 09 10 11 12 13 14 15 16 17 18 19 20 21 22 23 24 25 2…" at bounding box center [371, 337] width 31 height 27
select select "45"
click at [356, 324] on select "00 01 02 03 04 05 06 07 08 09 10 11 12 13 14 15 16 17 18 19 20 21 22 23 24 25 2…" at bounding box center [371, 337] width 31 height 27
type input "[DATE] 9:45 AM"
click at [502, 168] on label "Skills" at bounding box center [418, 175] width 384 height 16
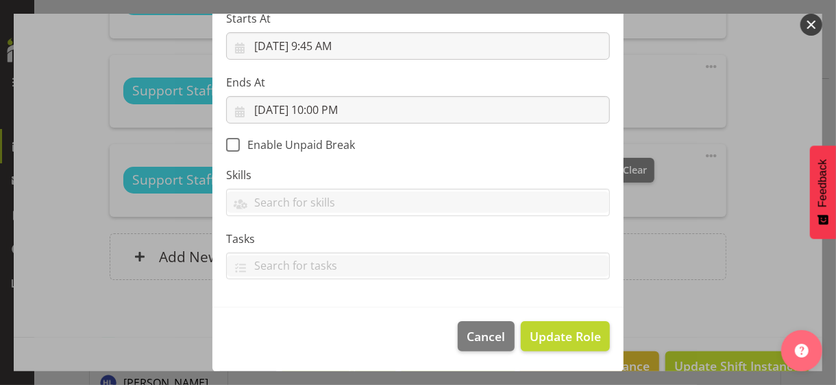
scroll to position [237, 0]
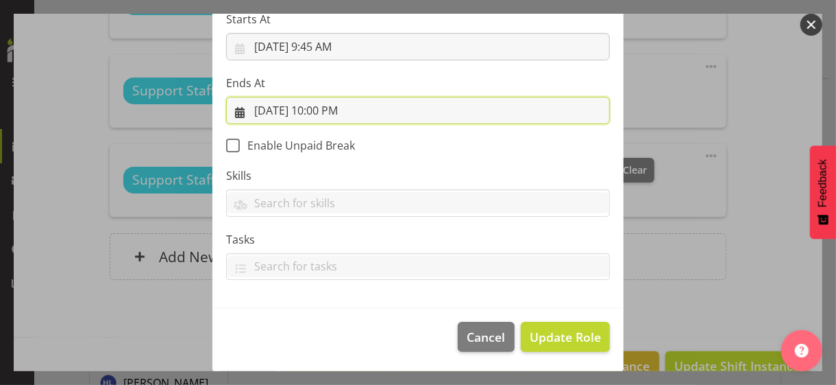
click at [320, 110] on input "[DATE] 10:00 PM" at bounding box center [418, 110] width 384 height 27
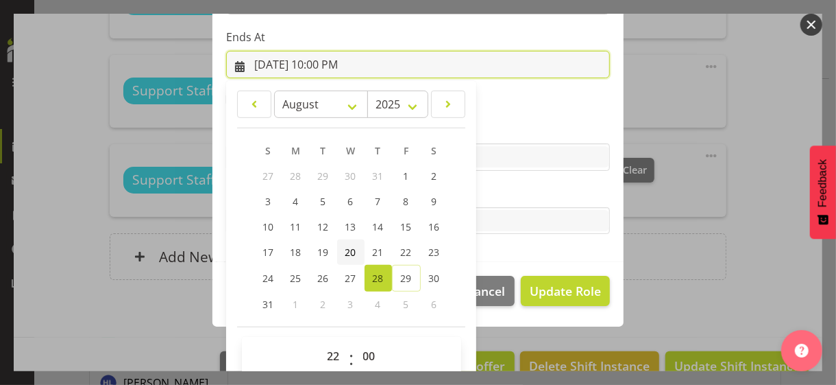
scroll to position [302, 0]
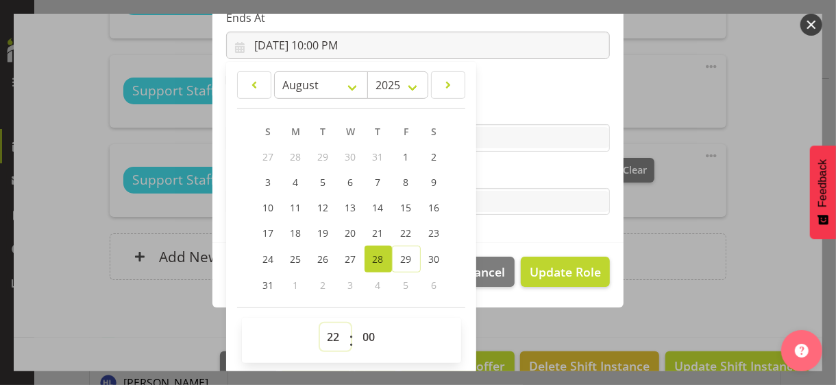
click at [326, 332] on select "00 01 02 03 04 05 06 07 08 09 10 11 12 13 14 15 16 17 18 19 20 21 22 23" at bounding box center [335, 336] width 31 height 27
select select "19"
click at [320, 323] on select "00 01 02 03 04 05 06 07 08 09 10 11 12 13 14 15 16 17 18 19 20 21 22 23" at bounding box center [335, 336] width 31 height 27
type input "[DATE] 7:00 PM"
drag, startPoint x: 362, startPoint y: 335, endPoint x: 360, endPoint y: 323, distance: 11.8
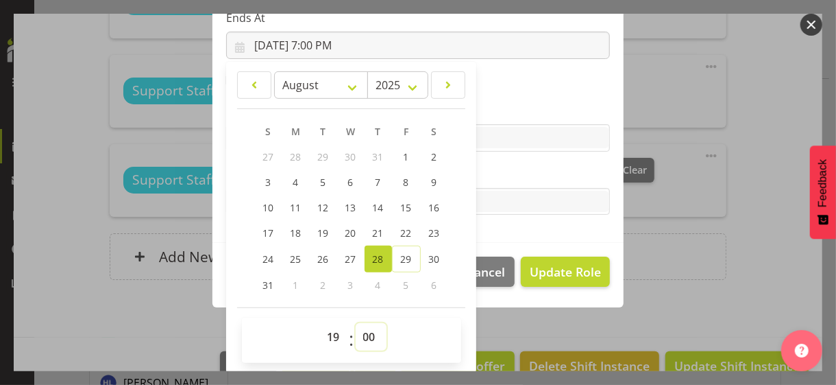
click at [362, 332] on select "00 01 02 03 04 05 06 07 08 09 10 11 12 13 14 15 16 17 18 19 20 21 22 23 24 25 2…" at bounding box center [371, 336] width 31 height 27
select select "30"
click at [356, 323] on select "00 01 02 03 04 05 06 07 08 09 10 11 12 13 14 15 16 17 18 19 20 21 22 23 24 25 2…" at bounding box center [371, 336] width 31 height 27
type input "[DATE] 7:30 PM"
click at [504, 173] on label "Tasks" at bounding box center [418, 174] width 384 height 16
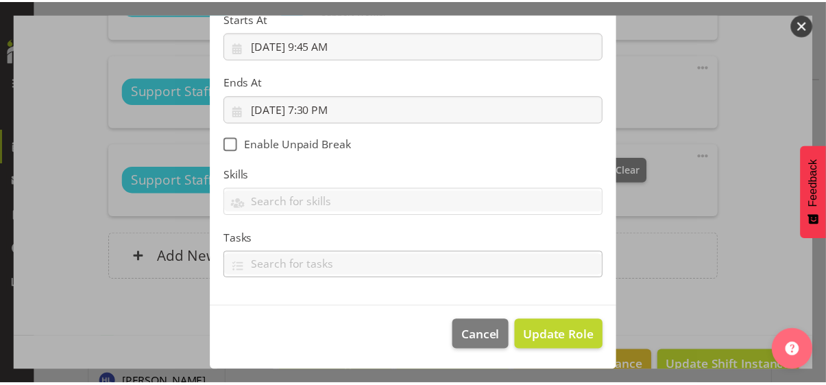
scroll to position [237, 0]
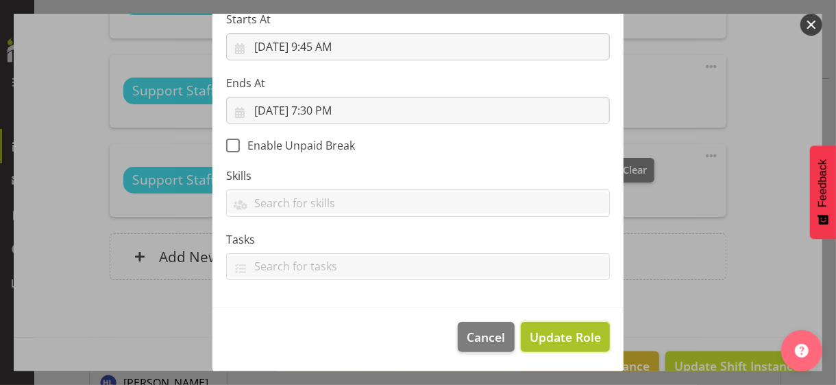
click at [557, 328] on span "Update Role" at bounding box center [565, 337] width 71 height 18
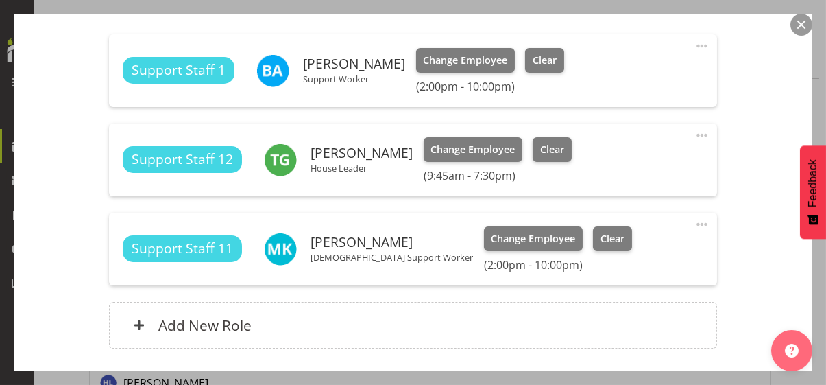
scroll to position [508, 0]
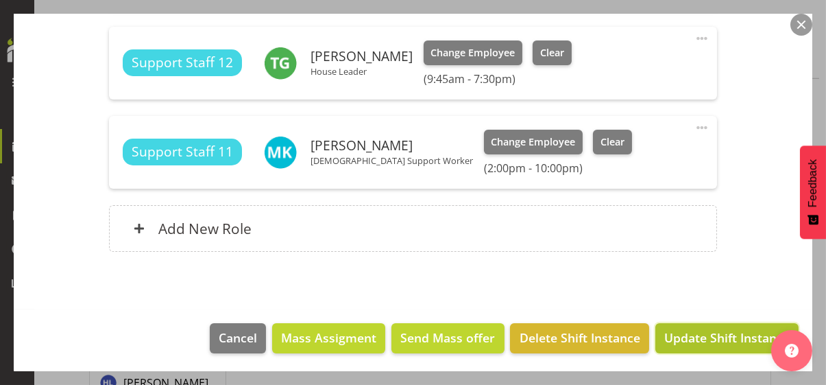
click at [690, 328] on span "Update Shift Instance" at bounding box center [726, 337] width 125 height 18
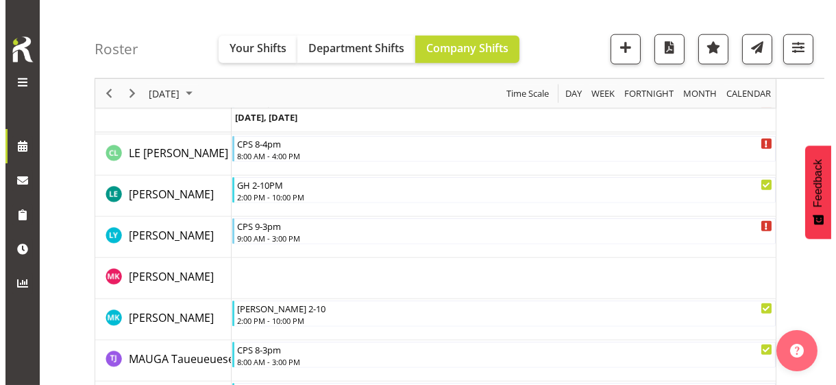
scroll to position [2887, 0]
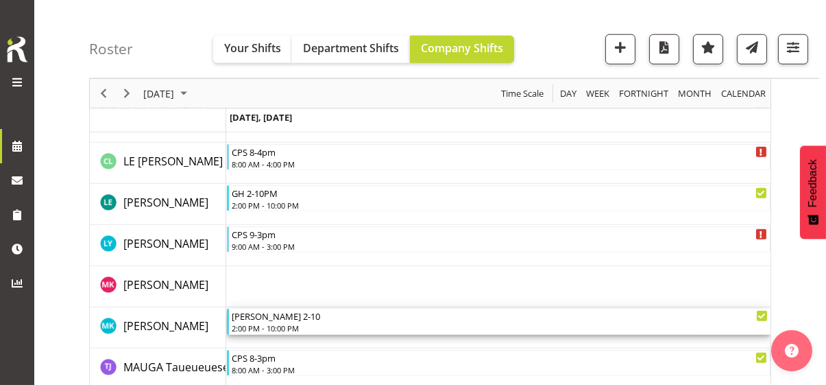
click at [284, 324] on div "2:00 PM - 10:00 PM" at bounding box center [500, 327] width 536 height 11
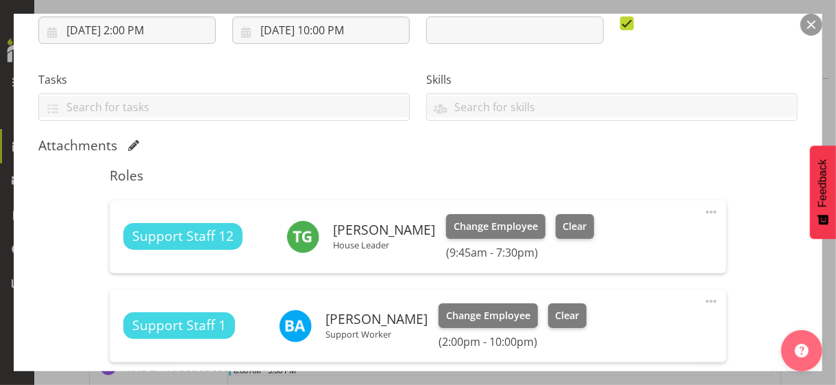
scroll to position [411, 0]
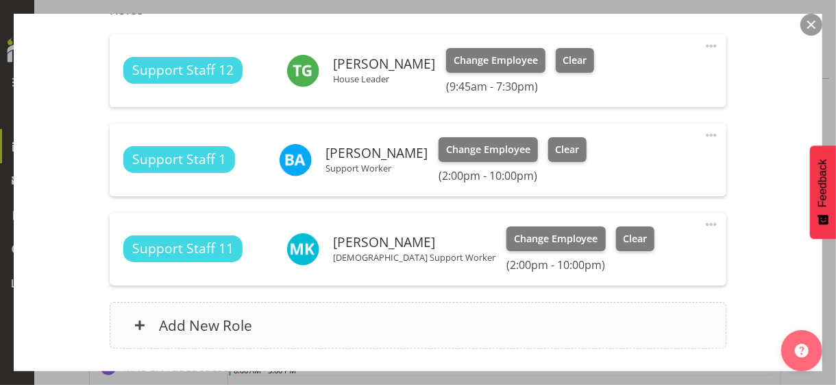
click at [320, 322] on div "Add New Role" at bounding box center [418, 325] width 616 height 47
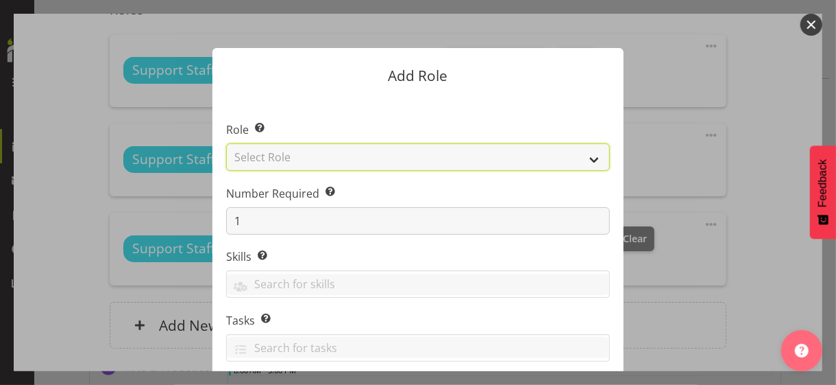
drag, startPoint x: 318, startPoint y: 150, endPoint x: 320, endPoint y: 165, distance: 14.5
click at [318, 151] on select "Select Role CP House Leader Support Staff Wake" at bounding box center [418, 156] width 384 height 27
select select "1091"
click at [226, 143] on select "Select Role CP House Leader Support Staff Wake" at bounding box center [418, 156] width 384 height 27
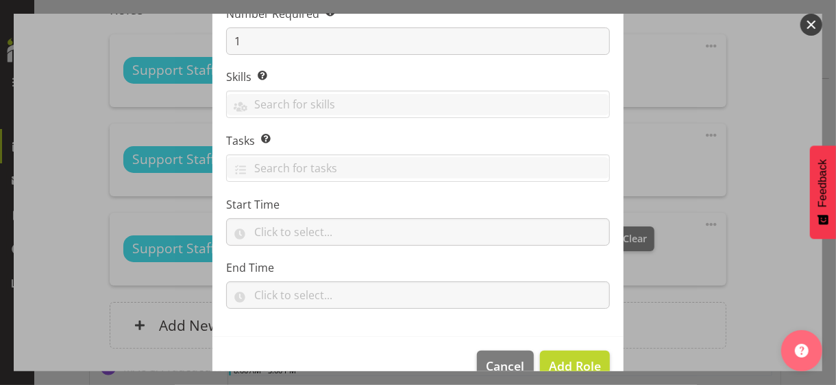
scroll to position [208, 0]
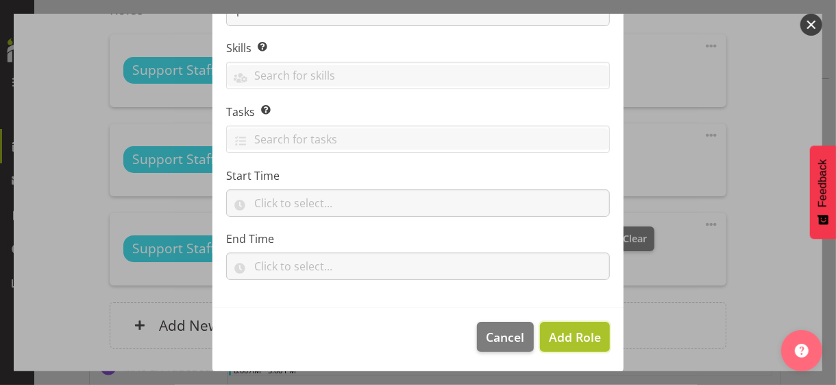
click at [557, 332] on span "Add Role" at bounding box center [575, 336] width 52 height 16
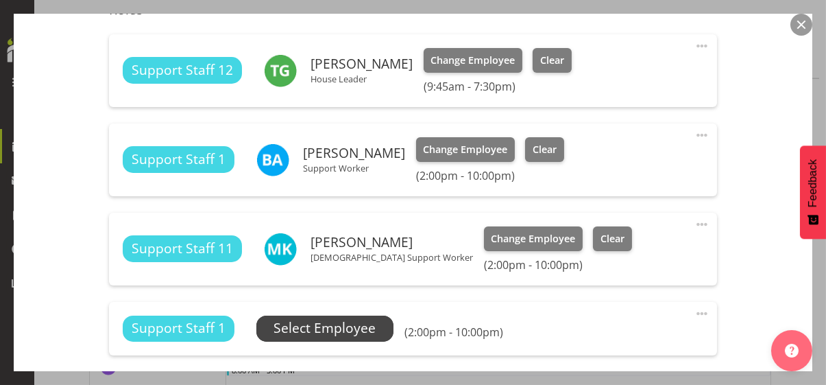
click at [362, 331] on span "Select Employee" at bounding box center [325, 328] width 102 height 20
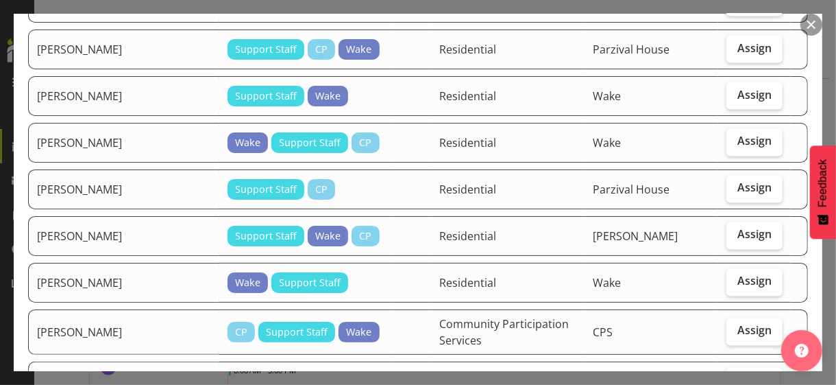
scroll to position [1234, 0]
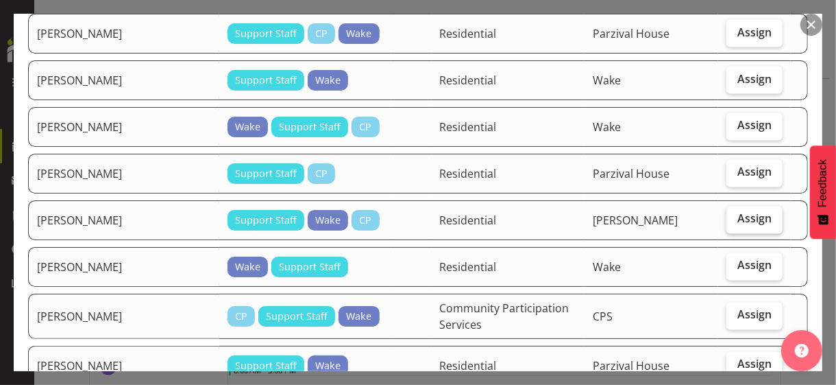
click at [729, 212] on span "Assign" at bounding box center [755, 219] width 34 height 14
click at [729, 215] on input "Assign" at bounding box center [731, 219] width 9 height 9
checkbox input "true"
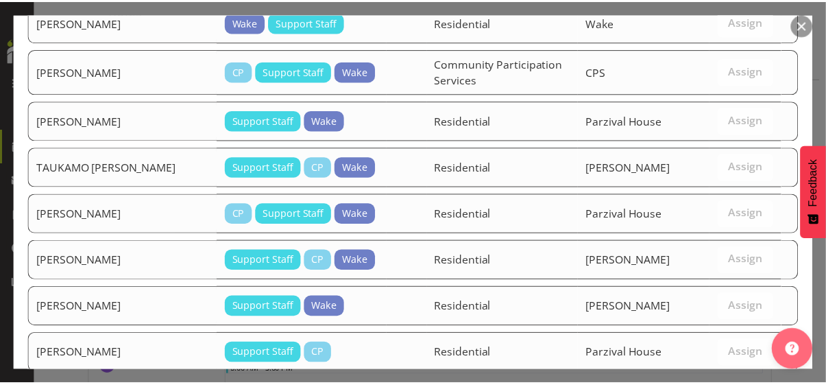
scroll to position [1525, 0]
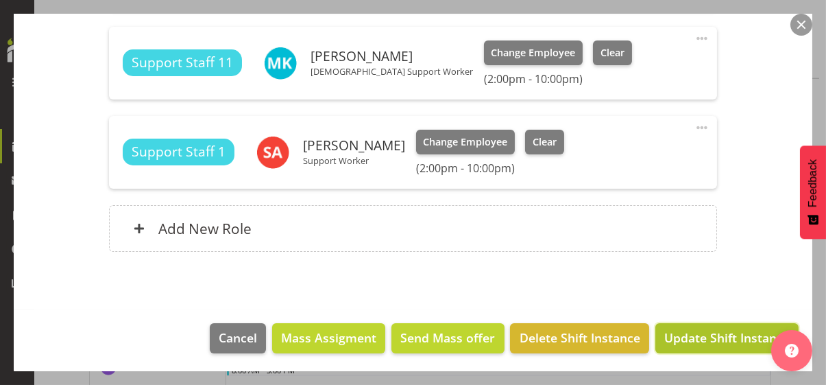
click at [714, 332] on span "Update Shift Instance" at bounding box center [726, 337] width 125 height 18
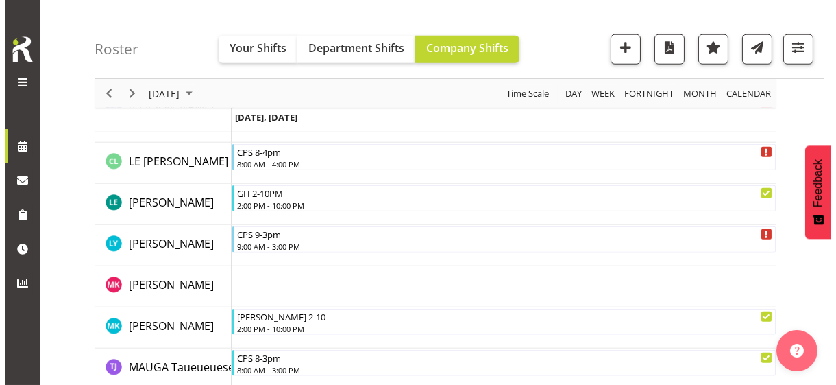
scroll to position [2750, 0]
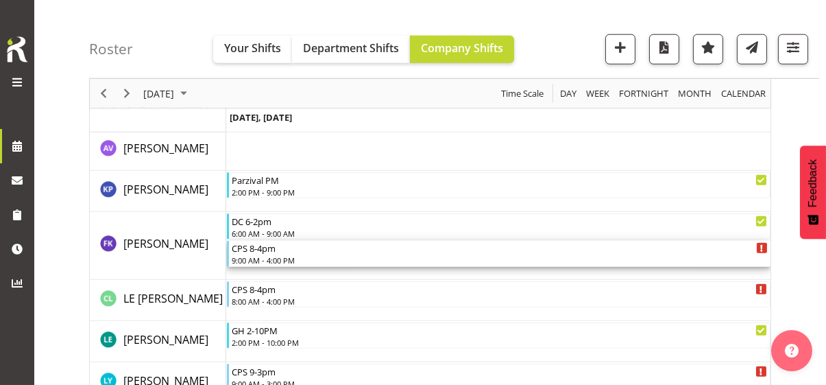
click at [274, 262] on div "9:00 AM - 4:00 PM" at bounding box center [500, 259] width 536 height 11
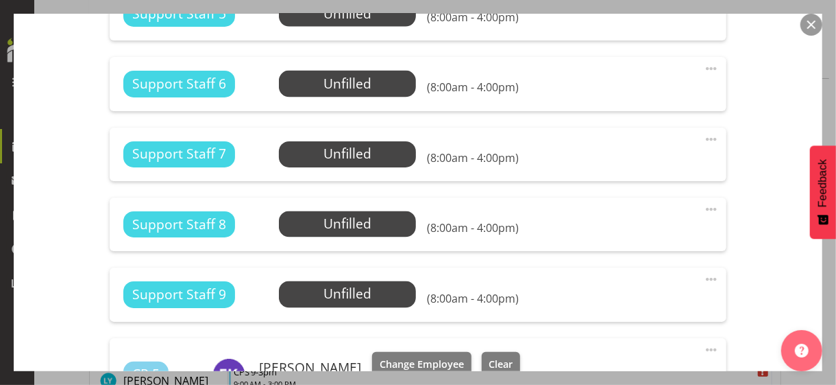
scroll to position [1302, 0]
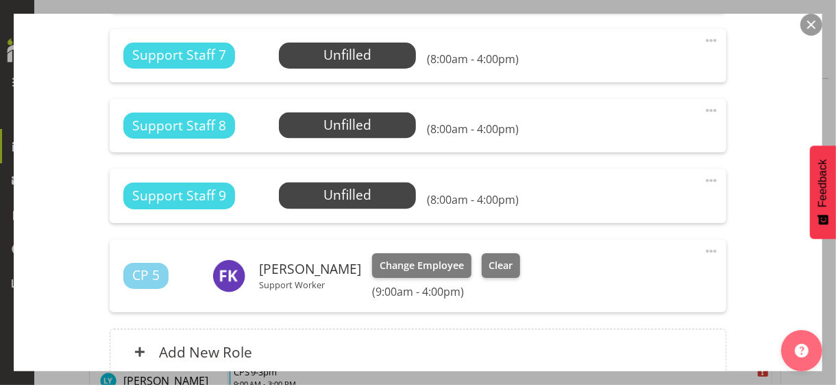
click at [703, 249] on span at bounding box center [711, 251] width 16 height 16
click at [616, 279] on link "Edit" at bounding box center [654, 283] width 132 height 25
select select "7"
select select "2025"
select select "16"
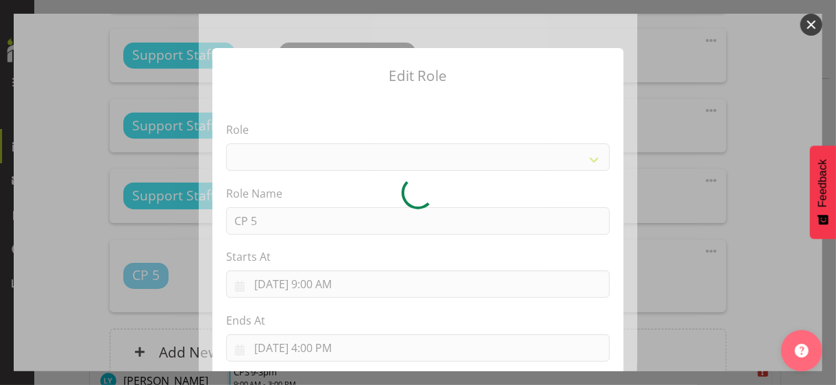
select select
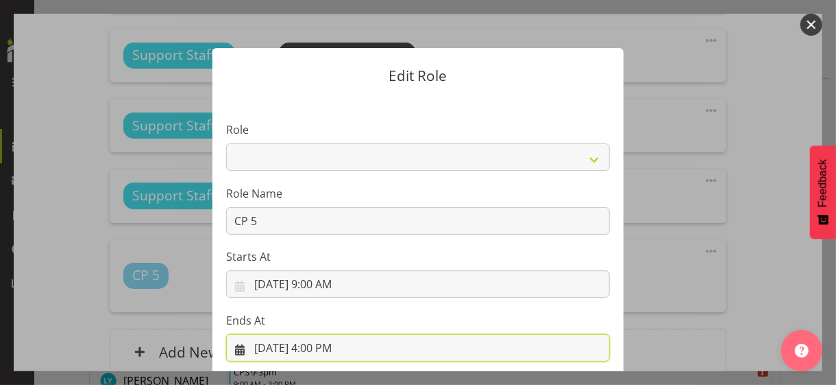
click at [321, 332] on input "[DATE] 4:00 PM" at bounding box center [418, 347] width 384 height 27
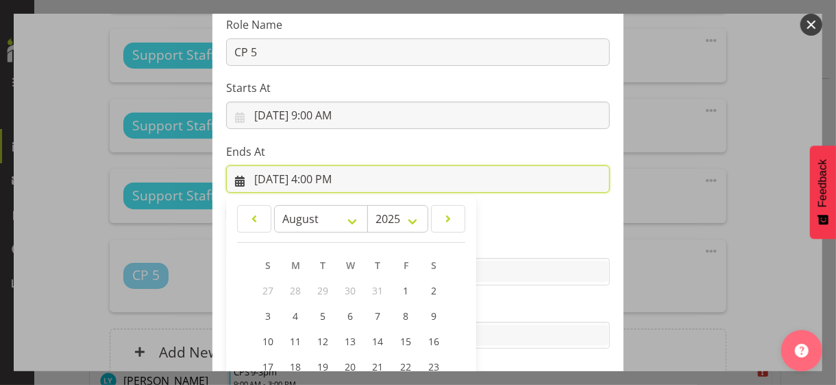
scroll to position [302, 0]
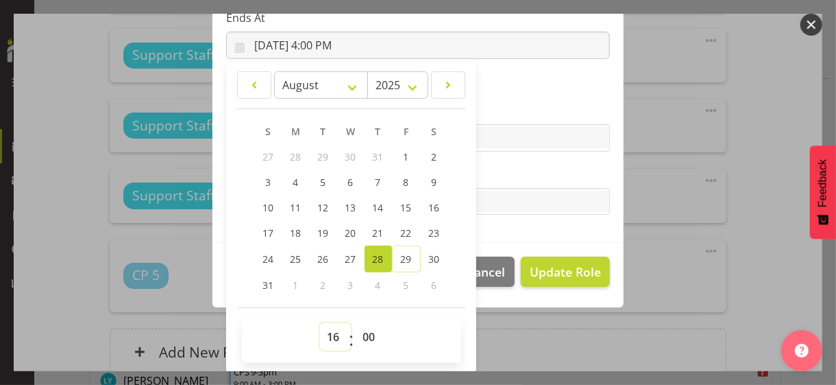
click at [326, 332] on select "00 01 02 03 04 05 06 07 08 09 10 11 12 13 14 15 16 17 18 19 20 21 22 23" at bounding box center [335, 336] width 31 height 27
select select "14"
click at [320, 323] on select "00 01 02 03 04 05 06 07 08 09 10 11 12 13 14 15 16 17 18 19 20 21 22 23" at bounding box center [335, 336] width 31 height 27
type input "[DATE] 2:00 PM"
drag, startPoint x: 501, startPoint y: 167, endPoint x: 507, endPoint y: 175, distance: 10.3
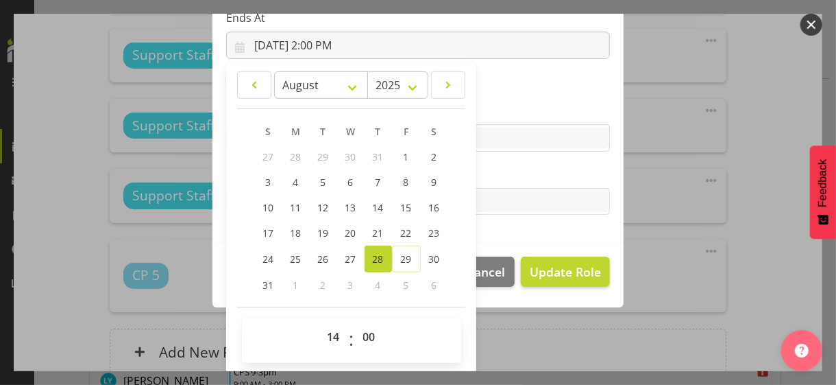
click at [502, 167] on label "Tasks" at bounding box center [418, 174] width 384 height 16
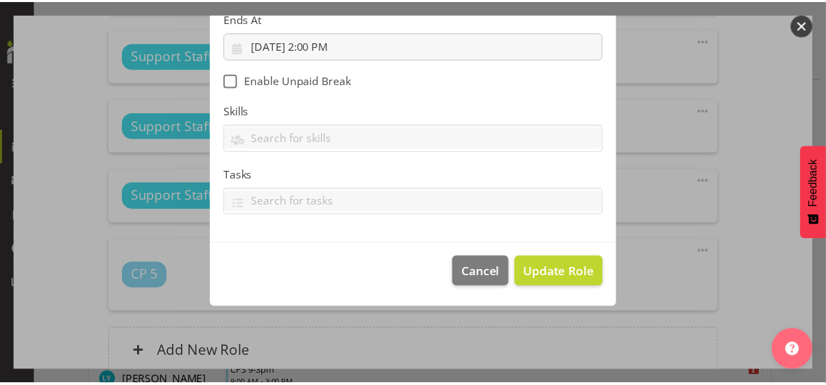
scroll to position [237, 0]
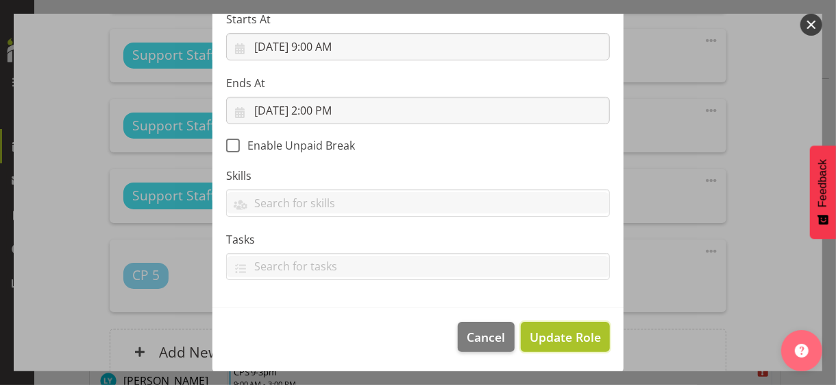
click at [555, 332] on span "Update Role" at bounding box center [565, 337] width 71 height 18
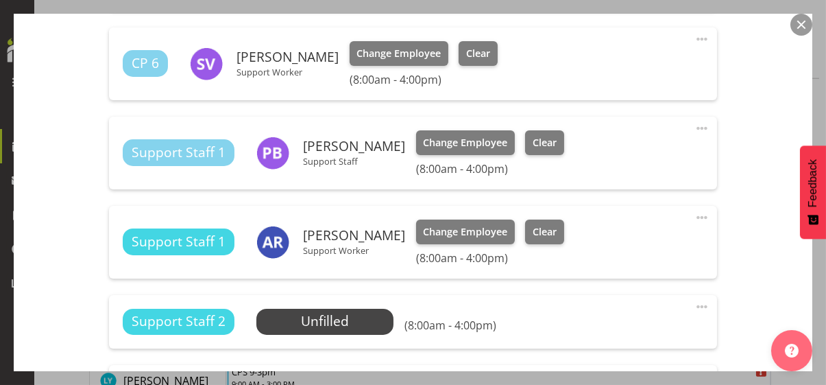
scroll to position [617, 0]
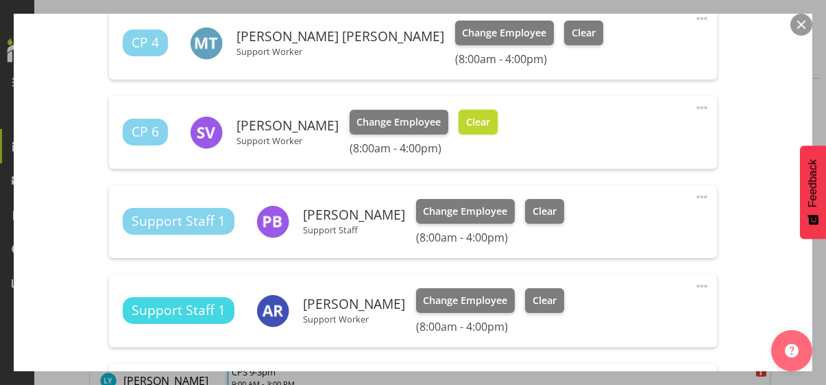
click at [486, 128] on button "Clear" at bounding box center [478, 122] width 39 height 25
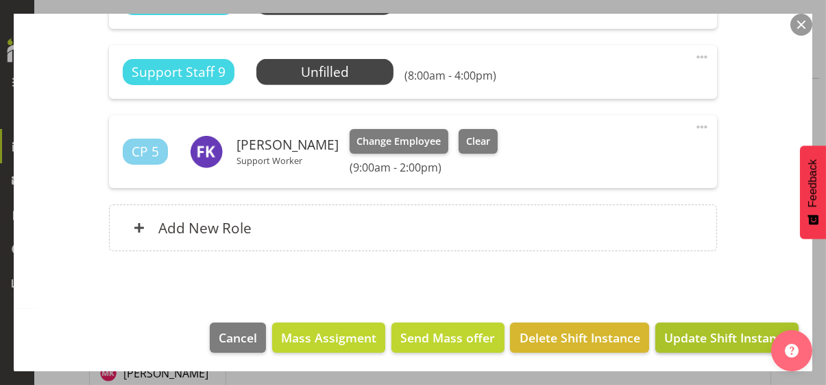
scroll to position [2819, 0]
click at [704, 332] on span "Update Shift Instance" at bounding box center [726, 337] width 125 height 18
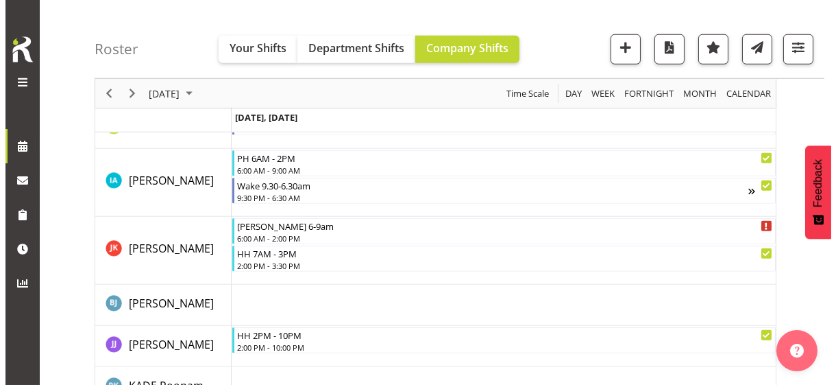
scroll to position [2393, 0]
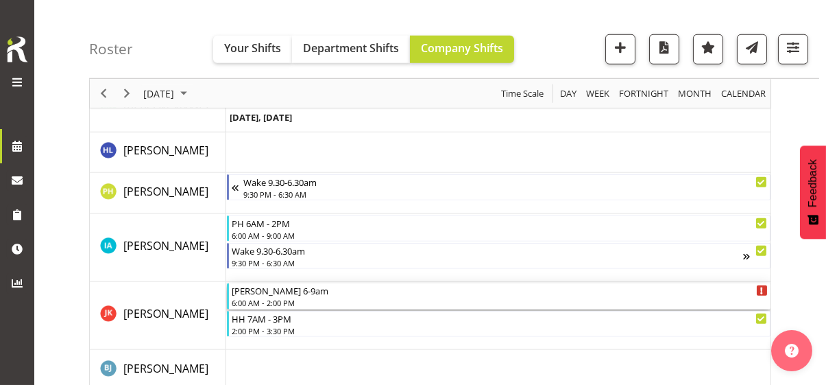
click at [272, 293] on div "[PERSON_NAME] 6-9am" at bounding box center [500, 290] width 536 height 14
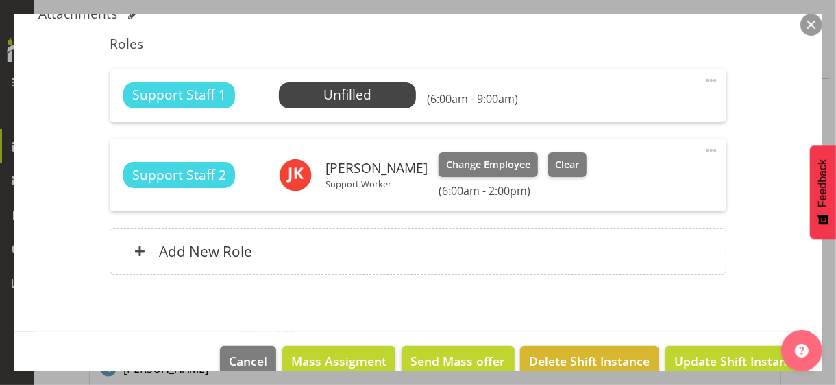
scroll to position [400, 0]
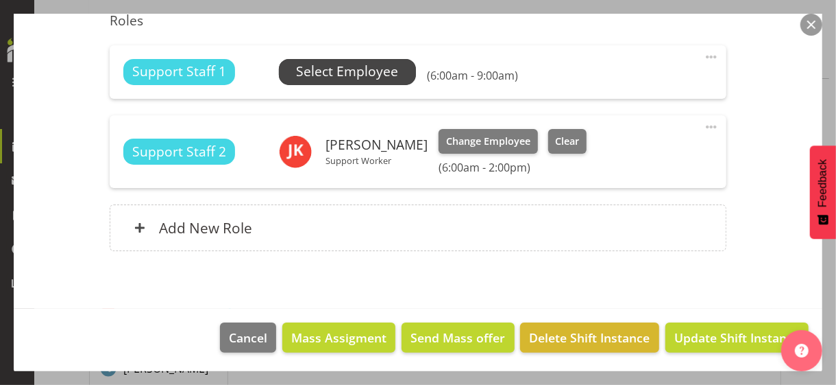
click at [370, 75] on span "Select Employee" at bounding box center [347, 72] width 102 height 20
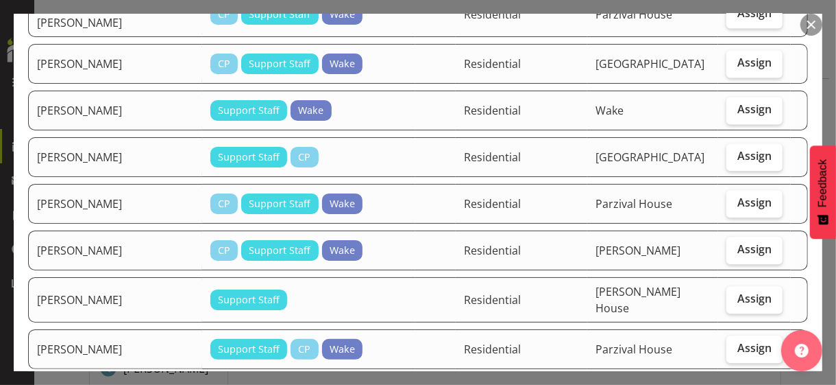
scroll to position [1577, 0]
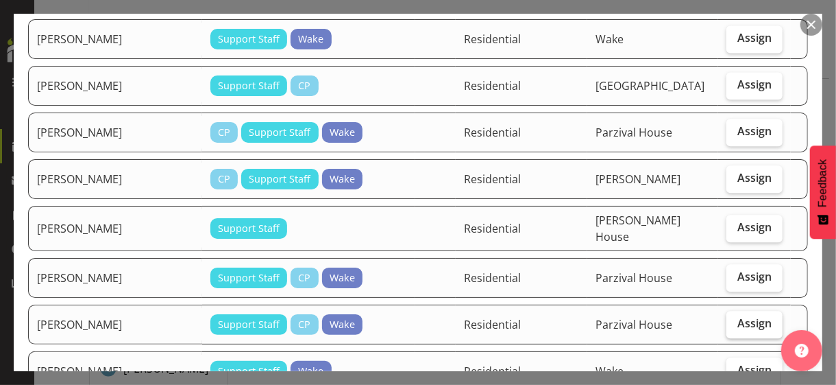
click at [729, 311] on label "Assign" at bounding box center [755, 324] width 56 height 27
click at [729, 319] on input "Assign" at bounding box center [731, 323] width 9 height 9
checkbox input "true"
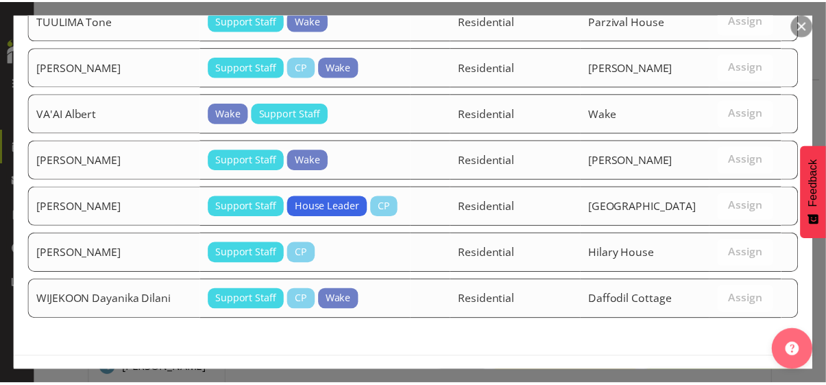
scroll to position [2408, 0]
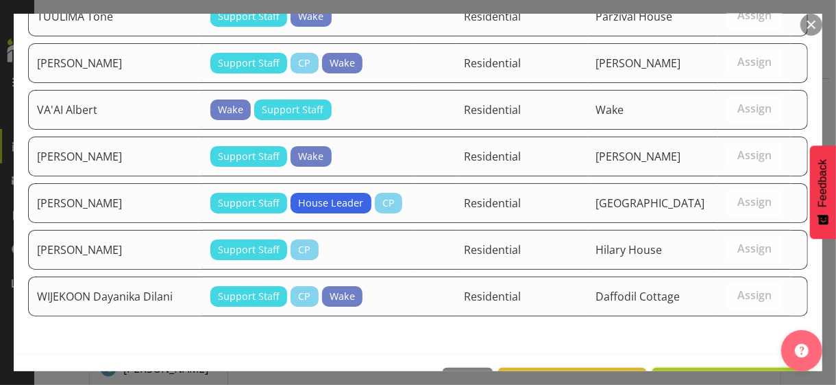
click at [718, 332] on span "Assign [PERSON_NAME]" at bounding box center [730, 382] width 138 height 16
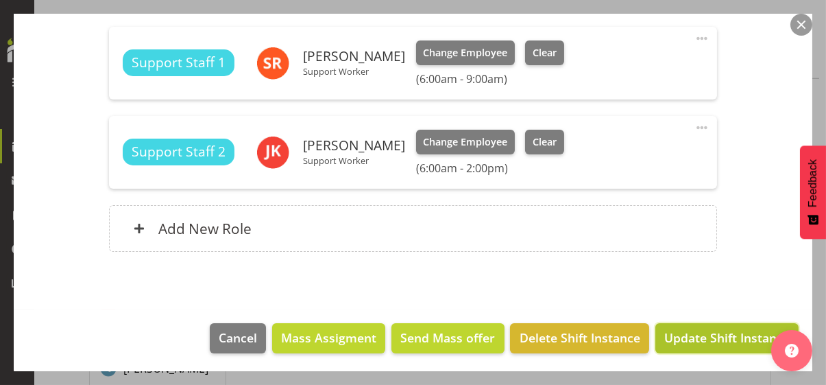
click at [709, 332] on span "Update Shift Instance" at bounding box center [726, 337] width 125 height 18
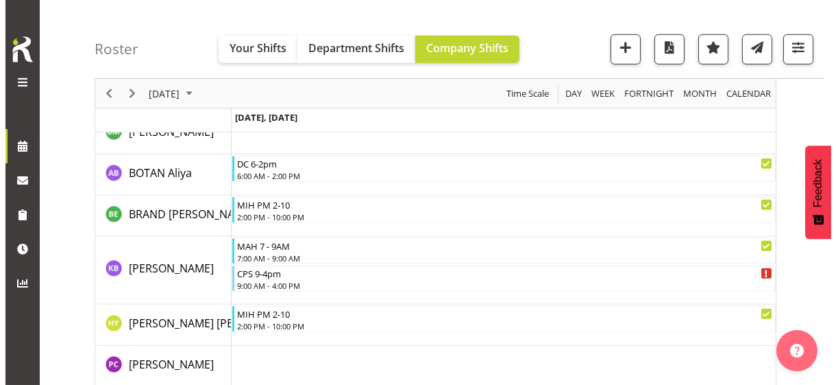
scroll to position [1612, 0]
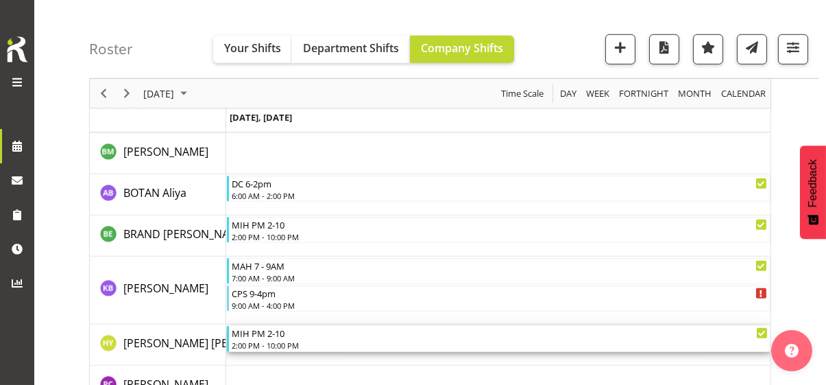
click at [273, 332] on div "2:00 PM - 10:00 PM" at bounding box center [500, 344] width 536 height 11
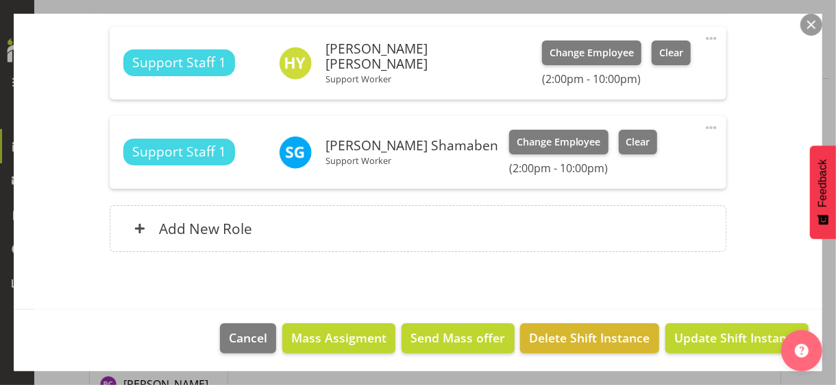
scroll to position [652, 0]
click at [407, 233] on div "Add New Role" at bounding box center [418, 228] width 616 height 47
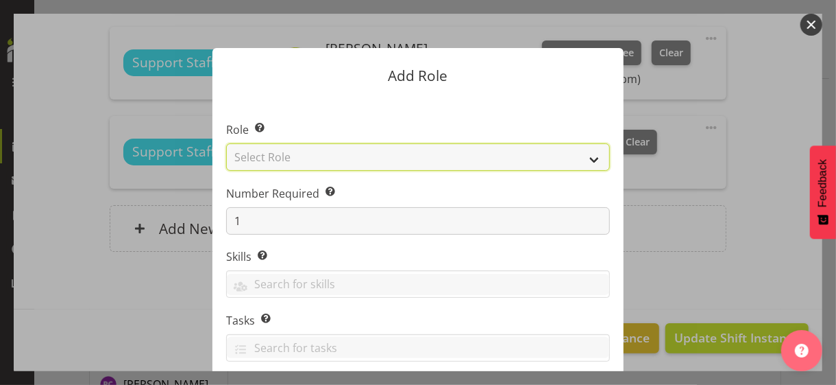
click at [339, 158] on select "Select Role CP House Leader Support Staff Wake" at bounding box center [418, 156] width 384 height 27
select select "1091"
click at [226, 143] on select "Select Role CP House Leader Support Staff Wake" at bounding box center [418, 156] width 384 height 27
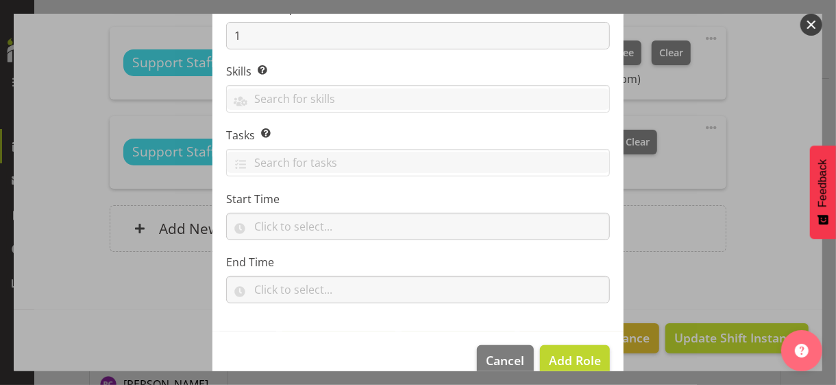
scroll to position [208, 0]
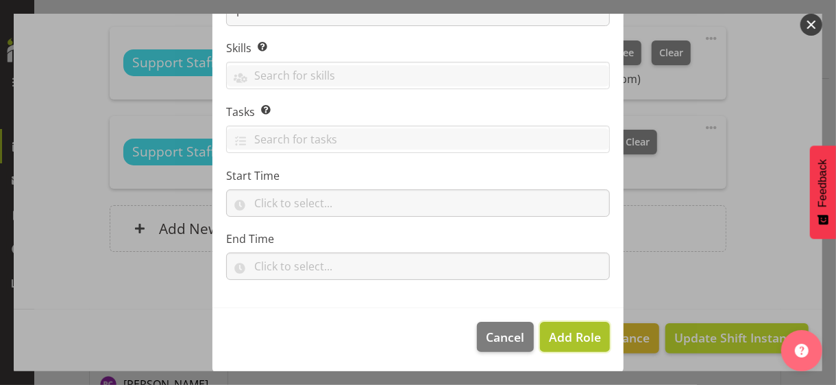
click at [559, 332] on span "Add Role" at bounding box center [575, 336] width 52 height 16
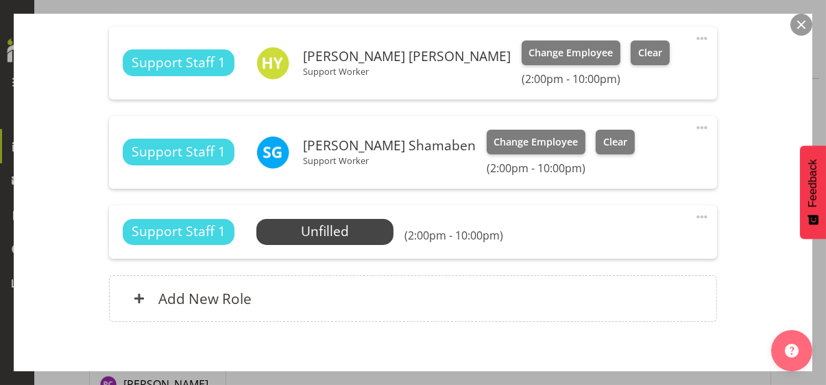
click at [694, 212] on span at bounding box center [702, 216] width 16 height 16
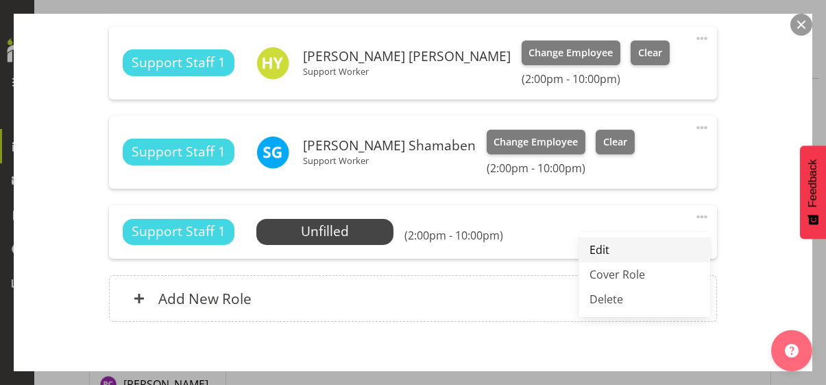
click at [622, 247] on link "Edit" at bounding box center [645, 249] width 132 height 25
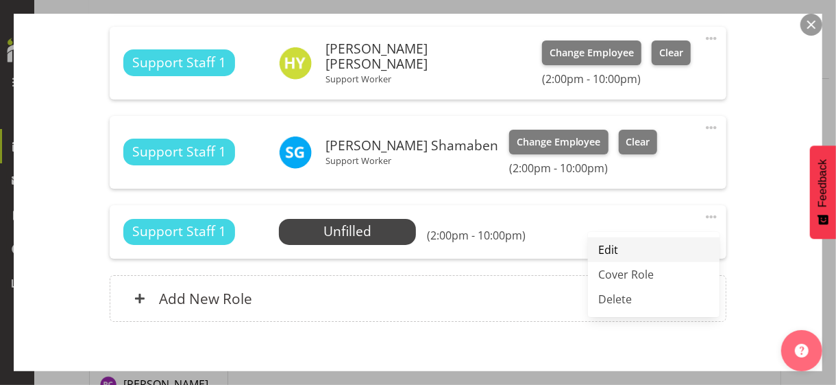
select select "7"
select select "2025"
select select "14"
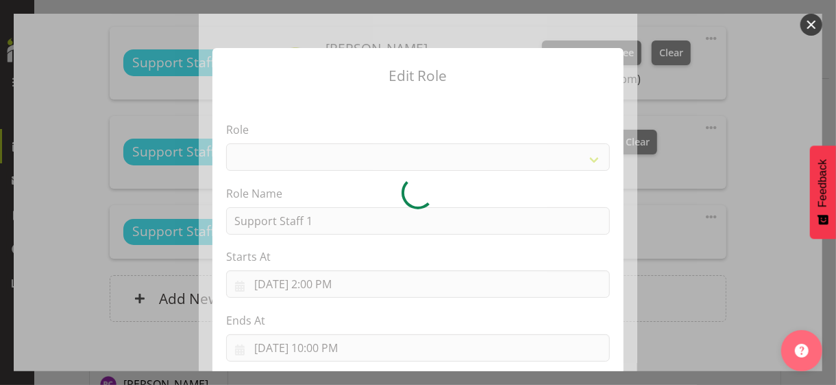
select select "1091"
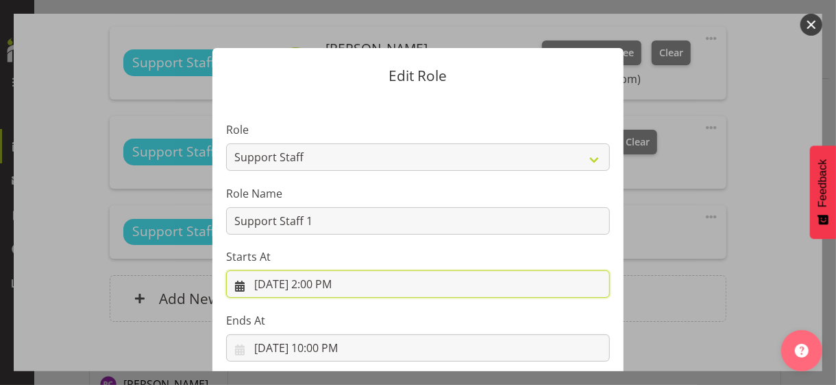
click at [319, 283] on input "[DATE] 2:00 PM" at bounding box center [418, 283] width 384 height 27
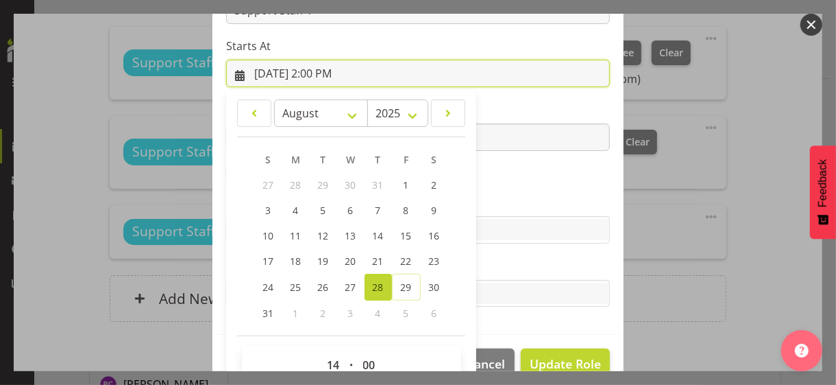
scroll to position [238, 0]
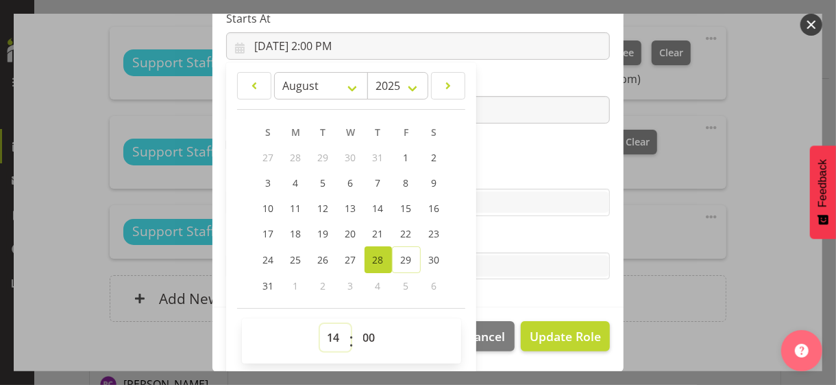
click at [324, 332] on select "00 01 02 03 04 05 06 07 08 09 10 11 12 13 14 15 16 17 18 19 20 21 22 23" at bounding box center [335, 337] width 31 height 27
select select "10"
click at [320, 324] on select "00 01 02 03 04 05 06 07 08 09 10 11 12 13 14 15 16 17 18 19 20 21 22 23" at bounding box center [335, 337] width 31 height 27
type input "[DATE] 10:00 AM"
click at [486, 147] on section "Role CP House Leader Support Staff Wake Role Name Support Staff 1 Starts At [DA…" at bounding box center [418, 83] width 411 height 448
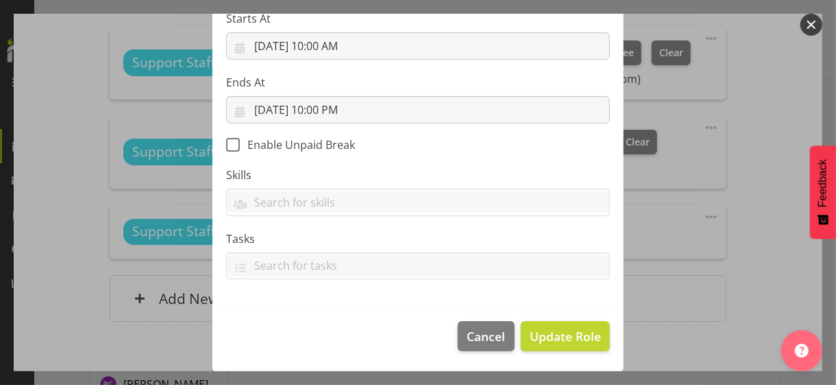
scroll to position [237, 0]
click at [553, 332] on span "Update Role" at bounding box center [565, 337] width 71 height 18
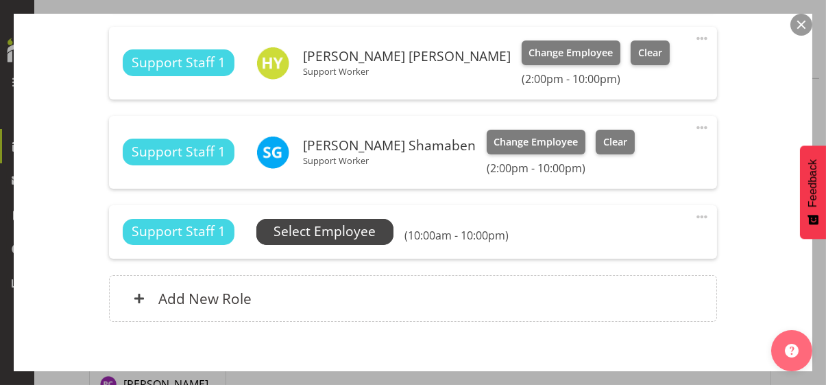
click at [345, 226] on span "Select Employee" at bounding box center [325, 231] width 102 height 20
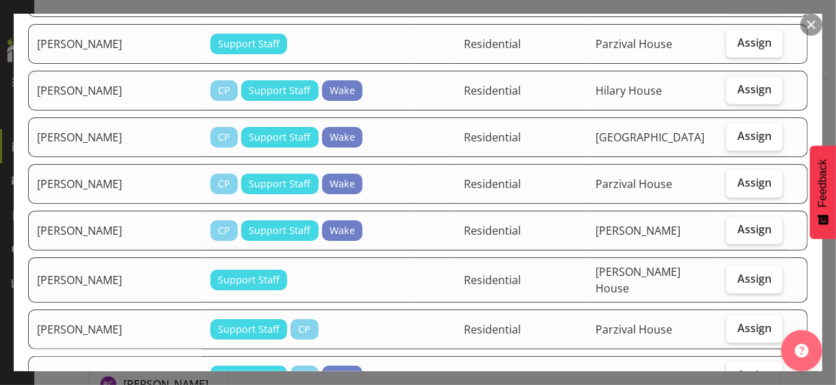
scroll to position [891, 0]
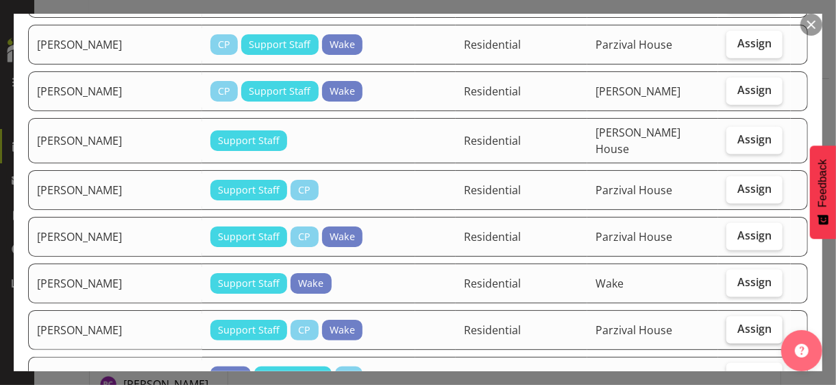
click at [729, 321] on span "Assign" at bounding box center [755, 328] width 34 height 14
click at [729, 324] on input "Assign" at bounding box center [731, 328] width 9 height 9
checkbox input "true"
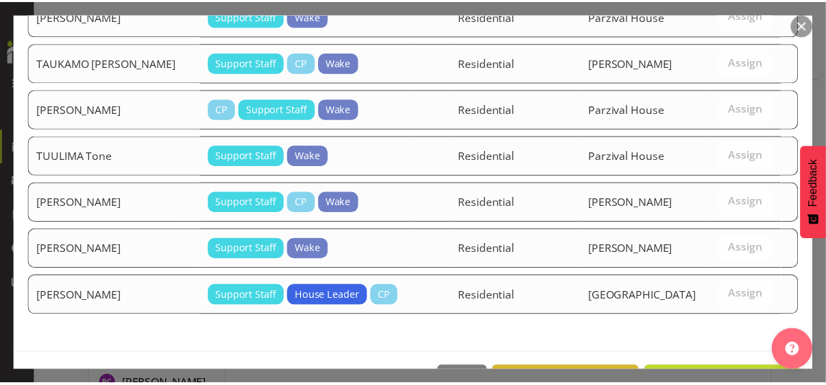
scroll to position [1471, 0]
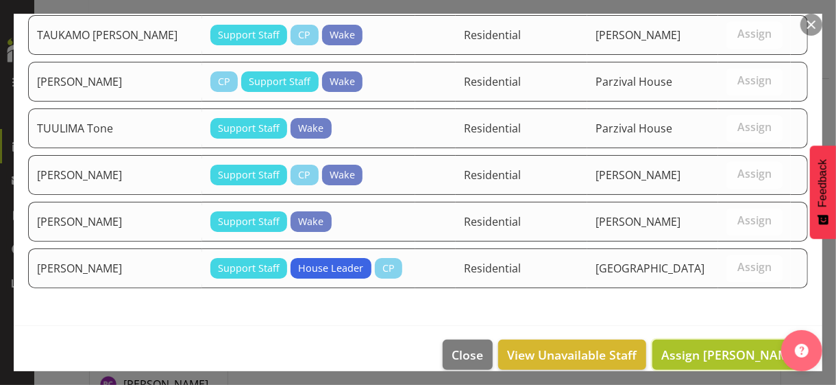
click at [717, 332] on span "Assign [PERSON_NAME]" at bounding box center [730, 354] width 138 height 16
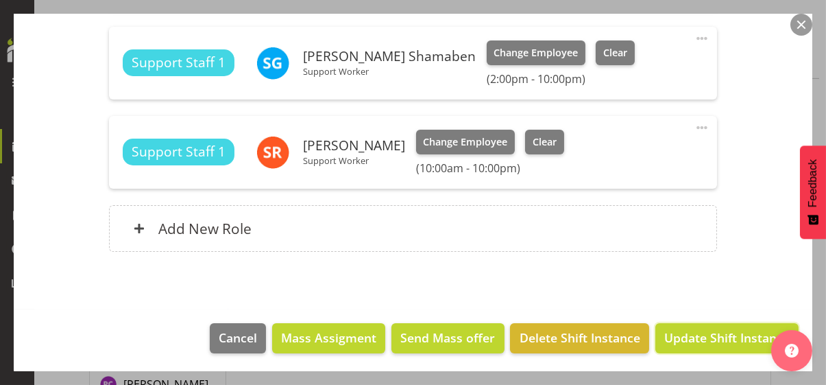
click at [713, 332] on span "Update Shift Instance" at bounding box center [726, 337] width 125 height 18
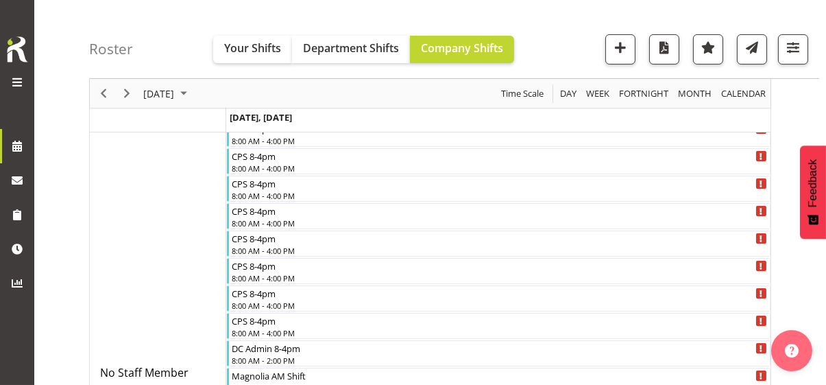
scroll to position [1612, 0]
